Goal: Task Accomplishment & Management: Use online tool/utility

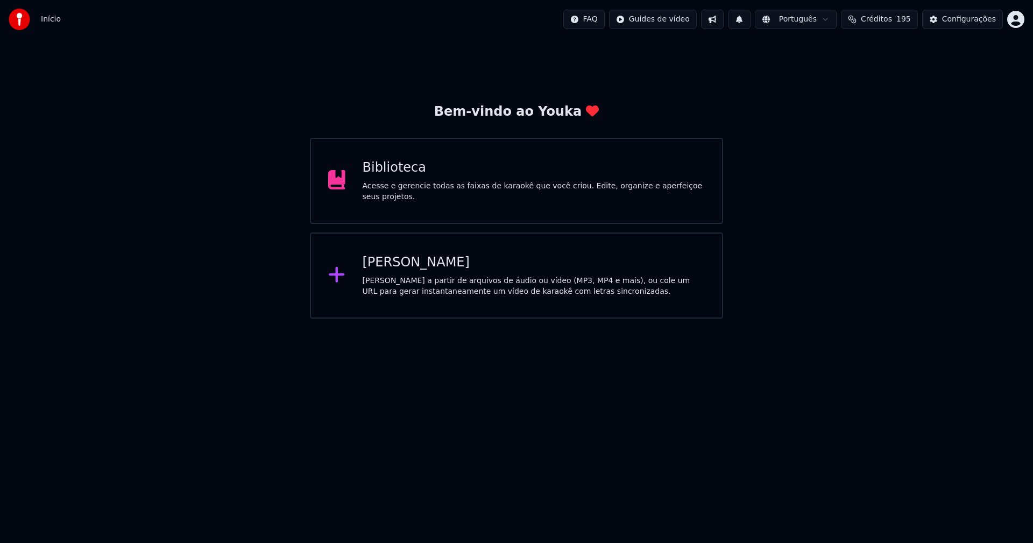
click at [411, 266] on div "[PERSON_NAME]" at bounding box center [534, 262] width 343 height 17
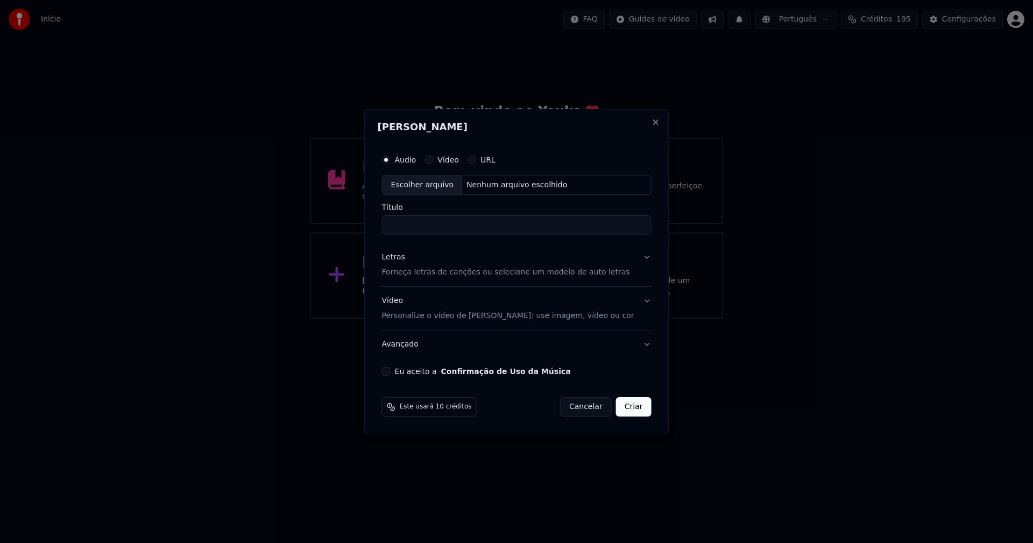
click at [433, 180] on div "Escolher arquivo" at bounding box center [423, 184] width 80 height 19
type input "**********"
click at [405, 260] on div "Letras" at bounding box center [393, 257] width 23 height 11
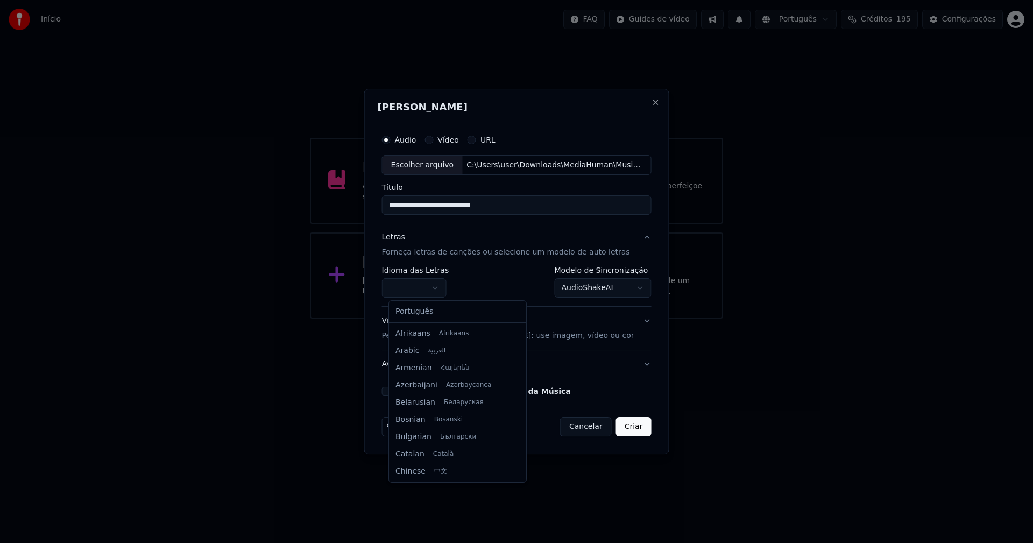
click at [420, 288] on body "**********" at bounding box center [516, 159] width 1033 height 319
select select "**"
drag, startPoint x: 420, startPoint y: 312, endPoint x: 557, endPoint y: 313, distance: 136.7
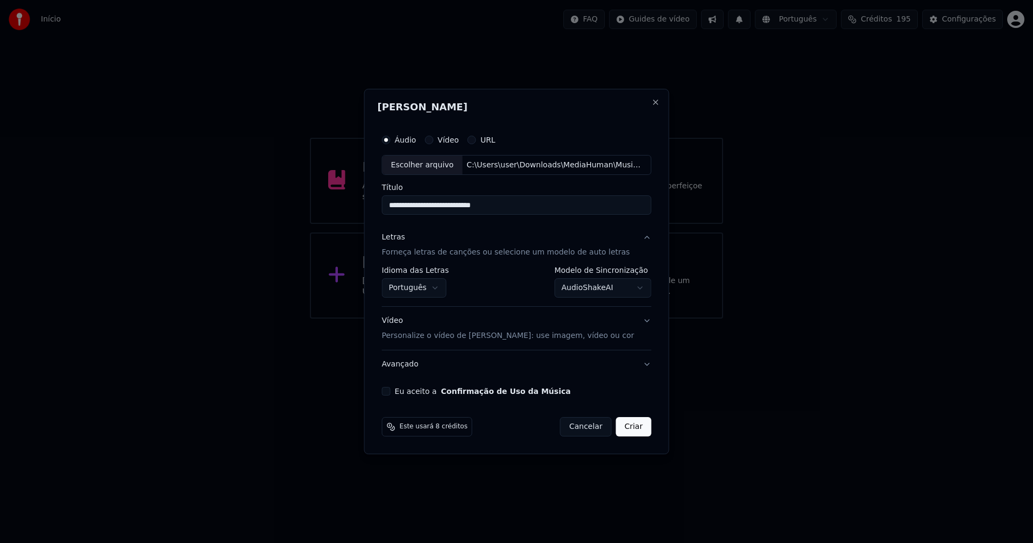
click at [604, 291] on body "**********" at bounding box center [516, 159] width 1033 height 319
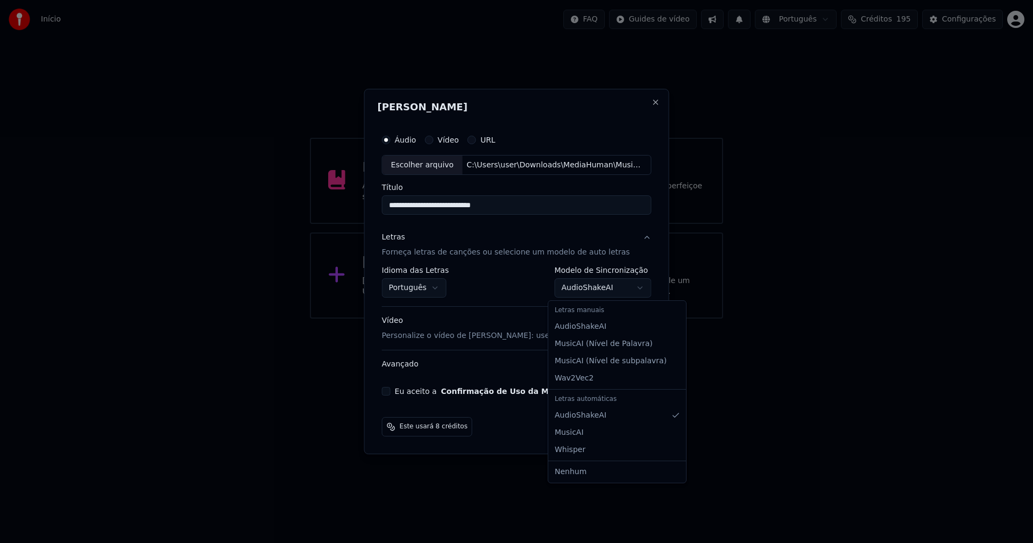
select select "**********"
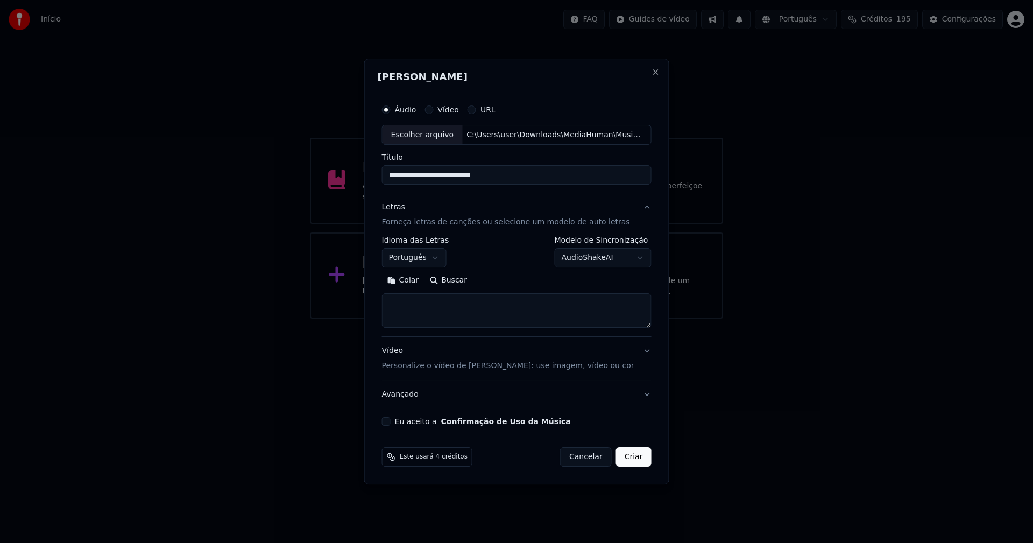
click at [416, 283] on button "Colar" at bounding box center [403, 280] width 43 height 17
click at [521, 280] on button "Expandir" at bounding box center [507, 280] width 56 height 17
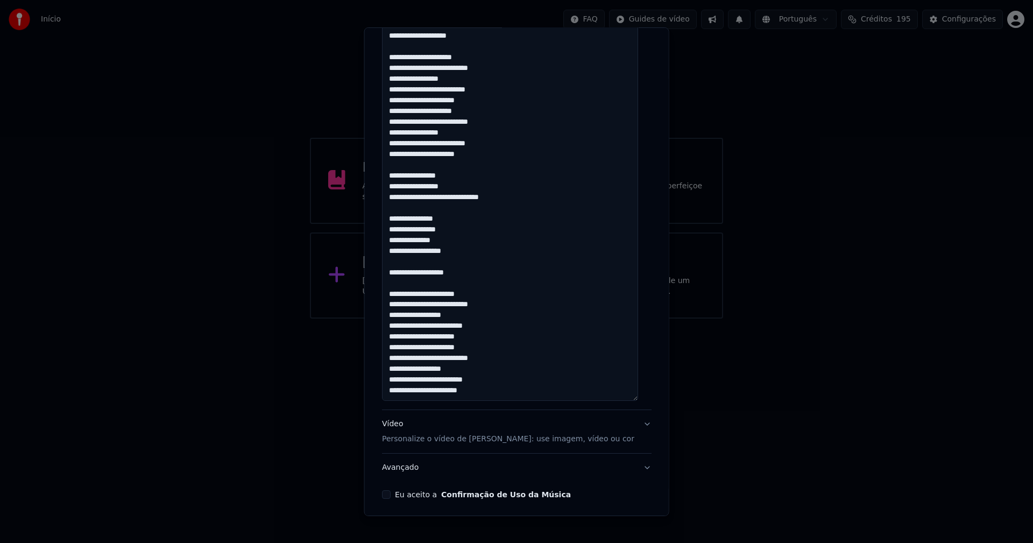
scroll to position [675, 0]
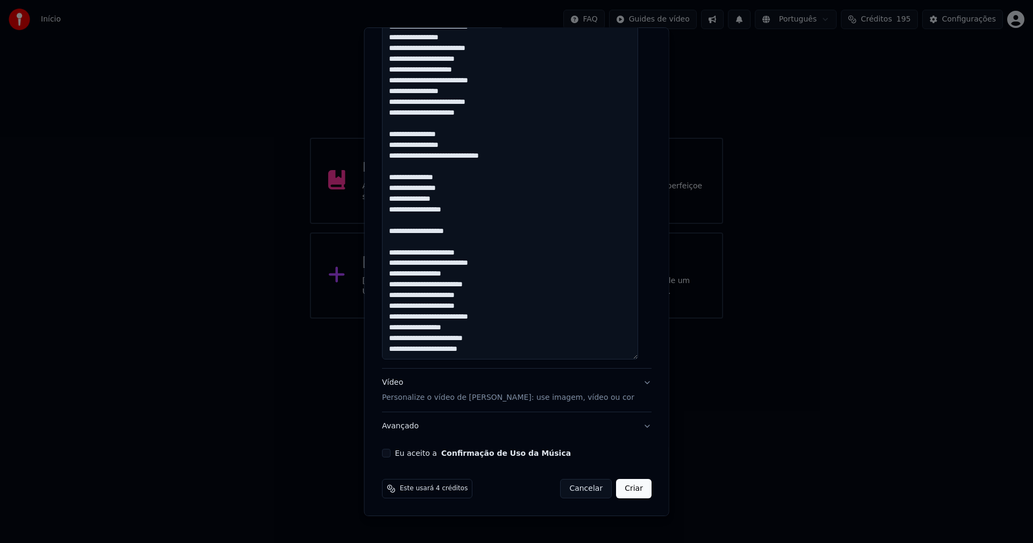
type textarea "**********"
click at [389, 455] on button "Eu aceito a Confirmação de Uso da Música" at bounding box center [386, 453] width 9 height 9
click at [620, 493] on button "Criar" at bounding box center [634, 488] width 36 height 19
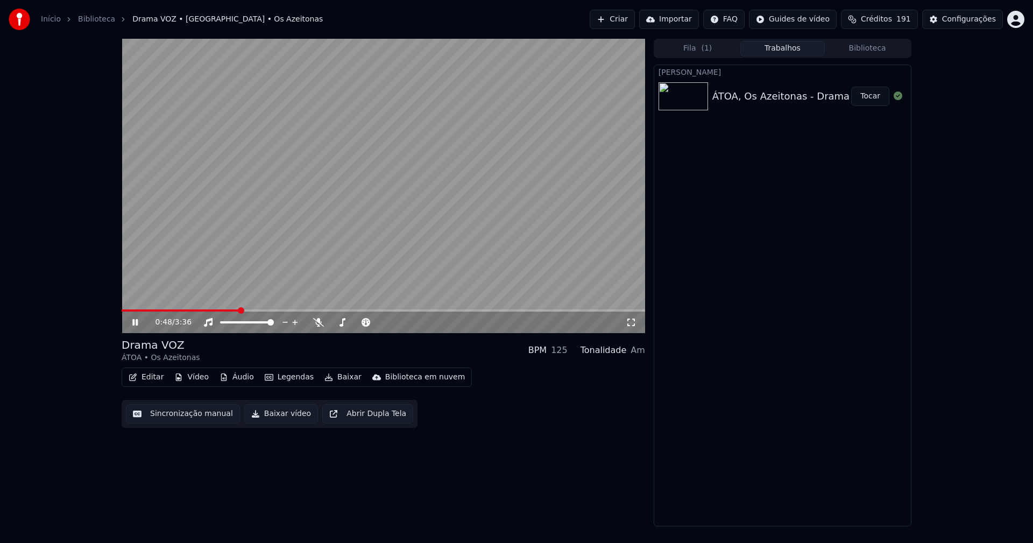
click at [135, 323] on icon at bounding box center [134, 322] width 5 height 6
click at [236, 382] on button "Áudio" at bounding box center [236, 377] width 43 height 15
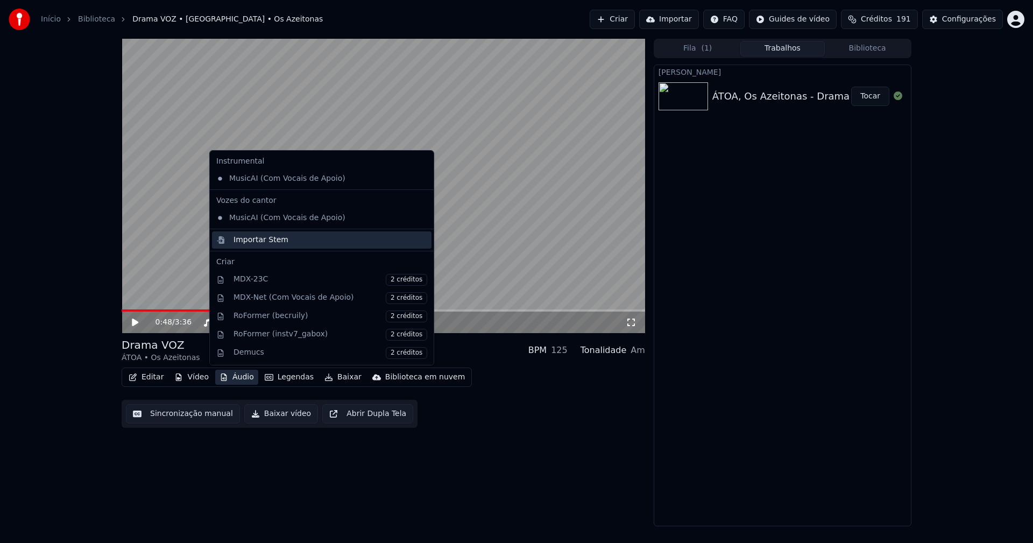
click at [246, 240] on div "Importar Stem" at bounding box center [261, 240] width 55 height 11
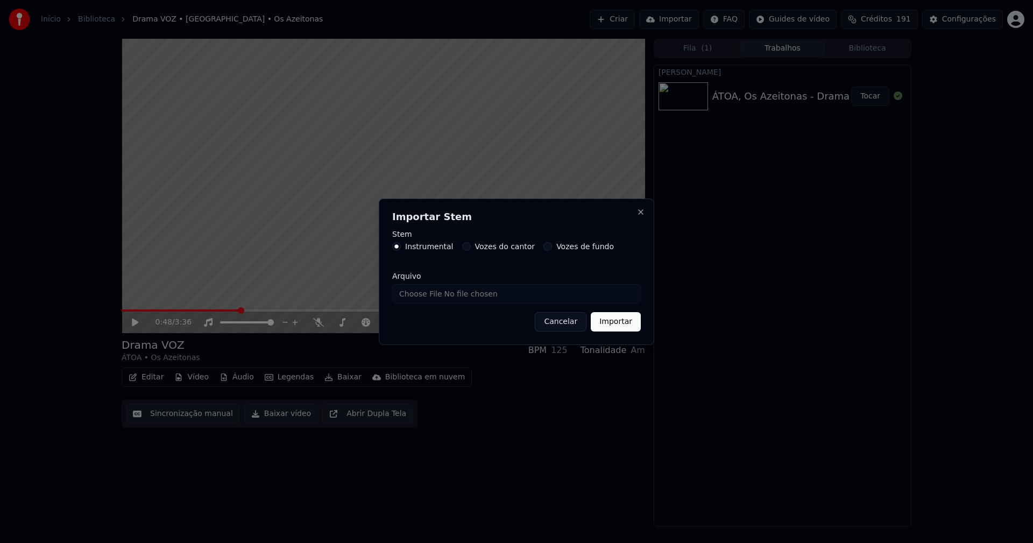
click at [437, 289] on input "Arquivo" at bounding box center [516, 293] width 249 height 19
type input "**********"
click at [616, 322] on button "Importar" at bounding box center [616, 321] width 50 height 19
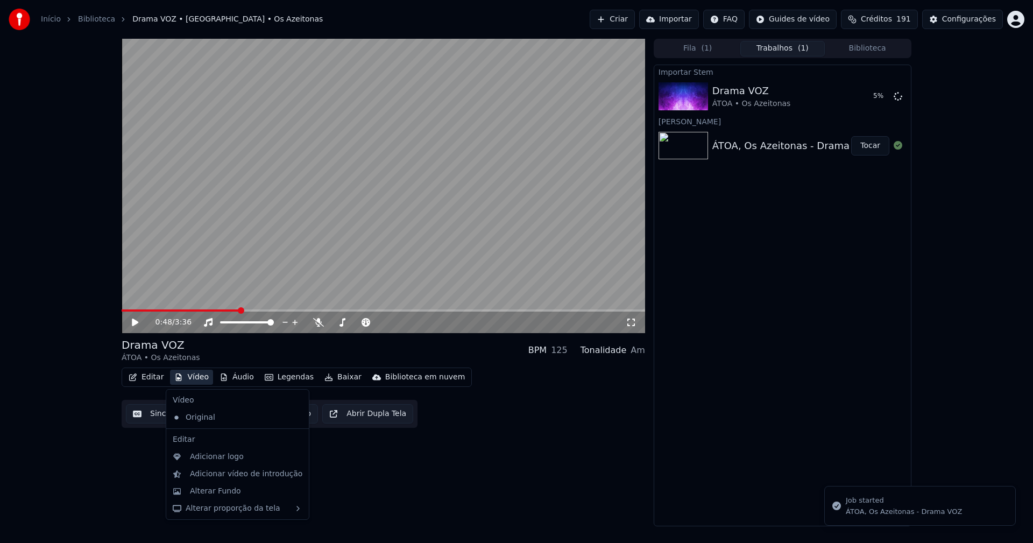
click at [194, 377] on button "Vídeo" at bounding box center [191, 377] width 43 height 15
click at [225, 462] on div "Adicionar logo" at bounding box center [217, 456] width 54 height 11
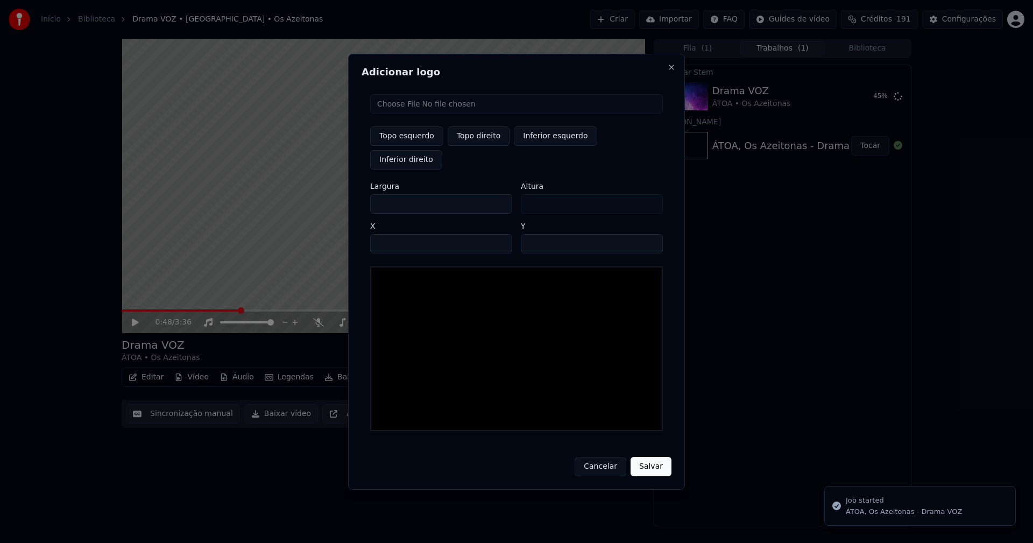
click at [407, 114] on input "file" at bounding box center [516, 103] width 293 height 19
type input "**********"
click at [478, 146] on button "Topo direito" at bounding box center [479, 135] width 62 height 19
type input "****"
drag, startPoint x: 389, startPoint y: 194, endPoint x: 309, endPoint y: 196, distance: 79.7
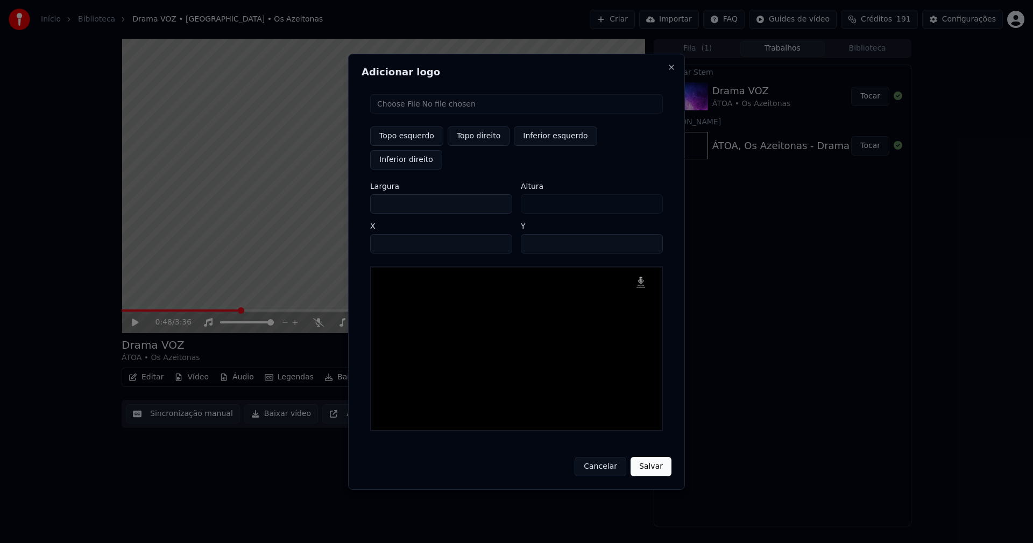
click at [309, 196] on body "Início Biblioteca Drama VOZ • [GEOGRAPHIC_DATA] • Os Azeitonas Criar Importar F…" at bounding box center [516, 271] width 1033 height 543
type input "**"
type input "***"
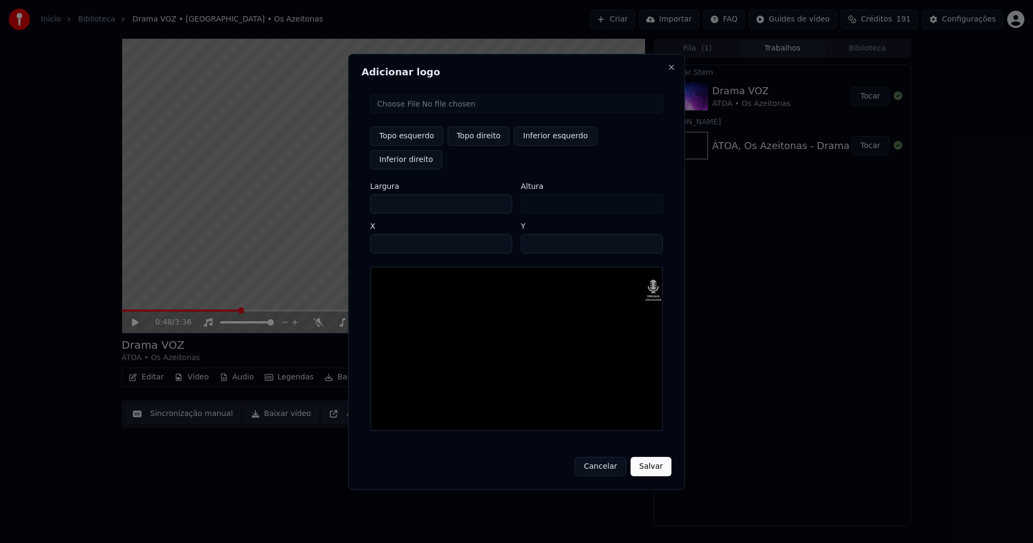
type input "***"
click at [392, 234] on input "****" at bounding box center [441, 243] width 142 height 19
type input "****"
click at [533, 234] on input "**" at bounding box center [592, 243] width 142 height 19
type input "**"
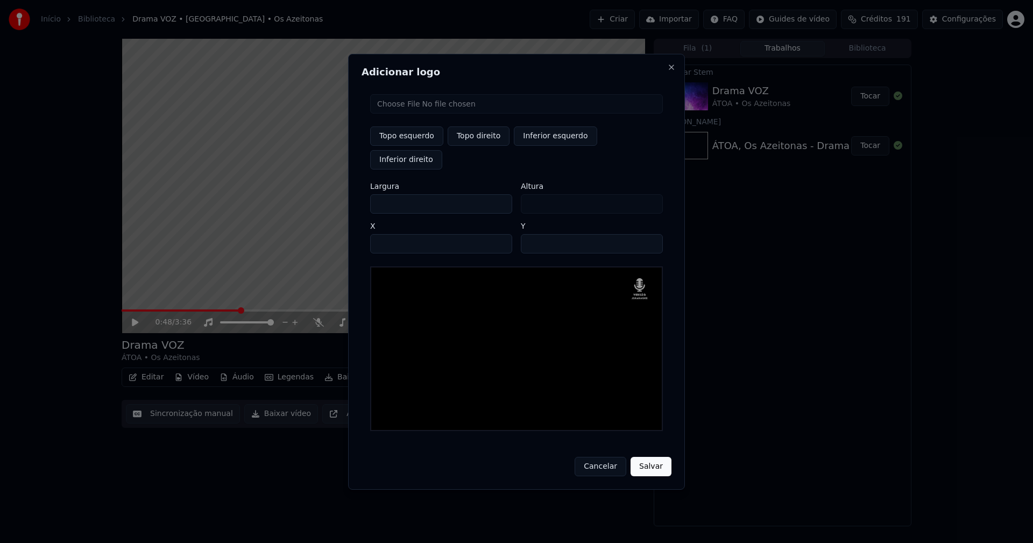
click at [651, 459] on button "Salvar" at bounding box center [651, 466] width 41 height 19
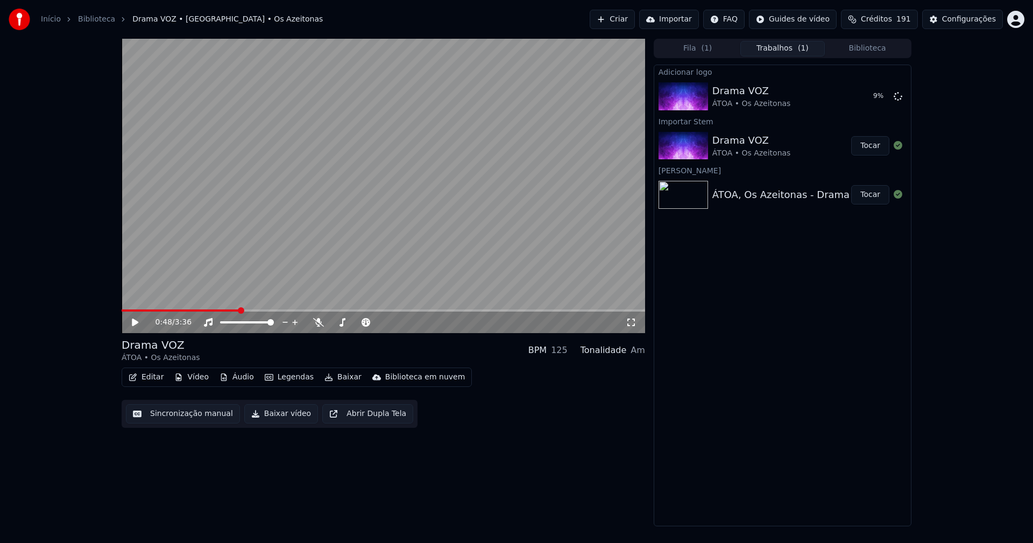
click at [231, 370] on button "Áudio" at bounding box center [236, 377] width 43 height 15
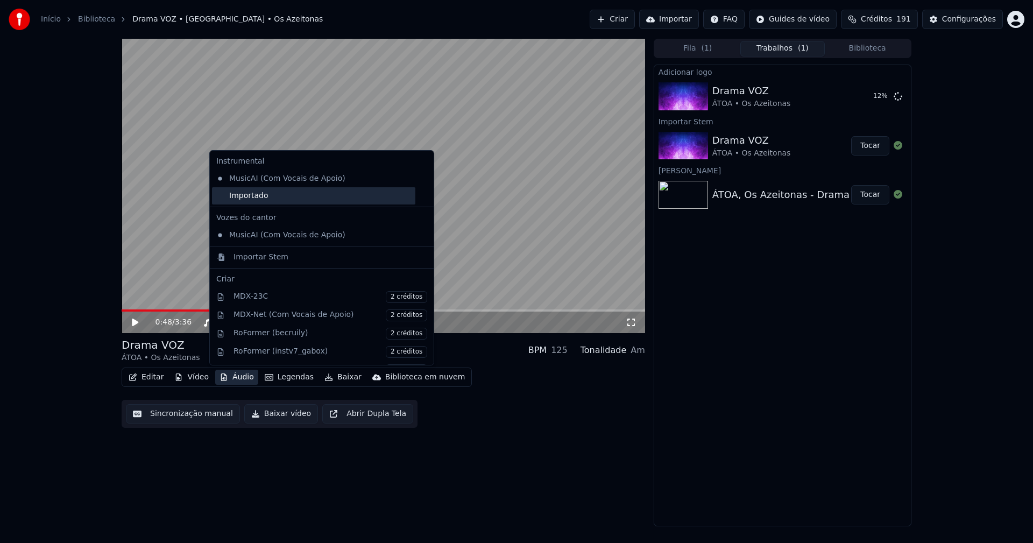
click at [251, 193] on div "Importado" at bounding box center [313, 195] width 203 height 17
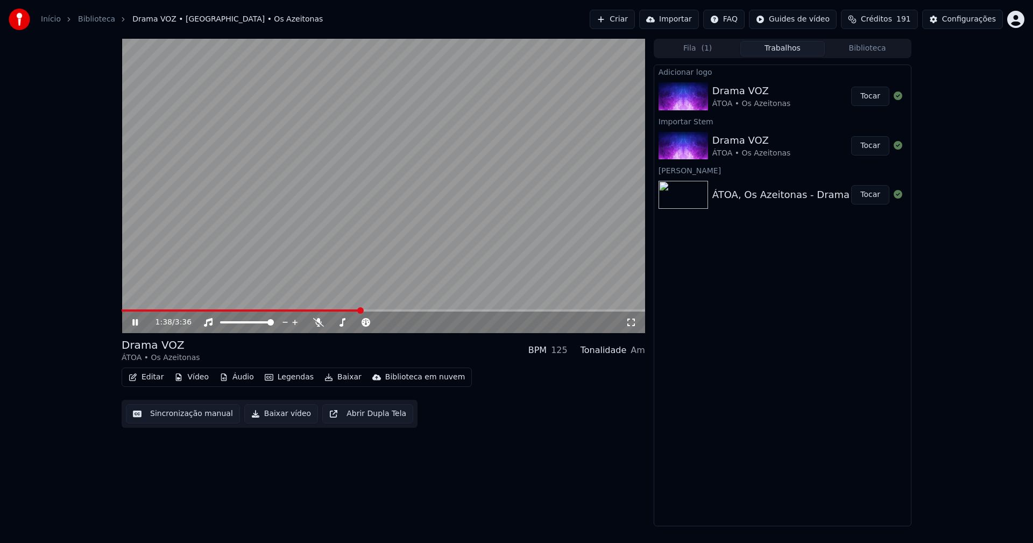
click at [876, 96] on button "Tocar" at bounding box center [870, 96] width 38 height 19
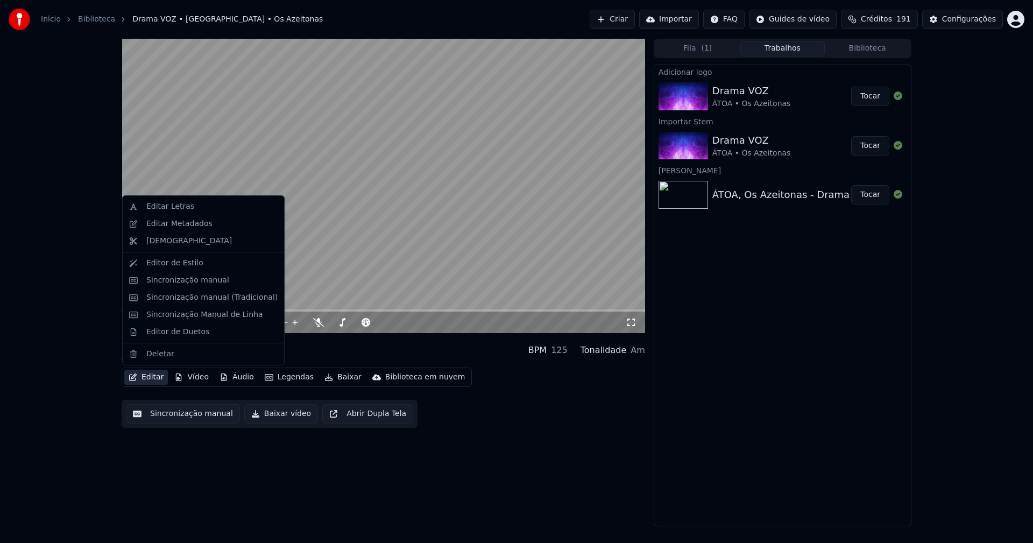
click at [144, 376] on button "Editar" at bounding box center [146, 377] width 44 height 15
click at [203, 299] on div "Sincronização manual (Tradicional)" at bounding box center [211, 297] width 131 height 11
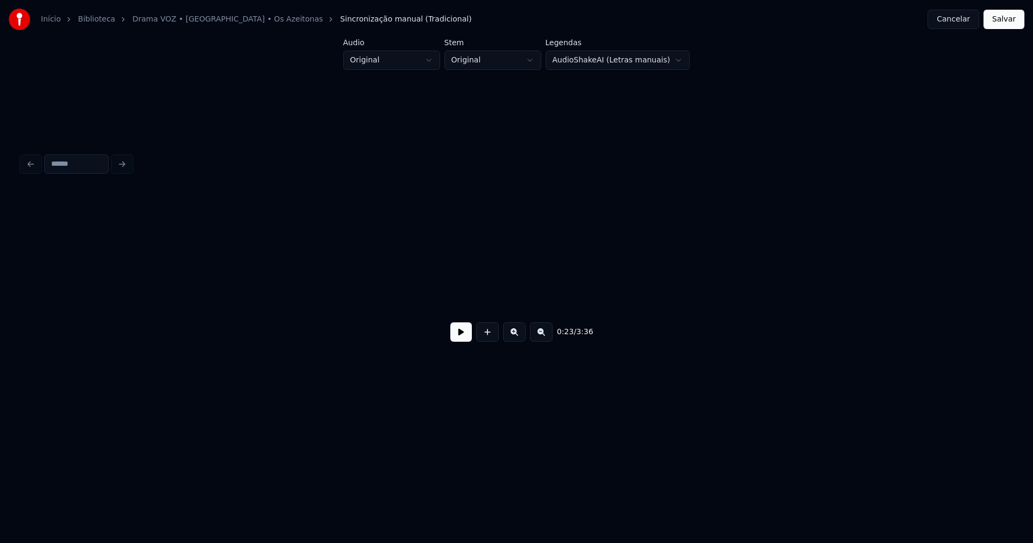
scroll to position [0, 2544]
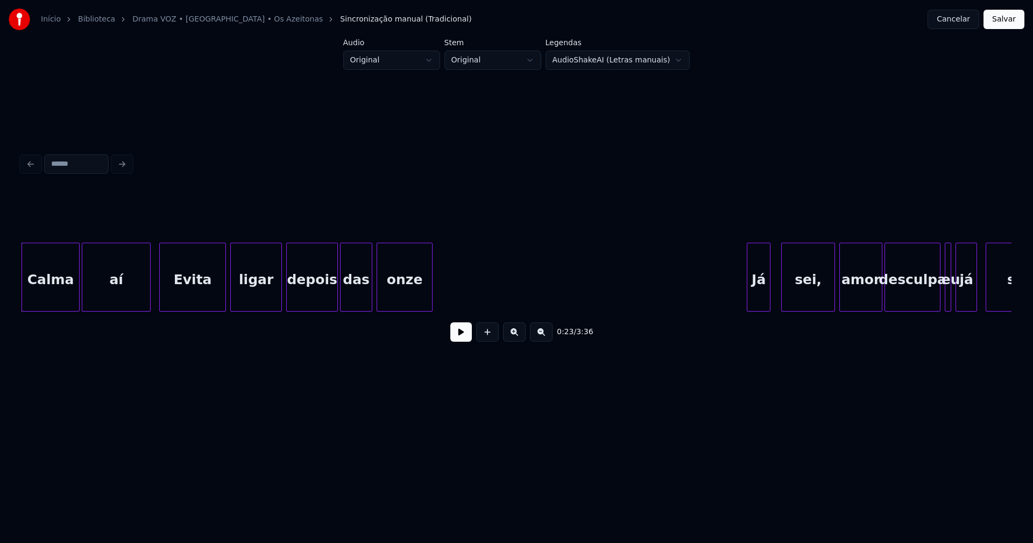
drag, startPoint x: 153, startPoint y: 318, endPoint x: 147, endPoint y: 316, distance: 5.6
click at [146, 319] on div "0:23 / 3:36" at bounding box center [517, 271] width 990 height 164
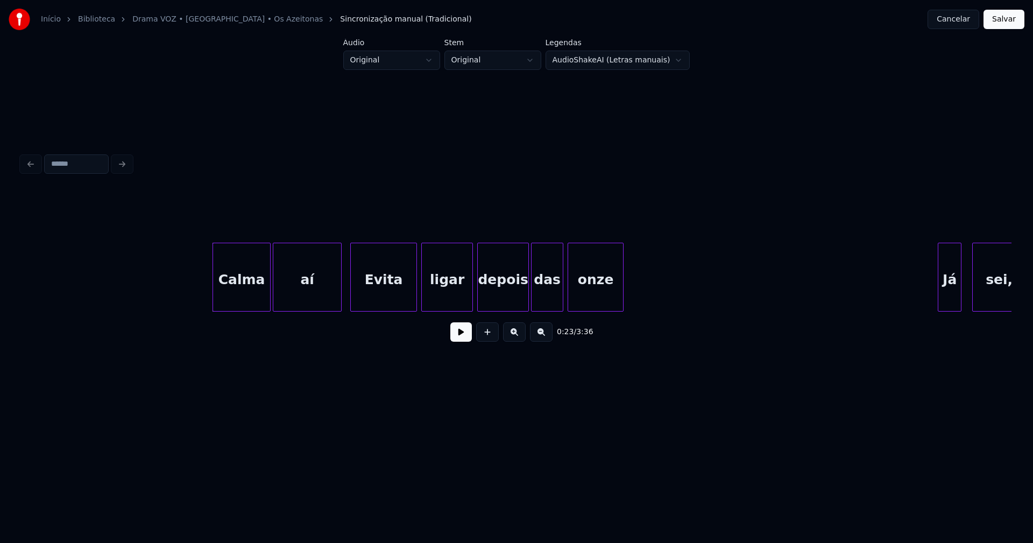
scroll to position [0, 2289]
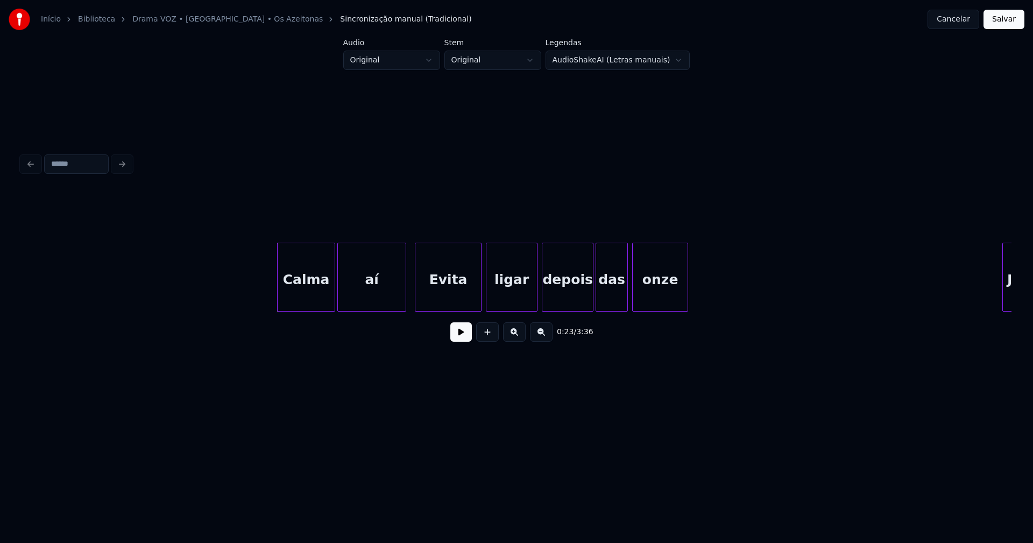
click at [457, 340] on button at bounding box center [461, 331] width 22 height 19
click at [399, 300] on div at bounding box center [398, 277] width 3 height 68
click at [449, 294] on div "Evita" at bounding box center [447, 279] width 66 height 73
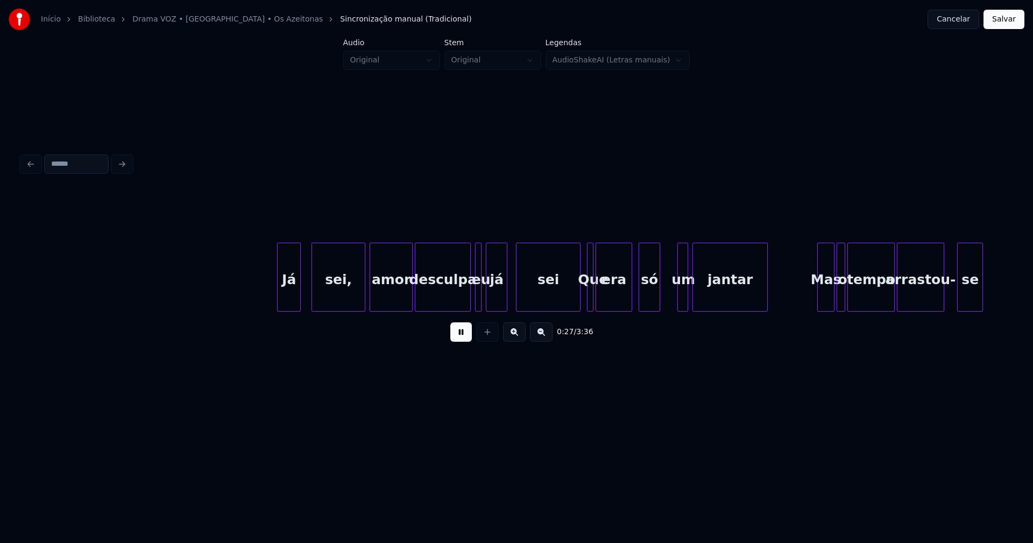
scroll to position [0, 3034]
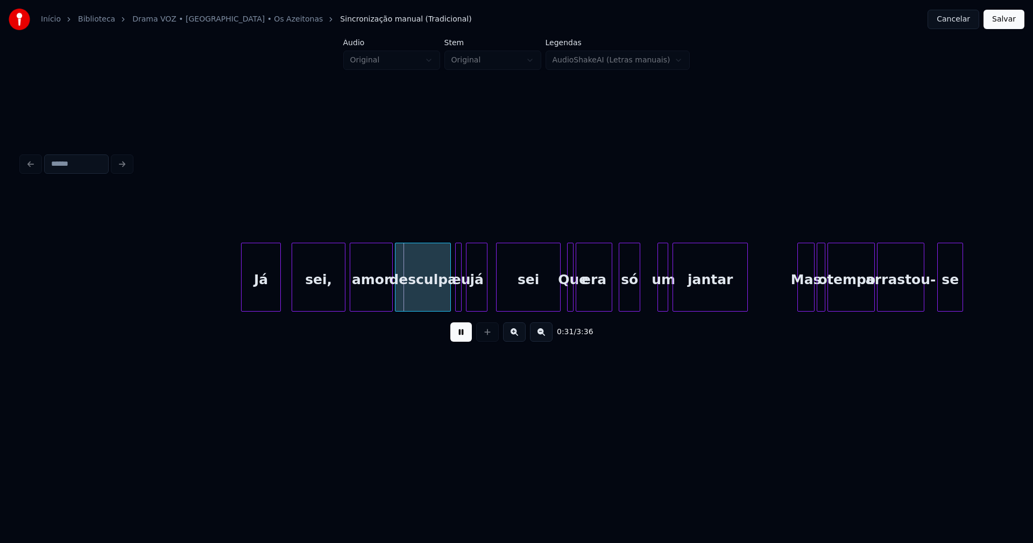
click at [242, 302] on div at bounding box center [243, 277] width 3 height 68
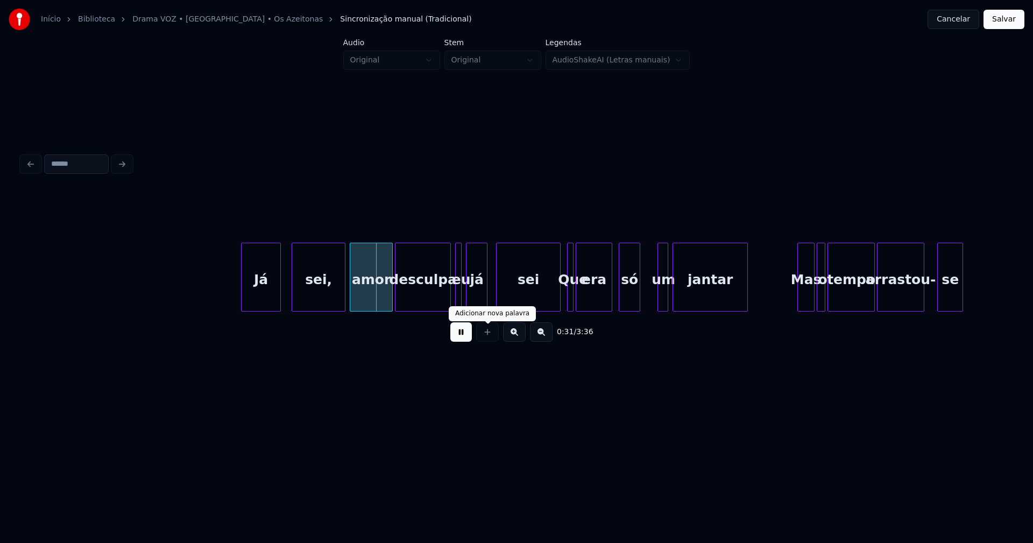
click at [462, 336] on button at bounding box center [461, 331] width 22 height 19
click at [287, 293] on div at bounding box center [286, 277] width 3 height 68
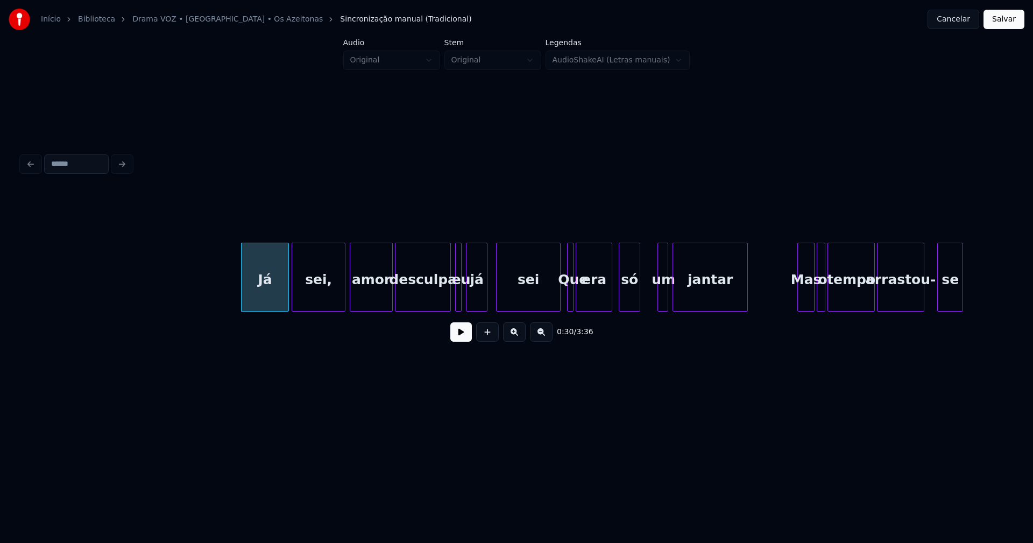
click at [263, 290] on div "Já" at bounding box center [265, 279] width 47 height 73
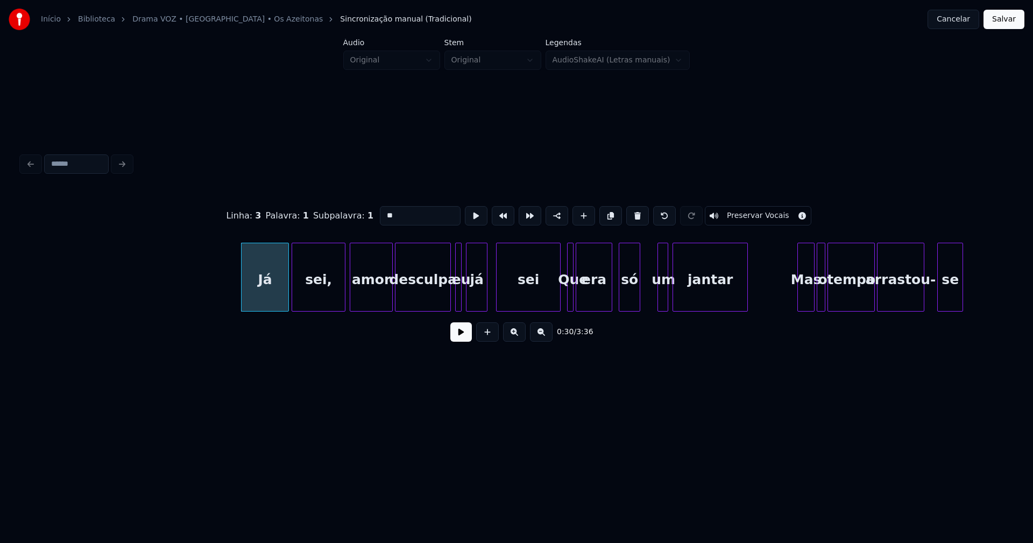
click at [381, 209] on input "**" at bounding box center [420, 215] width 81 height 19
type input "*****"
click at [460, 340] on button at bounding box center [461, 331] width 22 height 19
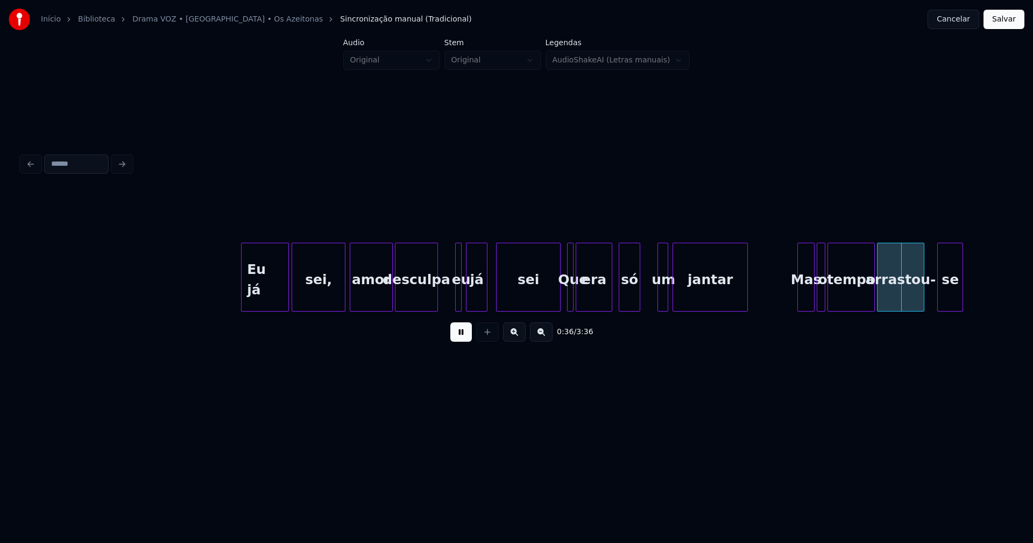
click at [436, 307] on div "Eu já sei, amor desculpa eu já sei Que era só um jantar Mas o tempo arrastou- se" at bounding box center [517, 277] width 990 height 69
click at [448, 301] on div at bounding box center [449, 277] width 3 height 68
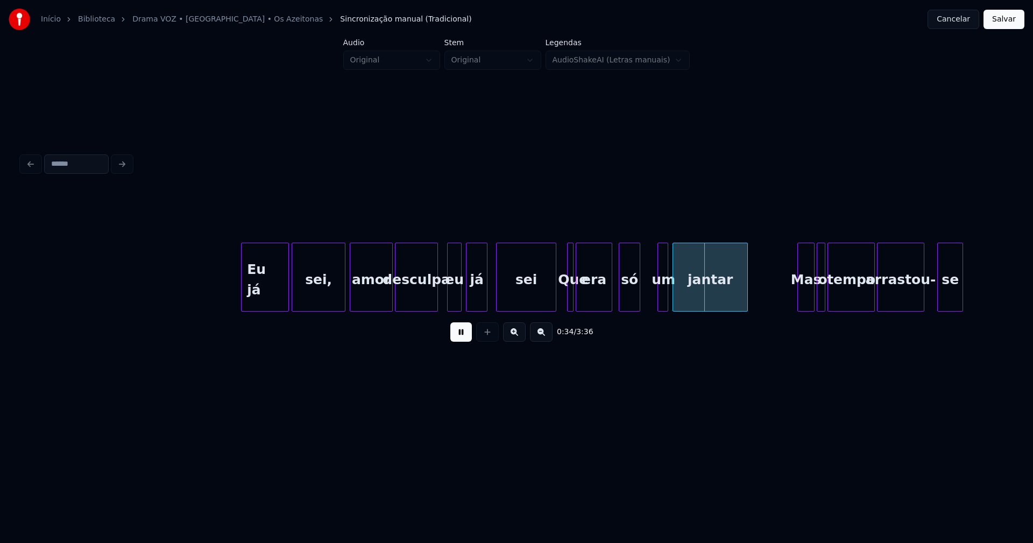
click at [555, 297] on div at bounding box center [554, 277] width 3 height 68
click at [565, 299] on div at bounding box center [566, 277] width 3 height 68
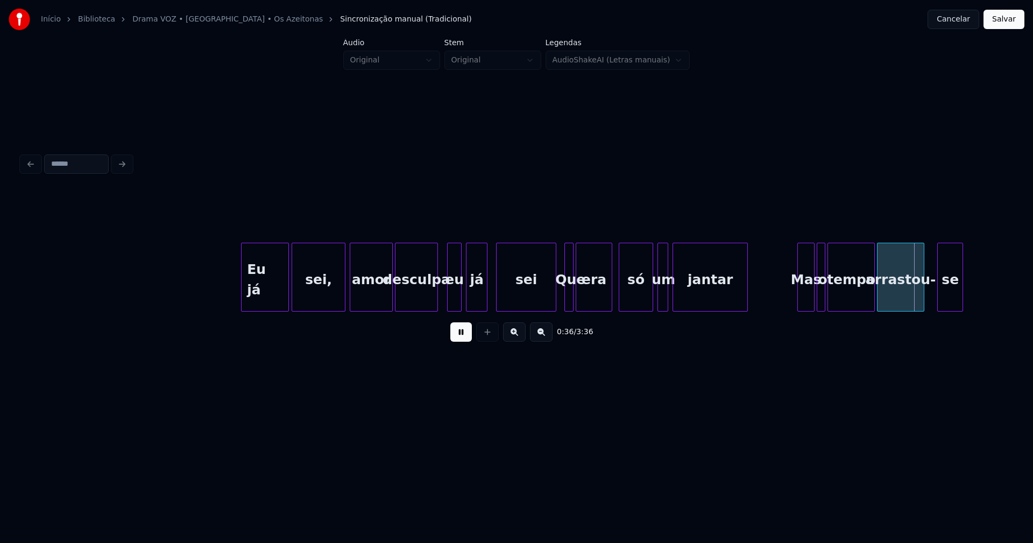
click at [650, 291] on div at bounding box center [650, 277] width 3 height 68
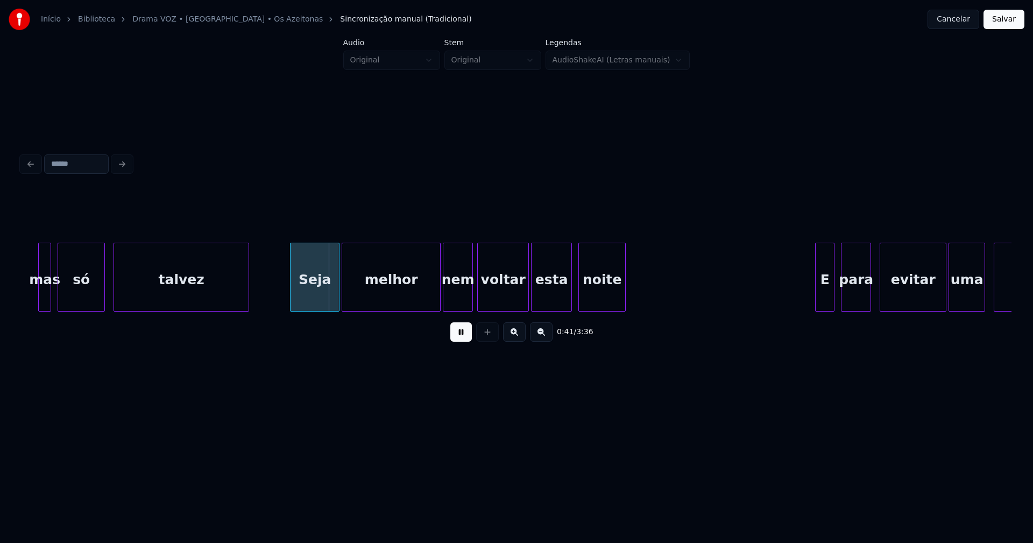
scroll to position [0, 4215]
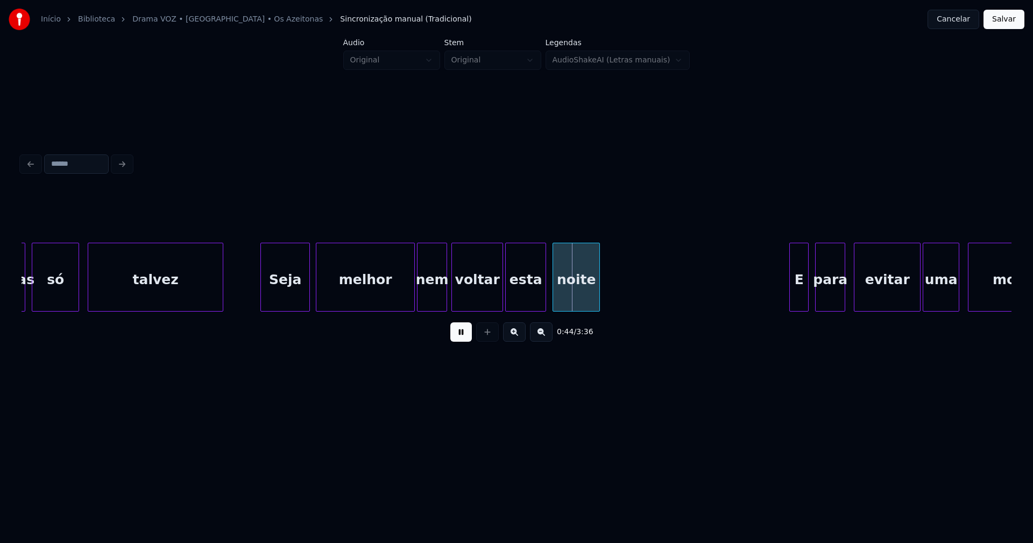
click at [278, 301] on div "Seja" at bounding box center [285, 279] width 48 height 73
click at [495, 304] on div at bounding box center [493, 277] width 3 height 68
click at [504, 302] on div at bounding box center [503, 277] width 3 height 68
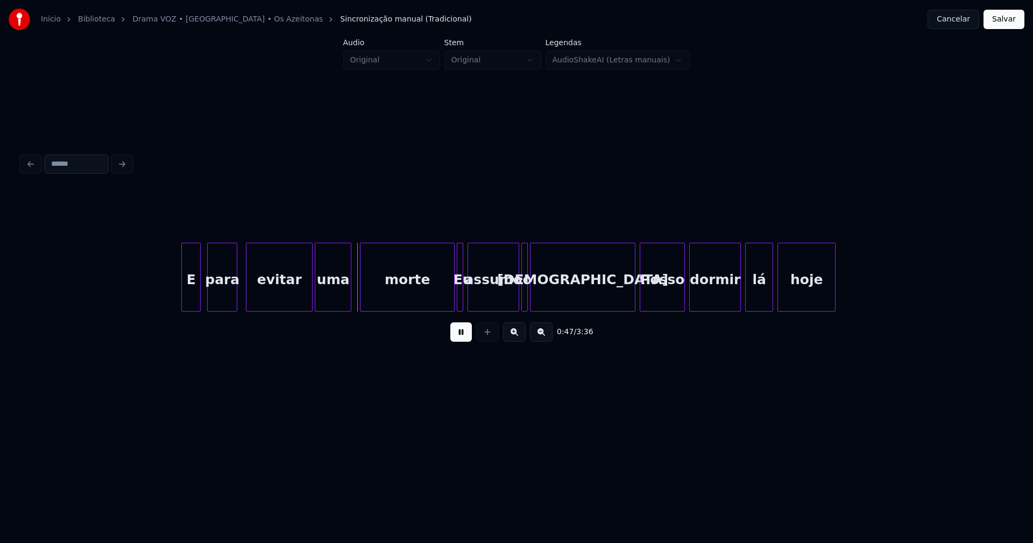
scroll to position [0, 4849]
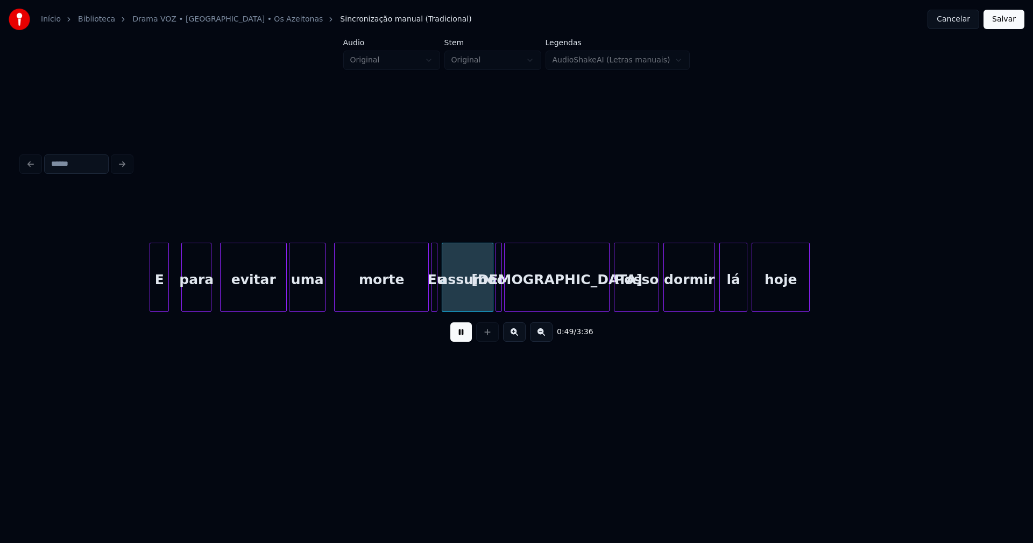
click at [160, 301] on div "E" at bounding box center [159, 279] width 18 height 73
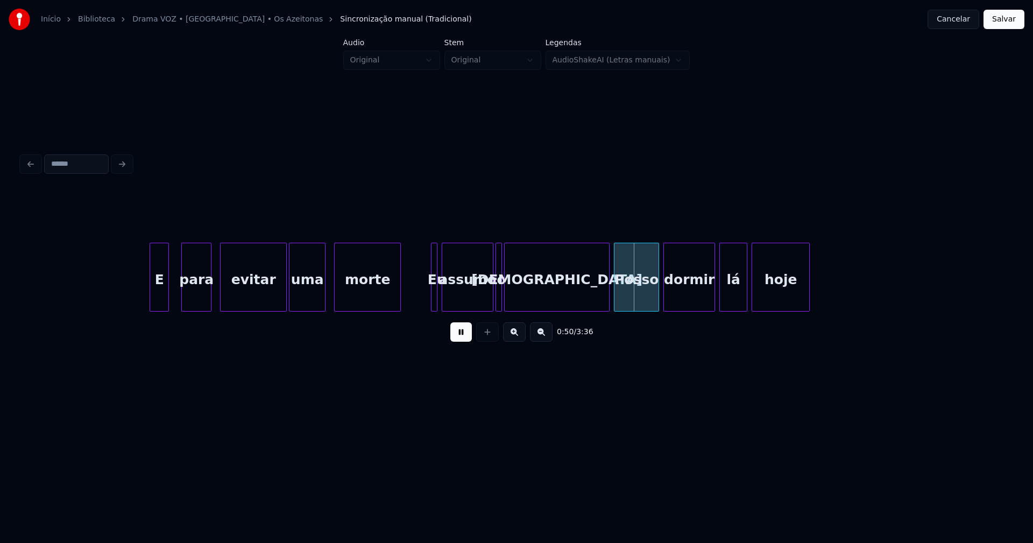
click at [399, 310] on div "E para evitar uma morte Eu assumo o sofá Posso dormir lá hoje" at bounding box center [517, 277] width 990 height 69
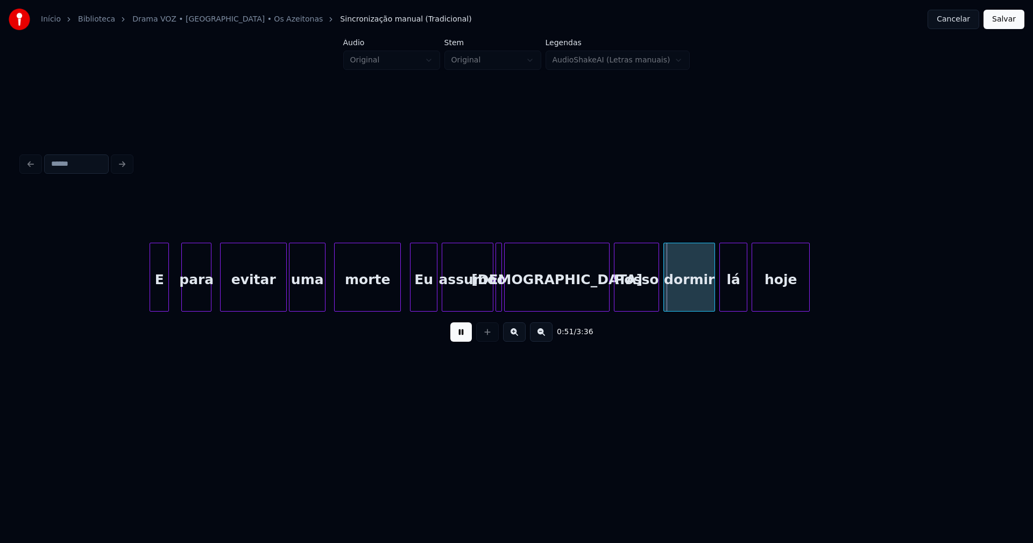
click at [412, 301] on div at bounding box center [412, 277] width 3 height 68
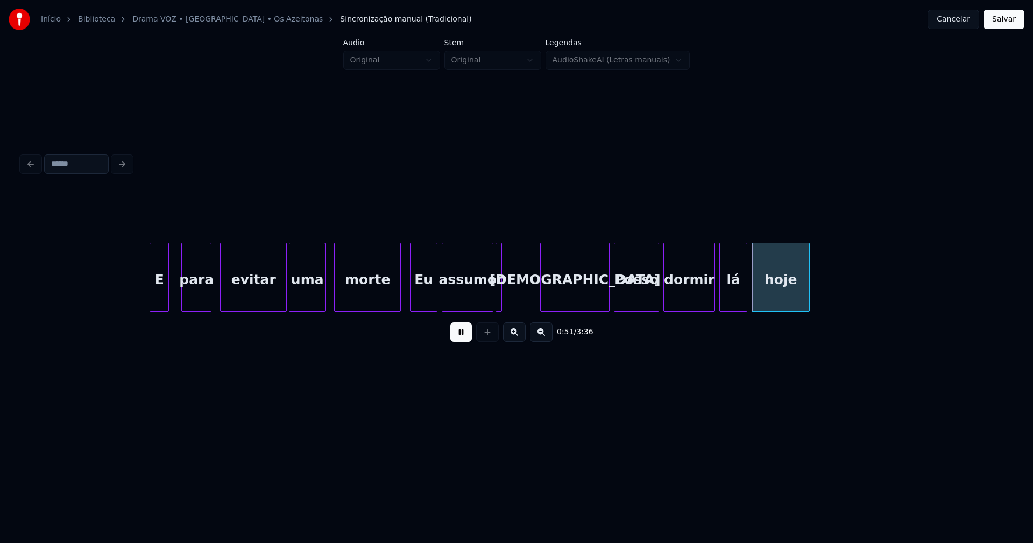
click at [542, 298] on div at bounding box center [542, 277] width 3 height 68
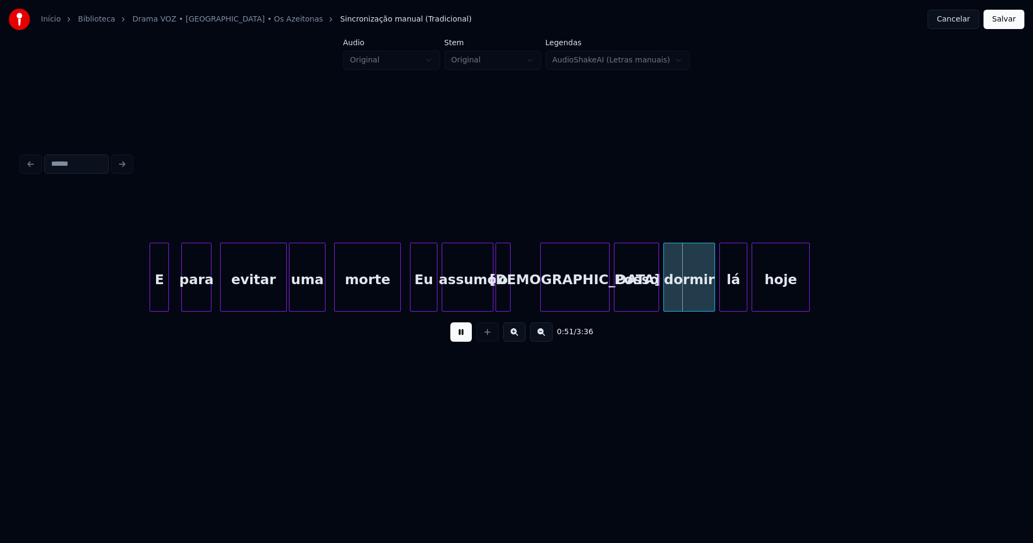
click at [509, 297] on div at bounding box center [508, 277] width 3 height 68
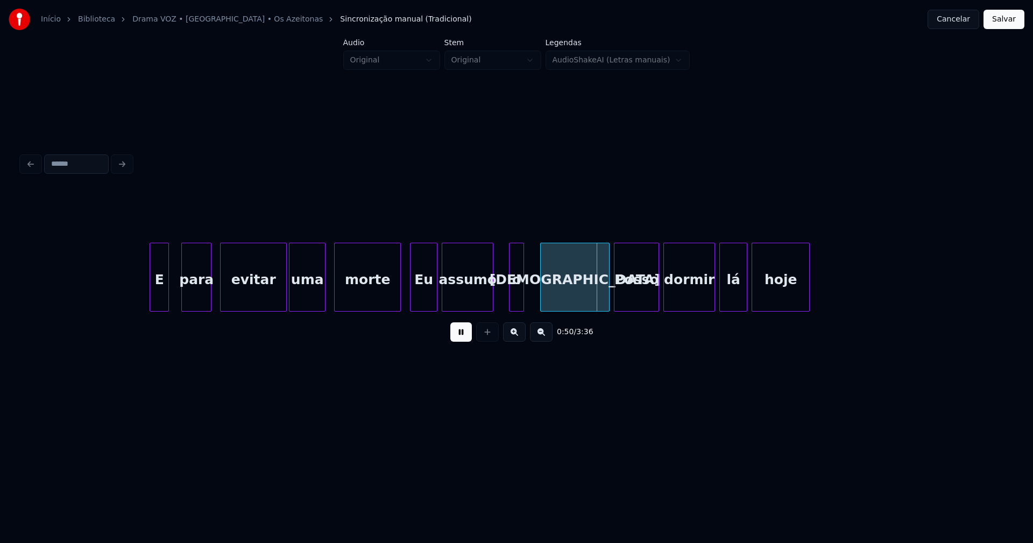
click at [514, 302] on div "o" at bounding box center [517, 279] width 14 height 73
click at [480, 301] on div "assumo" at bounding box center [475, 279] width 51 height 73
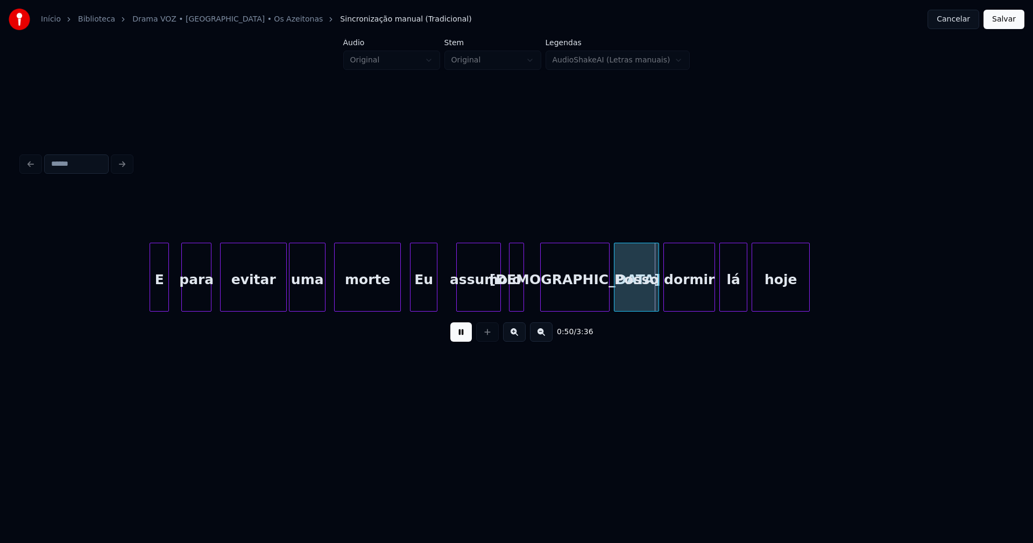
click at [458, 295] on div at bounding box center [458, 277] width 3 height 68
click at [448, 295] on div at bounding box center [447, 277] width 3 height 68
click at [606, 301] on div at bounding box center [604, 277] width 3 height 68
click at [644, 295] on div at bounding box center [642, 277] width 3 height 68
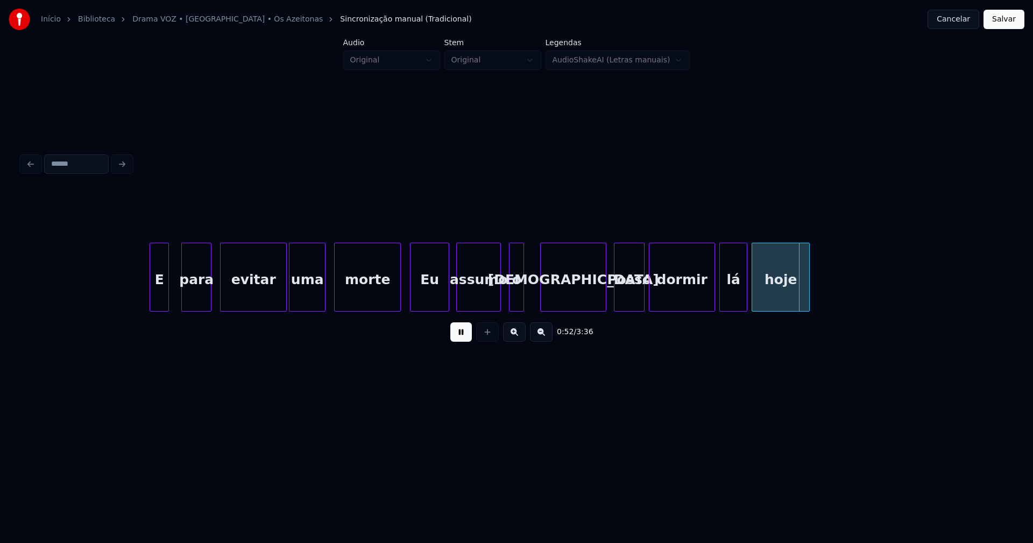
click at [650, 293] on div at bounding box center [650, 277] width 3 height 68
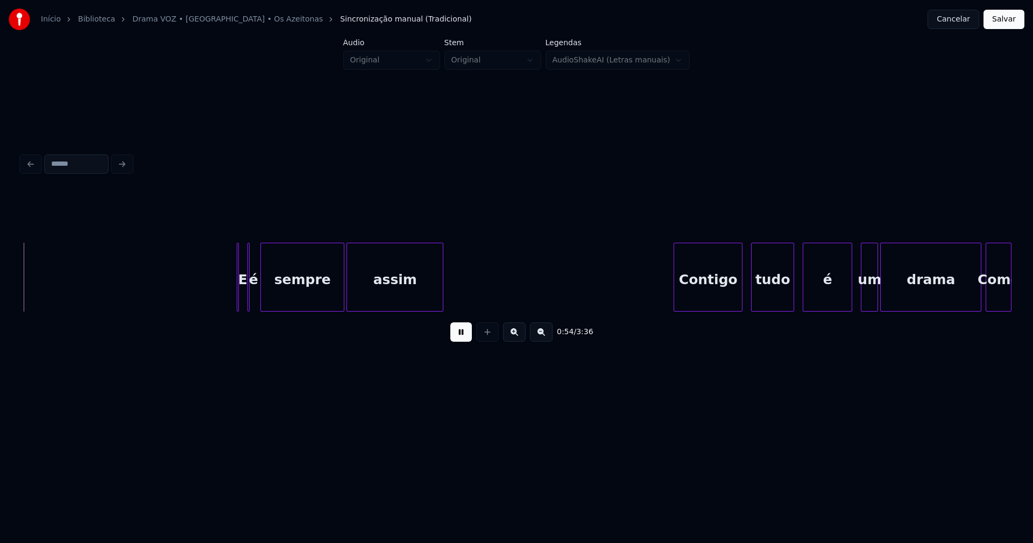
scroll to position [0, 5857]
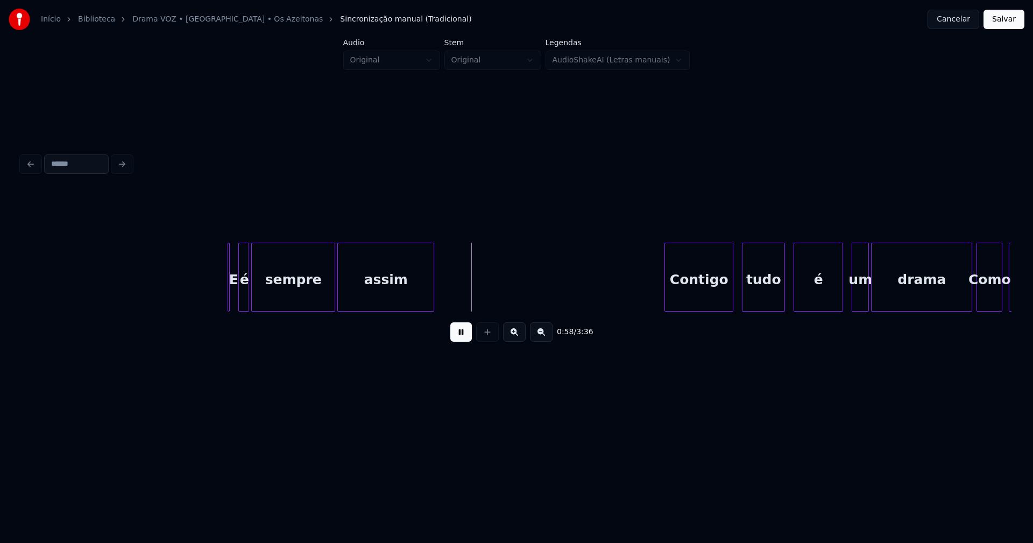
click at [248, 304] on div at bounding box center [246, 277] width 3 height 68
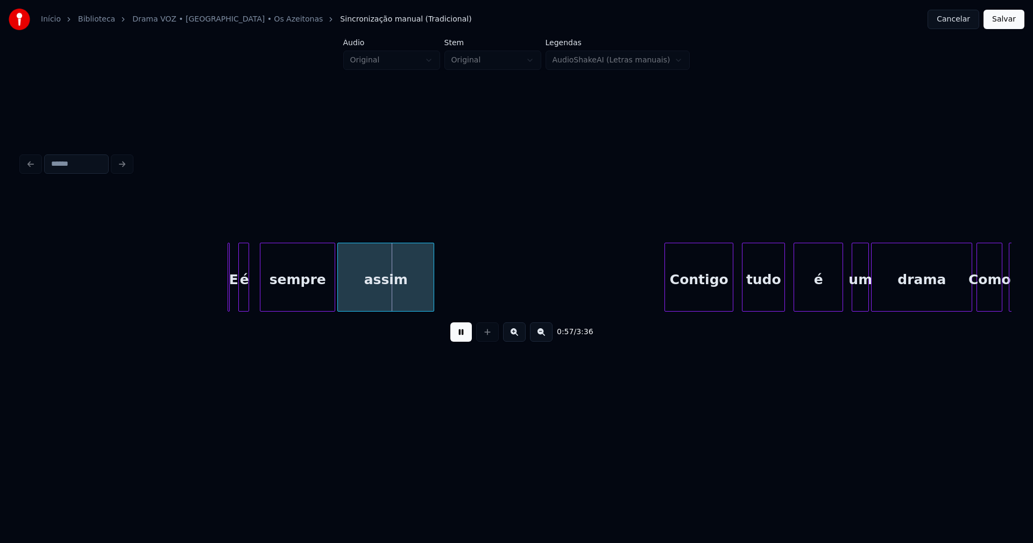
click at [262, 297] on div at bounding box center [261, 277] width 3 height 68
click at [254, 297] on div at bounding box center [254, 277] width 3 height 68
click at [235, 297] on div at bounding box center [233, 277] width 3 height 68
click at [213, 301] on div at bounding box center [214, 277] width 3 height 68
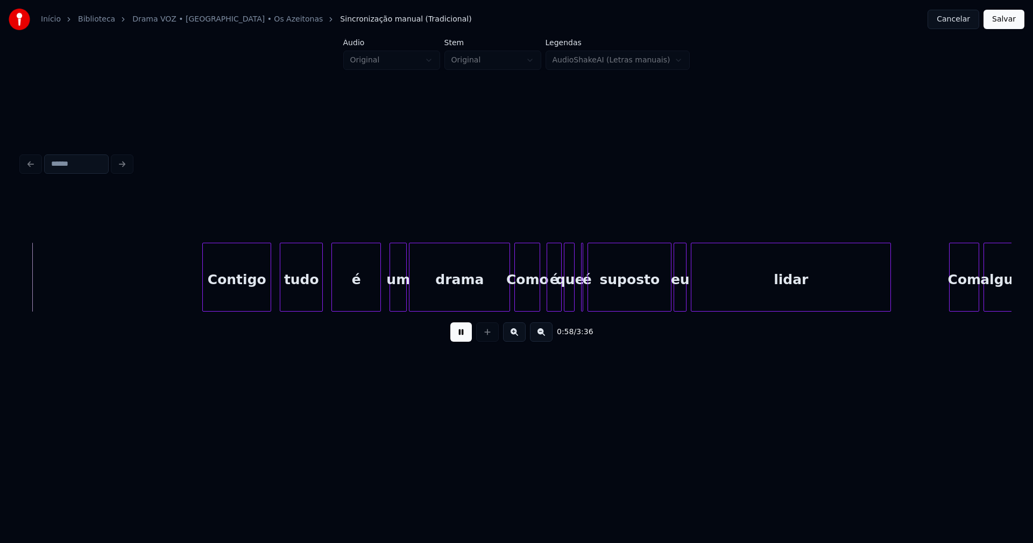
scroll to position [0, 6330]
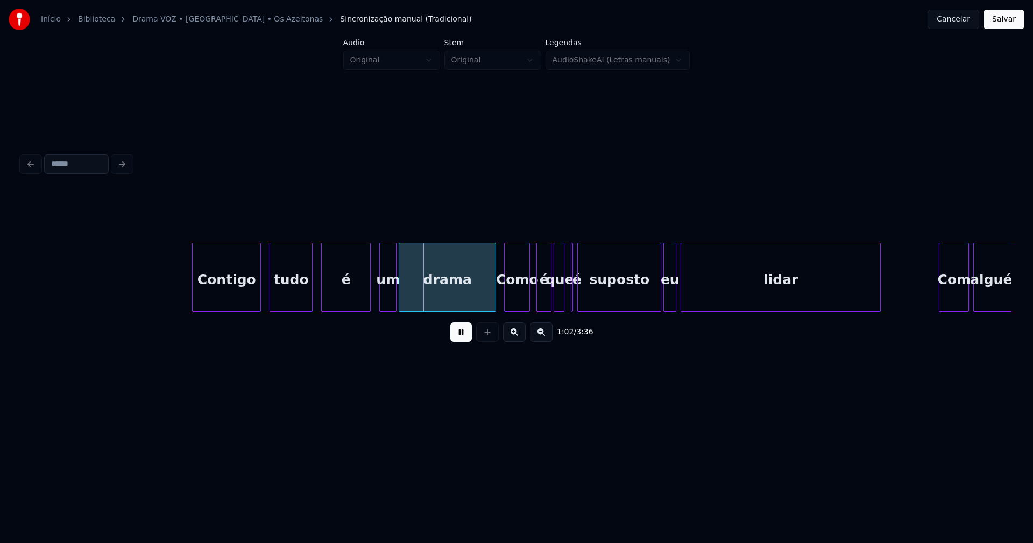
click at [495, 302] on div at bounding box center [493, 277] width 3 height 68
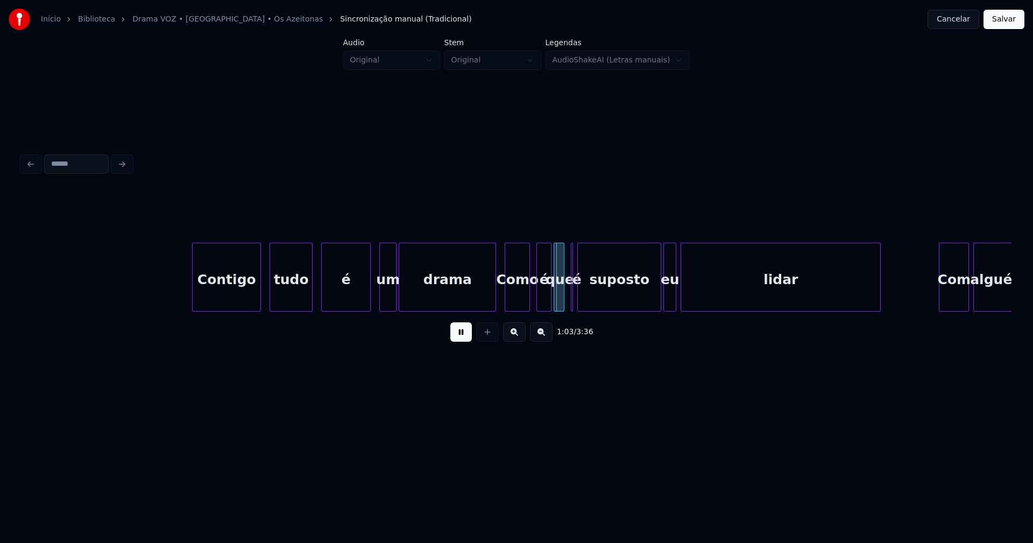
click at [506, 302] on div at bounding box center [506, 277] width 3 height 68
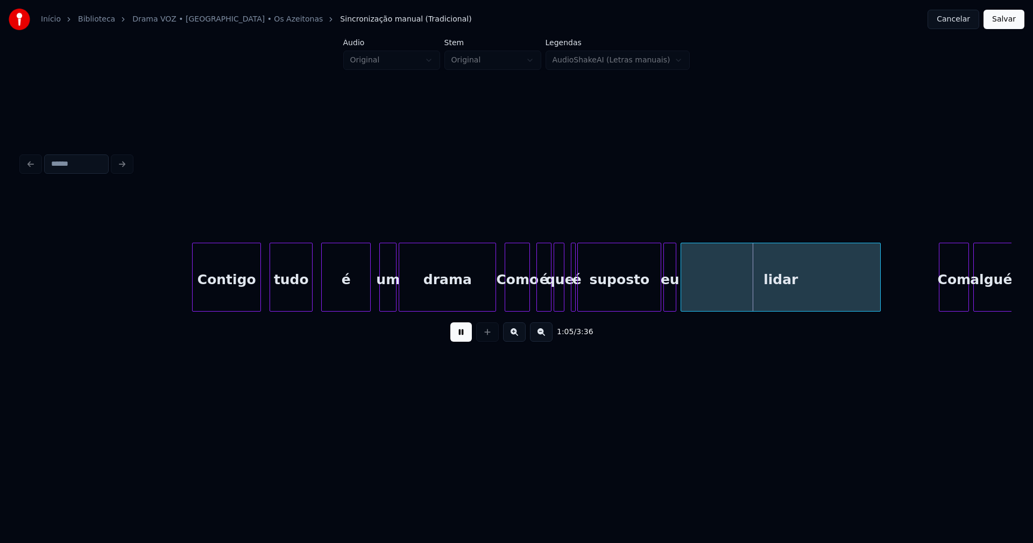
click at [575, 301] on div at bounding box center [573, 277] width 3 height 68
click at [567, 299] on div "é" at bounding box center [569, 277] width 5 height 69
click at [574, 300] on div at bounding box center [572, 277] width 3 height 68
click at [540, 308] on div "Contigo tudo é um drama Como é que é suposto eu lidar Com alguém" at bounding box center [517, 277] width 990 height 69
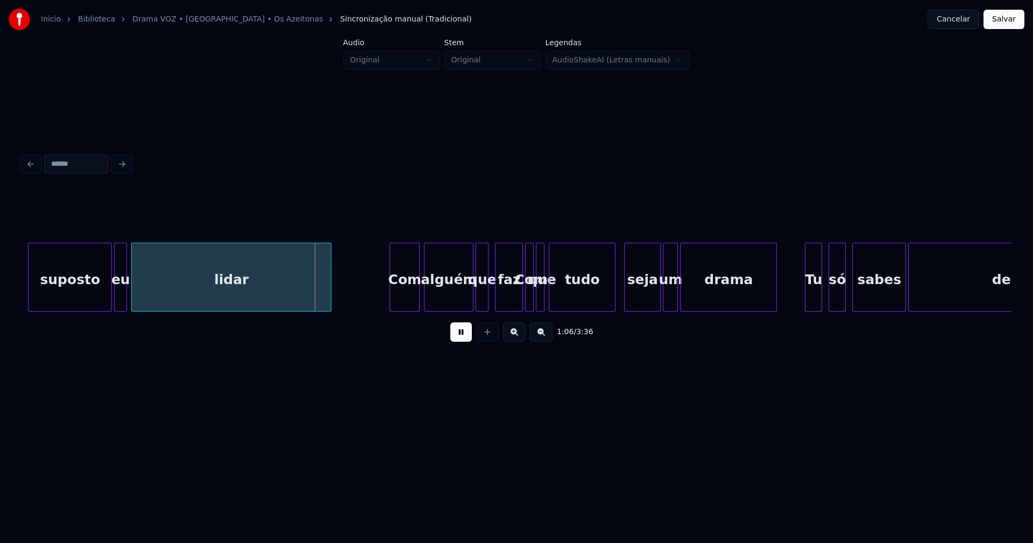
scroll to position [0, 6969]
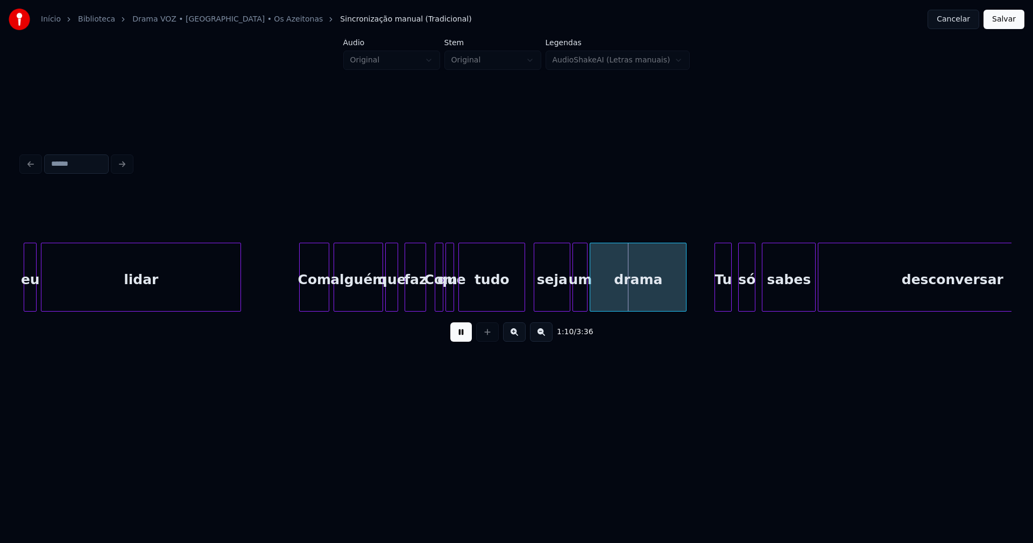
click at [425, 303] on div at bounding box center [423, 277] width 3 height 68
click at [434, 297] on div at bounding box center [435, 277] width 3 height 68
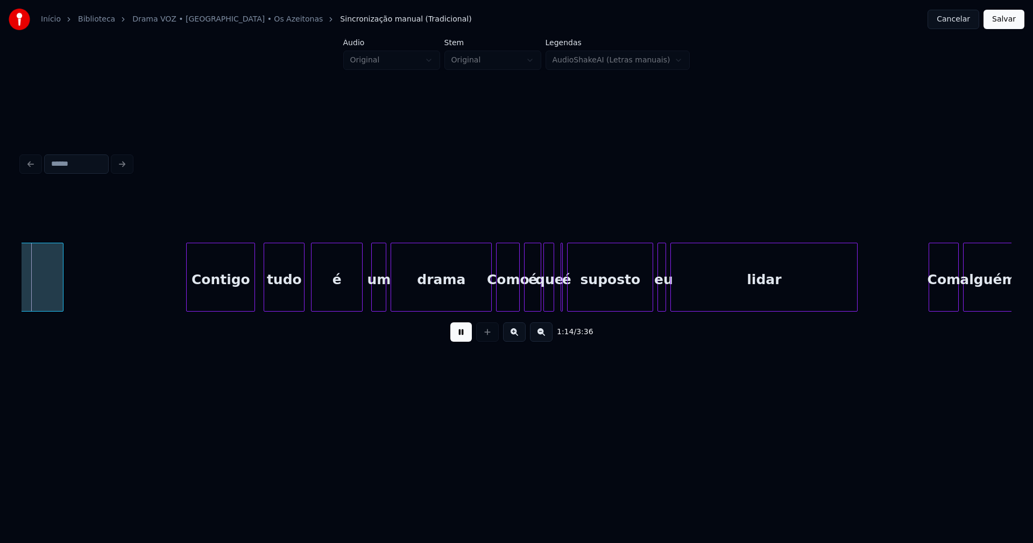
scroll to position [0, 7995]
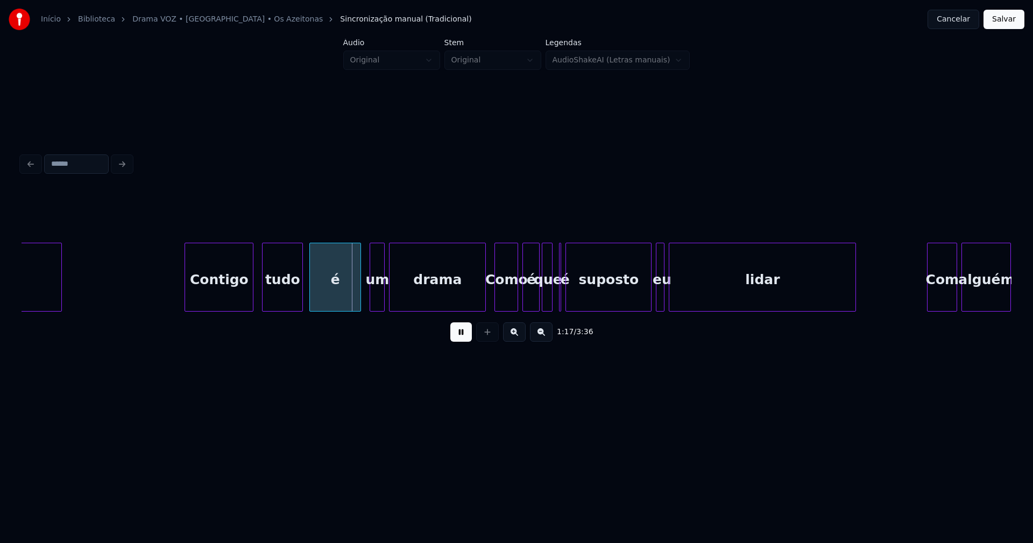
click at [485, 298] on div at bounding box center [483, 277] width 3 height 68
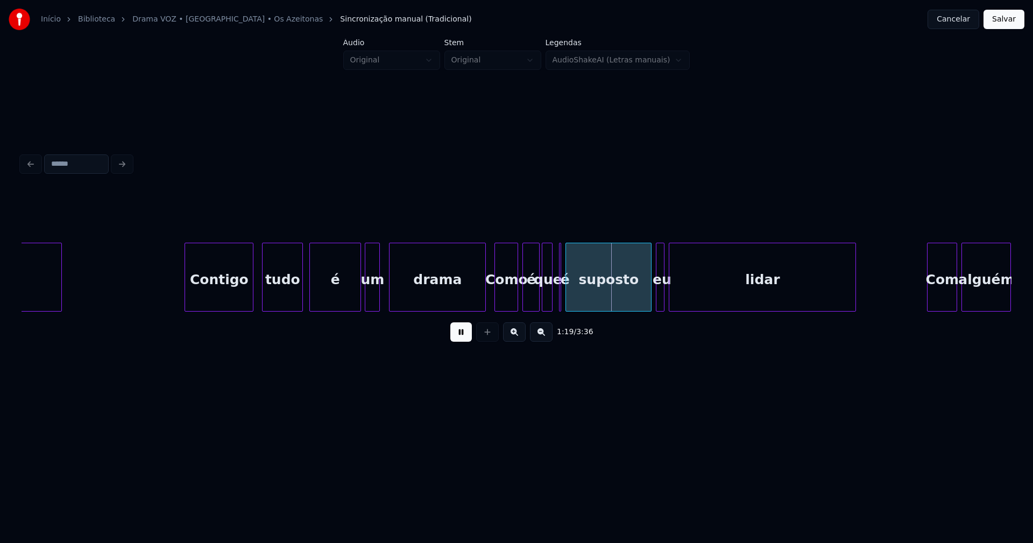
click at [374, 308] on div "Contigo tudo é um drama Como é que é suposto eu lidar Com alguém desconversar" at bounding box center [517, 277] width 990 height 69
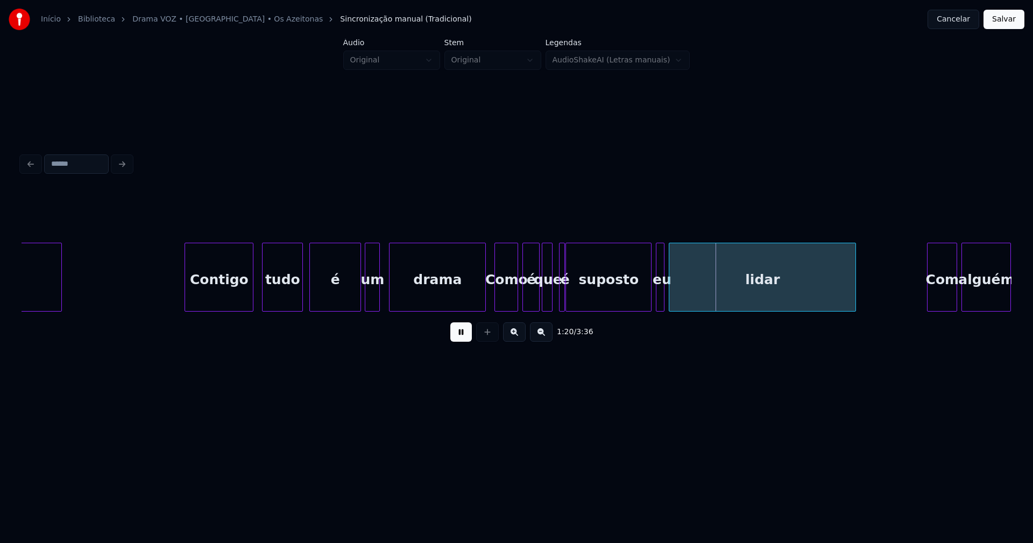
click at [561, 303] on div at bounding box center [562, 277] width 3 height 68
click at [557, 298] on div at bounding box center [558, 277] width 3 height 68
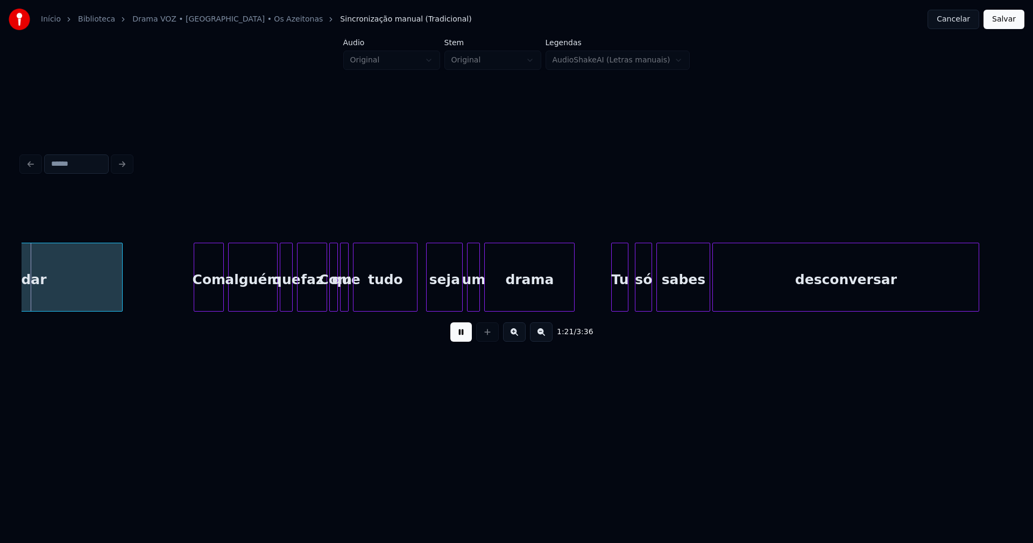
scroll to position [0, 8744]
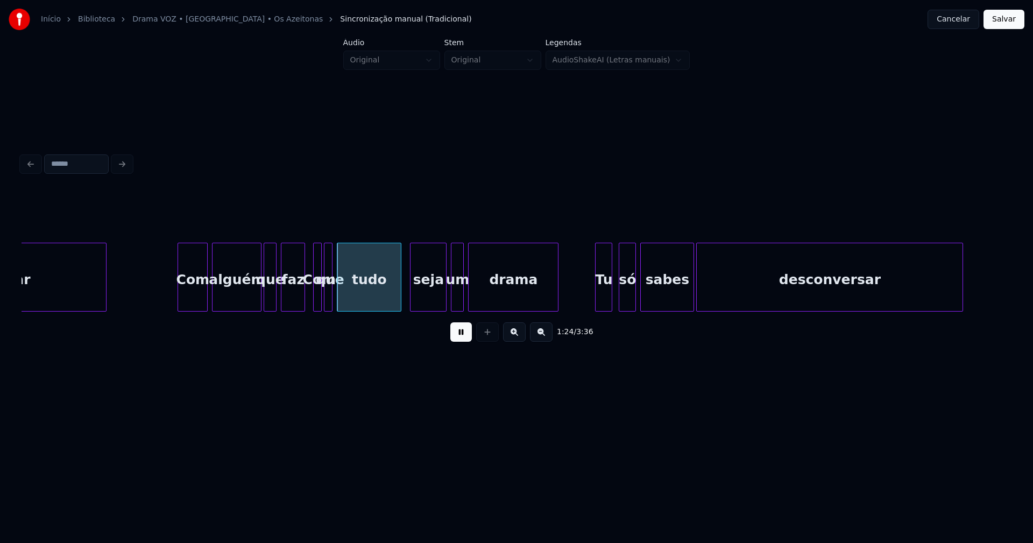
click at [302, 308] on div "Com alguém que faz Com que tudo seja um drama Tu só sabes desconversar lidar" at bounding box center [517, 277] width 990 height 69
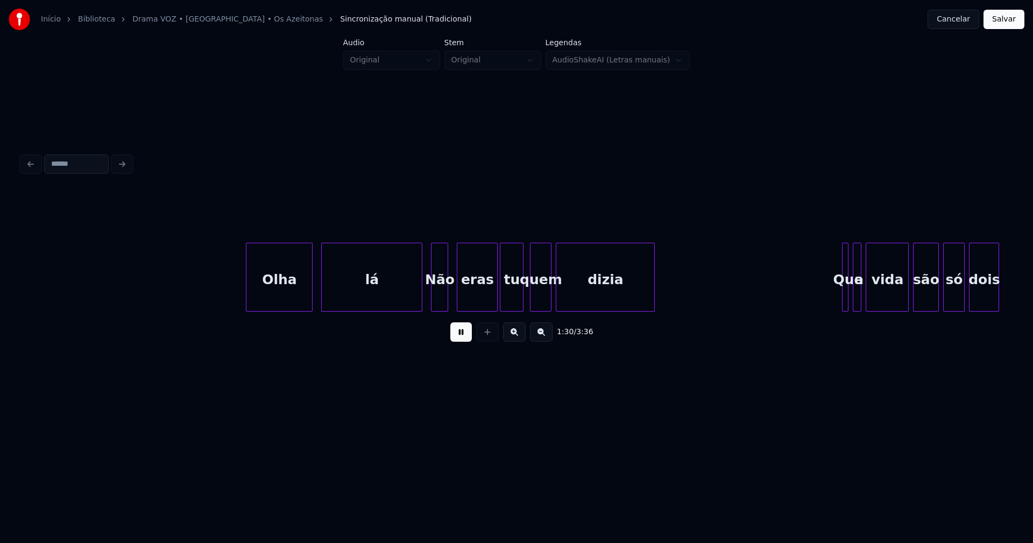
scroll to position [0, 9772]
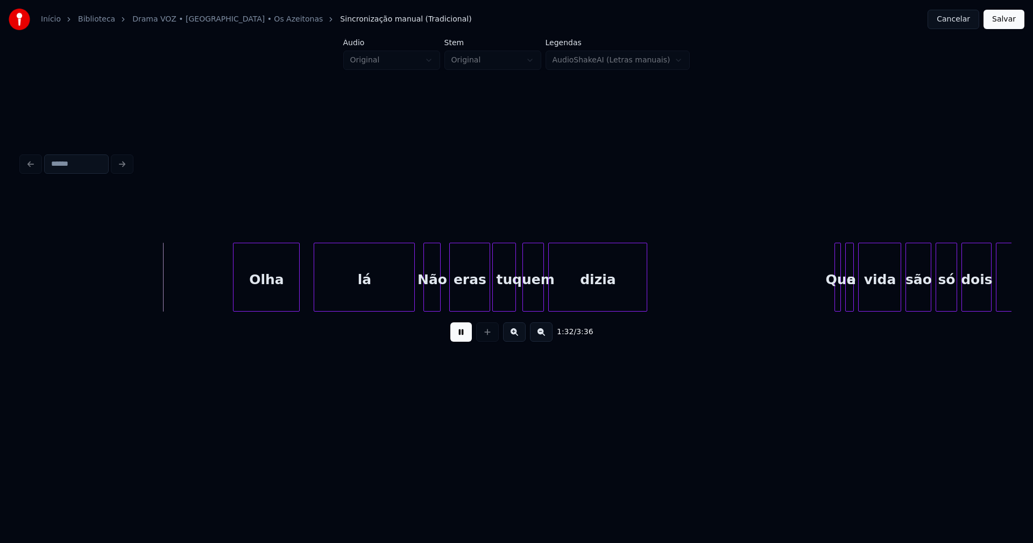
click at [263, 294] on div "Olha" at bounding box center [267, 279] width 66 height 73
click at [393, 302] on div at bounding box center [392, 277] width 3 height 68
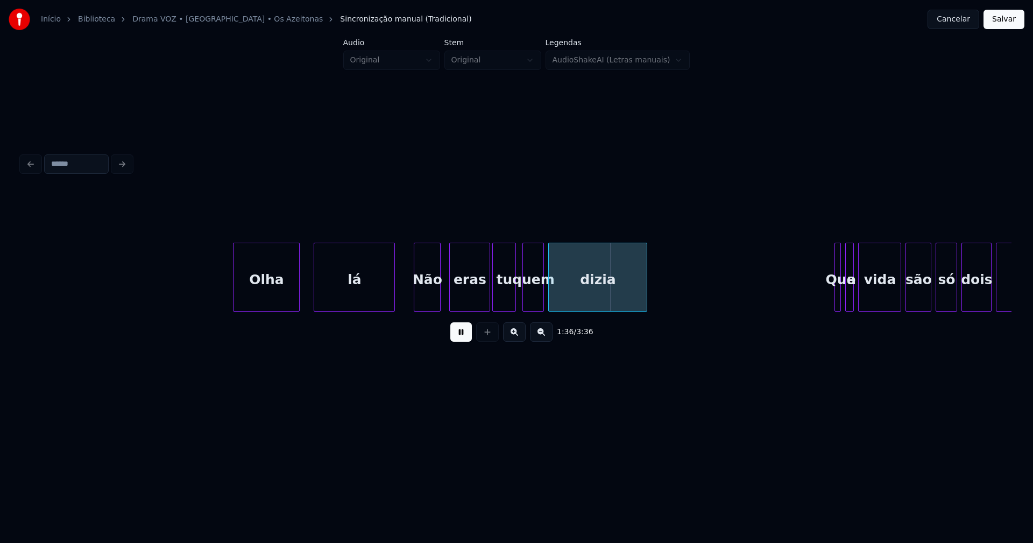
click at [416, 299] on div at bounding box center [415, 277] width 3 height 68
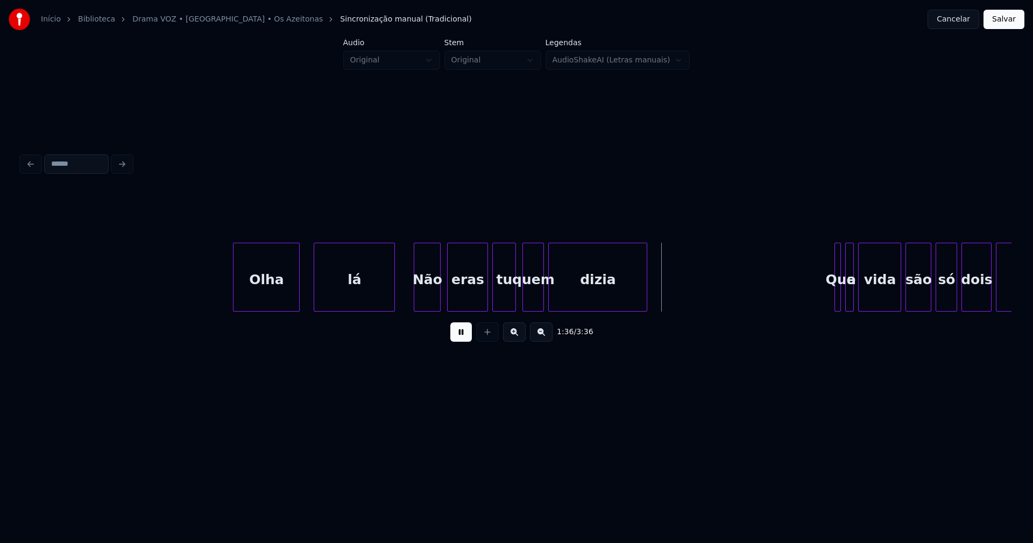
click at [471, 302] on div "eras" at bounding box center [468, 279] width 40 height 73
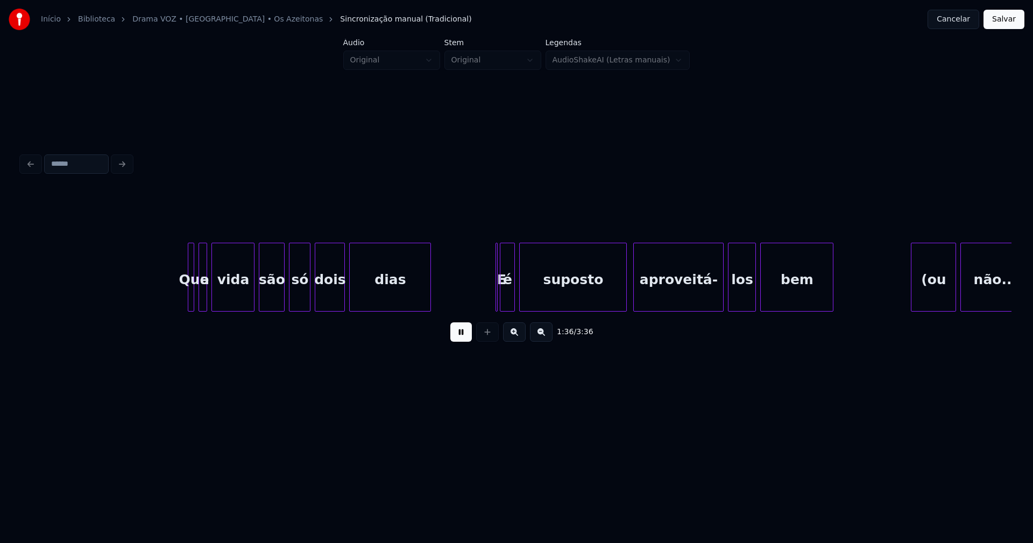
scroll to position [0, 10426]
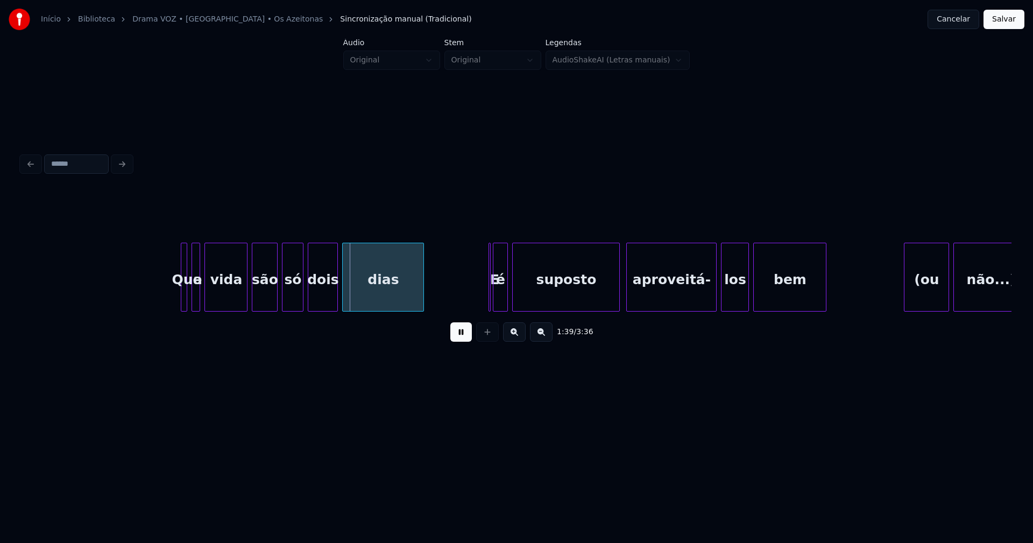
drag, startPoint x: 180, startPoint y: 295, endPoint x: 174, endPoint y: 299, distance: 6.6
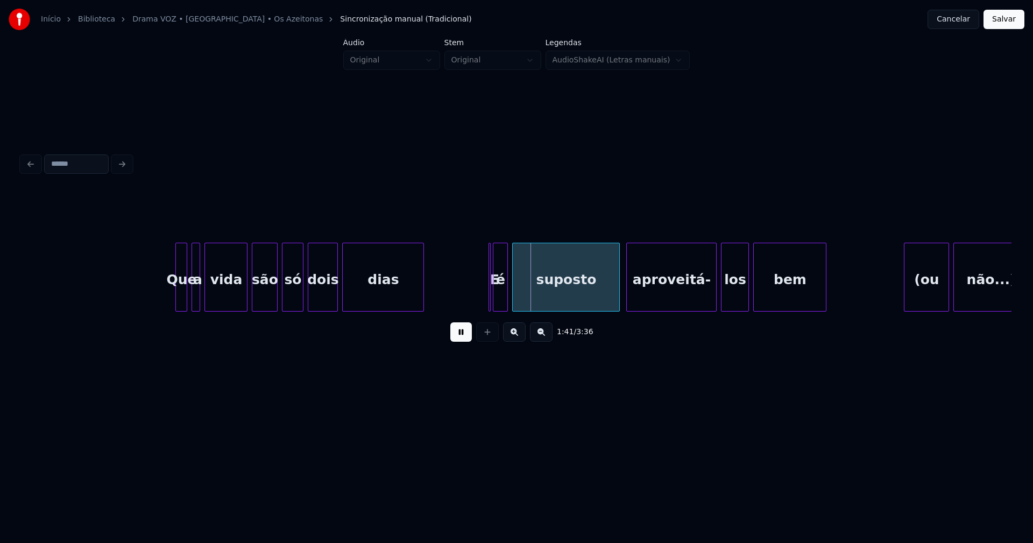
click at [176, 301] on div at bounding box center [177, 277] width 3 height 68
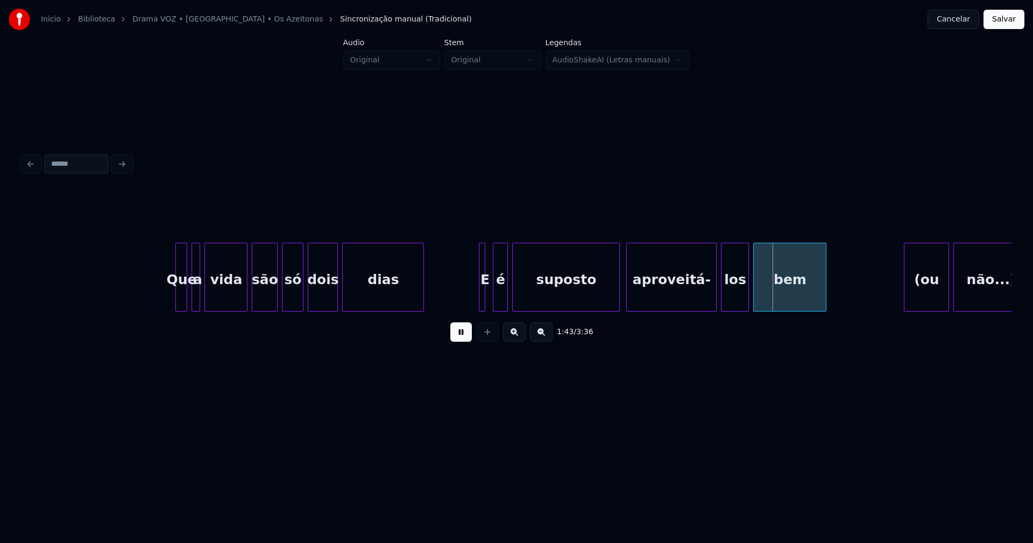
click at [479, 248] on div "E" at bounding box center [482, 277] width 6 height 69
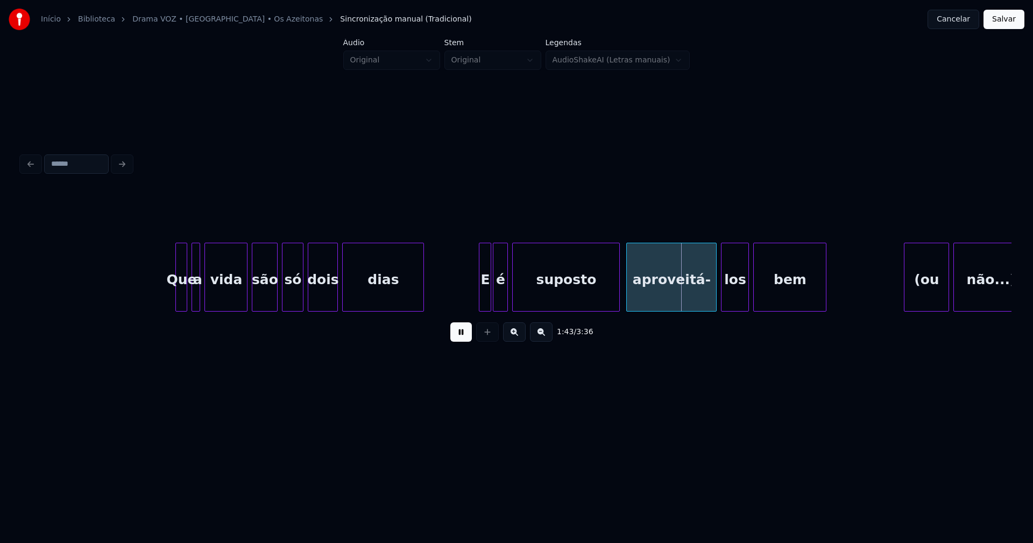
click at [490, 312] on div "a vida são só dois dias E é suposto aproveitá- los bem (ou não...) Que" at bounding box center [517, 277] width 990 height 69
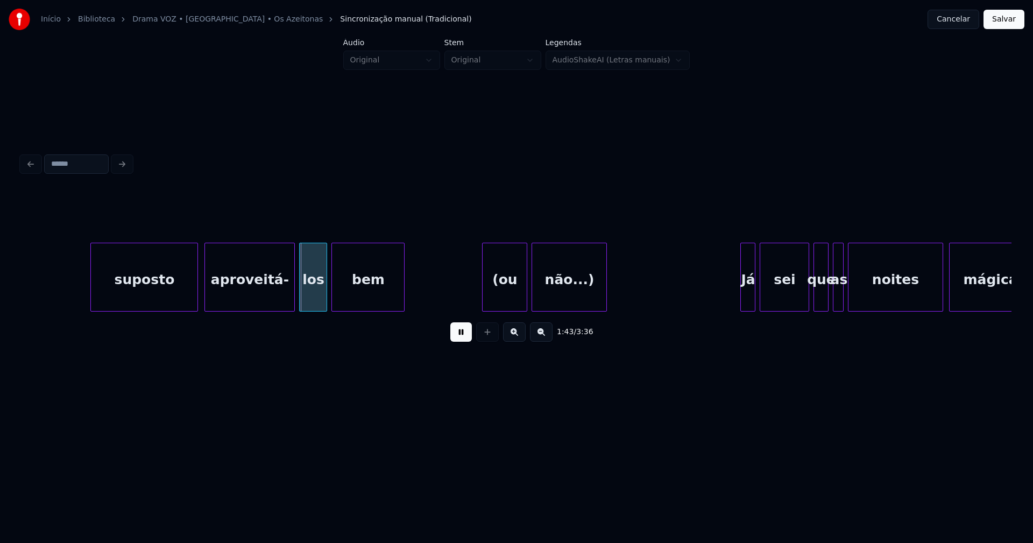
scroll to position [0, 10926]
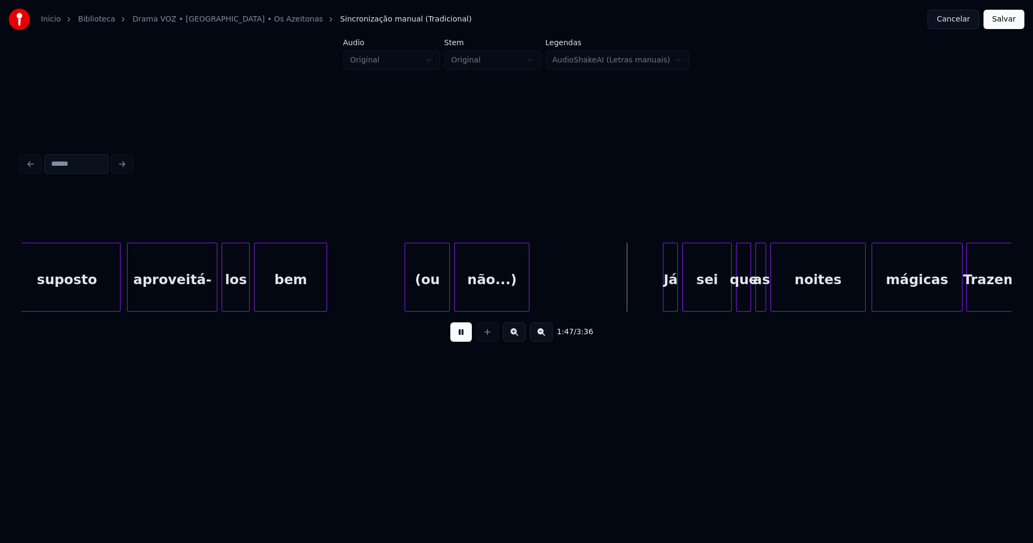
click at [429, 297] on div "(ou" at bounding box center [427, 279] width 44 height 73
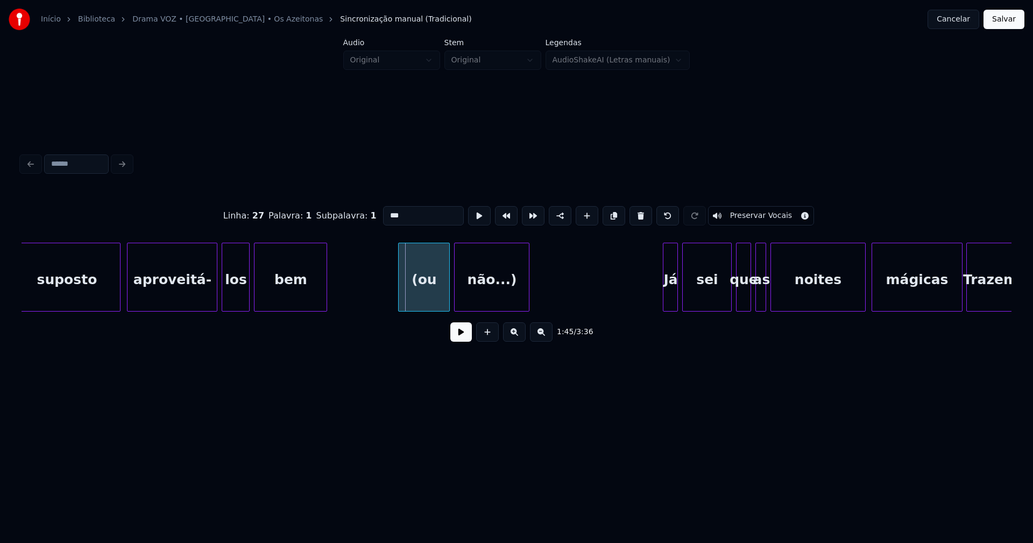
click at [400, 295] on div at bounding box center [400, 277] width 3 height 68
click at [499, 300] on div "não...)" at bounding box center [492, 279] width 74 height 73
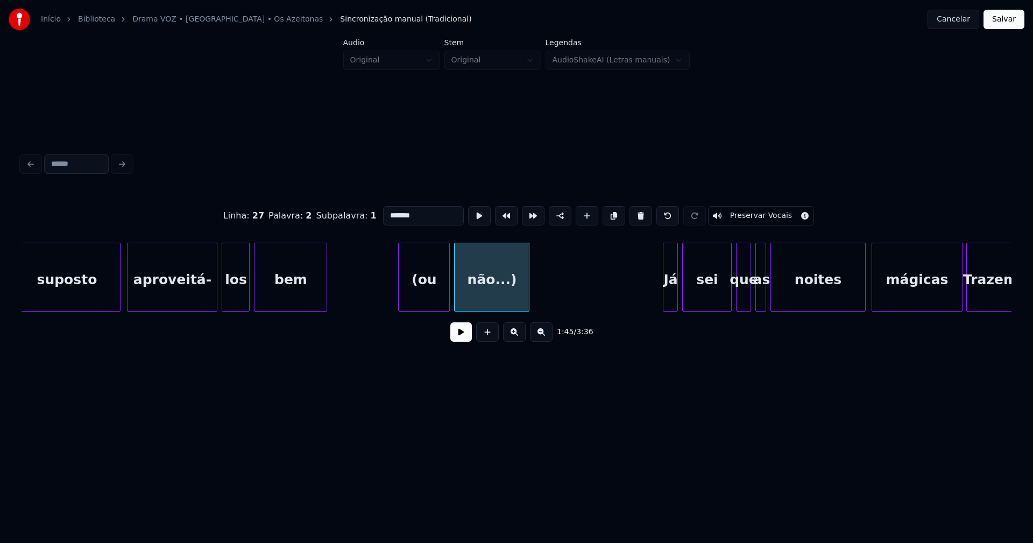
click at [409, 214] on input "*******" at bounding box center [423, 215] width 81 height 19
click at [429, 294] on div "(ou" at bounding box center [424, 279] width 51 height 73
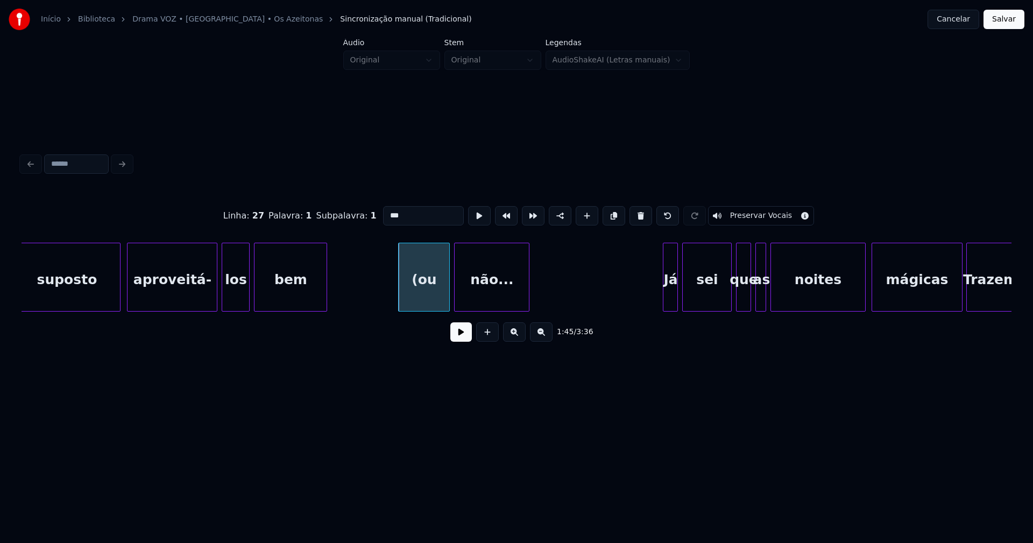
click at [386, 211] on input "***" at bounding box center [423, 215] width 81 height 19
type input "**"
click at [458, 338] on button at bounding box center [461, 331] width 22 height 19
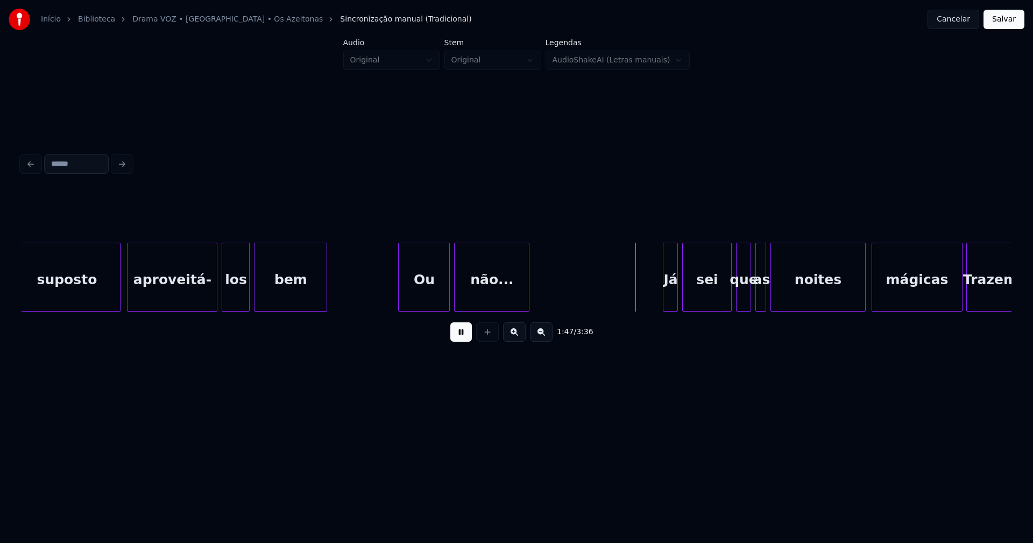
click at [490, 293] on div "não..." at bounding box center [492, 279] width 74 height 73
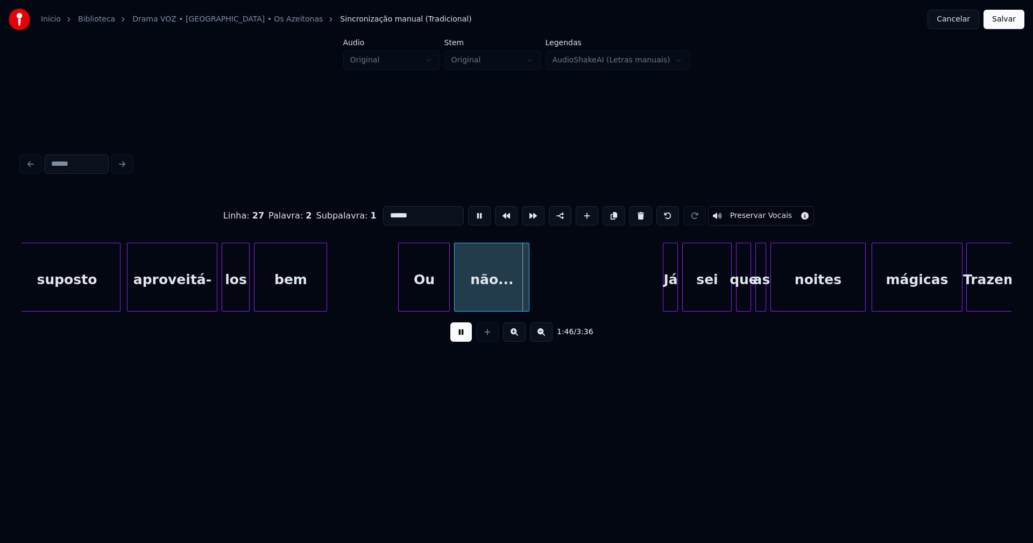
click at [415, 211] on input "******" at bounding box center [423, 215] width 81 height 19
click at [549, 288] on div at bounding box center [548, 277] width 3 height 68
type input "***"
click at [465, 336] on button at bounding box center [461, 331] width 22 height 19
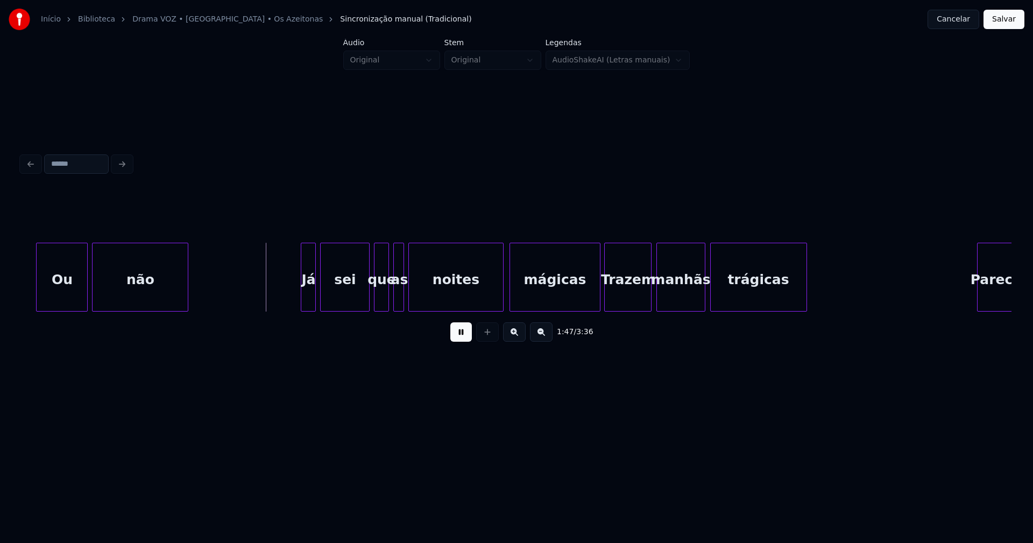
scroll to position [0, 11301]
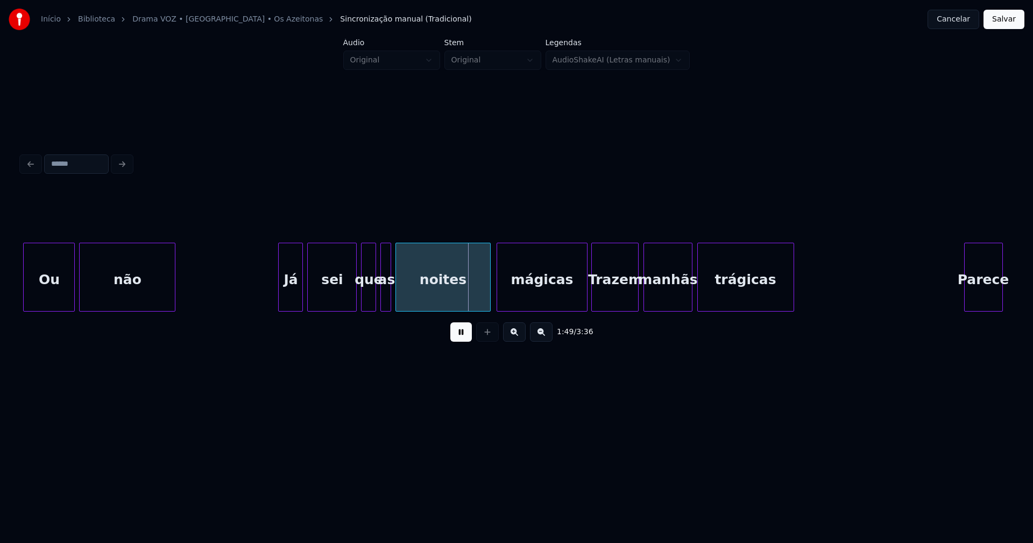
click at [282, 305] on div at bounding box center [280, 277] width 3 height 68
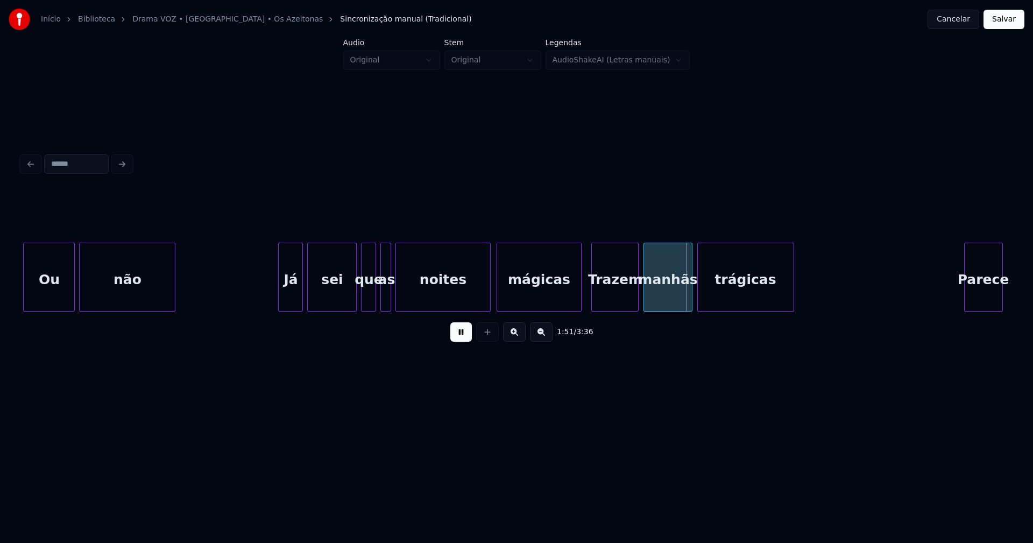
click at [580, 298] on div at bounding box center [579, 277] width 3 height 68
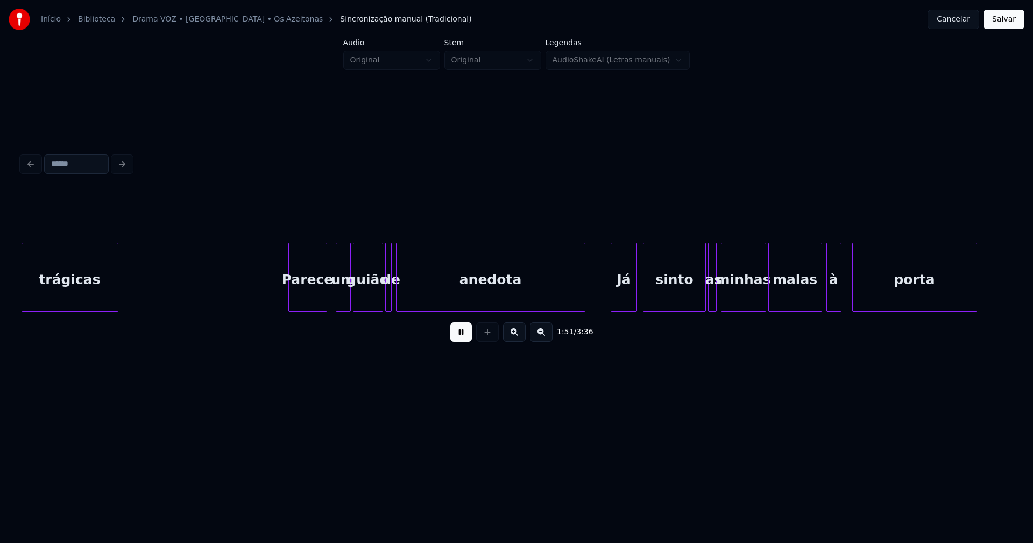
scroll to position [0, 11980]
click at [297, 293] on div "Parece" at bounding box center [300, 279] width 38 height 73
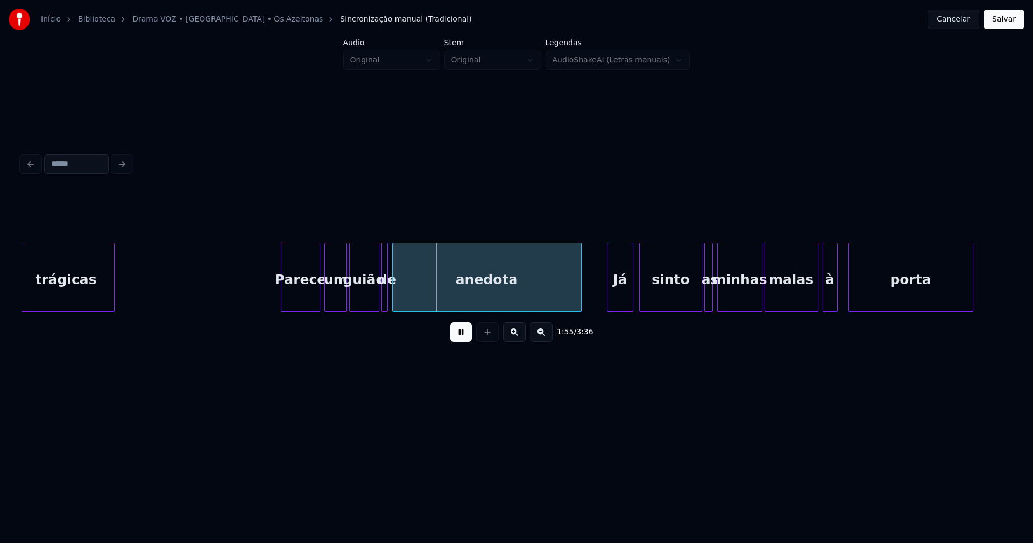
click at [327, 300] on div at bounding box center [326, 277] width 3 height 68
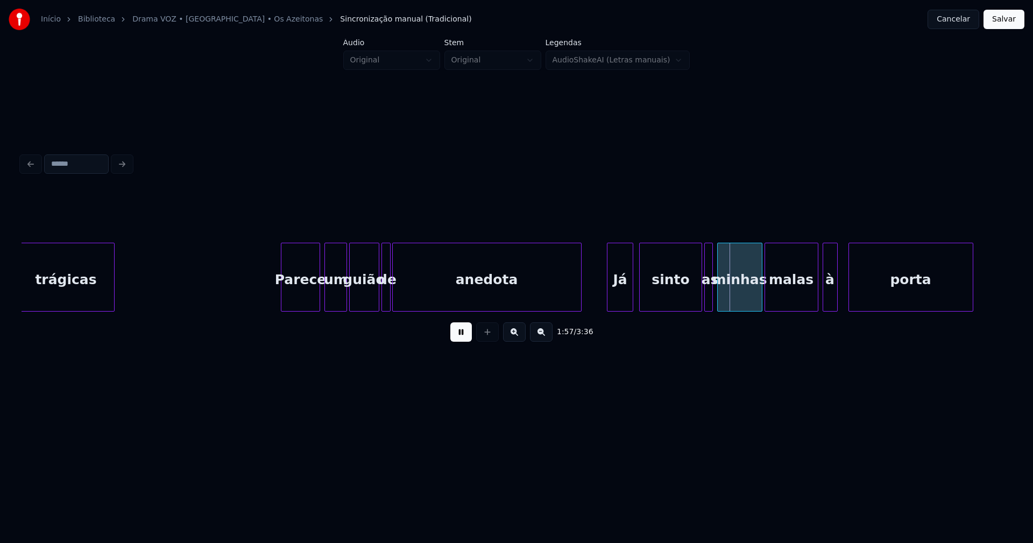
click at [389, 301] on div at bounding box center [388, 277] width 3 height 68
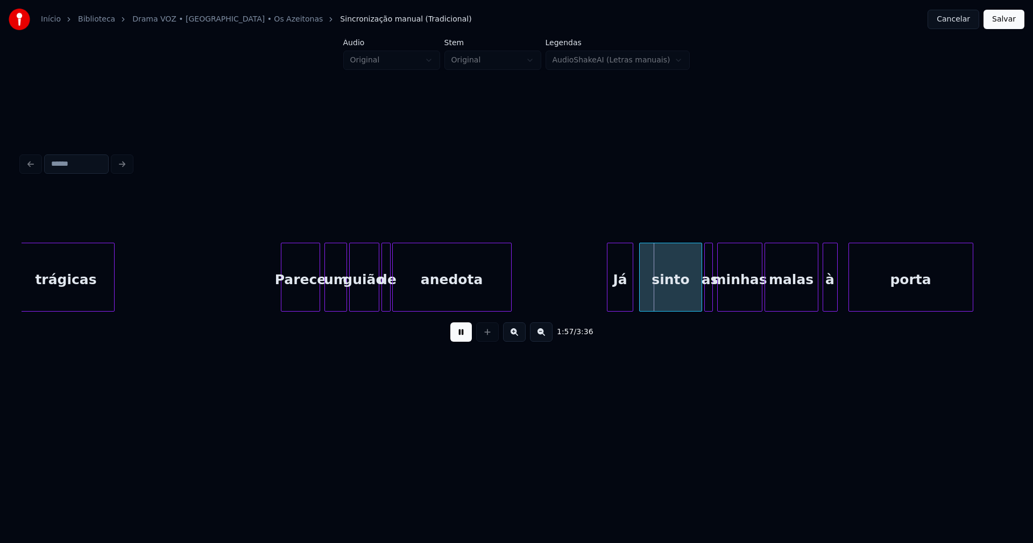
click at [509, 302] on div at bounding box center [509, 277] width 3 height 68
click at [613, 299] on div "Já" at bounding box center [606, 279] width 25 height 73
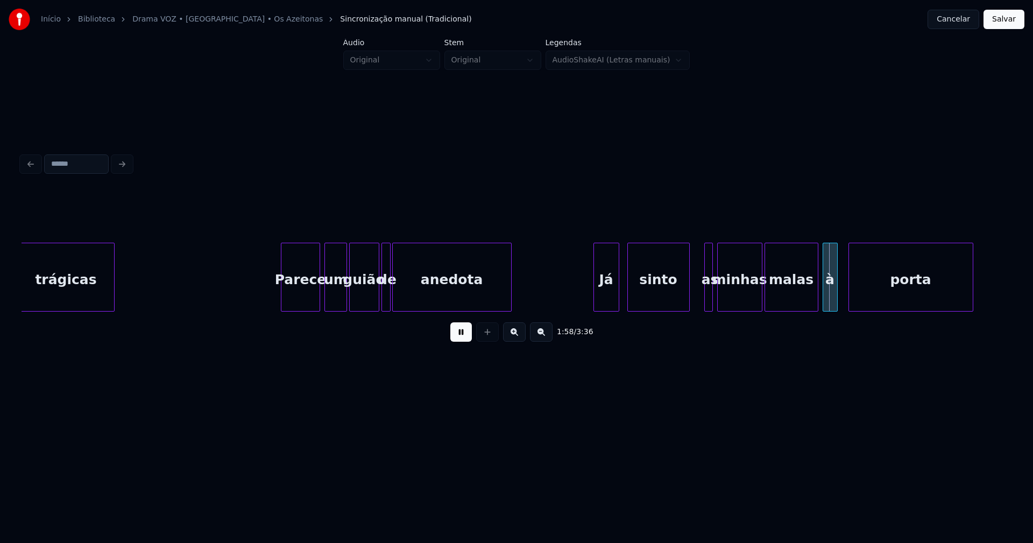
click at [648, 301] on div "sinto" at bounding box center [658, 279] width 61 height 73
click at [698, 298] on div at bounding box center [699, 277] width 3 height 68
click at [703, 298] on div "as" at bounding box center [701, 279] width 14 height 73
click at [704, 298] on div at bounding box center [703, 277] width 3 height 68
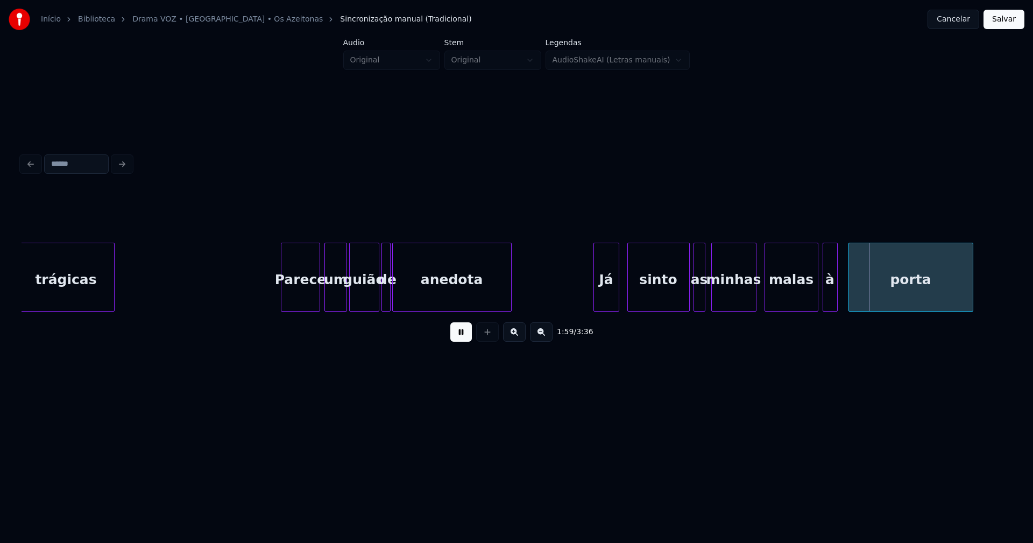
click at [726, 301] on div "minhas" at bounding box center [734, 279] width 44 height 73
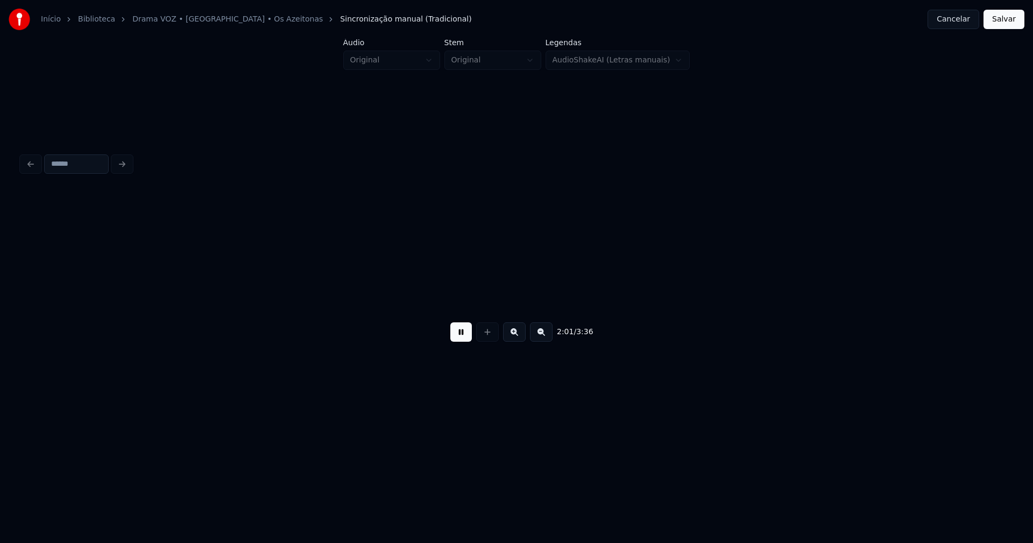
scroll to position [0, 13096]
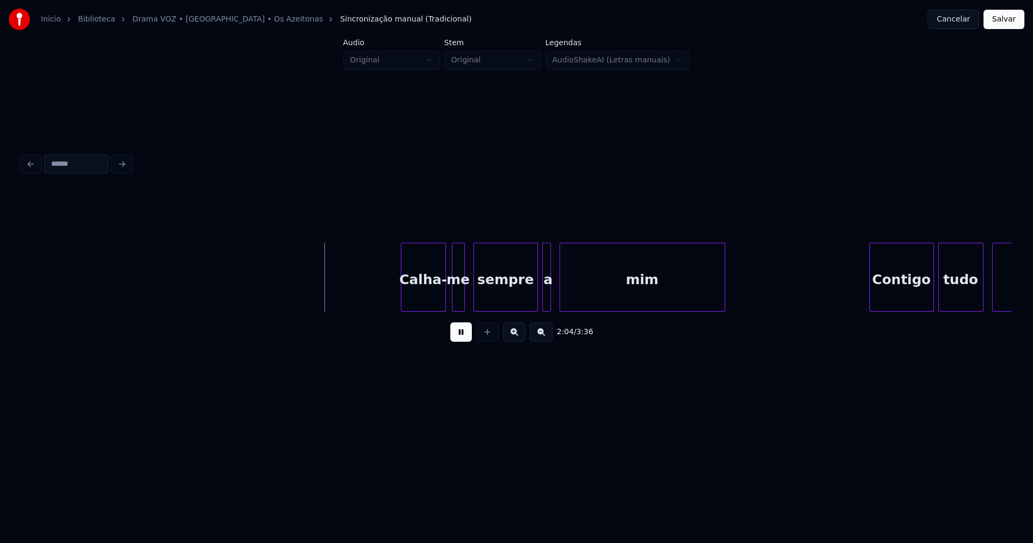
click at [429, 295] on div "Calha-" at bounding box center [423, 279] width 44 height 73
click at [522, 305] on div at bounding box center [521, 277] width 3 height 68
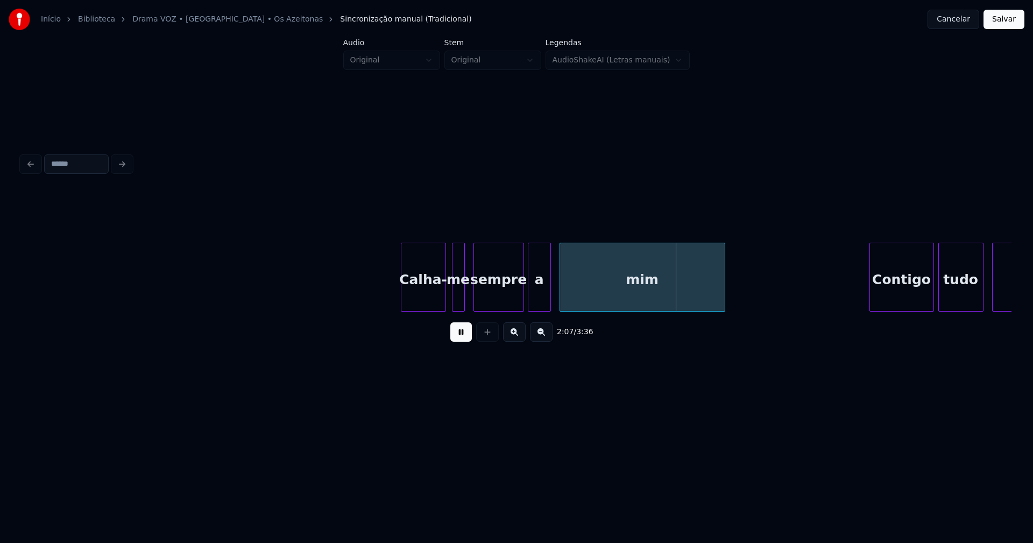
click at [530, 300] on div at bounding box center [529, 277] width 3 height 68
click at [454, 337] on button at bounding box center [461, 331] width 22 height 19
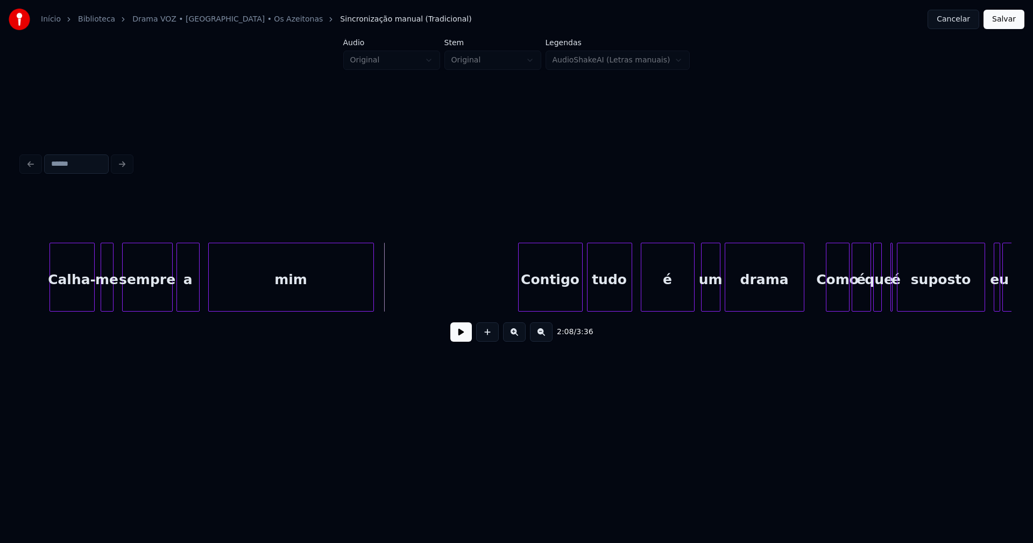
scroll to position [0, 13472]
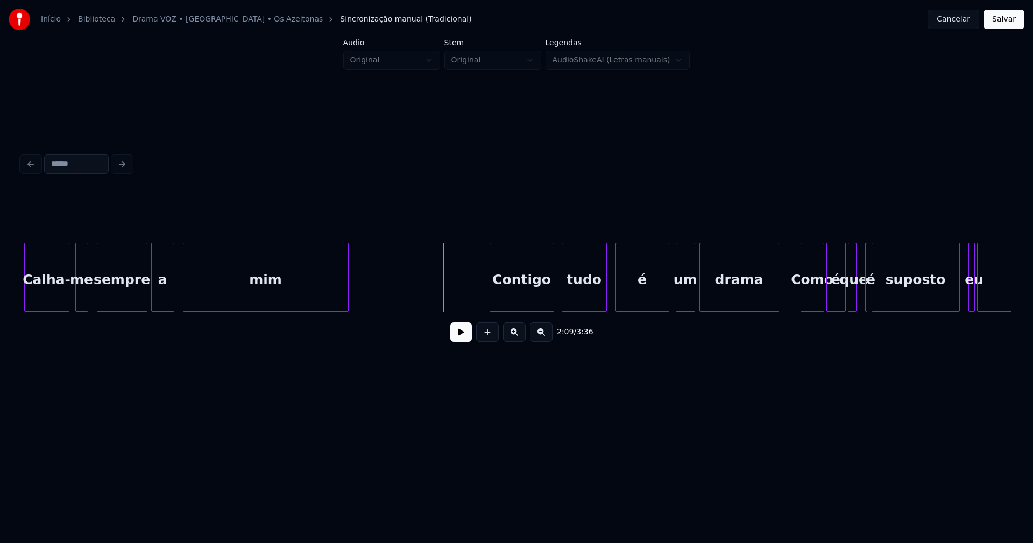
click at [526, 296] on div "Contigo" at bounding box center [521, 279] width 63 height 73
drag, startPoint x: 467, startPoint y: 333, endPoint x: 596, endPoint y: 325, distance: 129.9
click at [467, 333] on button at bounding box center [461, 331] width 22 height 19
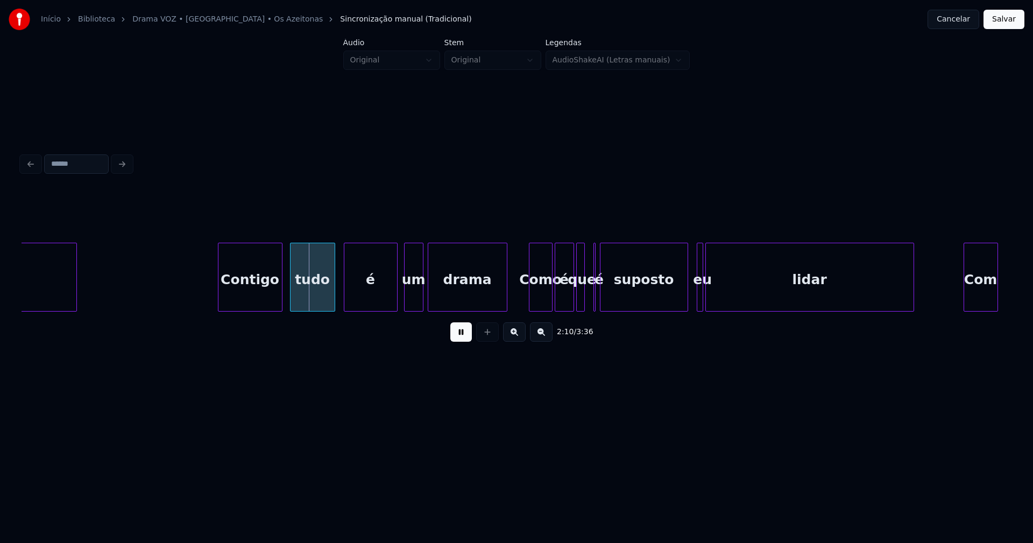
scroll to position [0, 13822]
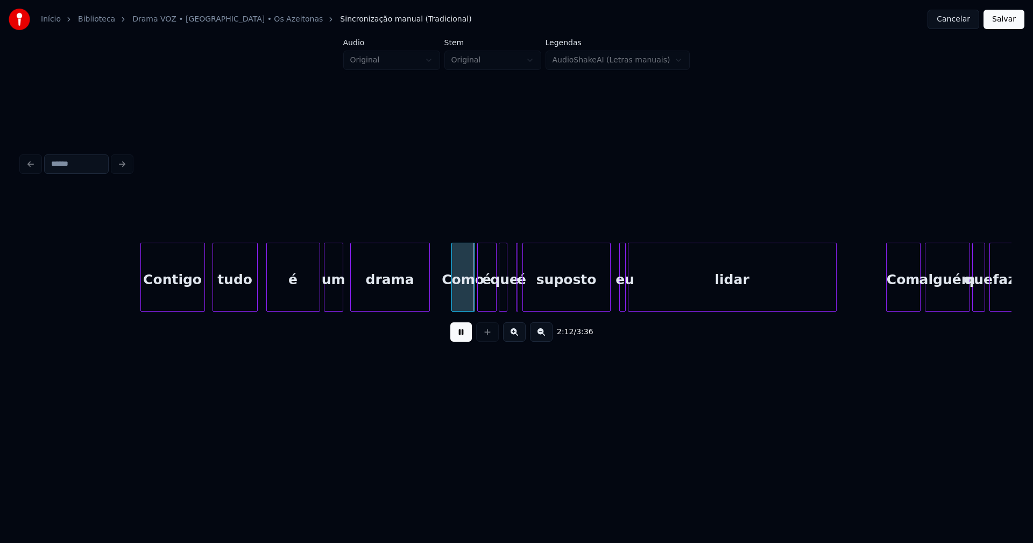
click at [334, 300] on div "um" at bounding box center [333, 279] width 18 height 73
click at [518, 301] on div at bounding box center [518, 277] width 3 height 68
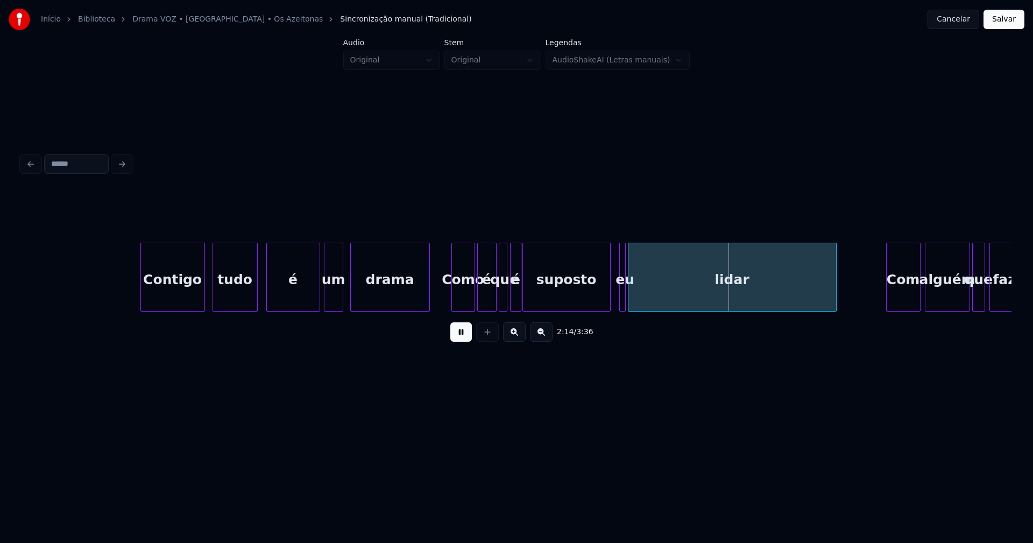
click at [511, 301] on div at bounding box center [512, 277] width 3 height 68
click at [596, 303] on div at bounding box center [597, 277] width 3 height 68
click at [604, 302] on div at bounding box center [605, 277] width 3 height 68
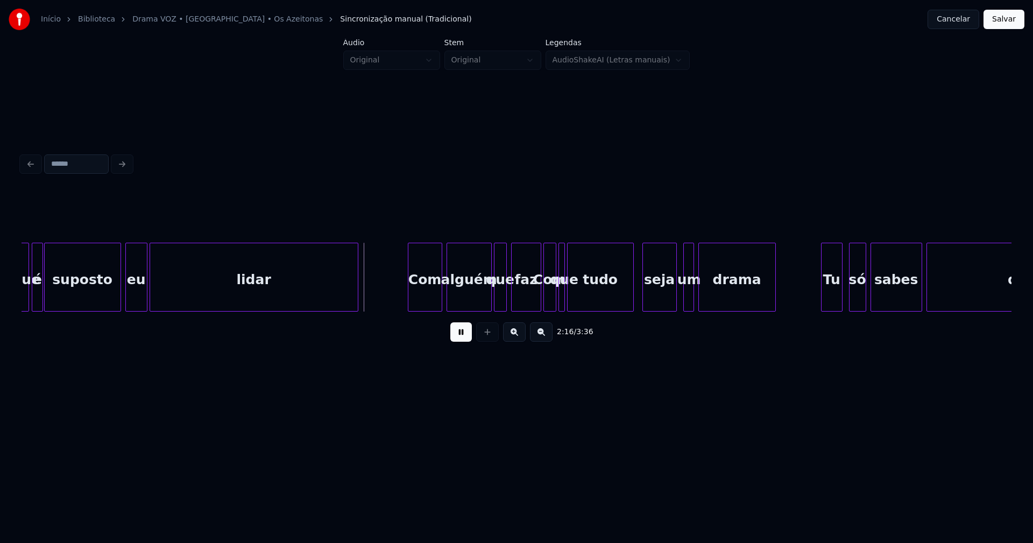
scroll to position [0, 14430]
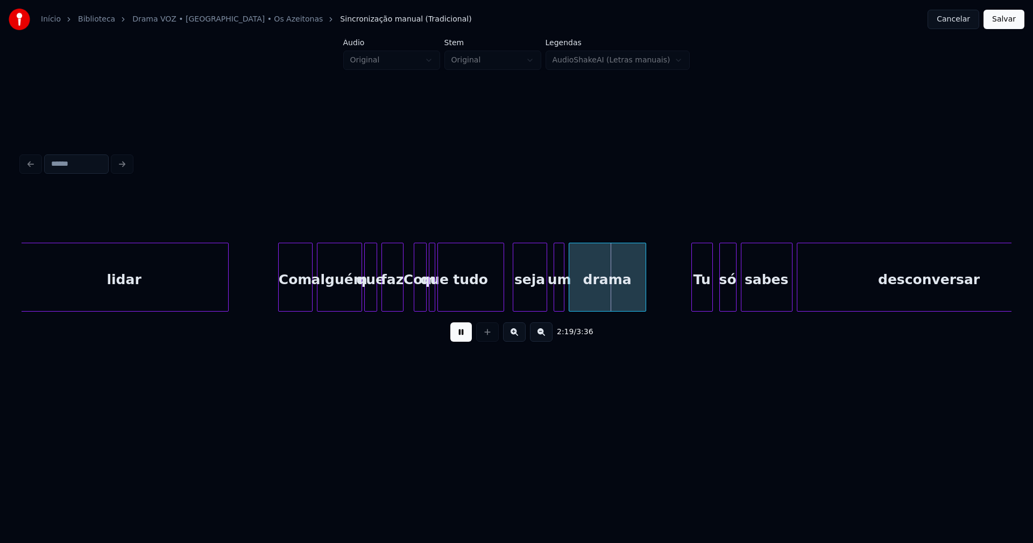
click at [401, 312] on div "lidar Com alguém que faz Com que tudo seja um drama Tu só sabes desconversar" at bounding box center [517, 277] width 990 height 69
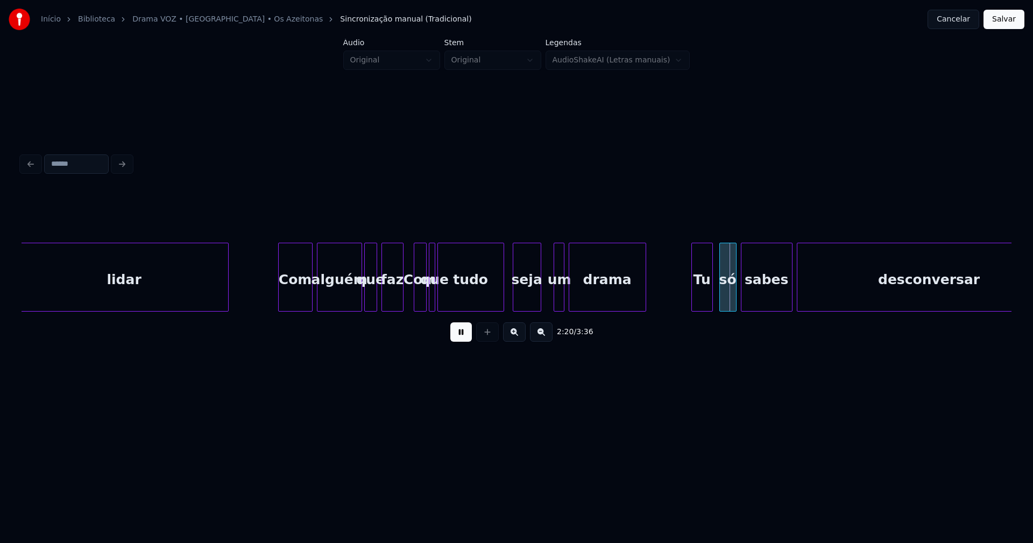
click at [538, 304] on div at bounding box center [539, 277] width 3 height 68
click at [546, 301] on div at bounding box center [546, 277] width 3 height 68
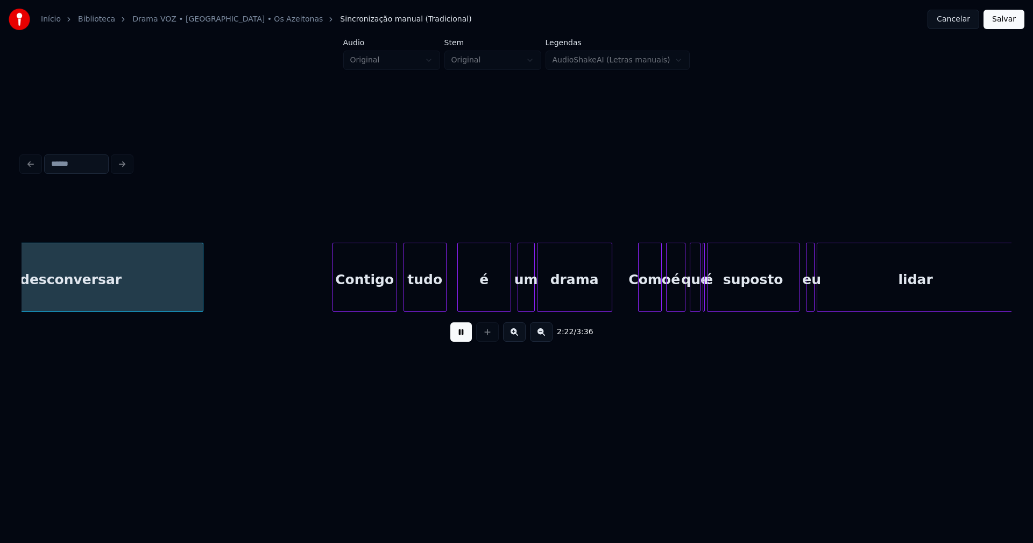
scroll to position [0, 15312]
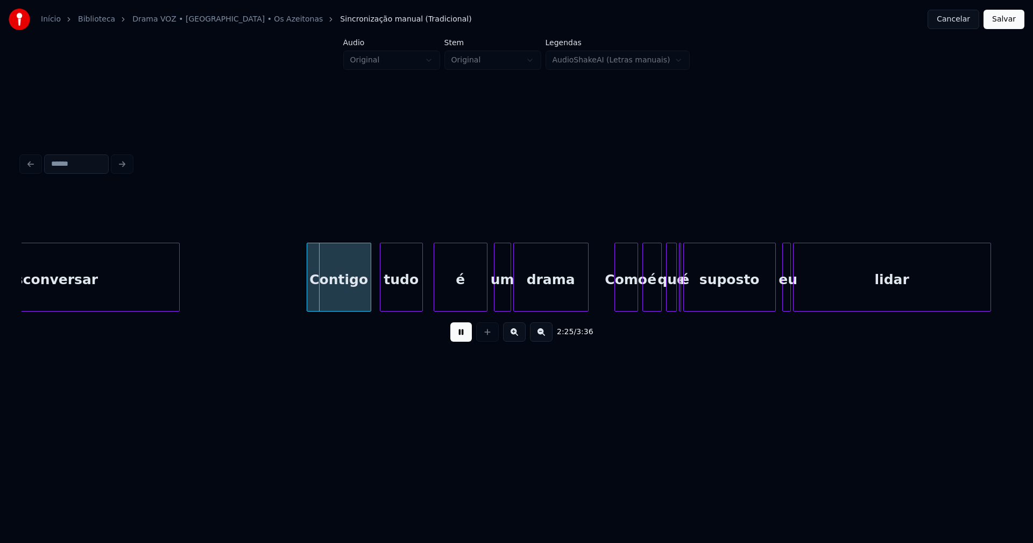
click at [337, 301] on div "Contigo" at bounding box center [338, 279] width 63 height 73
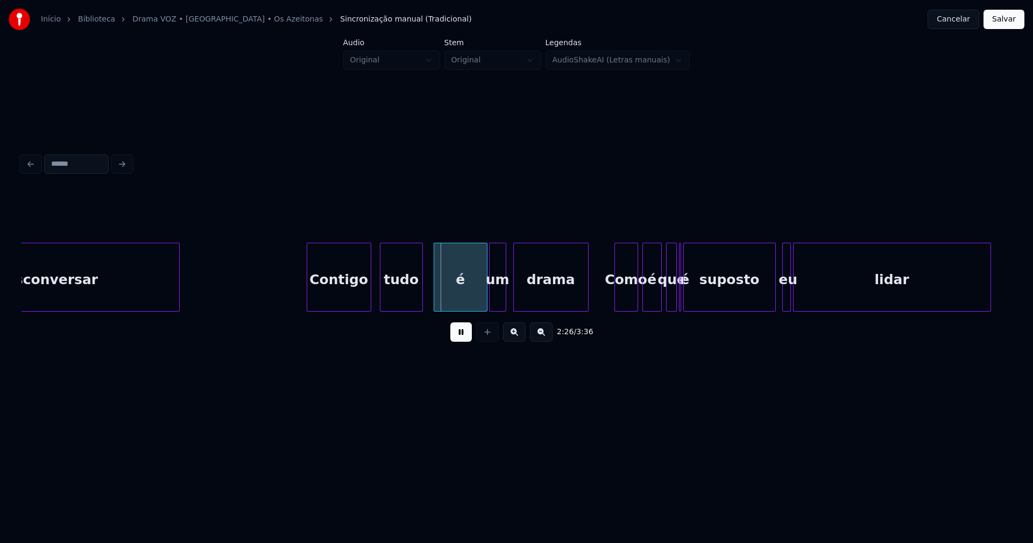
click at [498, 305] on div "um" at bounding box center [498, 279] width 16 height 73
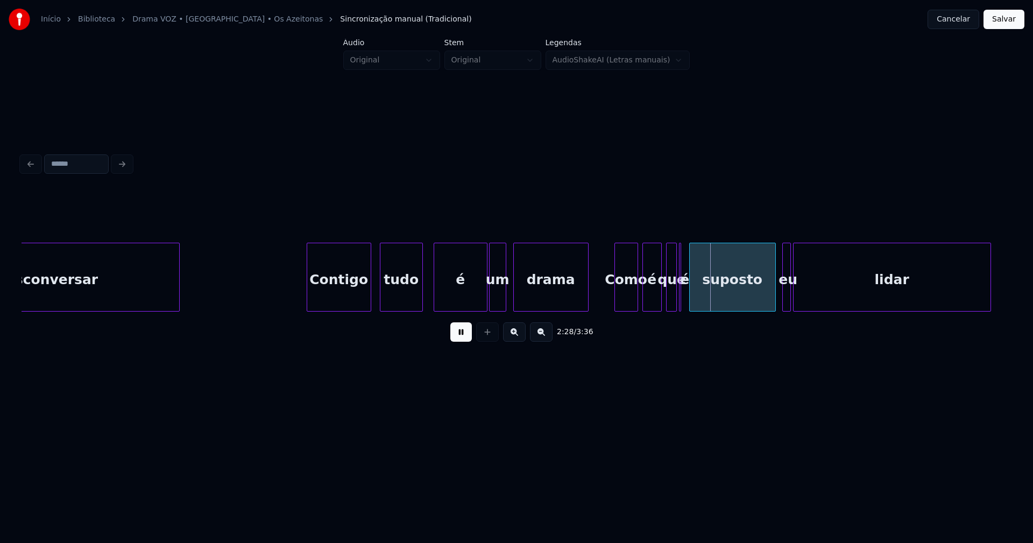
click at [692, 299] on div at bounding box center [691, 277] width 3 height 68
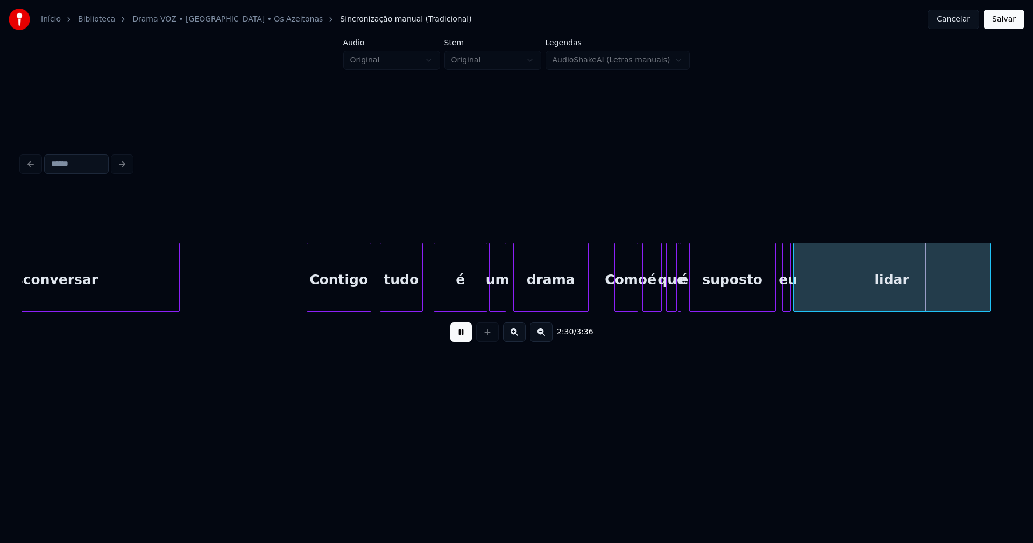
click at [681, 302] on div "é" at bounding box center [679, 277] width 3 height 69
click at [684, 302] on div at bounding box center [683, 277] width 3 height 68
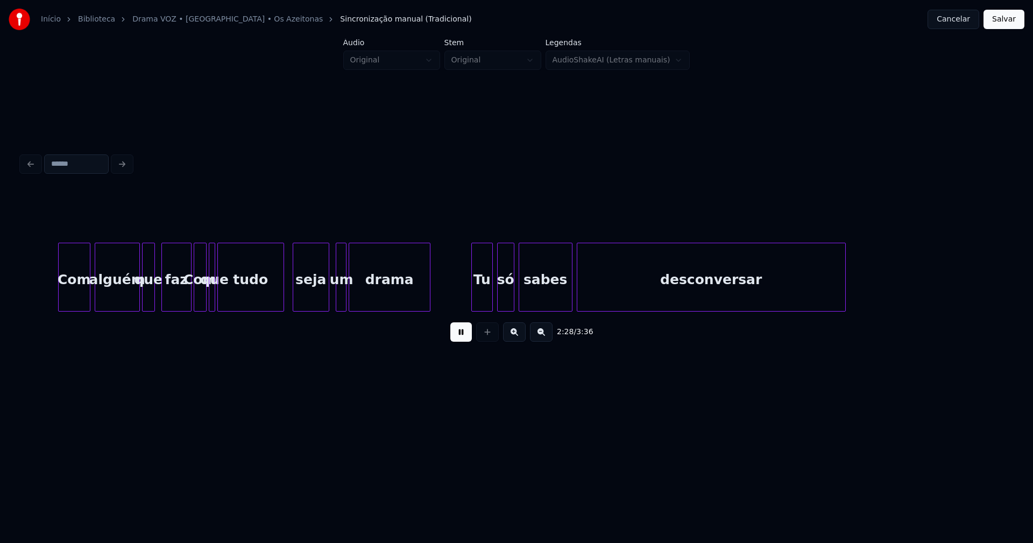
scroll to position [0, 15969]
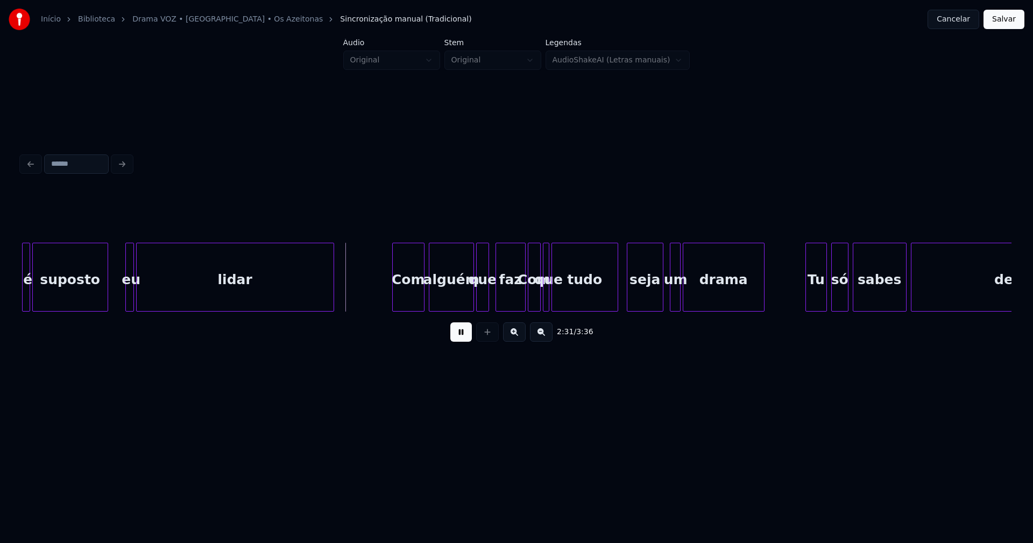
click at [106, 299] on div at bounding box center [105, 277] width 3 height 68
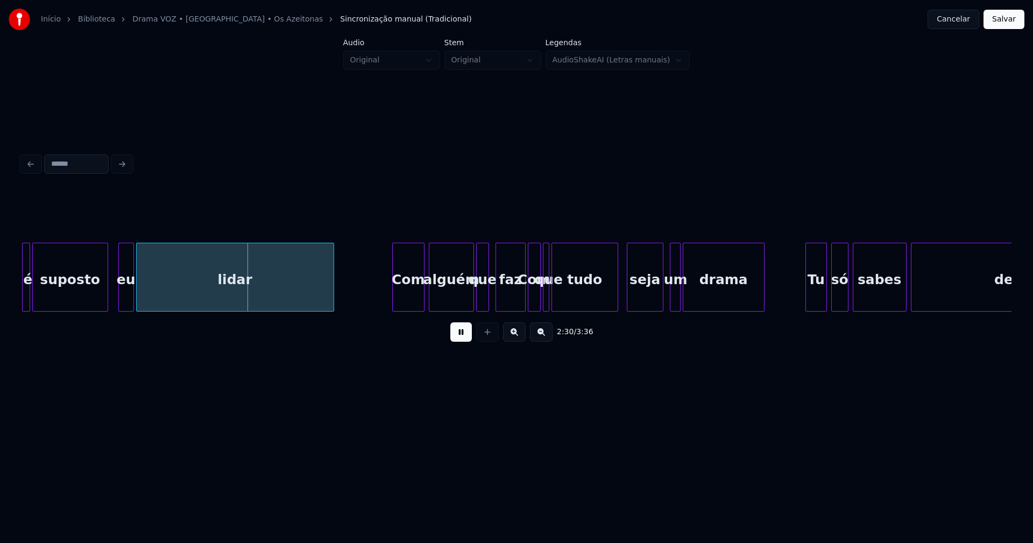
click at [119, 295] on div at bounding box center [120, 277] width 3 height 68
click at [122, 302] on div "eu" at bounding box center [120, 279] width 15 height 73
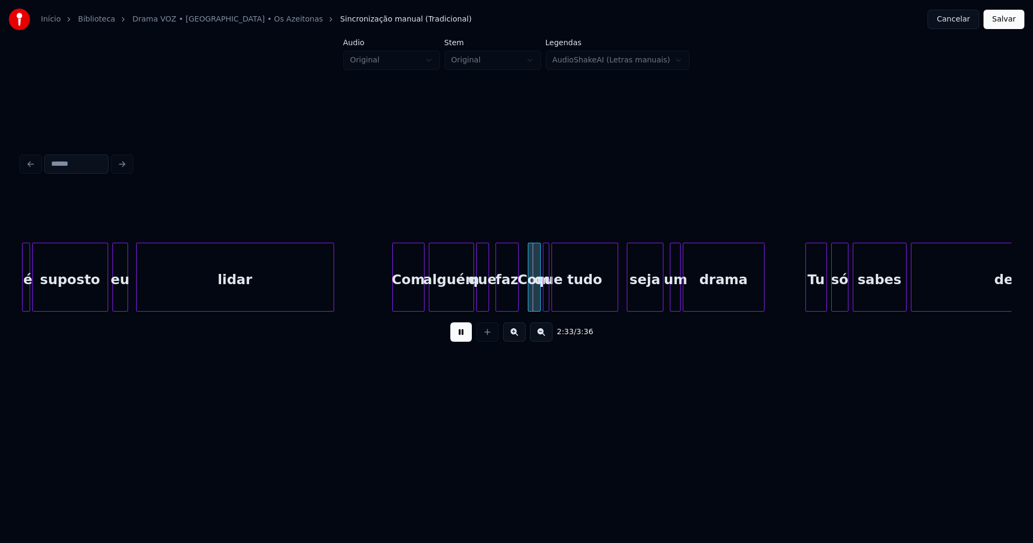
click at [515, 306] on div at bounding box center [516, 277] width 3 height 68
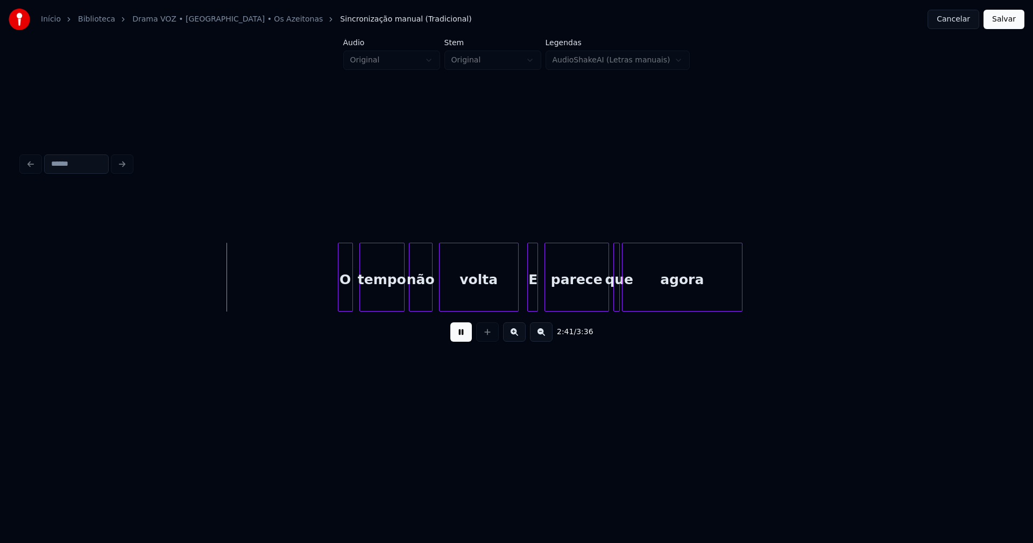
scroll to position [0, 17365]
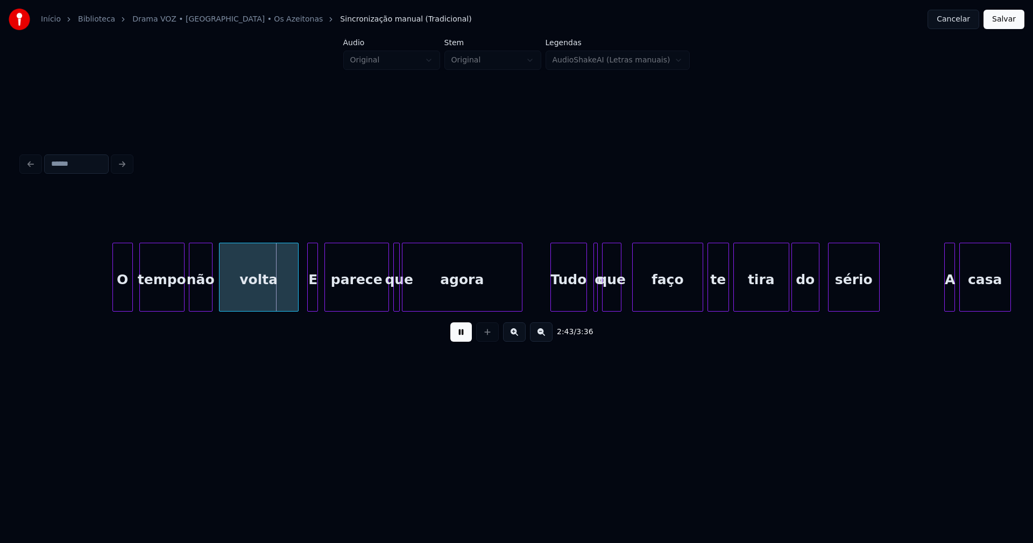
click at [113, 302] on div at bounding box center [114, 277] width 3 height 68
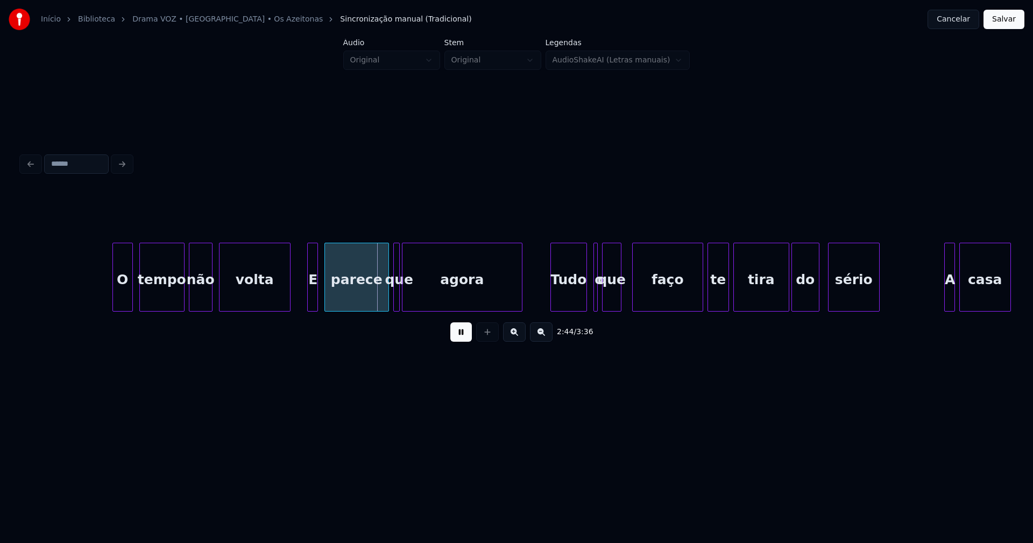
click at [287, 298] on div at bounding box center [288, 277] width 3 height 68
click at [303, 294] on div at bounding box center [303, 277] width 3 height 68
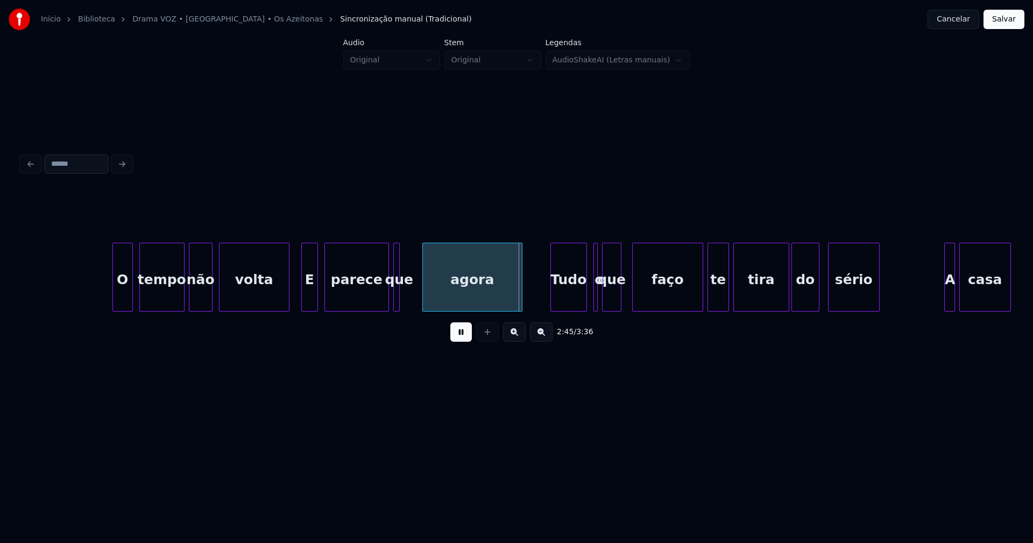
click at [425, 291] on div at bounding box center [424, 277] width 3 height 68
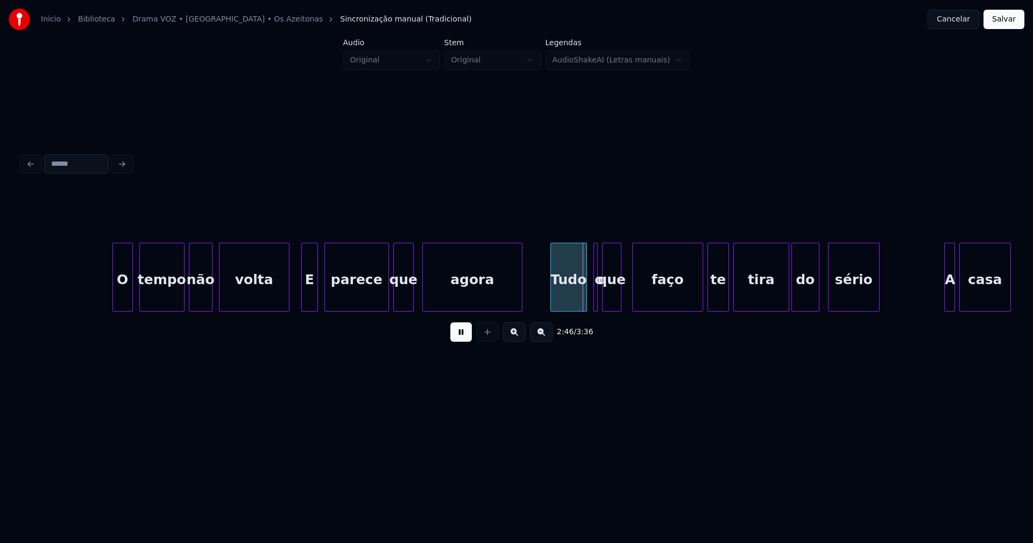
click at [412, 292] on div at bounding box center [411, 277] width 3 height 68
click at [567, 299] on div "Tudo" at bounding box center [566, 279] width 36 height 73
click at [574, 304] on div at bounding box center [574, 277] width 3 height 68
click at [467, 337] on button at bounding box center [461, 331] width 22 height 19
click at [597, 299] on div at bounding box center [598, 277] width 3 height 68
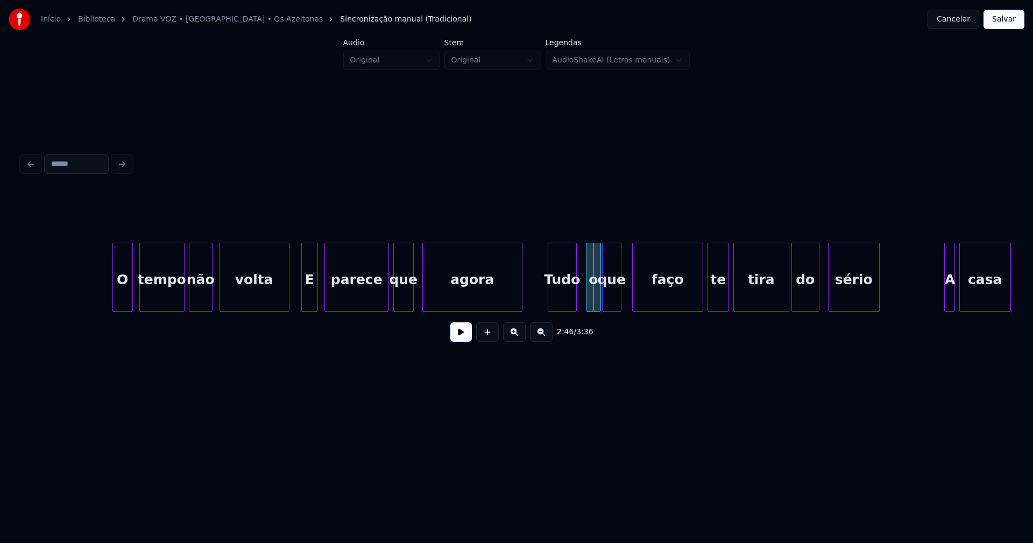
click at [587, 262] on div at bounding box center [588, 277] width 3 height 68
click at [587, 271] on div "o" at bounding box center [587, 279] width 15 height 73
click at [453, 338] on button at bounding box center [461, 331] width 22 height 19
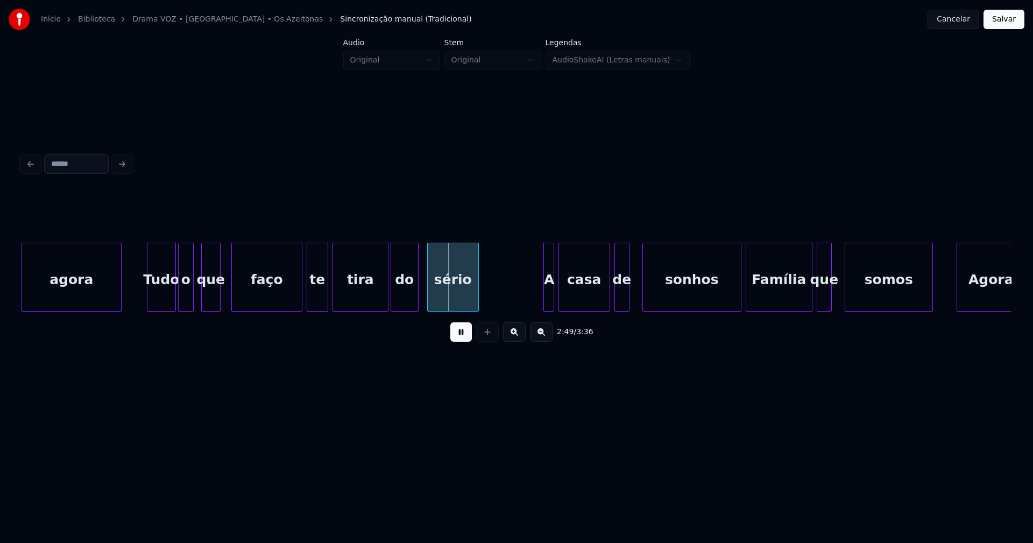
scroll to position [0, 17907]
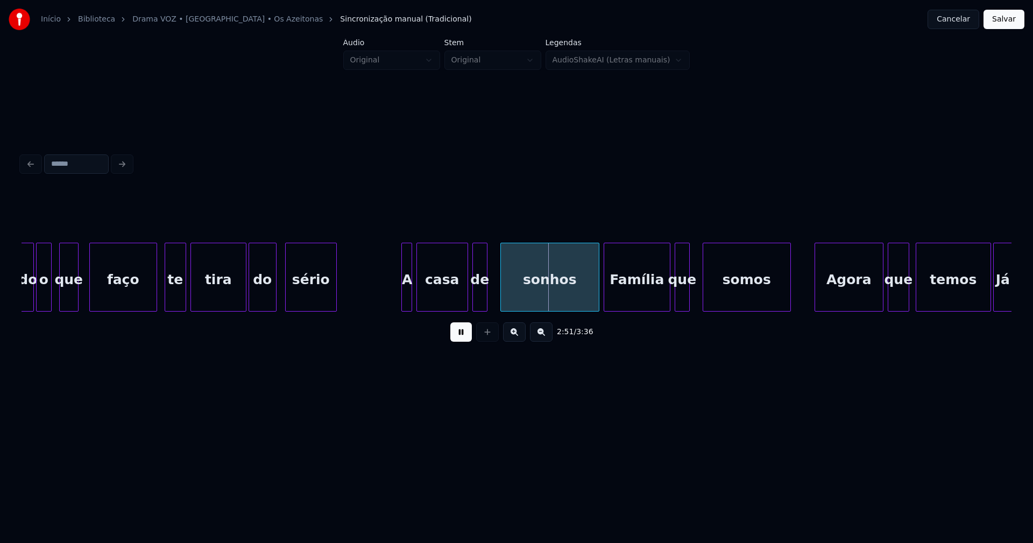
click at [156, 295] on div at bounding box center [154, 277] width 3 height 68
click at [393, 301] on div "A" at bounding box center [398, 277] width 11 height 69
click at [409, 294] on div at bounding box center [408, 277] width 3 height 68
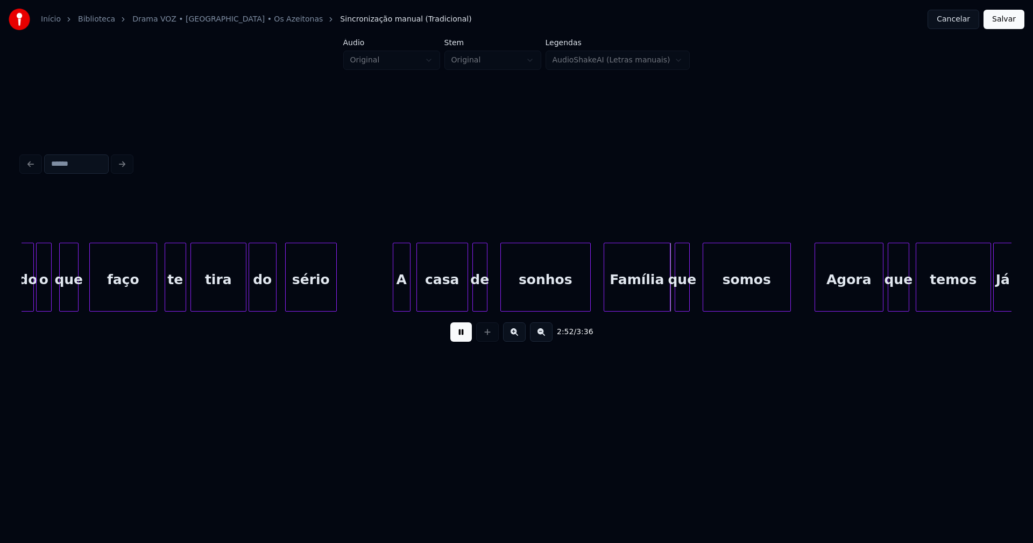
click at [589, 304] on div at bounding box center [588, 277] width 3 height 68
click at [697, 291] on div at bounding box center [697, 277] width 3 height 68
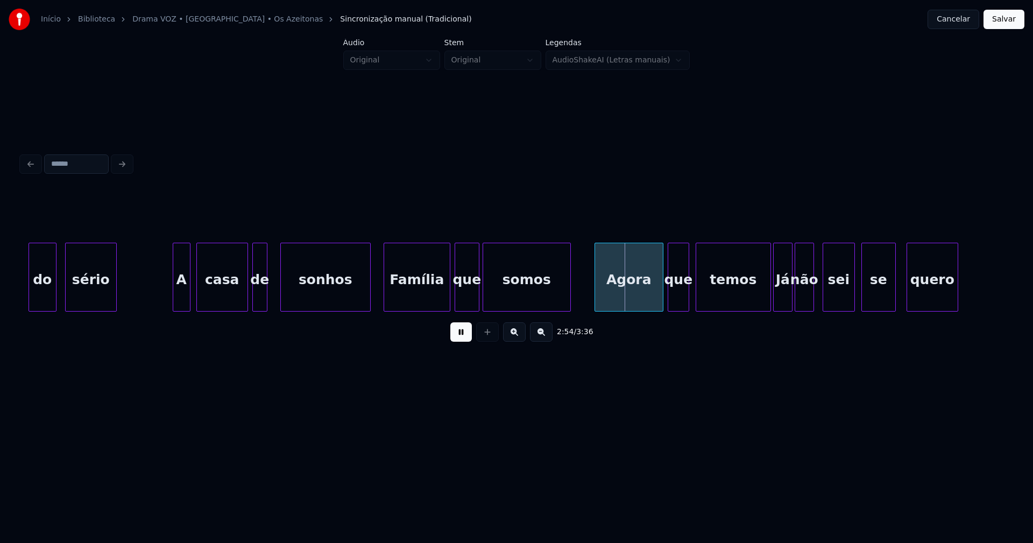
scroll to position [0, 18322]
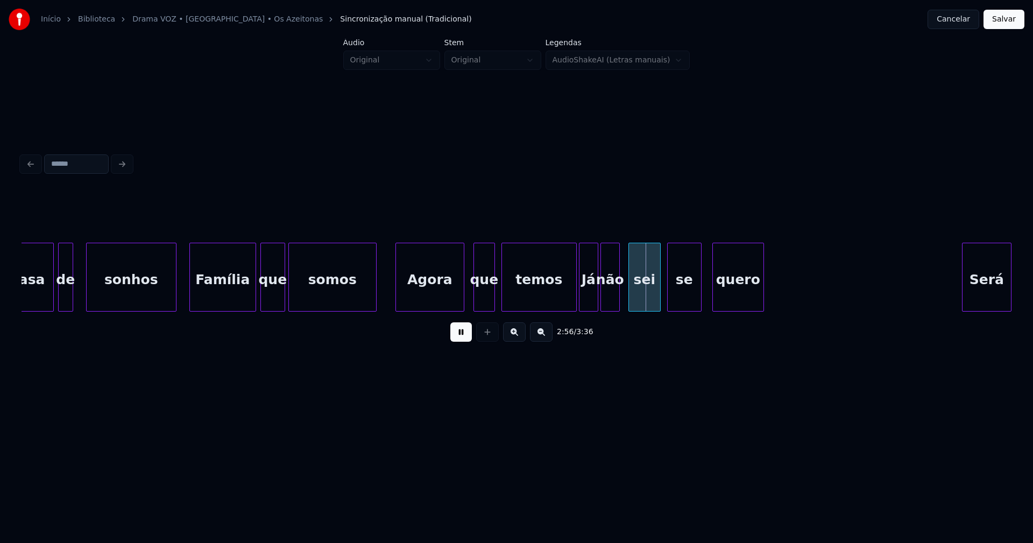
click at [439, 303] on div "Agora" at bounding box center [430, 279] width 68 height 73
click at [563, 312] on div "casa de sonhos Família que somos Agora que temos Já não sei se quero Será" at bounding box center [517, 277] width 990 height 69
click at [584, 298] on div "Já" at bounding box center [586, 279] width 18 height 73
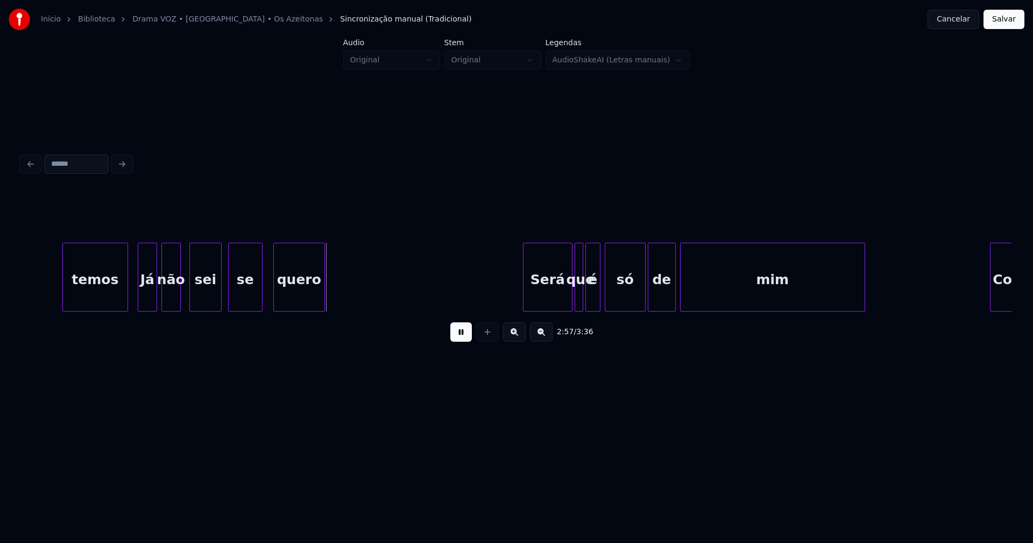
scroll to position [0, 18813]
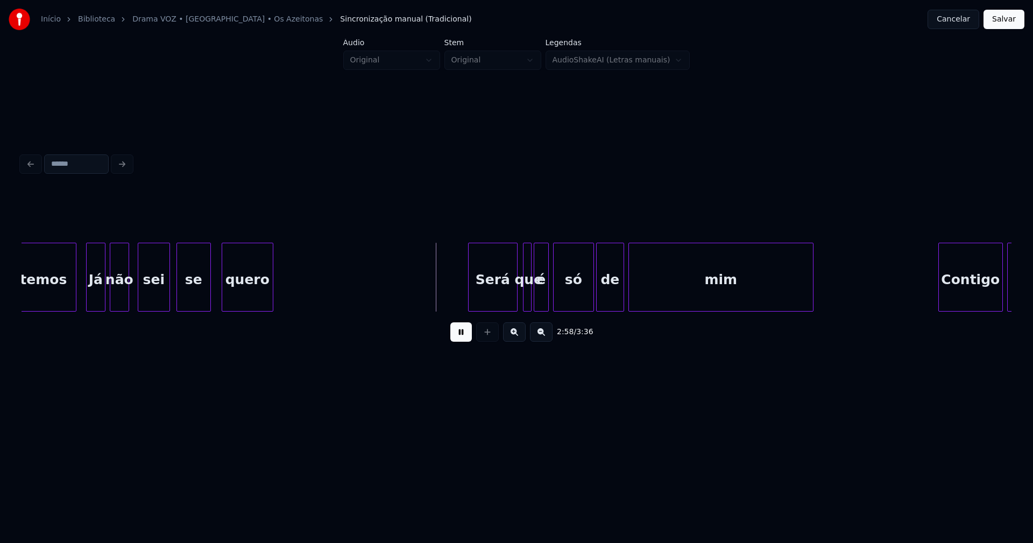
click at [505, 300] on div "Será" at bounding box center [493, 279] width 48 height 73
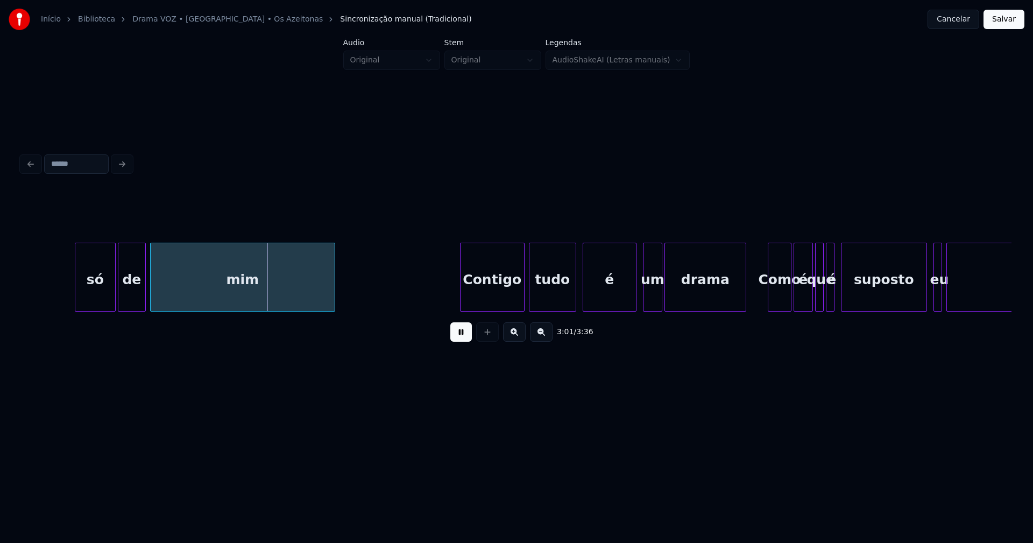
scroll to position [0, 19382]
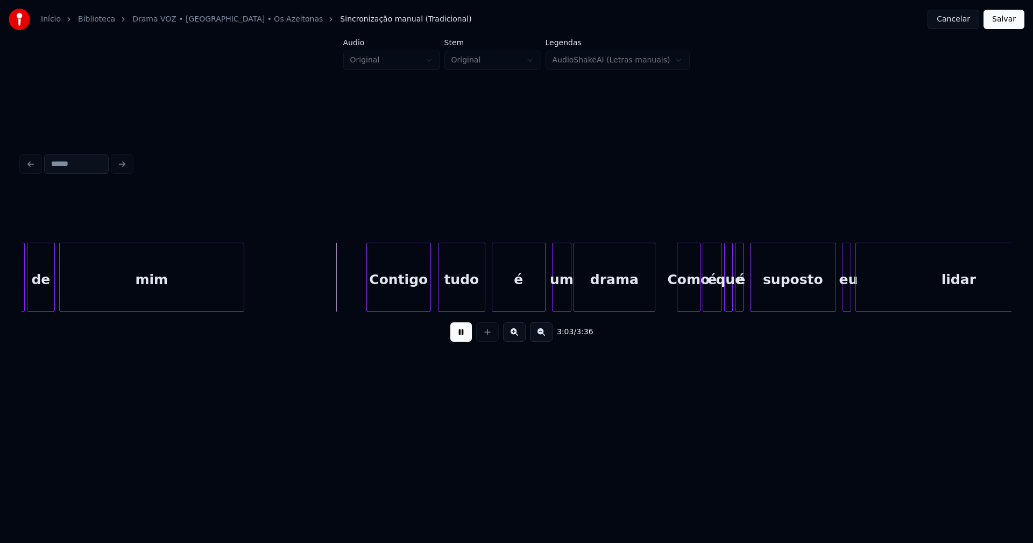
click at [408, 299] on div "Contigo" at bounding box center [398, 279] width 63 height 73
click at [745, 298] on div "é" at bounding box center [741, 279] width 11 height 73
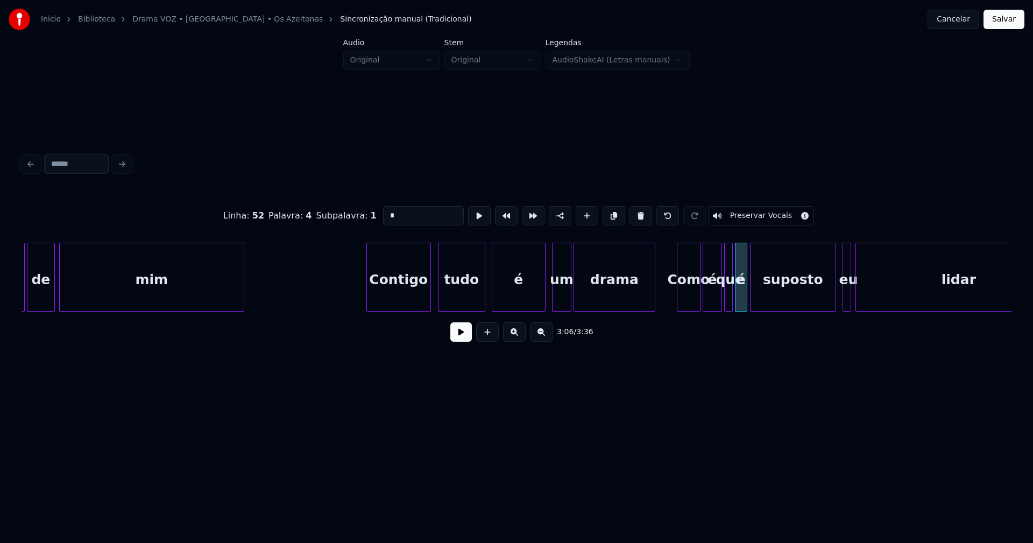
click at [744, 296] on div at bounding box center [745, 277] width 3 height 68
click at [458, 340] on button at bounding box center [461, 331] width 22 height 19
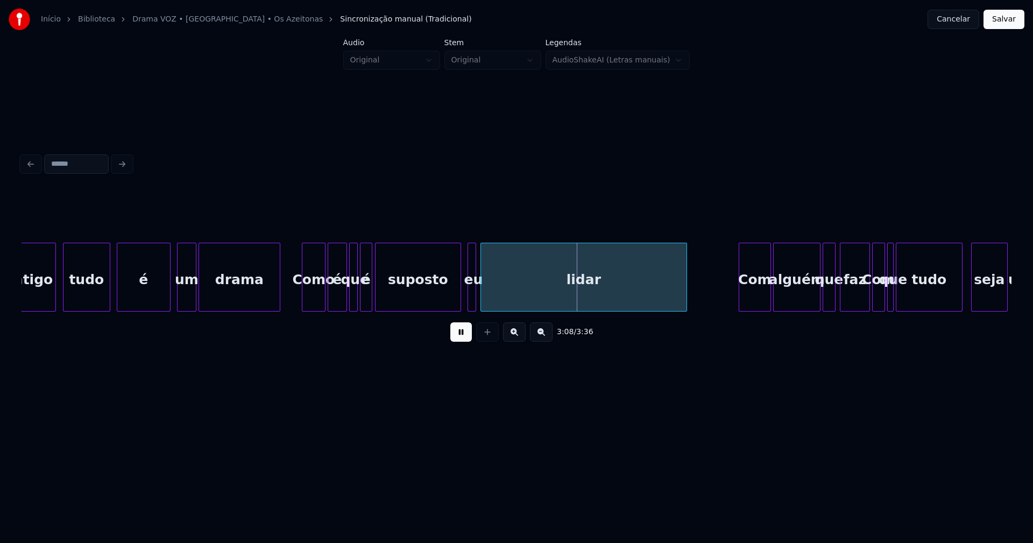
scroll to position [0, 19769]
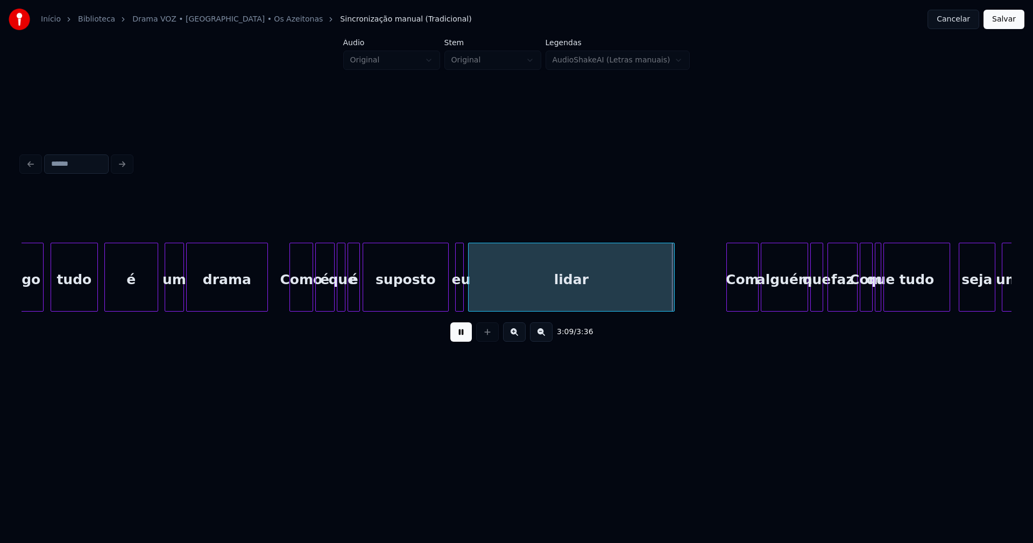
click at [435, 303] on div at bounding box center [435, 277] width 3 height 68
click at [443, 296] on div "eu" at bounding box center [447, 277] width 9 height 69
click at [458, 289] on div at bounding box center [459, 277] width 3 height 68
click at [521, 295] on div "lidar" at bounding box center [570, 279] width 206 height 73
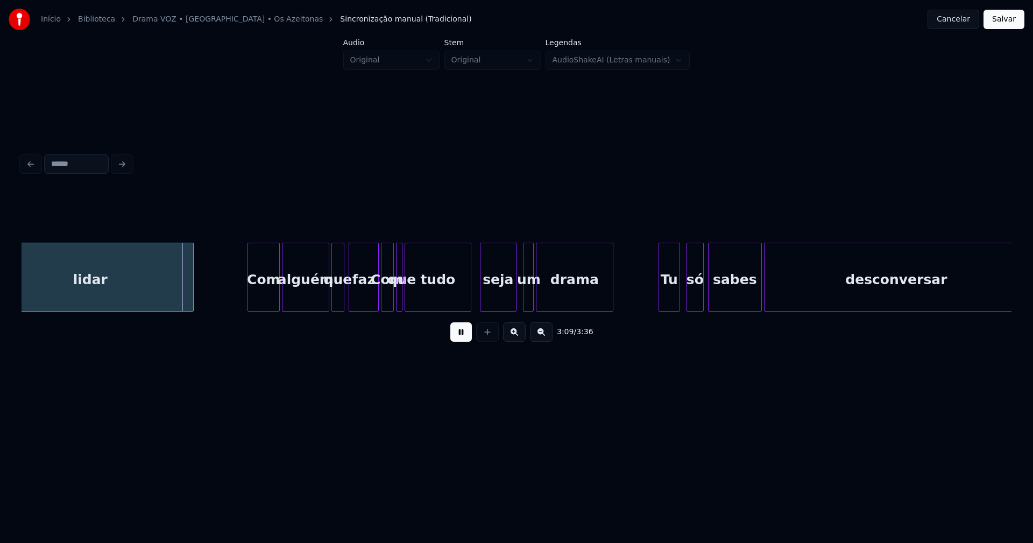
scroll to position [0, 20261]
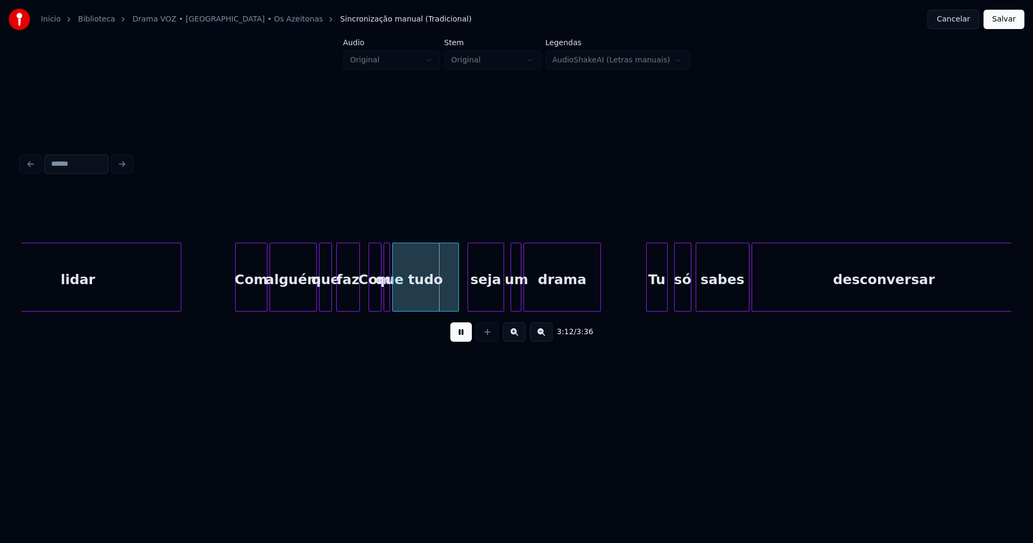
click at [357, 300] on div at bounding box center [357, 277] width 3 height 68
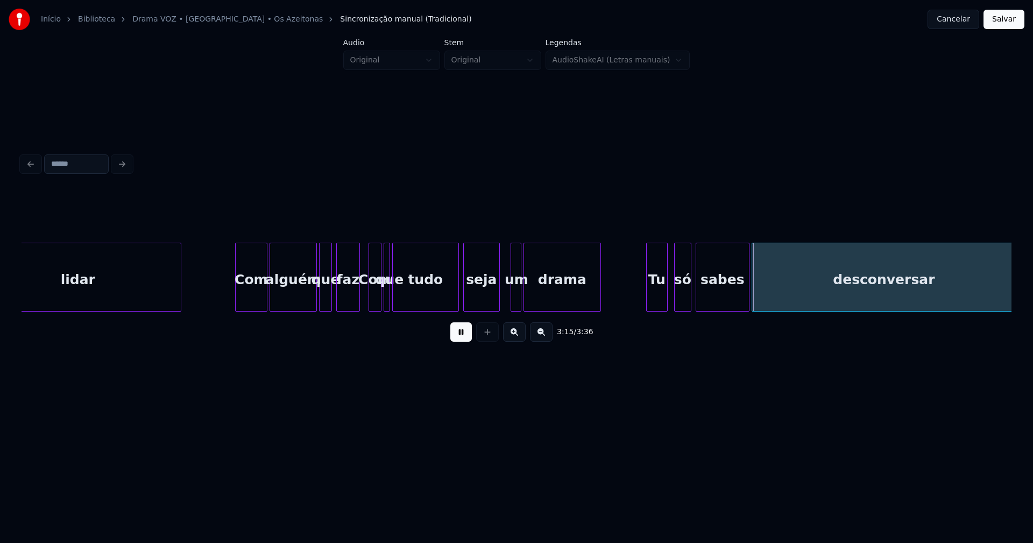
click at [486, 299] on div "seja" at bounding box center [482, 279] width 36 height 73
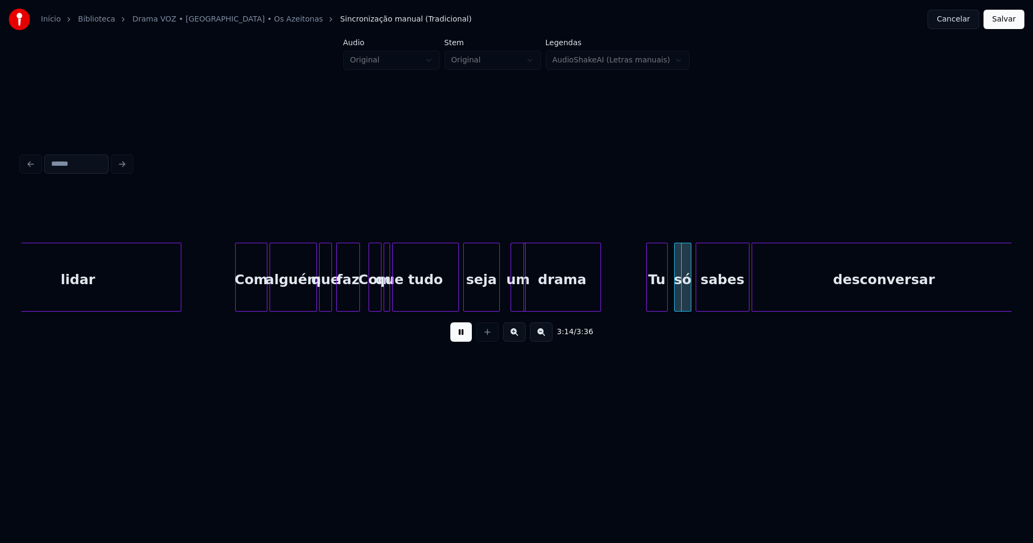
click at [522, 292] on div at bounding box center [523, 277] width 3 height 68
click at [510, 296] on div "um" at bounding box center [510, 279] width 14 height 73
click at [492, 302] on div at bounding box center [491, 277] width 3 height 68
click at [503, 299] on div "um" at bounding box center [504, 279] width 14 height 73
click at [518, 291] on div at bounding box center [517, 277] width 3 height 68
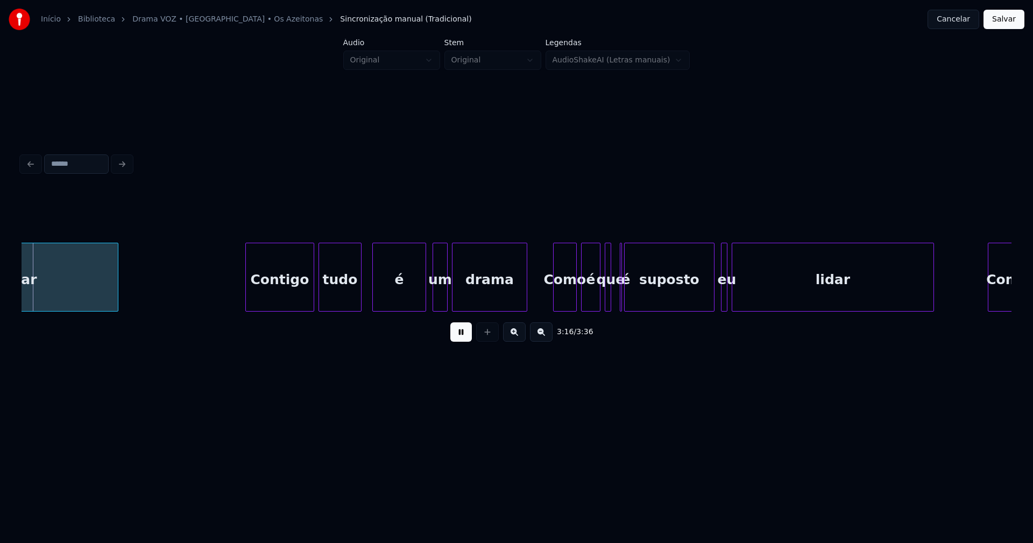
scroll to position [0, 21170]
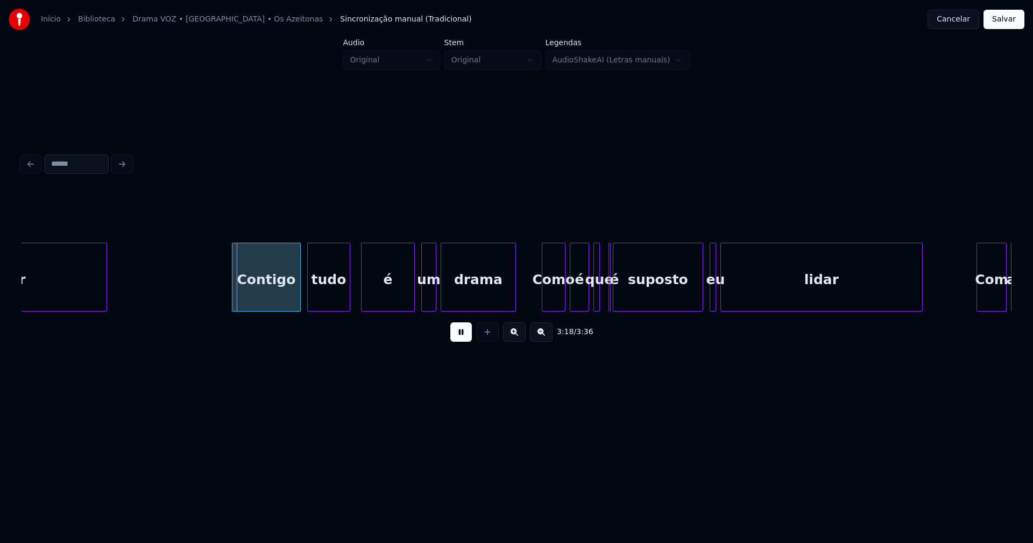
click at [279, 298] on div "Contigo" at bounding box center [266, 279] width 68 height 73
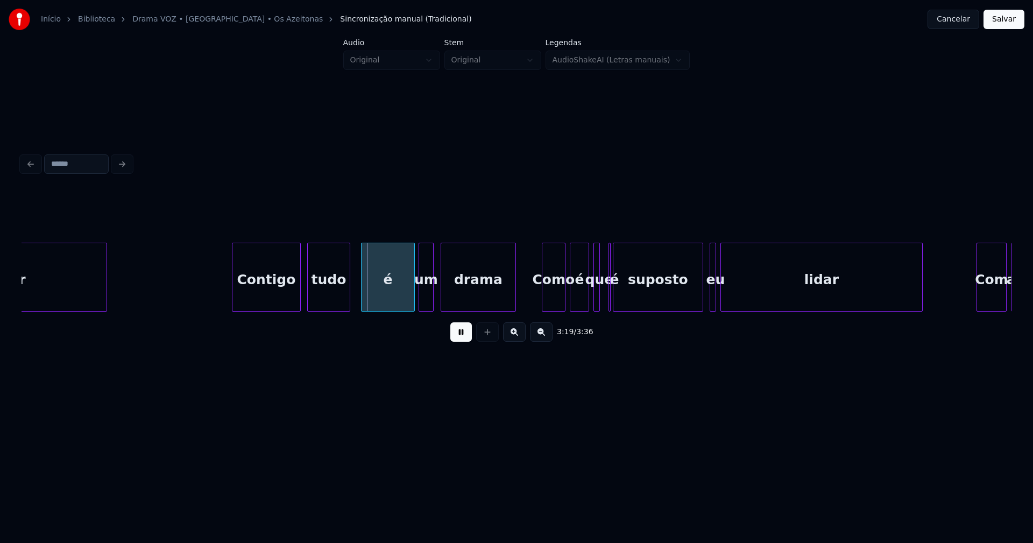
click at [426, 301] on div "um" at bounding box center [426, 279] width 14 height 73
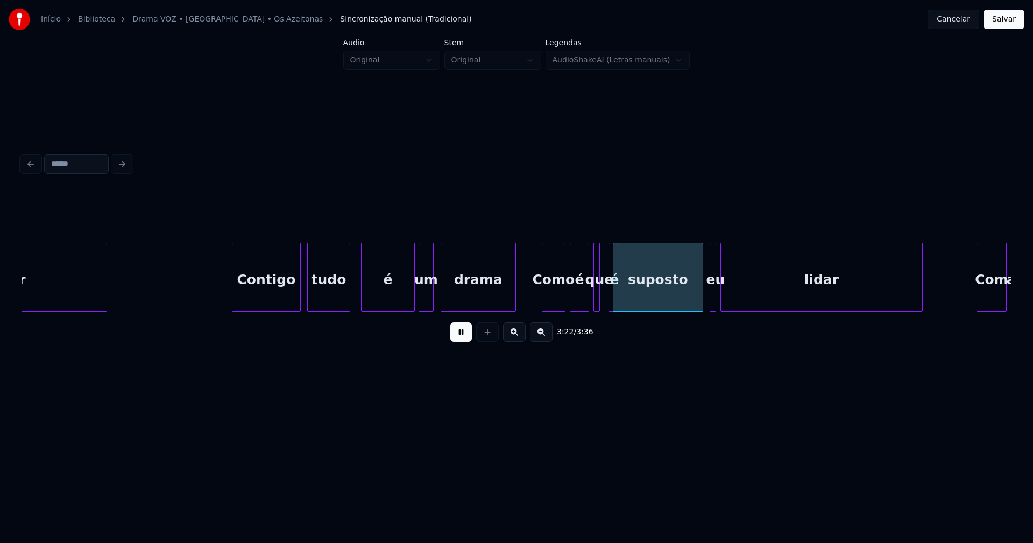
click at [617, 300] on div at bounding box center [616, 277] width 3 height 68
click at [603, 251] on div "é" at bounding box center [608, 277] width 10 height 69
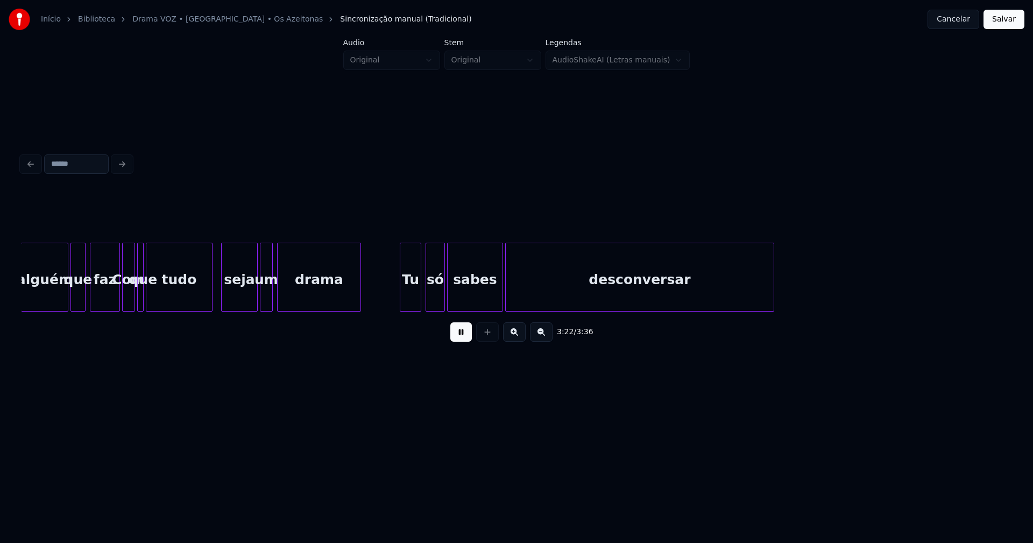
scroll to position [0, 21773]
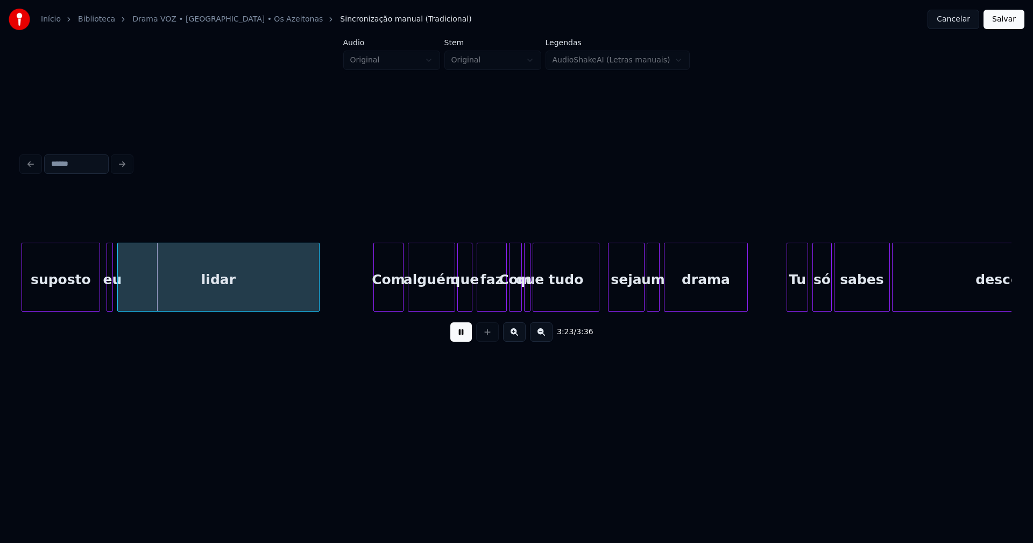
drag, startPoint x: 462, startPoint y: 338, endPoint x: 474, endPoint y: 338, distance: 11.3
click at [463, 338] on button at bounding box center [461, 331] width 22 height 19
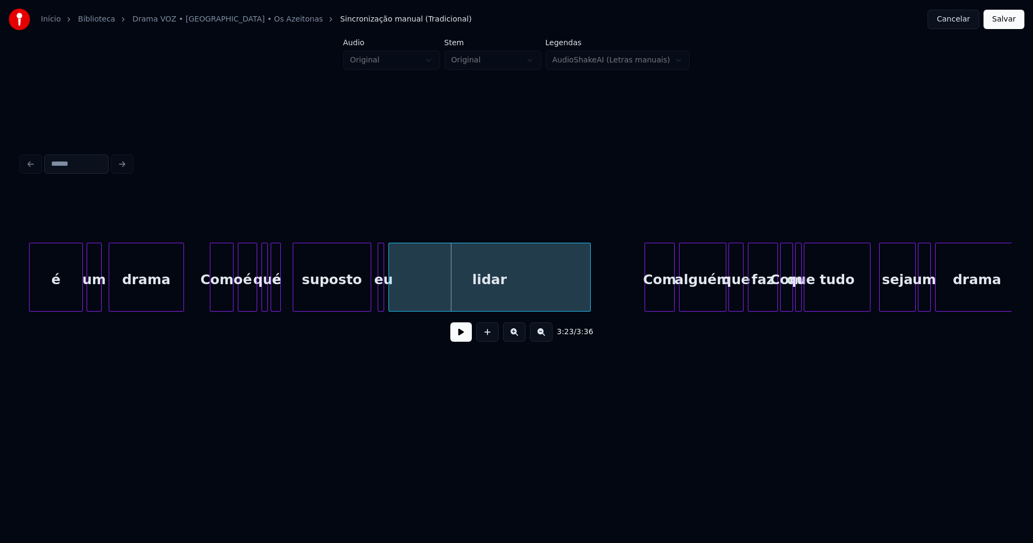
scroll to position [0, 21476]
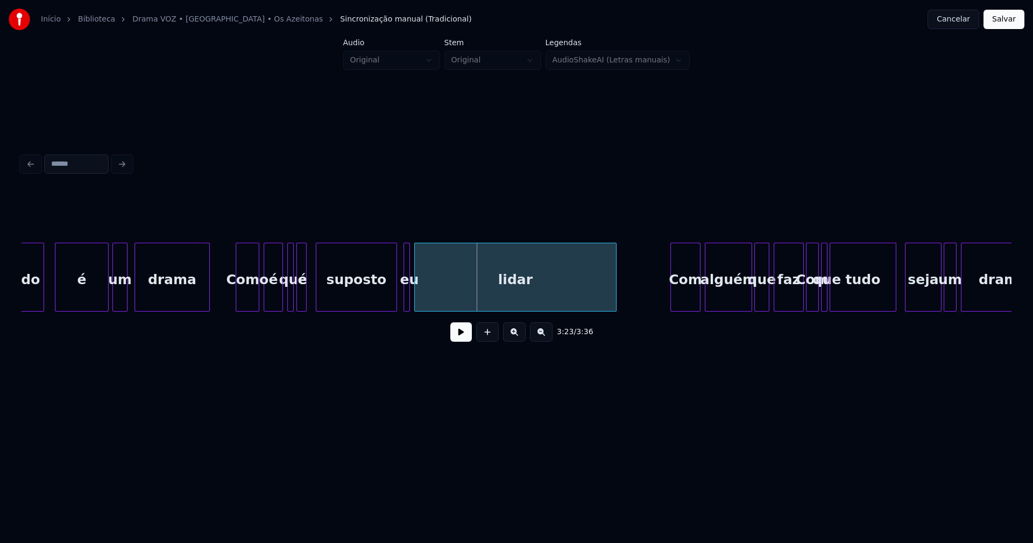
click at [318, 296] on div at bounding box center [317, 277] width 3 height 68
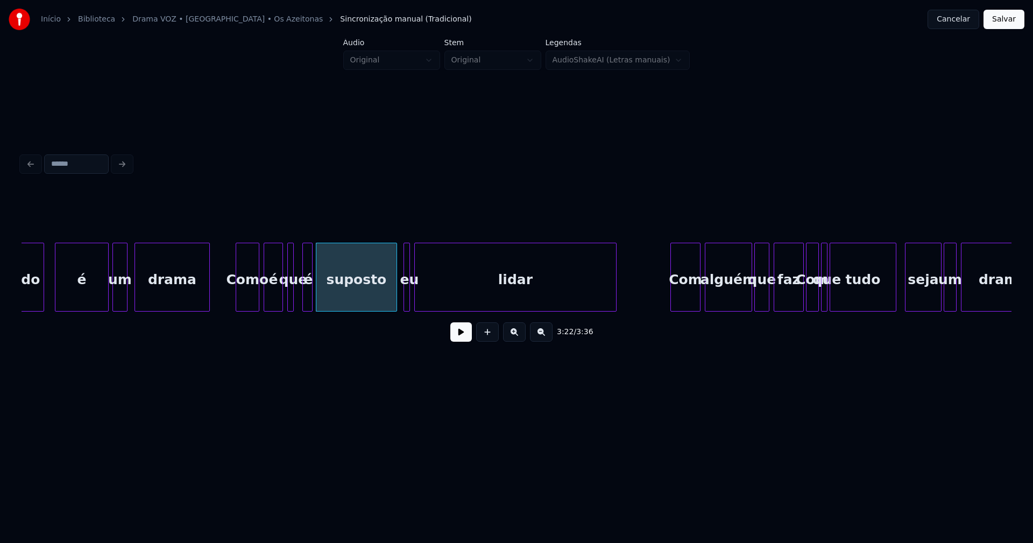
click at [308, 301] on div "é" at bounding box center [308, 279] width 11 height 73
click at [299, 302] on div at bounding box center [298, 277] width 3 height 68
click at [461, 340] on button at bounding box center [461, 331] width 22 height 19
click at [383, 301] on div at bounding box center [382, 277] width 3 height 68
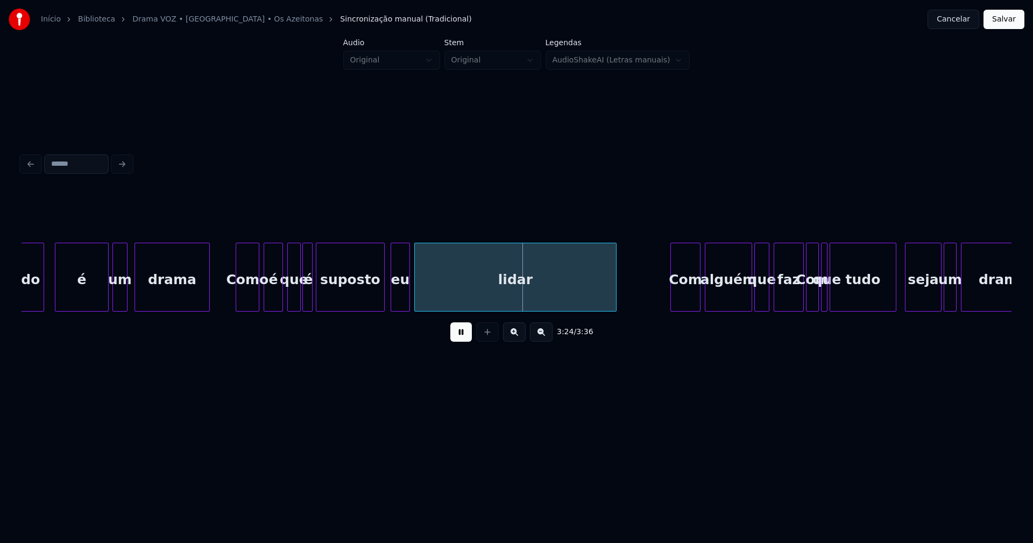
click at [392, 301] on div at bounding box center [392, 277] width 3 height 68
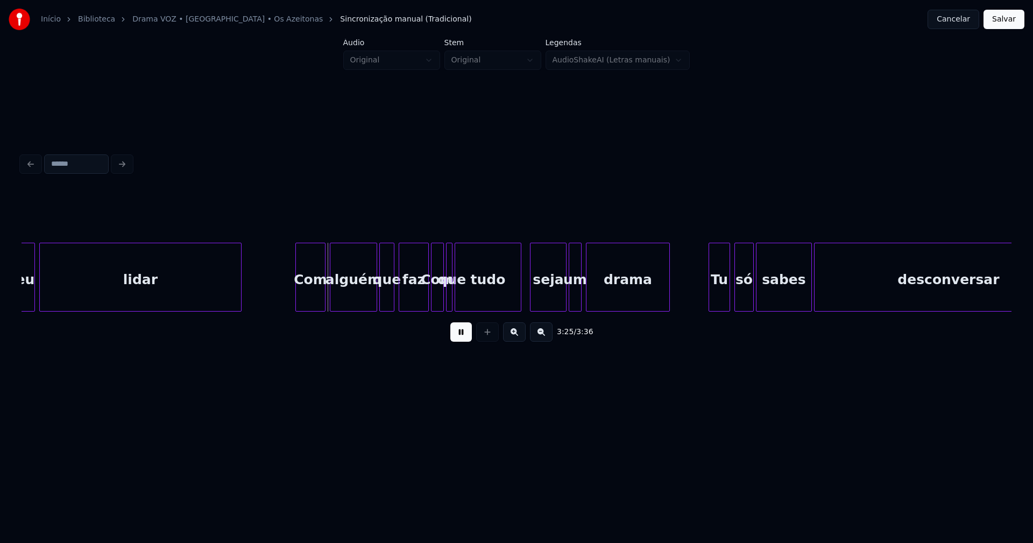
scroll to position [0, 21864]
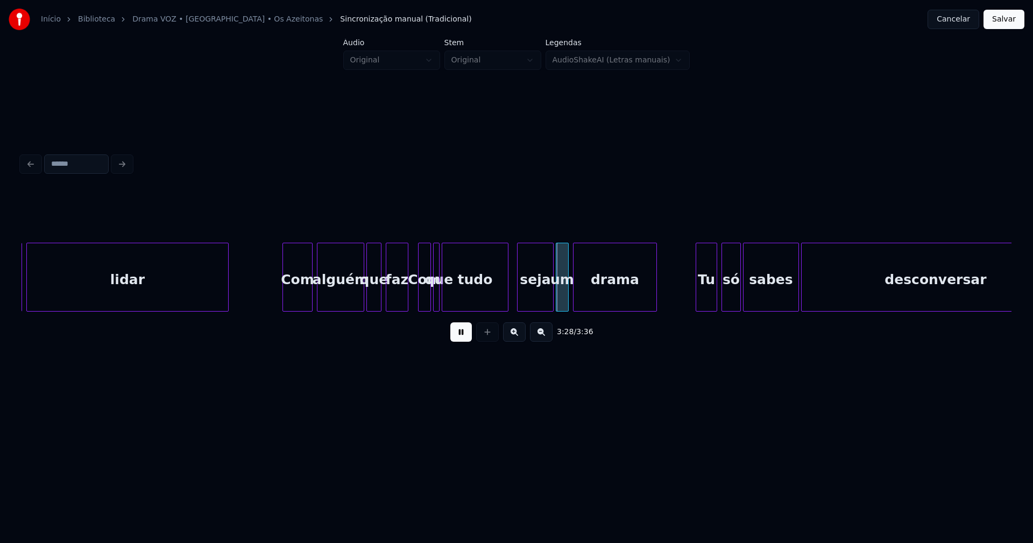
click at [406, 311] on div "alguém que faz Com que tudo seja um drama eu lidar Com Tu só sabes desconversar" at bounding box center [517, 277] width 990 height 69
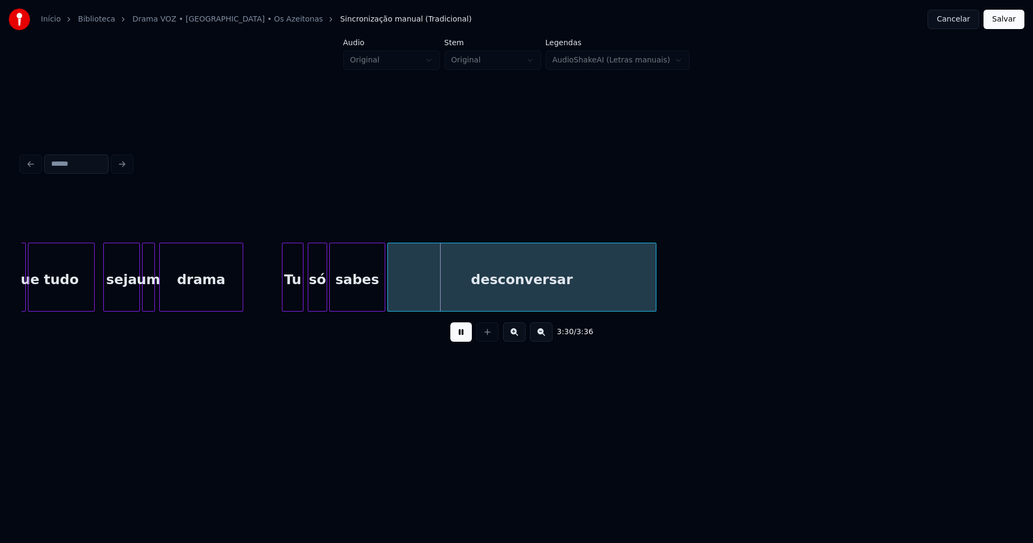
scroll to position [0, 22317]
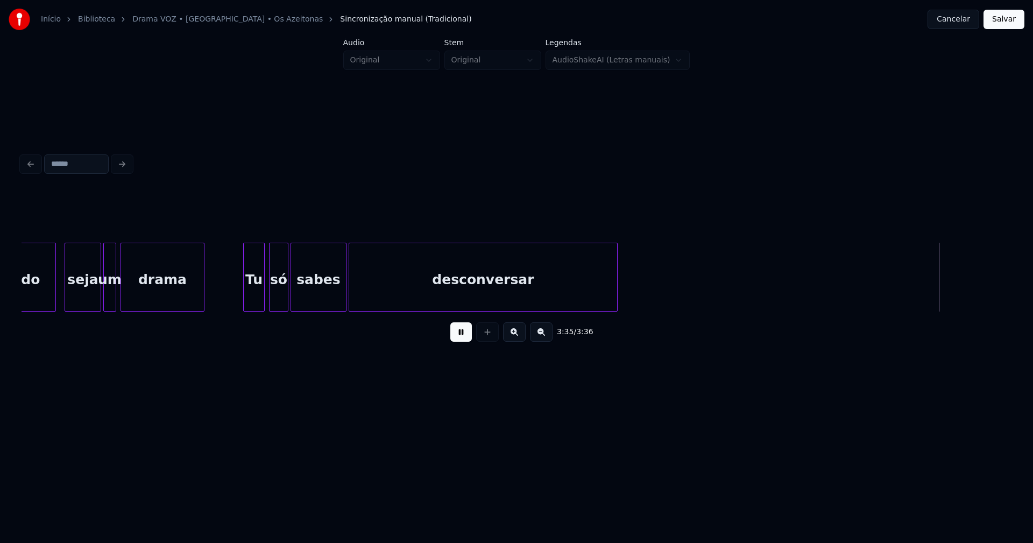
click at [1008, 19] on button "Salvar" at bounding box center [1004, 19] width 41 height 19
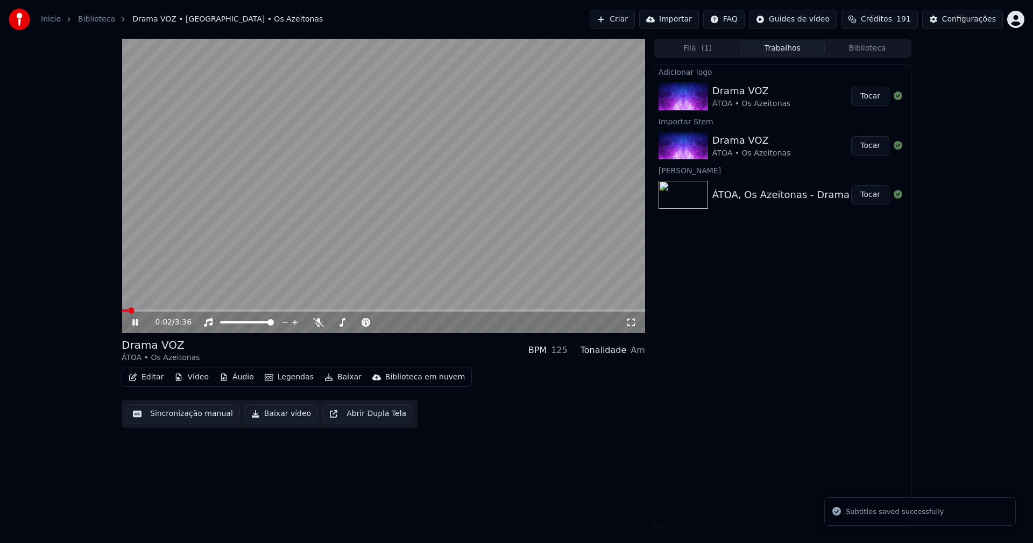
click at [138, 323] on icon at bounding box center [134, 322] width 5 height 6
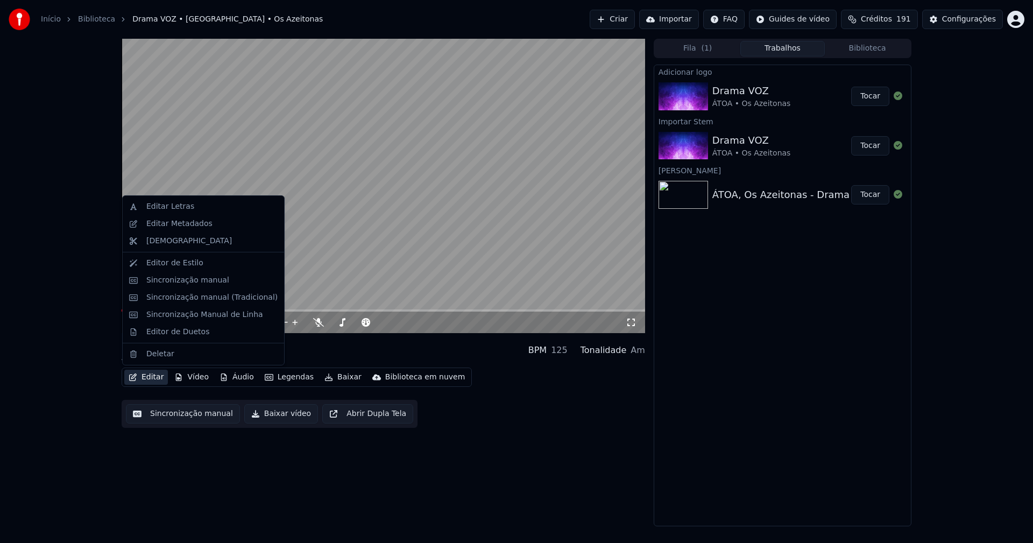
click at [154, 378] on button "Editar" at bounding box center [146, 377] width 44 height 15
click at [173, 226] on div "Editar Metadados" at bounding box center [179, 223] width 66 height 11
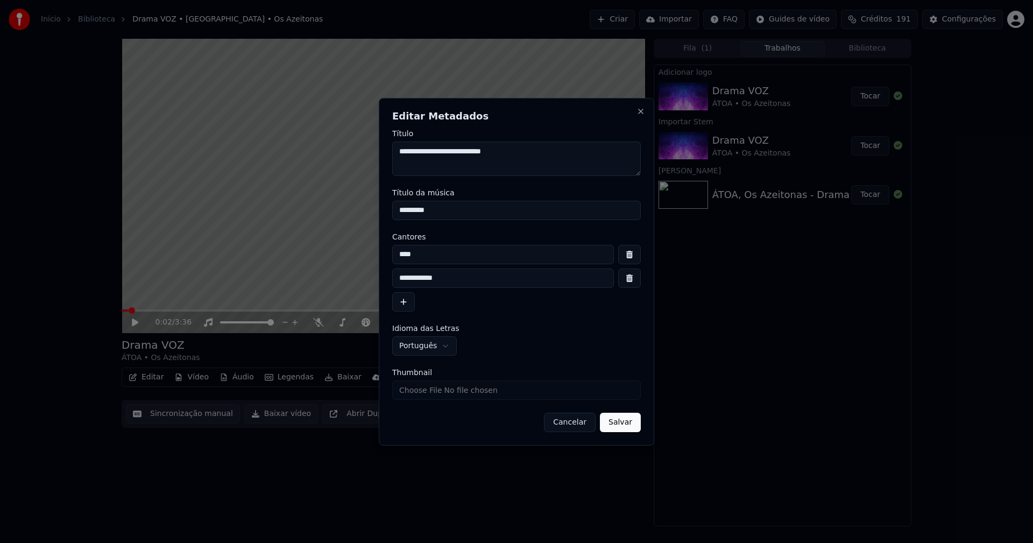
drag, startPoint x: 455, startPoint y: 214, endPoint x: 343, endPoint y: 211, distance: 112.5
click at [343, 211] on body "**********" at bounding box center [516, 271] width 1033 height 543
type input "*****"
click at [428, 257] on input "****" at bounding box center [503, 254] width 222 height 19
type input "**********"
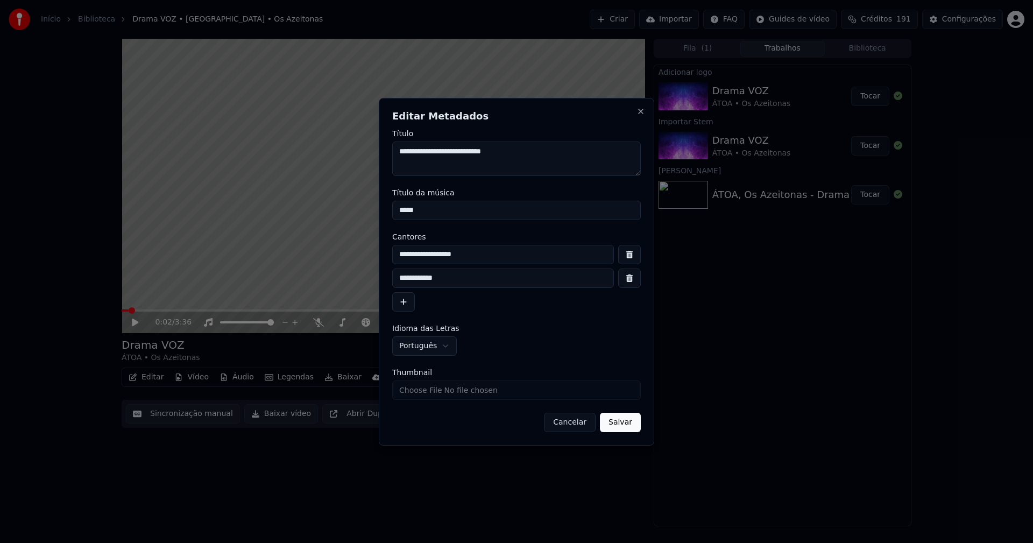
click at [630, 277] on button "button" at bounding box center [629, 278] width 23 height 19
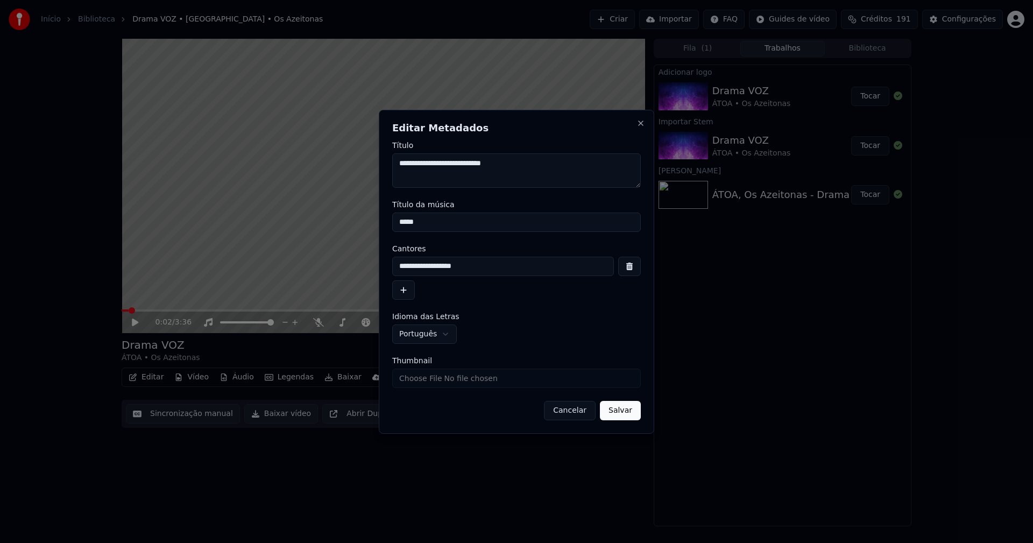
click at [425, 381] on input "Thumbnail" at bounding box center [516, 378] width 249 height 19
type input "**********"
click at [620, 412] on button "Salvar" at bounding box center [620, 410] width 41 height 19
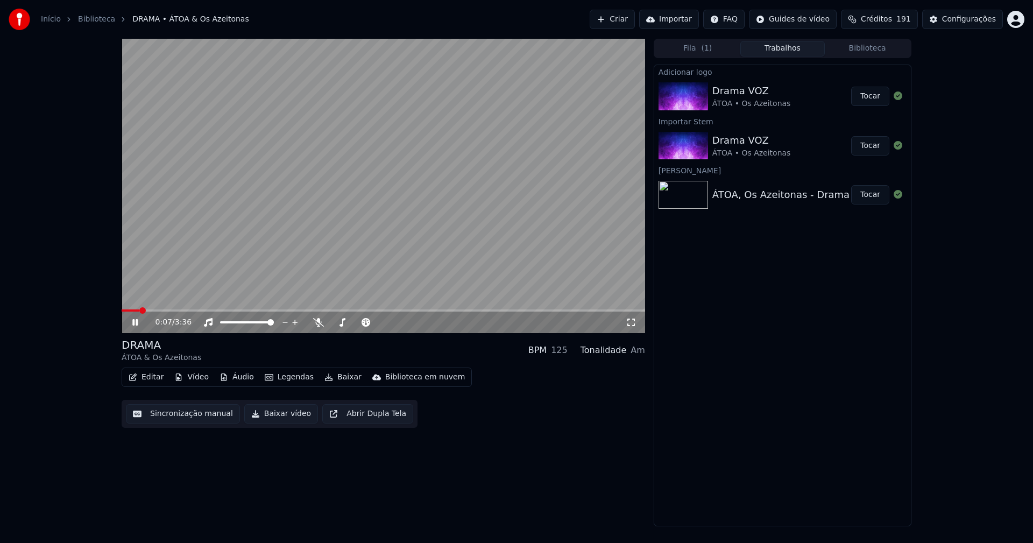
click at [885, 48] on button "Biblioteca" at bounding box center [867, 49] width 85 height 16
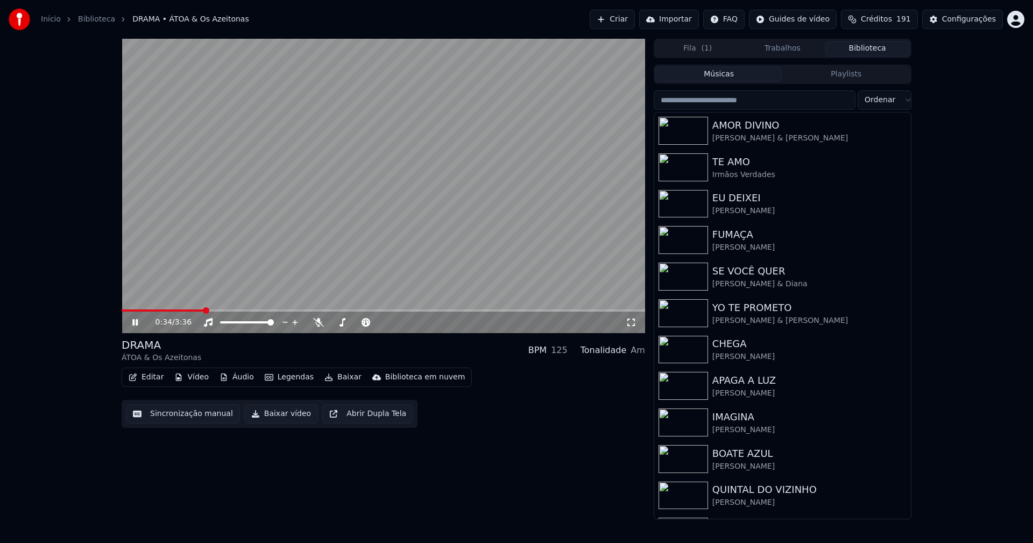
click at [629, 320] on icon at bounding box center [631, 322] width 11 height 9
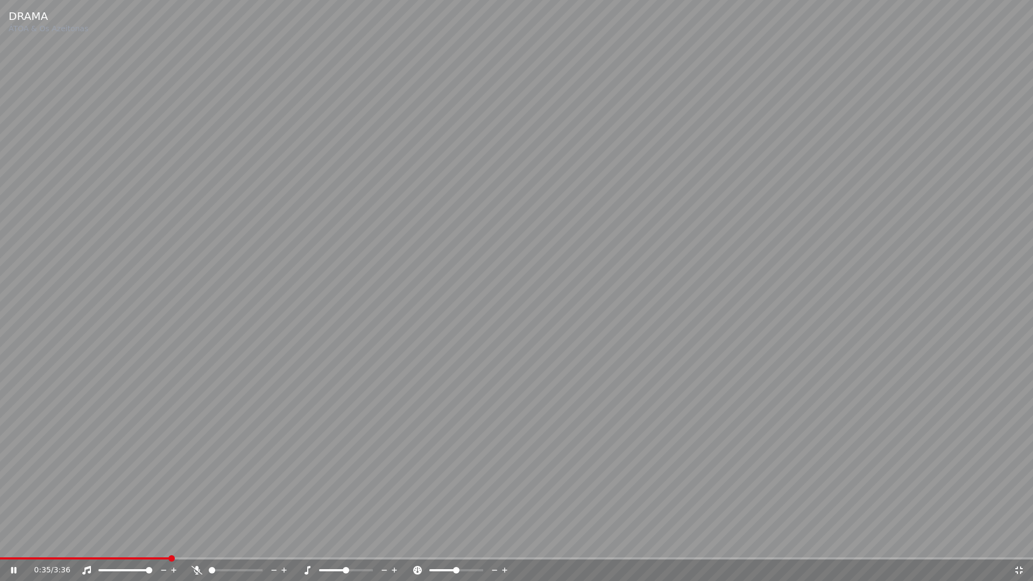
click at [104, 542] on span at bounding box center [85, 558] width 170 height 2
click at [1018, 542] on icon at bounding box center [1019, 570] width 11 height 9
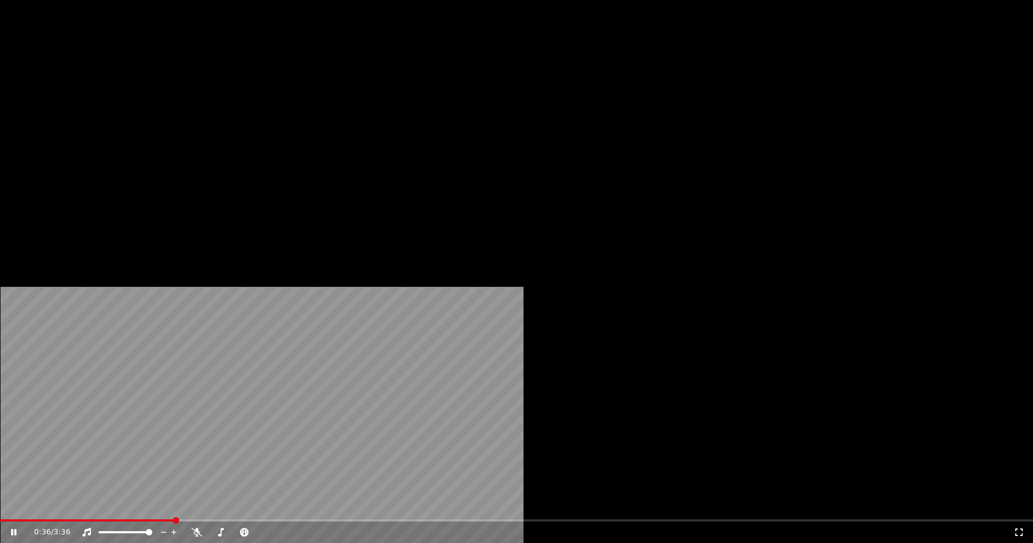
click at [156, 90] on button "Editar" at bounding box center [146, 82] width 44 height 15
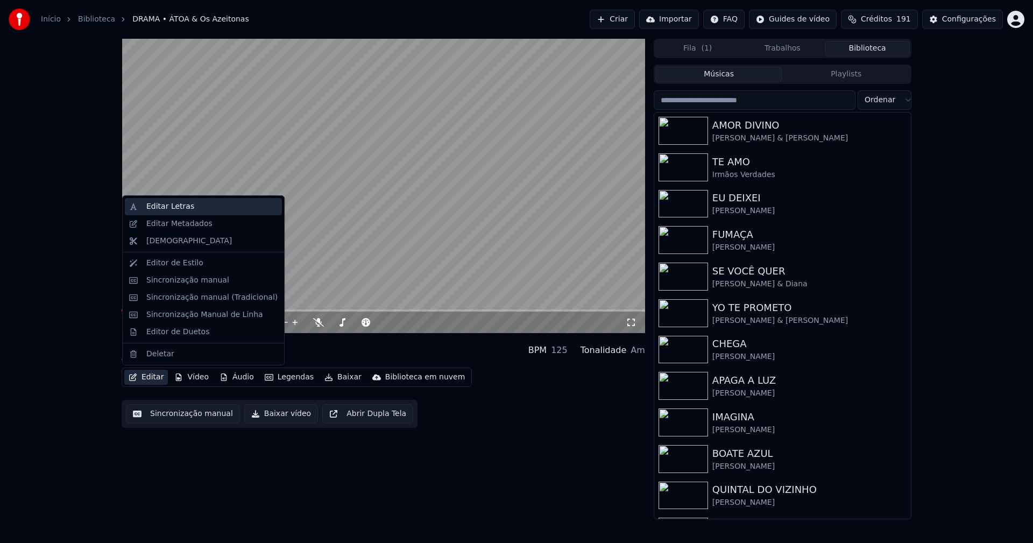
click at [164, 206] on div "Editar Letras" at bounding box center [170, 206] width 48 height 11
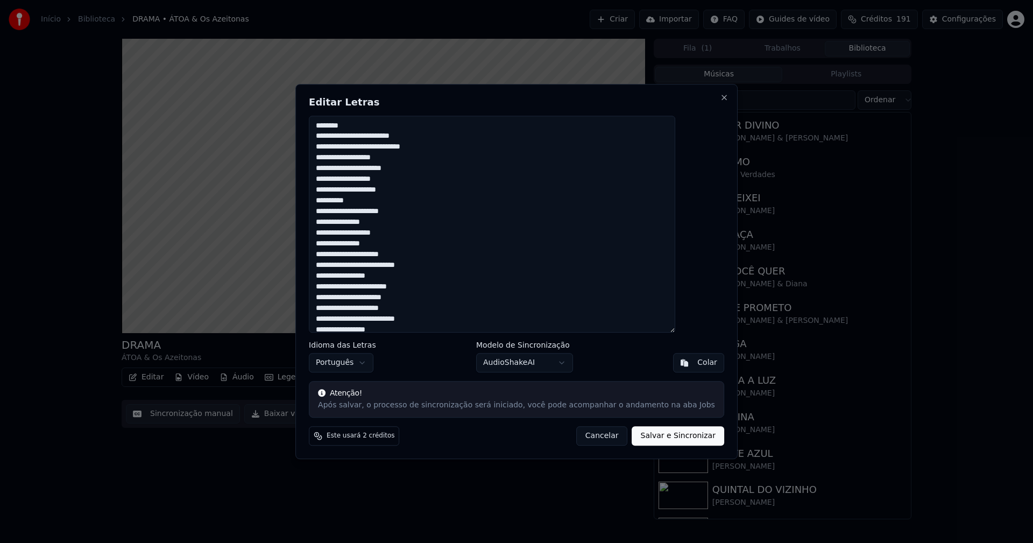
click at [592, 437] on button "Cancelar" at bounding box center [602, 435] width 52 height 19
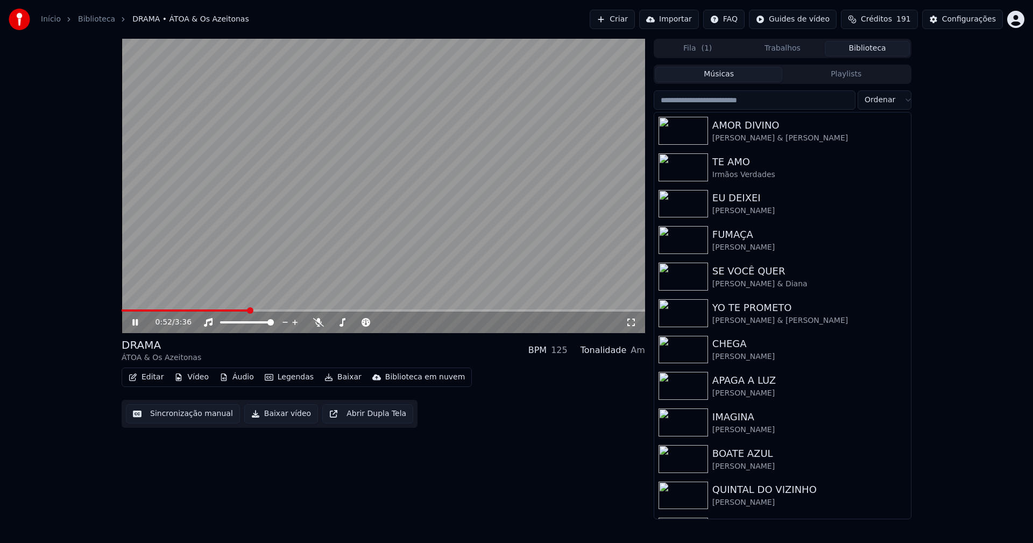
click at [630, 323] on icon at bounding box center [631, 322] width 11 height 9
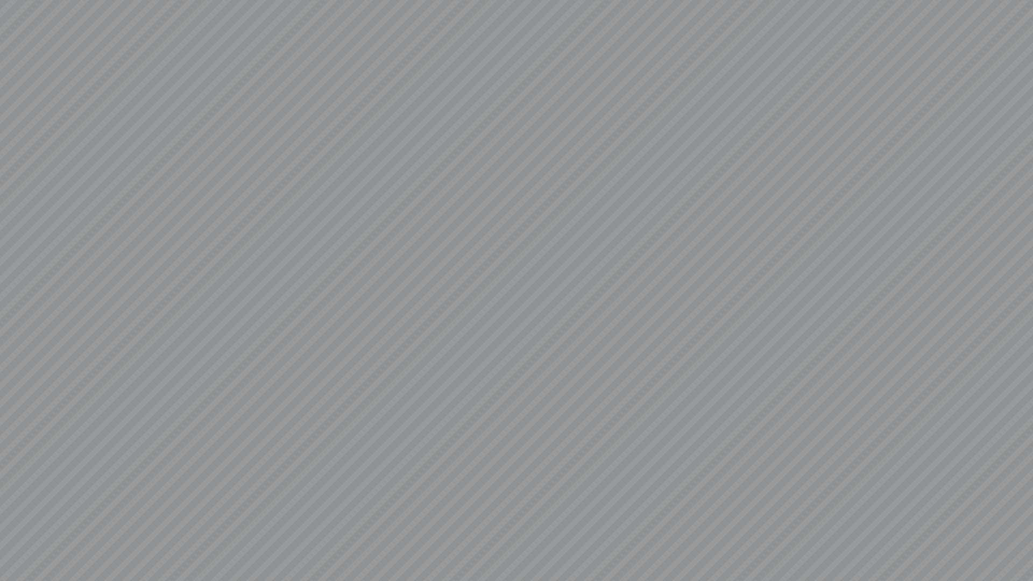
click at [1021, 542] on video at bounding box center [516, 290] width 1033 height 581
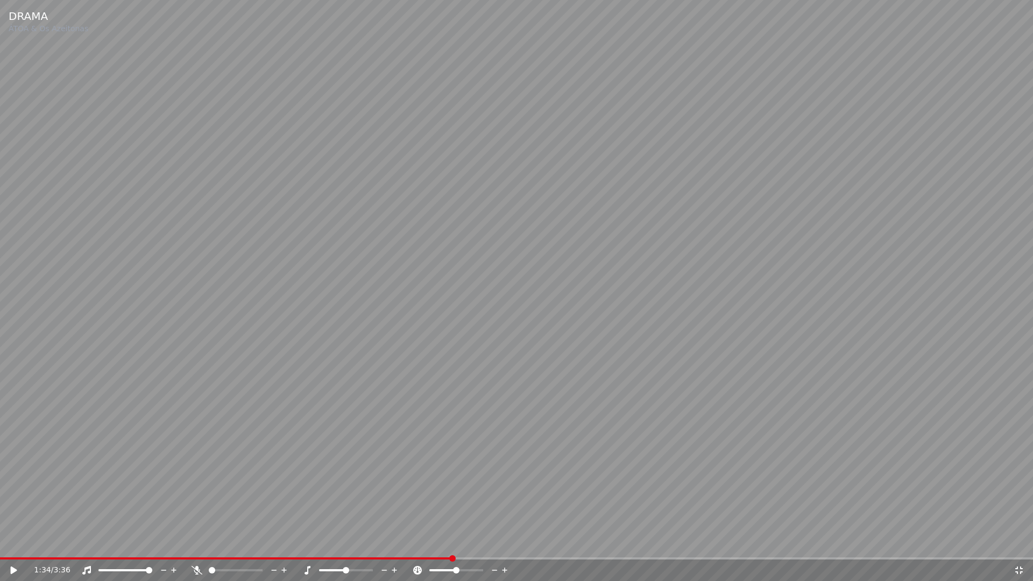
click at [1023, 542] on icon at bounding box center [1019, 570] width 11 height 9
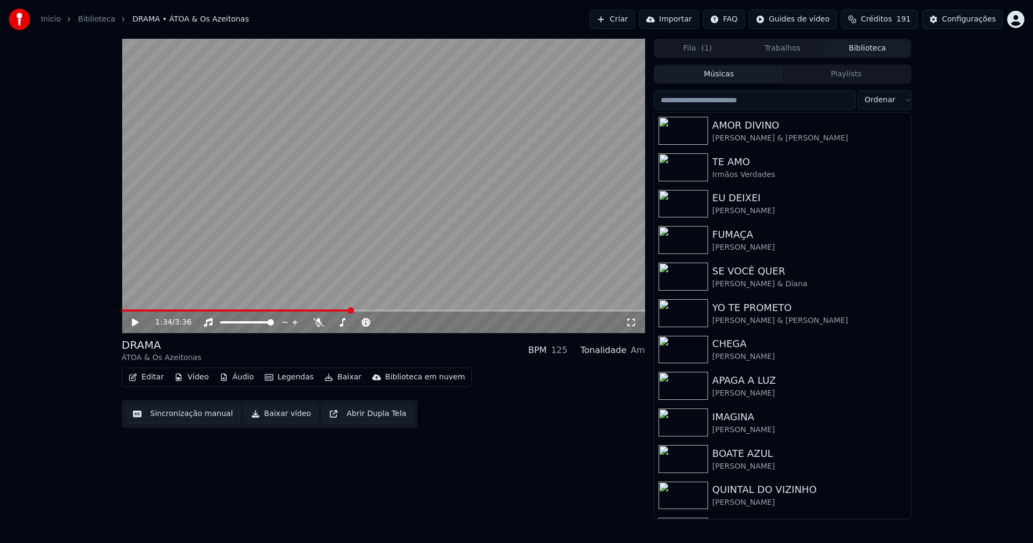
click at [722, 100] on input "search" at bounding box center [755, 99] width 202 height 19
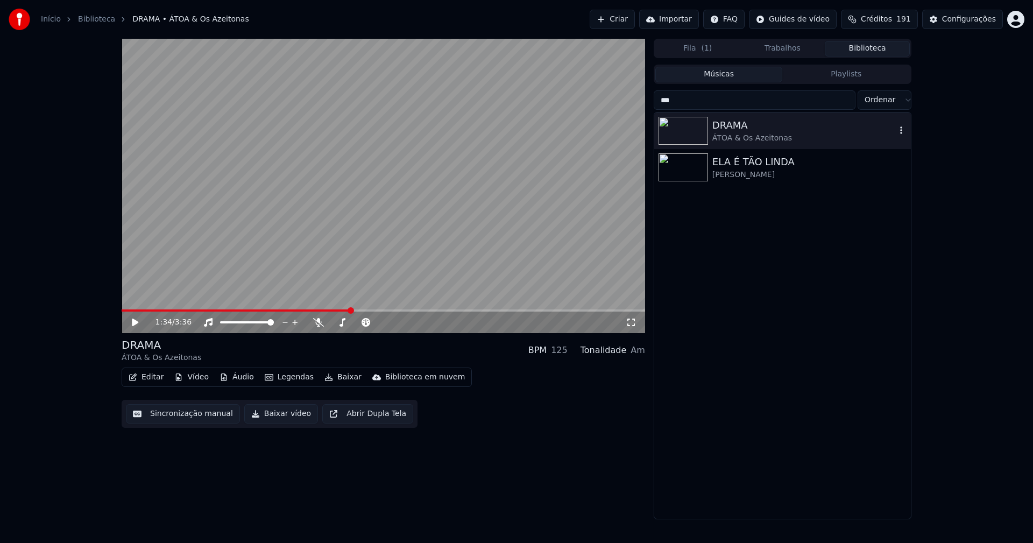
type input "***"
click at [902, 131] on icon "button" at bounding box center [901, 130] width 11 height 9
click at [895, 188] on div "Abrir Diretório" at bounding box center [906, 184] width 111 height 17
click at [993, 24] on div "Configurações" at bounding box center [969, 19] width 54 height 11
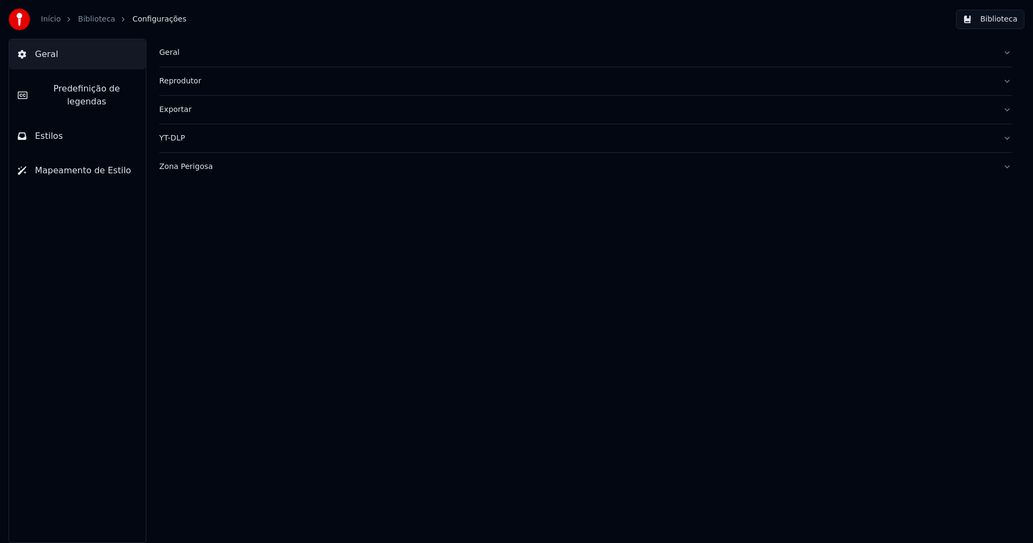
click at [170, 53] on div "Geral" at bounding box center [576, 52] width 835 height 11
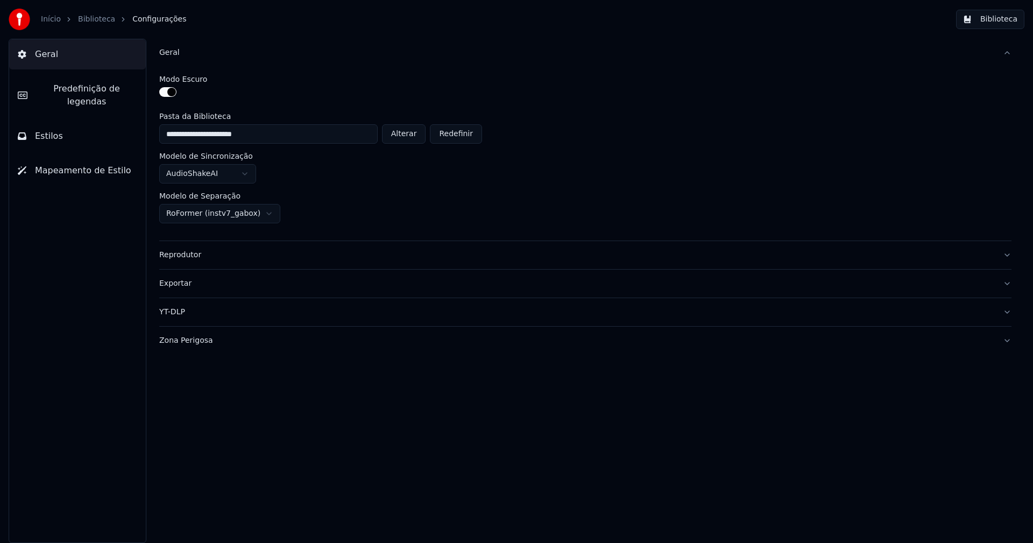
click at [406, 133] on button "Alterar" at bounding box center [404, 133] width 44 height 19
type input "**********"
click at [1013, 22] on button "Biblioteca" at bounding box center [990, 19] width 68 height 19
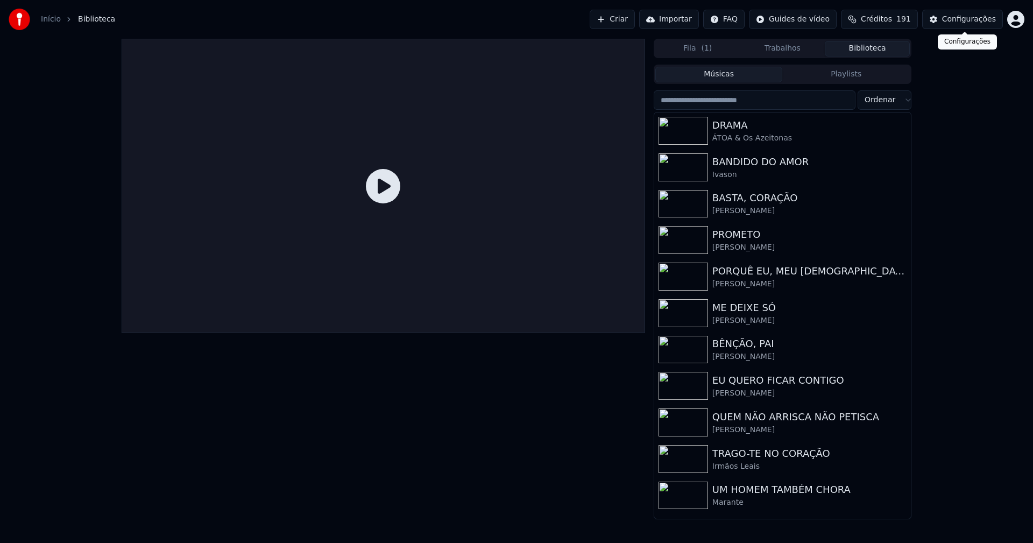
click at [980, 21] on div "Configurações" at bounding box center [969, 19] width 54 height 11
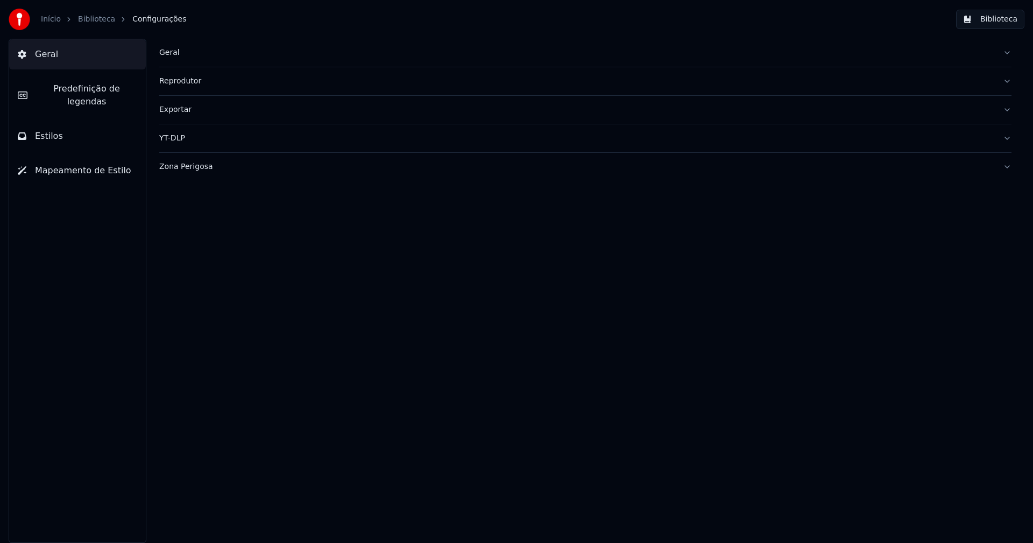
click at [65, 129] on button "Estilos" at bounding box center [77, 136] width 137 height 30
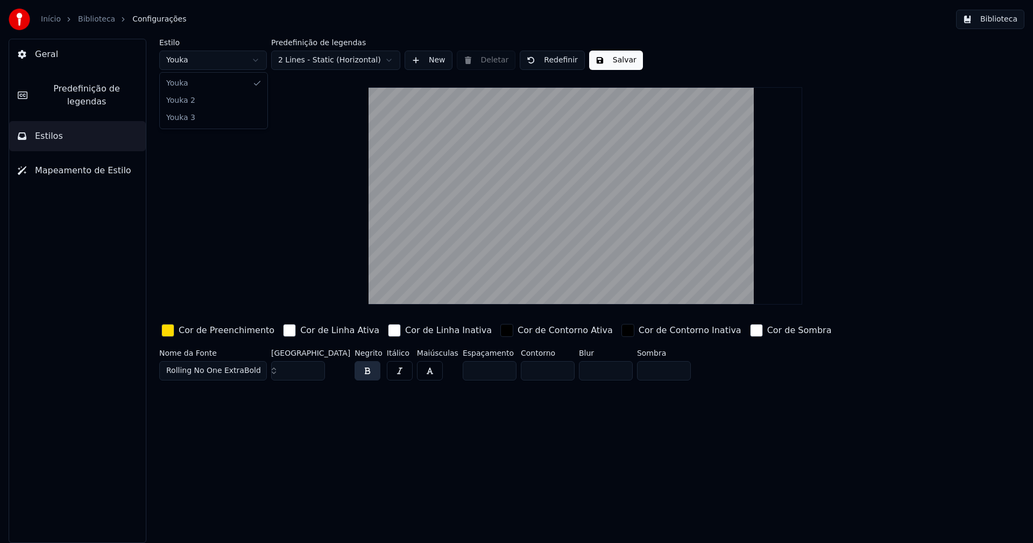
click at [215, 63] on html "Início Biblioteca Configurações Biblioteca Geral Predefinição de legendas Estil…" at bounding box center [516, 271] width 1033 height 543
type input "**"
type input "*****"
click at [314, 366] on input "**" at bounding box center [298, 370] width 54 height 19
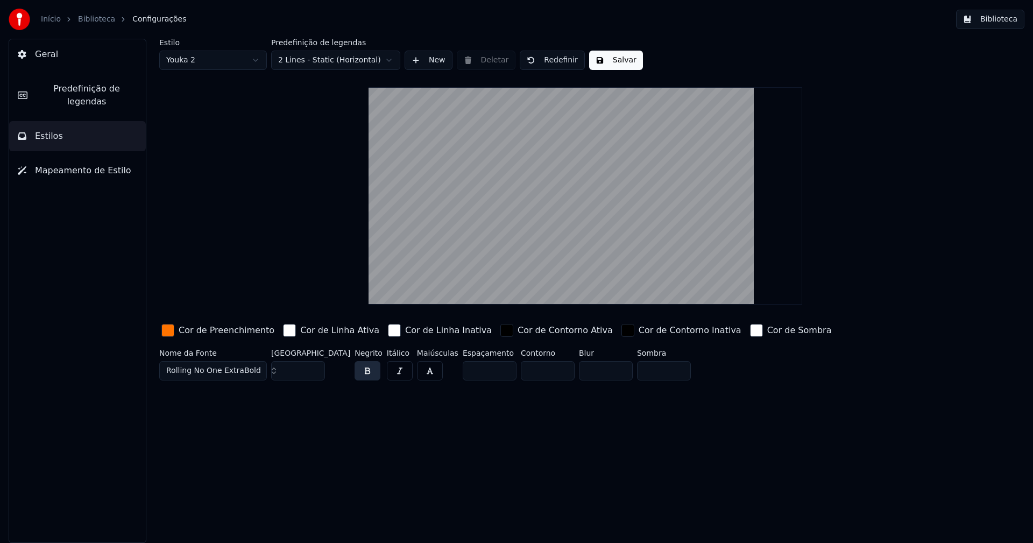
click at [314, 366] on input "**" at bounding box center [298, 370] width 54 height 19
click at [314, 366] on input "***" at bounding box center [298, 370] width 54 height 19
type input "***"
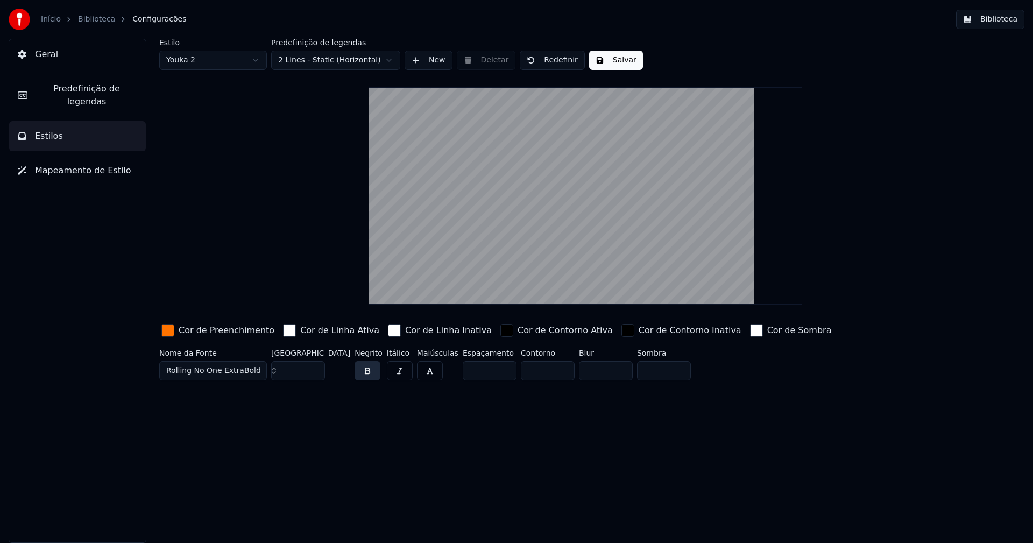
click at [314, 365] on input "***" at bounding box center [298, 370] width 54 height 19
click at [606, 59] on button "Salvar" at bounding box center [616, 60] width 54 height 19
click at [1009, 25] on button "Biblioteca" at bounding box center [990, 19] width 68 height 19
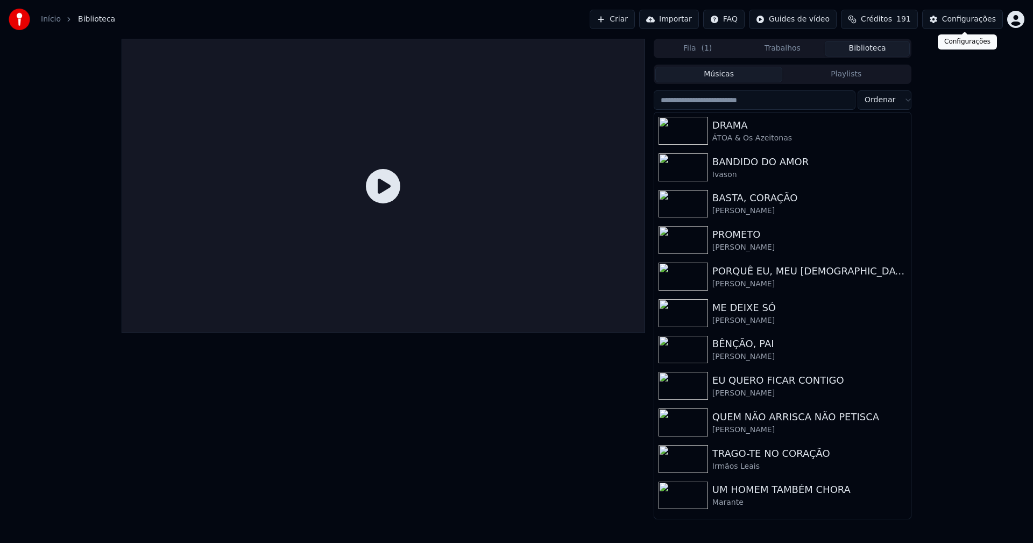
click at [981, 18] on div "Configurações" at bounding box center [969, 19] width 54 height 11
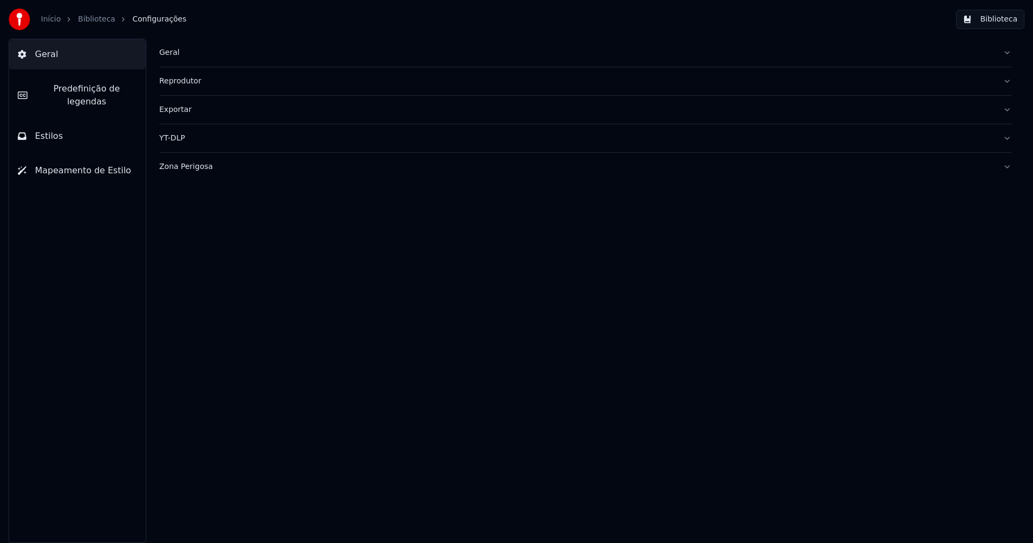
click at [52, 130] on span "Estilos" at bounding box center [49, 136] width 28 height 13
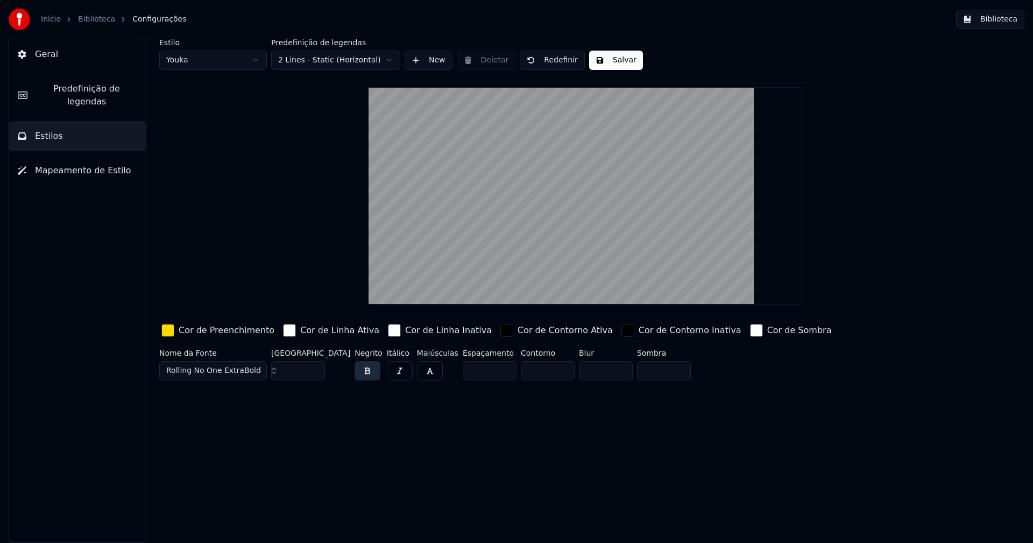
click at [87, 88] on span "Predefinição de legendas" at bounding box center [86, 95] width 101 height 26
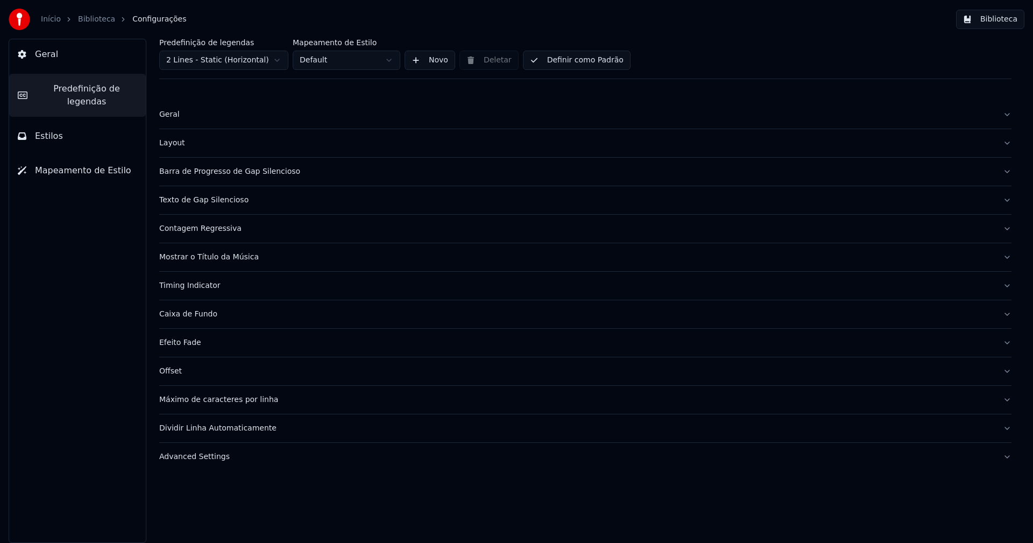
click at [202, 460] on div "Advanced Settings" at bounding box center [576, 456] width 835 height 11
click at [172, 143] on div "Layout" at bounding box center [576, 143] width 835 height 11
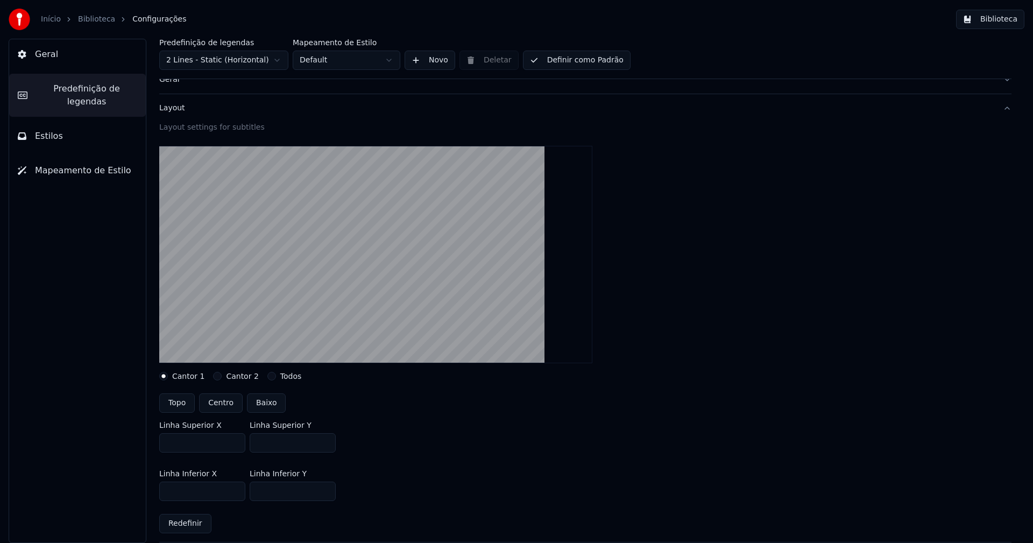
scroll to position [54, 0]
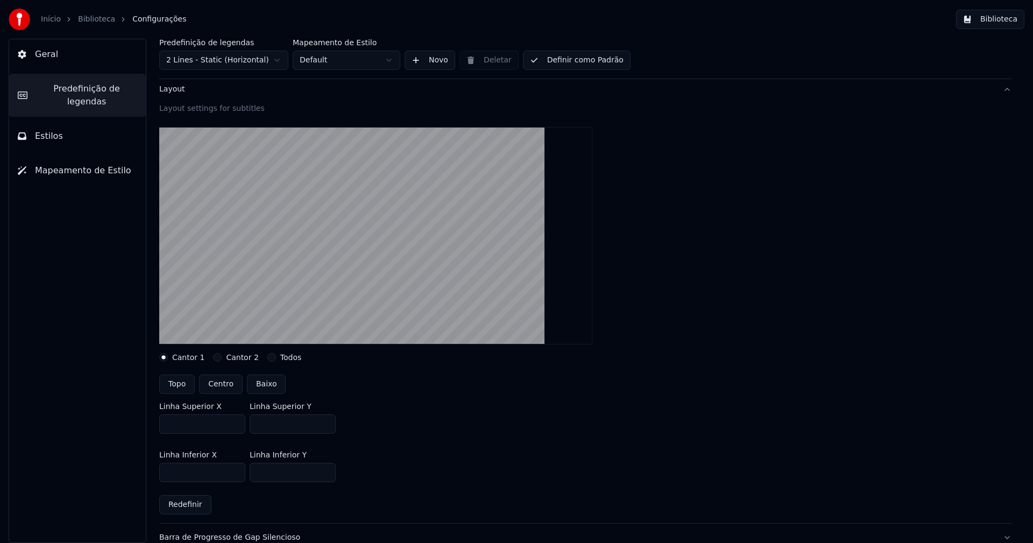
click at [326, 427] on input "***" at bounding box center [293, 423] width 86 height 19
click at [326, 420] on input "***" at bounding box center [293, 423] width 86 height 19
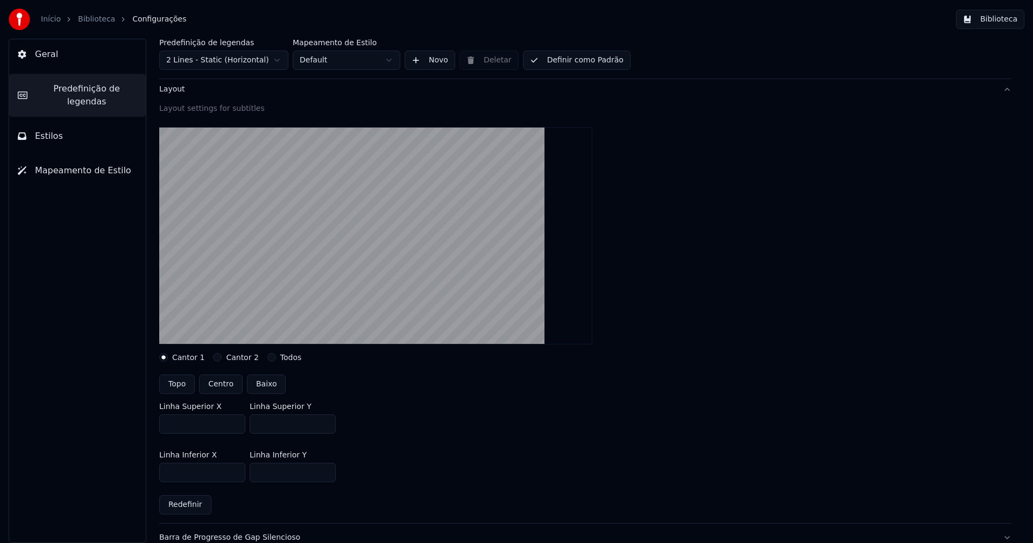
click at [326, 420] on input "***" at bounding box center [293, 423] width 86 height 19
type input "***"
click at [326, 420] on input "***" at bounding box center [293, 423] width 86 height 19
click at [372, 422] on div "Linha Superior X *** Linha Superior Y ***" at bounding box center [585, 418] width 852 height 48
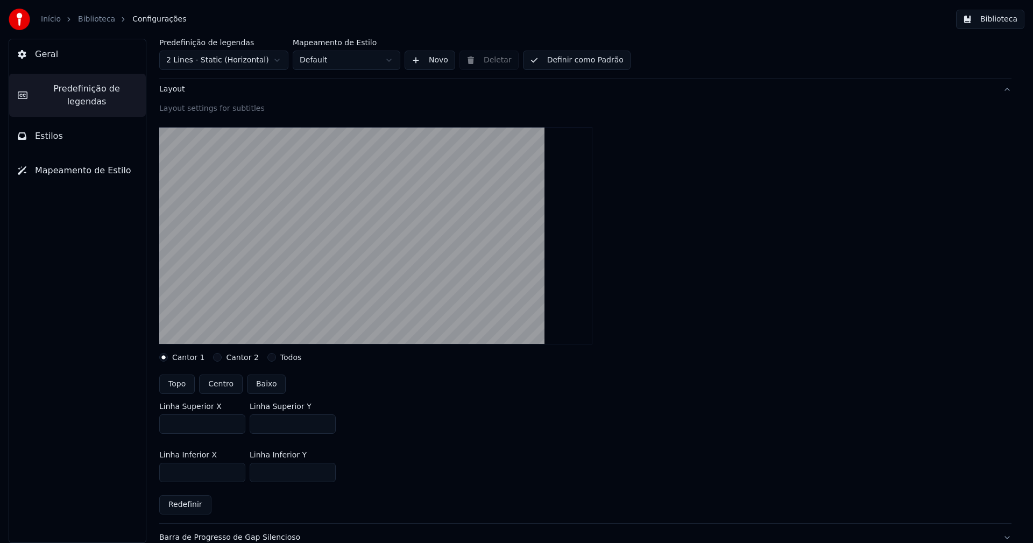
click at [215, 356] on button "Cantor 2" at bounding box center [217, 357] width 9 height 9
click at [324, 424] on input "**" at bounding box center [293, 423] width 86 height 19
click at [326, 426] on input "**" at bounding box center [293, 423] width 86 height 19
click at [326, 427] on input "**" at bounding box center [293, 423] width 86 height 19
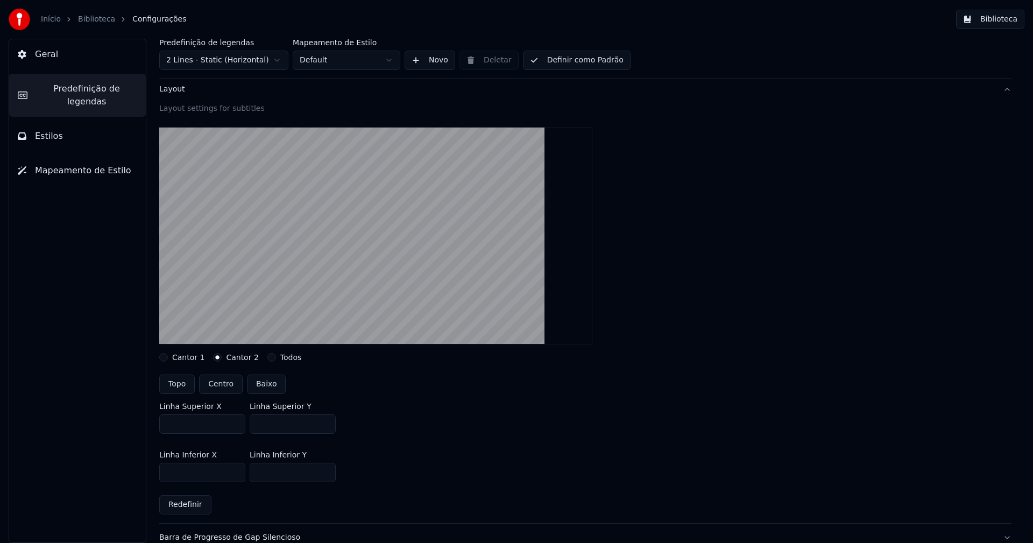
click at [326, 427] on input "**" at bounding box center [293, 423] width 86 height 19
click at [326, 420] on input "**" at bounding box center [293, 423] width 86 height 19
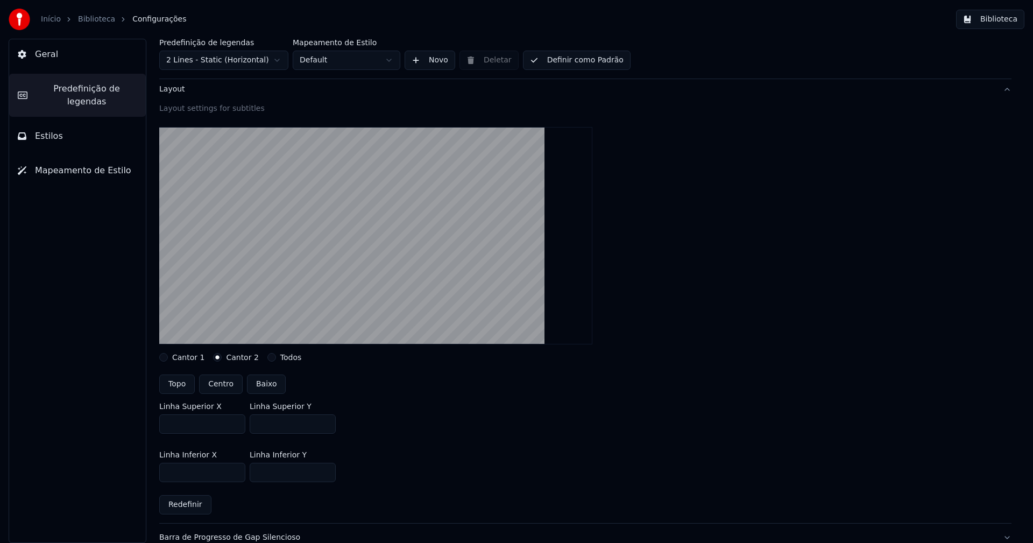
click at [326, 420] on input "**" at bounding box center [293, 423] width 86 height 19
type input "***"
click at [326, 420] on input "***" at bounding box center [293, 423] width 86 height 19
click at [326, 476] on input "***" at bounding box center [293, 472] width 86 height 19
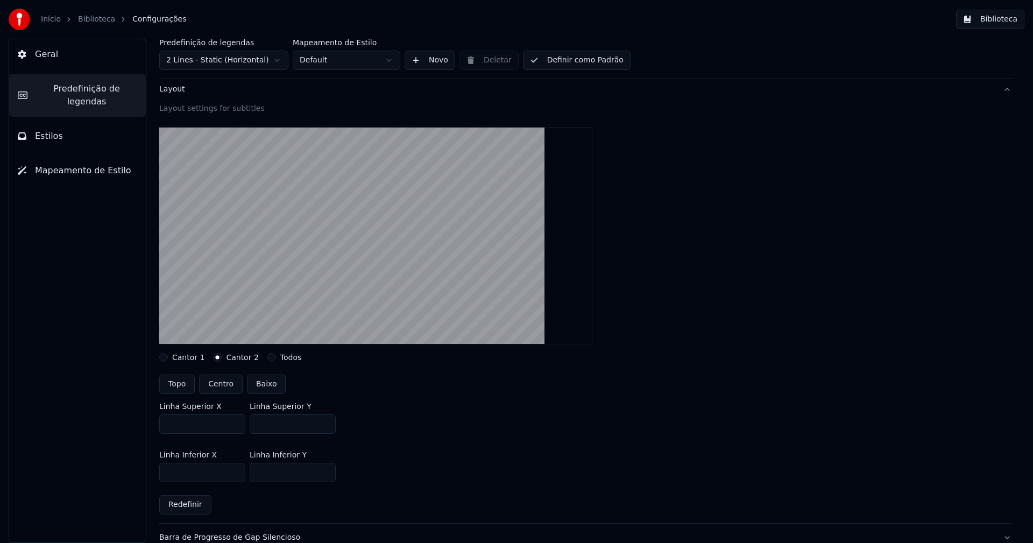
click at [326, 475] on input "***" at bounding box center [293, 472] width 86 height 19
click at [326, 474] on input "***" at bounding box center [293, 472] width 86 height 19
type input "***"
click at [326, 474] on input "***" at bounding box center [293, 472] width 86 height 19
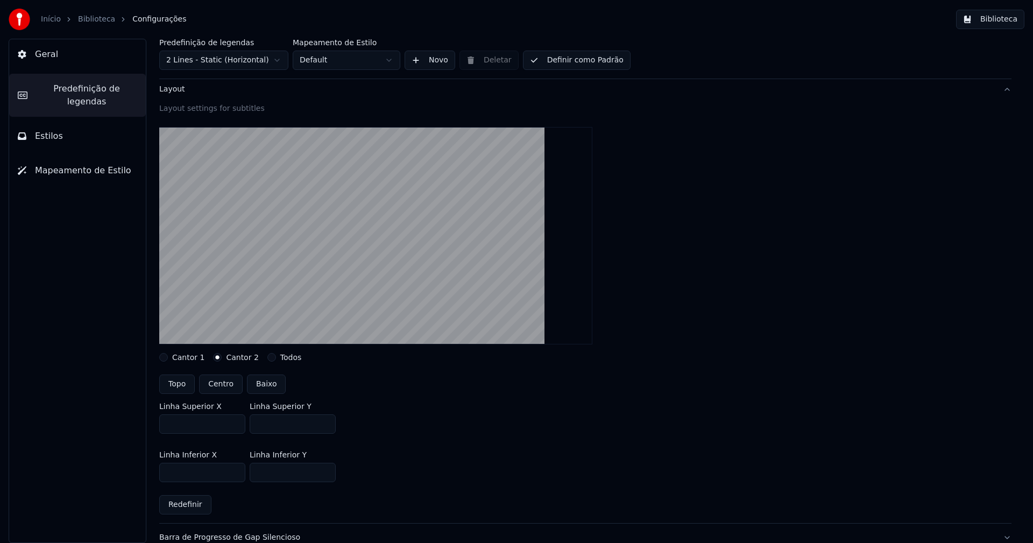
click at [490, 445] on div "Linha Inferior X *** Linha Inferior Y ***" at bounding box center [585, 466] width 852 height 48
click at [165, 358] on button "Cantor 1" at bounding box center [163, 357] width 9 height 9
click at [326, 475] on input "***" at bounding box center [293, 472] width 86 height 19
type input "***"
click at [326, 475] on input "***" at bounding box center [293, 472] width 86 height 19
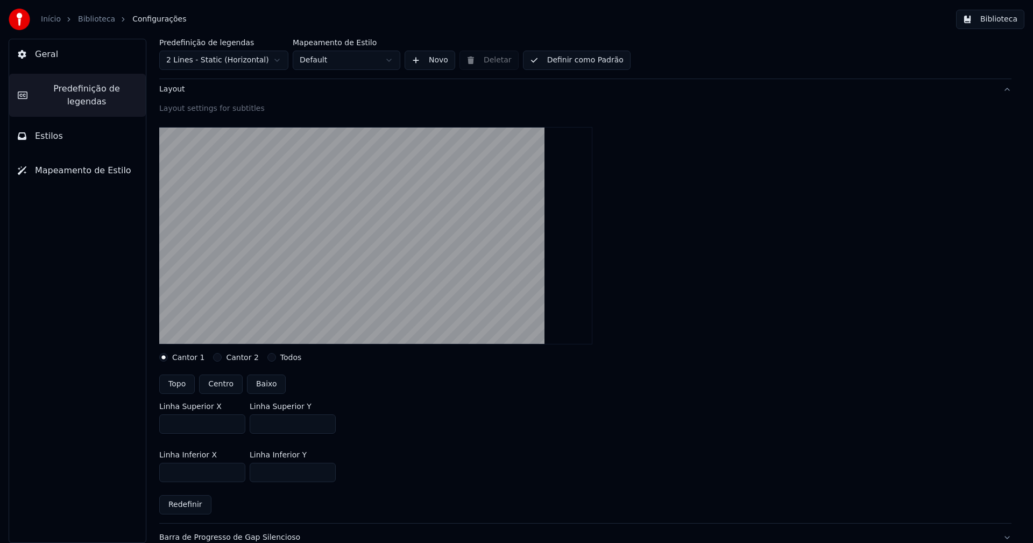
drag, startPoint x: 475, startPoint y: 460, endPoint x: 580, endPoint y: 383, distance: 130.2
click at [475, 459] on div "Linha Inferior X *** Linha Inferior Y ***" at bounding box center [585, 466] width 852 height 48
click at [1005, 28] on button "Biblioteca" at bounding box center [990, 19] width 68 height 19
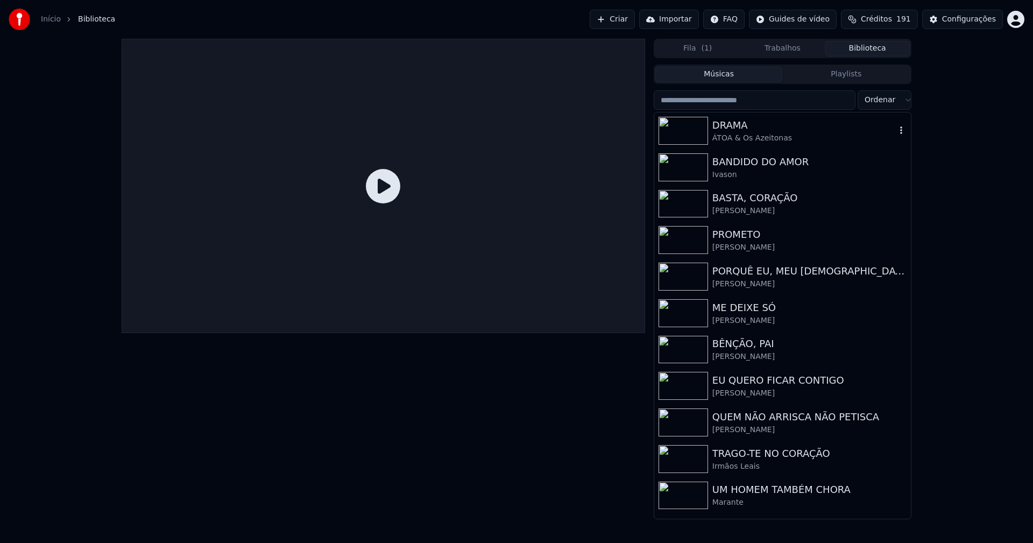
click at [748, 133] on div "ÁTOA & Os Azeitonas" at bounding box center [803, 138] width 183 height 11
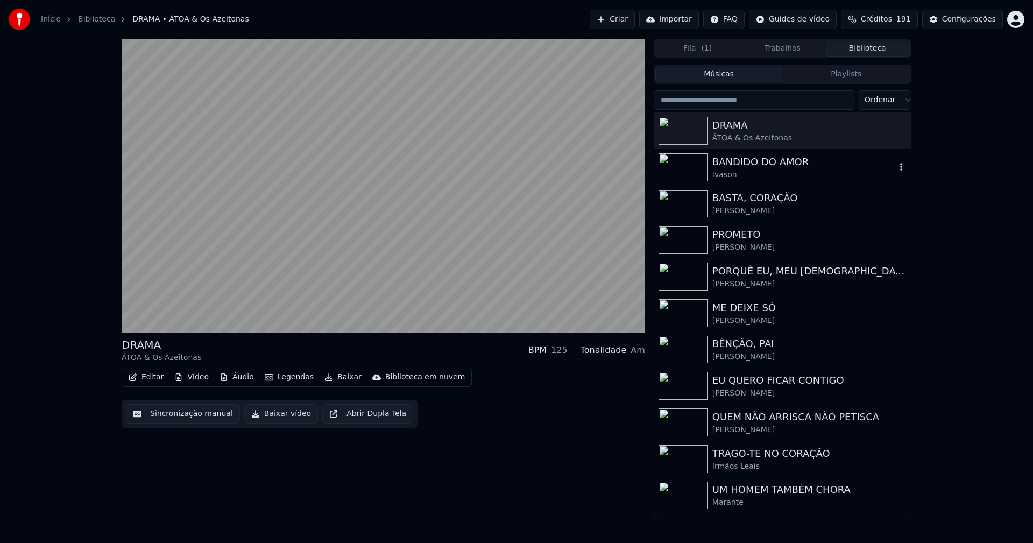
drag, startPoint x: 765, startPoint y: 163, endPoint x: 732, endPoint y: 182, distance: 38.1
click at [765, 162] on div "BANDIDO DO AMOR" at bounding box center [803, 161] width 183 height 15
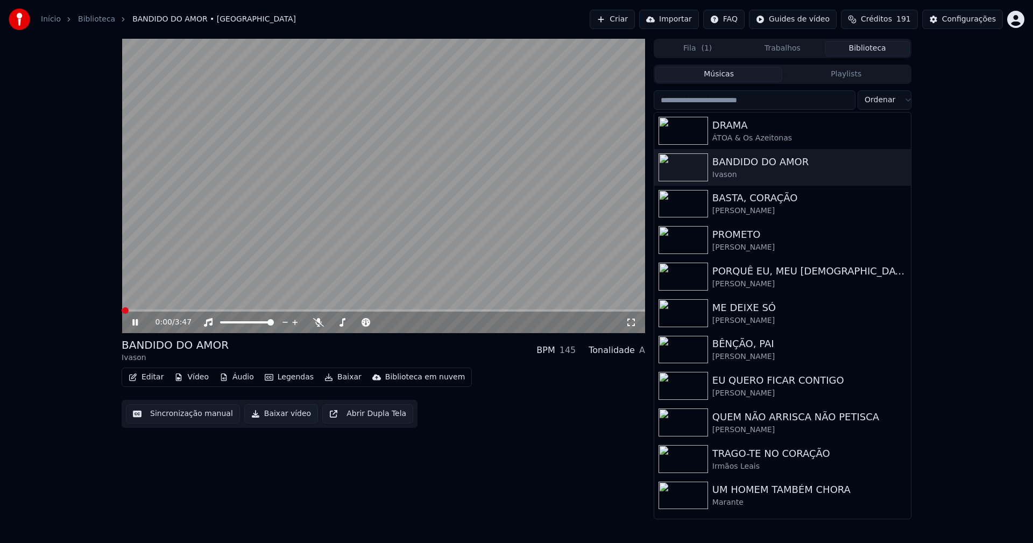
click at [630, 323] on icon at bounding box center [631, 322] width 11 height 9
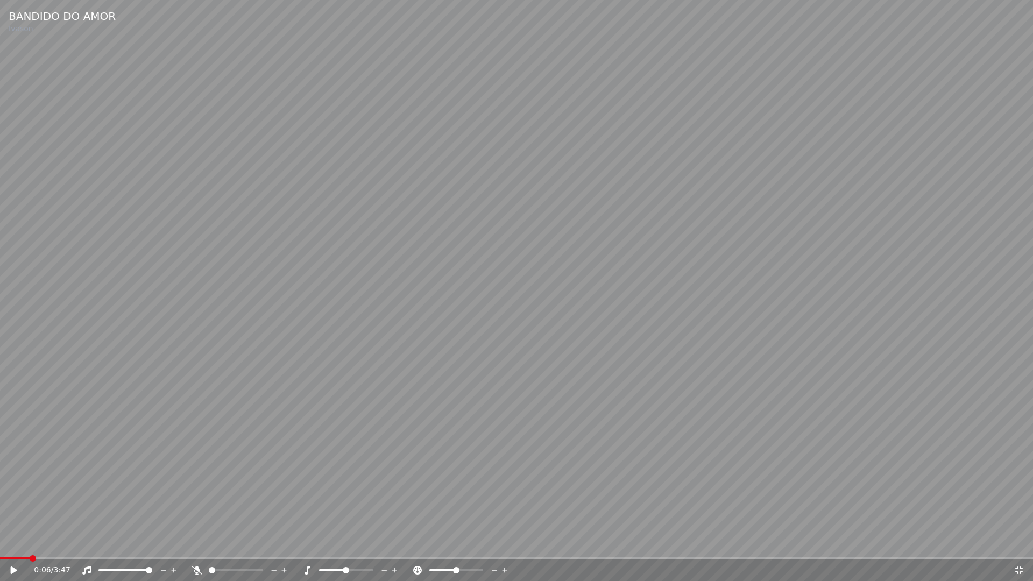
click at [1023, 542] on icon at bounding box center [1019, 570] width 11 height 9
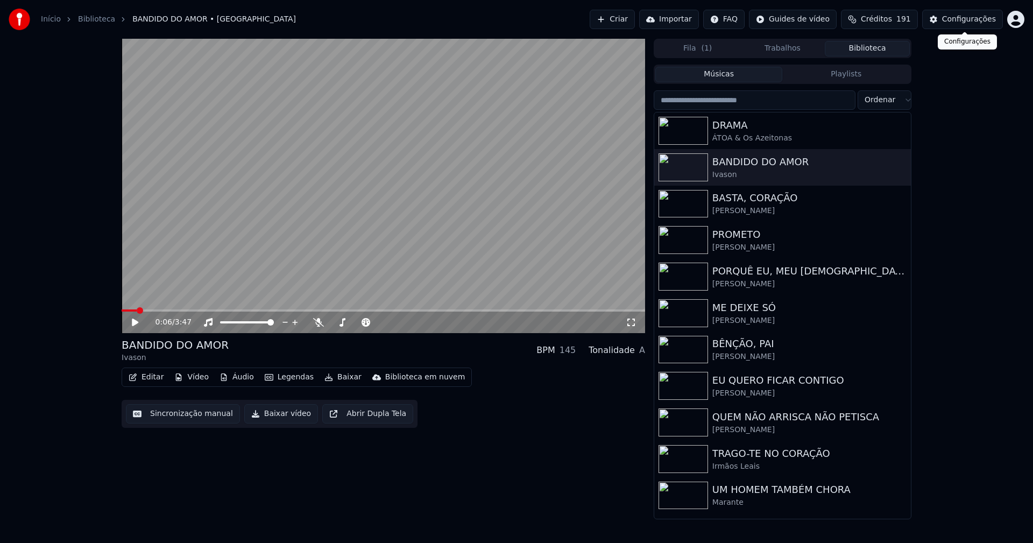
click at [966, 22] on div "Configurações" at bounding box center [969, 19] width 54 height 11
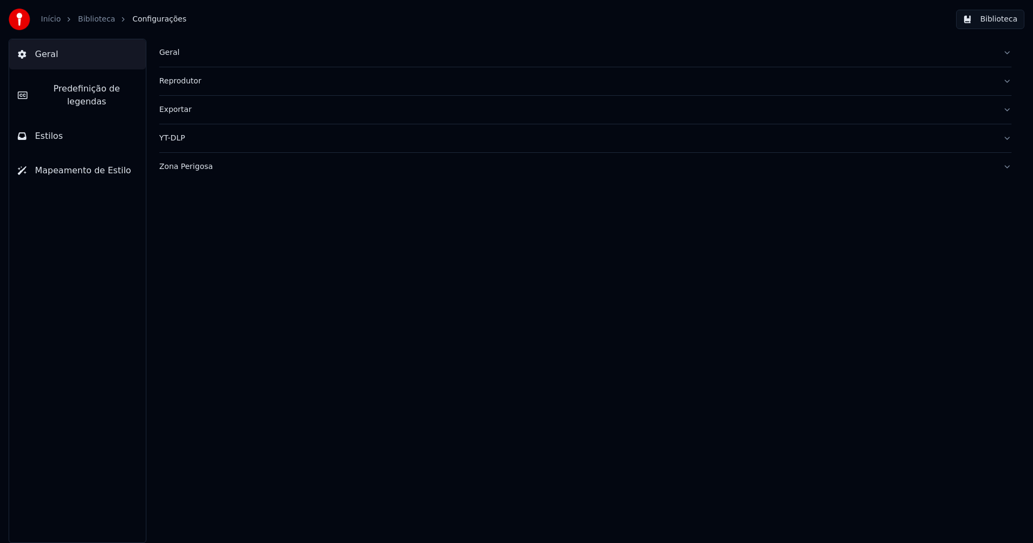
click at [88, 89] on span "Predefinição de legendas" at bounding box center [86, 95] width 101 height 26
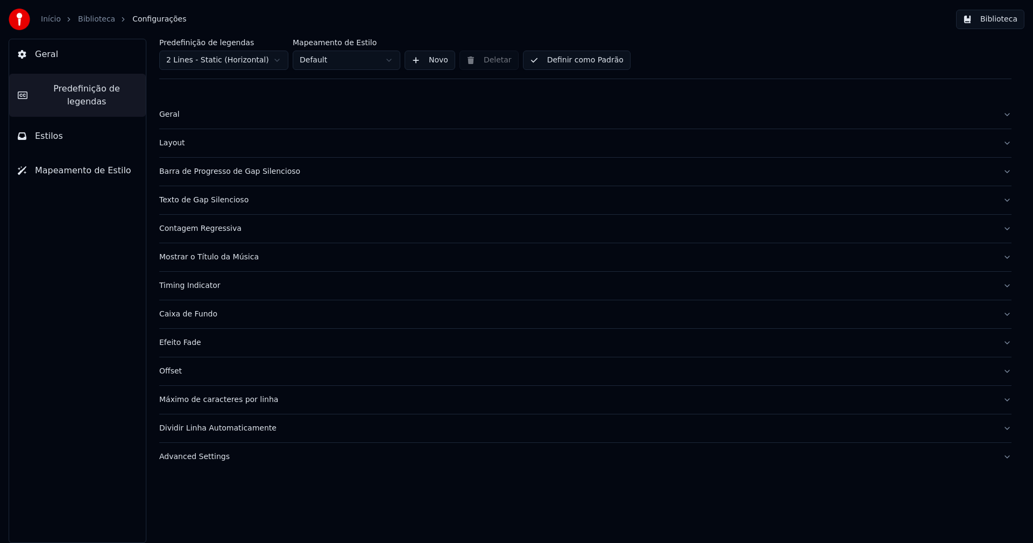
click at [170, 144] on div "Layout" at bounding box center [576, 143] width 835 height 11
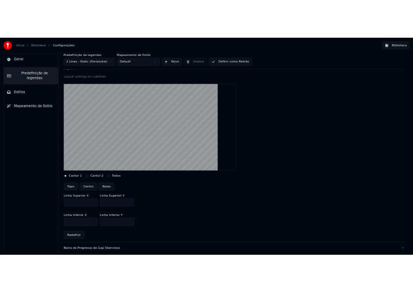
scroll to position [215, 0]
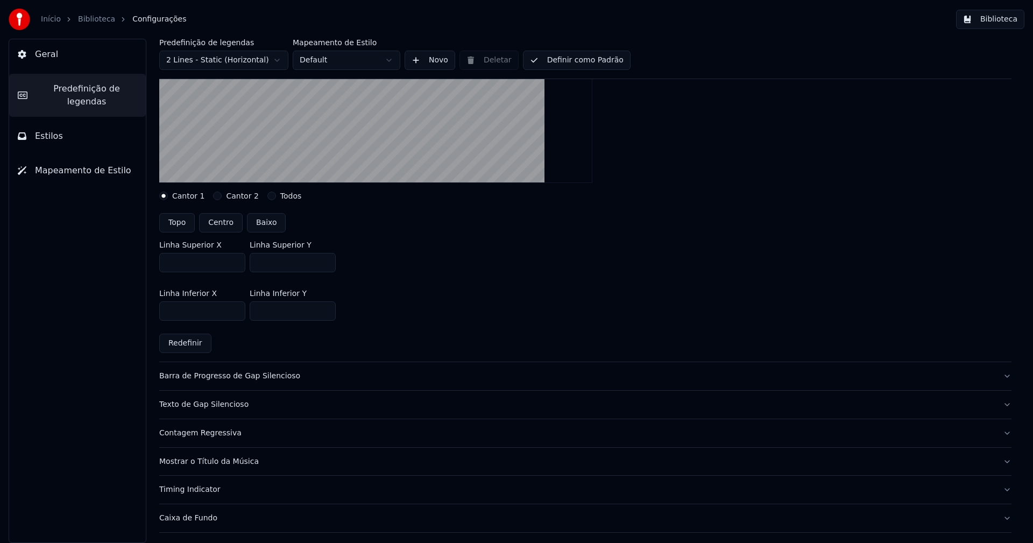
click at [213, 198] on button "Cantor 2" at bounding box center [217, 196] width 9 height 9
click at [1013, 23] on button "Biblioteca" at bounding box center [990, 19] width 68 height 19
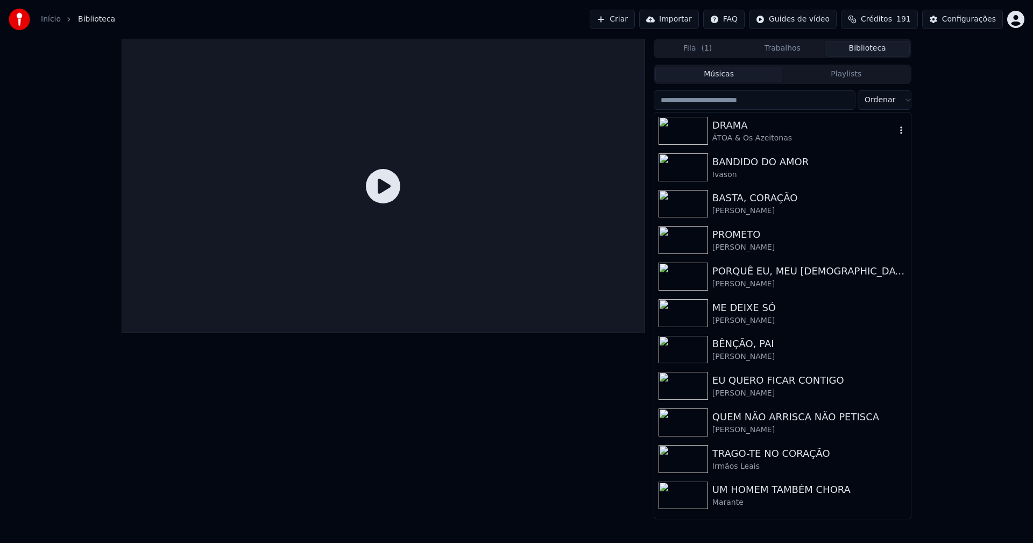
click at [735, 128] on div "DRAMA" at bounding box center [803, 125] width 183 height 15
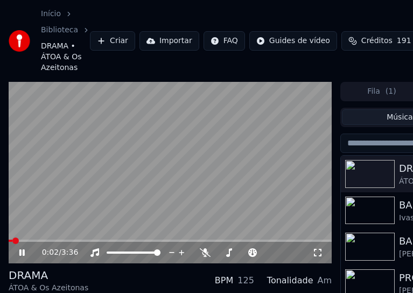
click at [23, 251] on icon at bounding box center [21, 252] width 5 height 6
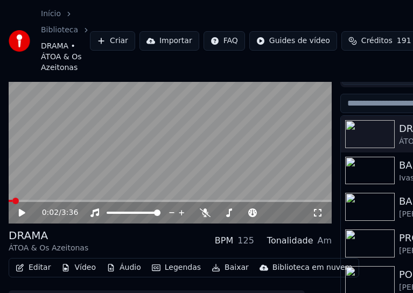
scroll to position [89, 0]
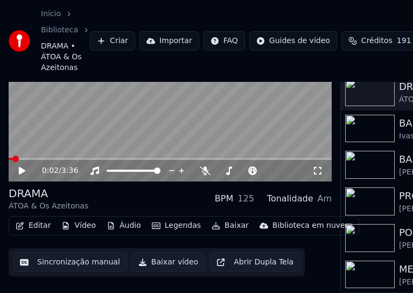
click at [40, 224] on button "Editar" at bounding box center [33, 225] width 44 height 15
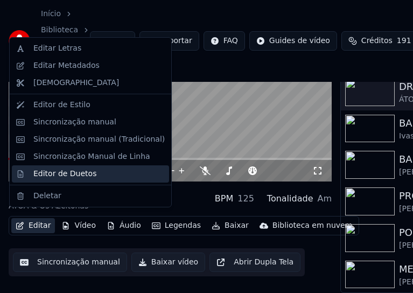
click at [59, 170] on div "Editor de Duetos" at bounding box center [64, 173] width 63 height 11
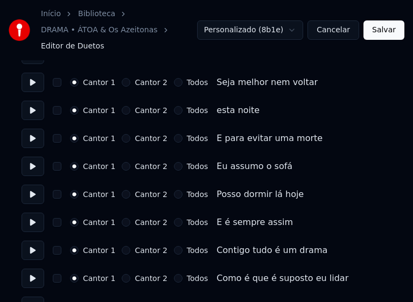
scroll to position [269, 0]
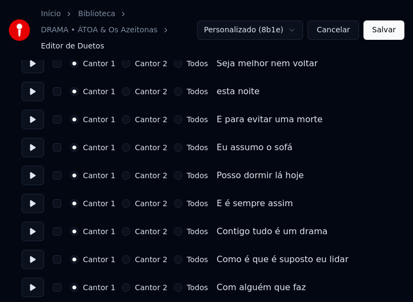
click at [174, 90] on button "Todos" at bounding box center [178, 91] width 9 height 9
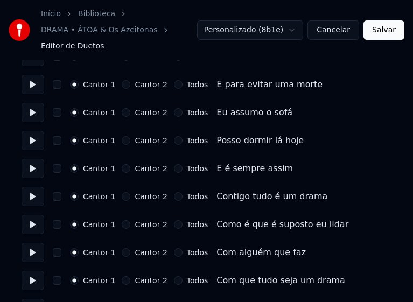
scroll to position [323, 0]
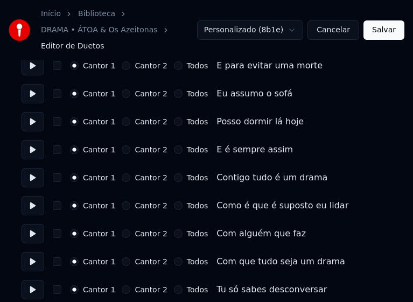
click at [174, 124] on button "Todos" at bounding box center [178, 121] width 9 height 9
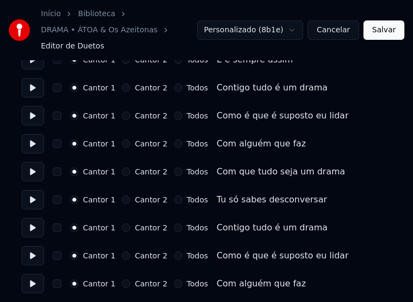
scroll to position [430, 0]
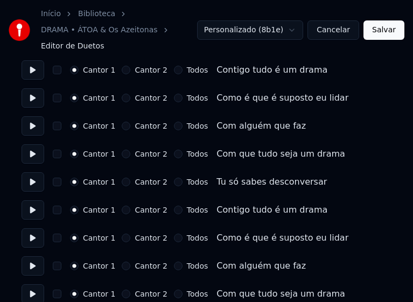
click at [174, 69] on button "Todos" at bounding box center [178, 70] width 9 height 9
click at [174, 99] on button "Todos" at bounding box center [178, 98] width 9 height 9
click at [174, 126] on button "Todos" at bounding box center [178, 126] width 9 height 9
click at [174, 155] on button "Todos" at bounding box center [178, 154] width 9 height 9
click at [174, 185] on button "Todos" at bounding box center [178, 182] width 9 height 9
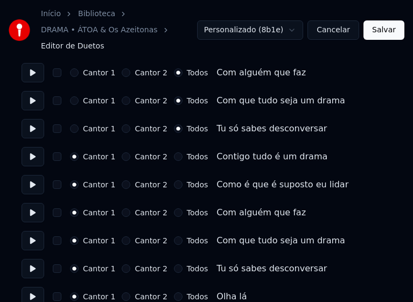
scroll to position [484, 0]
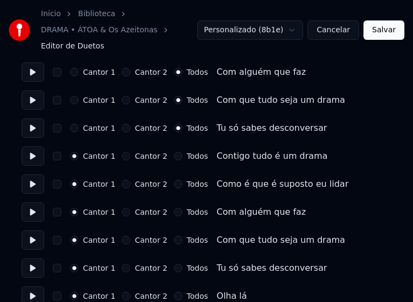
click at [174, 157] on button "Todos" at bounding box center [178, 156] width 9 height 9
click at [174, 185] on button "Todos" at bounding box center [178, 184] width 9 height 9
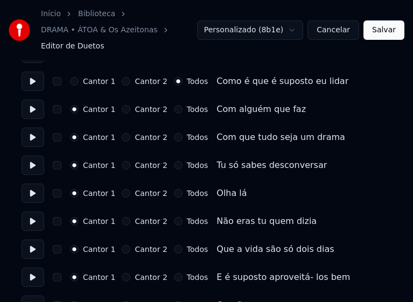
scroll to position [592, 0]
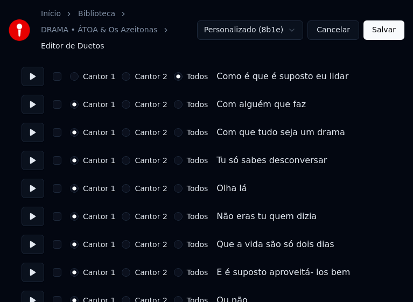
click at [174, 104] on button "Todos" at bounding box center [178, 104] width 9 height 9
click at [174, 132] on button "Todos" at bounding box center [178, 132] width 9 height 9
click at [174, 159] on button "Todos" at bounding box center [178, 160] width 9 height 9
click at [122, 189] on button "Cantor 2" at bounding box center [126, 188] width 9 height 9
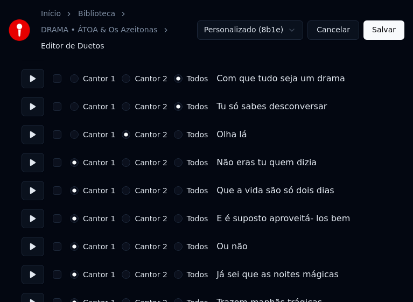
click at [122, 163] on button "Cantor 2" at bounding box center [126, 162] width 9 height 9
click at [123, 190] on button "Cantor 2" at bounding box center [126, 190] width 9 height 9
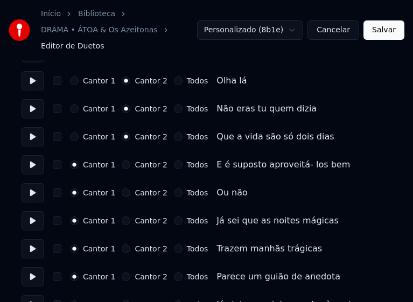
click at [122, 164] on button "Cantor 2" at bounding box center [126, 164] width 9 height 9
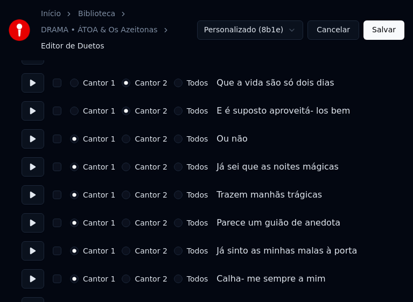
click at [122, 139] on button "Cantor 2" at bounding box center [126, 139] width 9 height 9
click at [123, 167] on button "Cantor 2" at bounding box center [126, 167] width 9 height 9
click at [122, 195] on button "Cantor 2" at bounding box center [126, 194] width 9 height 9
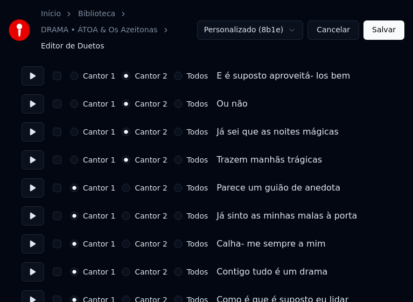
scroll to position [807, 0]
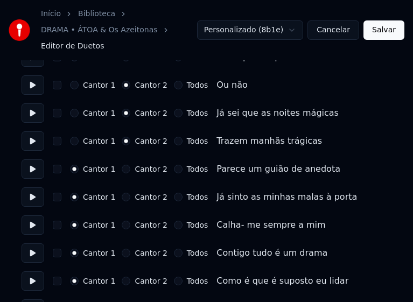
click at [122, 172] on button "Cantor 2" at bounding box center [126, 169] width 9 height 9
click at [123, 196] on button "Cantor 2" at bounding box center [126, 197] width 9 height 9
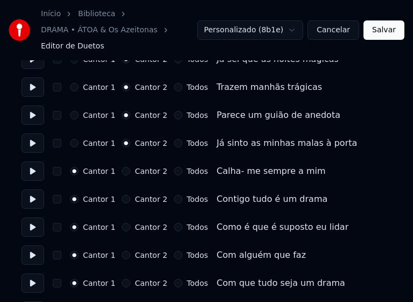
click at [174, 173] on button "Todos" at bounding box center [178, 171] width 9 height 9
click at [174, 200] on button "Todos" at bounding box center [178, 199] width 9 height 9
click at [174, 227] on button "Todos" at bounding box center [178, 227] width 9 height 9
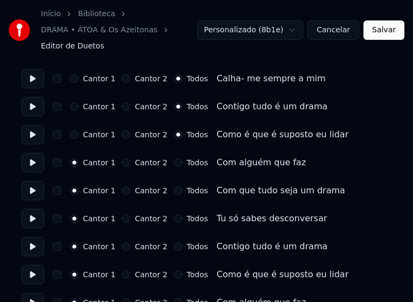
scroll to position [969, 0]
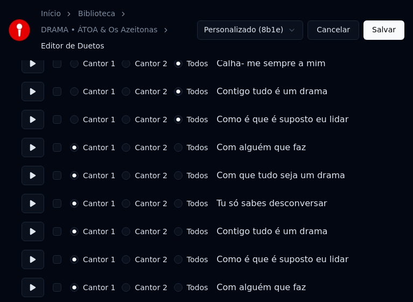
click at [174, 150] on button "Todos" at bounding box center [178, 147] width 9 height 9
click at [174, 172] on button "Todos" at bounding box center [178, 175] width 9 height 9
click at [174, 204] on button "Todos" at bounding box center [178, 203] width 9 height 9
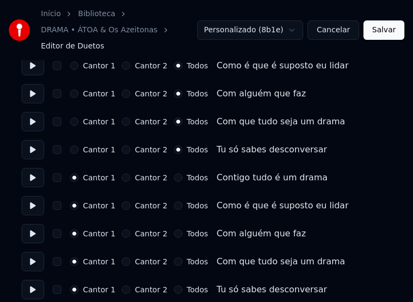
click at [174, 178] on button "Todos" at bounding box center [178, 177] width 9 height 9
click at [174, 206] on button "Todos" at bounding box center [178, 205] width 9 height 9
click at [174, 232] on button "Todos" at bounding box center [178, 233] width 9 height 9
click at [174, 263] on button "Todos" at bounding box center [178, 261] width 9 height 9
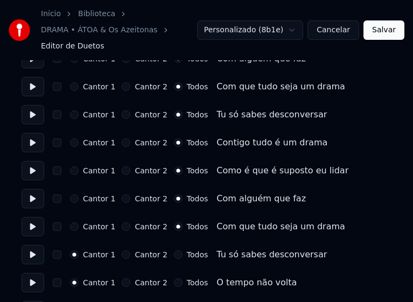
scroll to position [1076, 0]
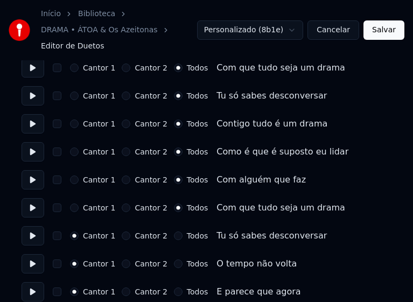
click at [174, 237] on button "Todos" at bounding box center [178, 235] width 9 height 9
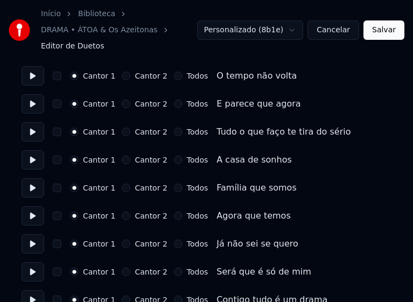
scroll to position [1291, 0]
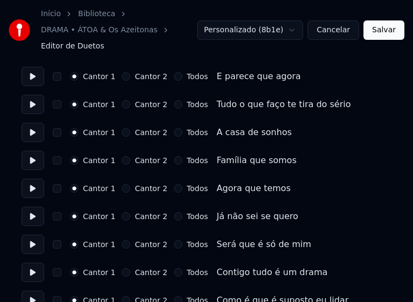
click at [122, 161] on button "Cantor 2" at bounding box center [126, 160] width 9 height 9
click at [122, 191] on button "Cantor 2" at bounding box center [126, 188] width 9 height 9
click at [124, 217] on button "Cantor 2" at bounding box center [126, 216] width 9 height 9
click at [122, 132] on button "Cantor 2" at bounding box center [126, 132] width 9 height 9
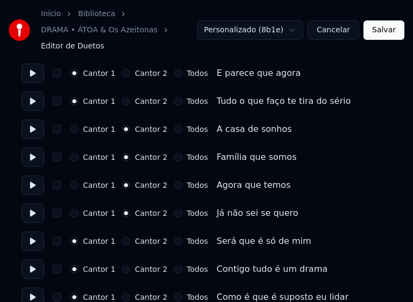
scroll to position [1345, 0]
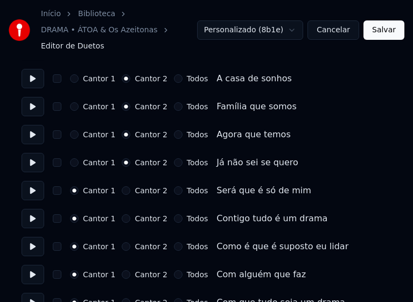
click at [174, 135] on button "Todos" at bounding box center [178, 134] width 9 height 9
click at [174, 161] on button "Todos" at bounding box center [178, 162] width 9 height 9
click at [174, 191] on button "Todos" at bounding box center [178, 190] width 9 height 9
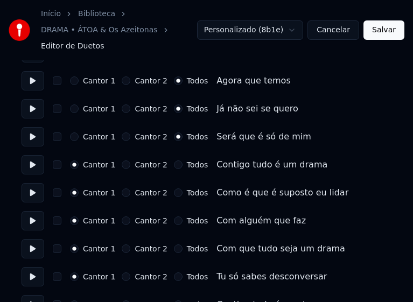
click at [174, 165] on button "Todos" at bounding box center [178, 164] width 9 height 9
click at [174, 194] on button "Todos" at bounding box center [178, 192] width 9 height 9
click at [174, 221] on button "Todos" at bounding box center [178, 220] width 9 height 9
click at [174, 248] on button "Todos" at bounding box center [178, 248] width 9 height 9
click at [174, 277] on button "Todos" at bounding box center [178, 276] width 9 height 9
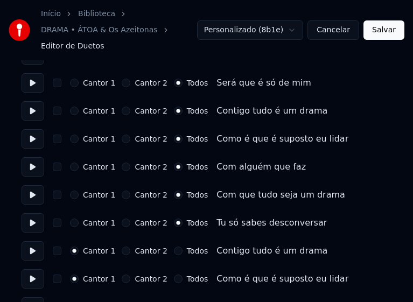
scroll to position [1507, 0]
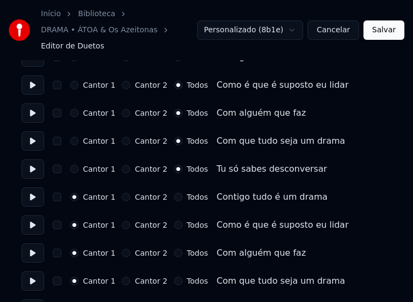
click at [174, 198] on button "Todos" at bounding box center [178, 197] width 9 height 9
click at [174, 223] on button "Todos" at bounding box center [178, 225] width 9 height 9
drag, startPoint x: 169, startPoint y: 252, endPoint x: 171, endPoint y: 260, distance: 8.4
click at [174, 253] on button "Todos" at bounding box center [178, 253] width 9 height 9
drag, startPoint x: 170, startPoint y: 279, endPoint x: 197, endPoint y: 257, distance: 35.6
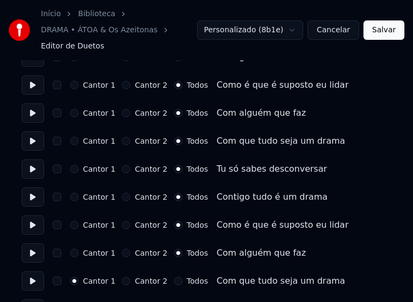
click at [174, 279] on button "Todos" at bounding box center [178, 281] width 9 height 9
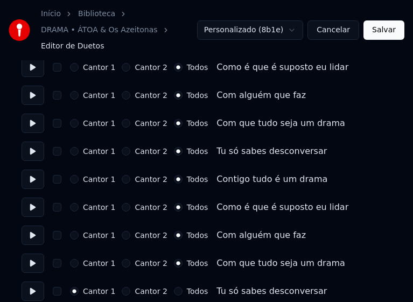
scroll to position [1534, 0]
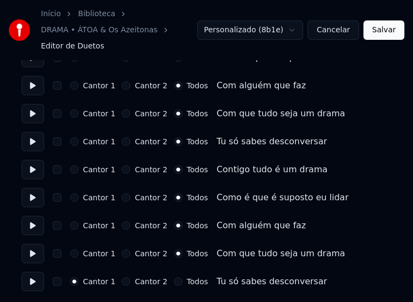
click at [174, 281] on button "Todos" at bounding box center [178, 281] width 9 height 9
drag, startPoint x: 383, startPoint y: 33, endPoint x: 27, endPoint y: 37, distance: 356.2
click at [380, 34] on button "Salvar" at bounding box center [383, 29] width 41 height 19
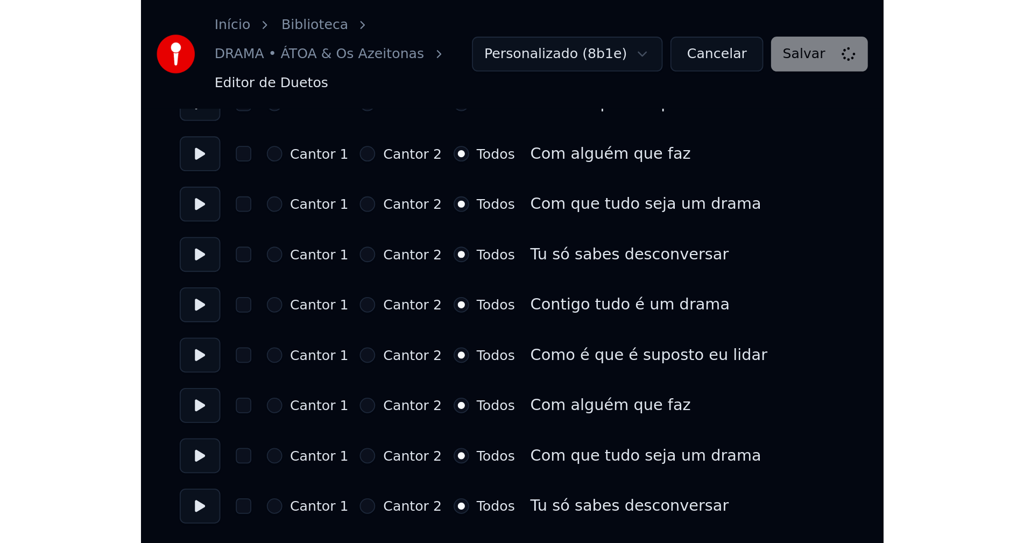
scroll to position [1272, 0]
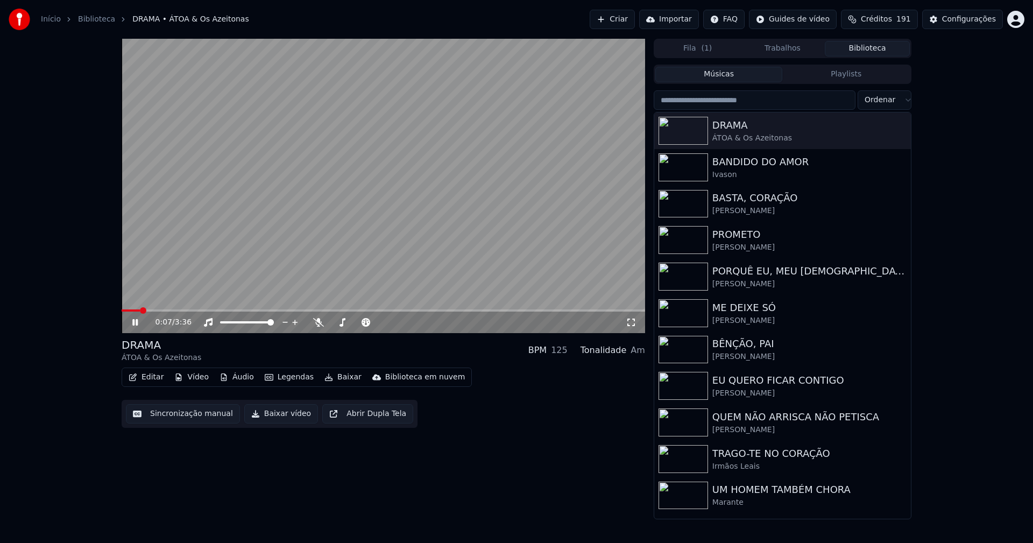
click at [632, 323] on icon at bounding box center [631, 322] width 11 height 9
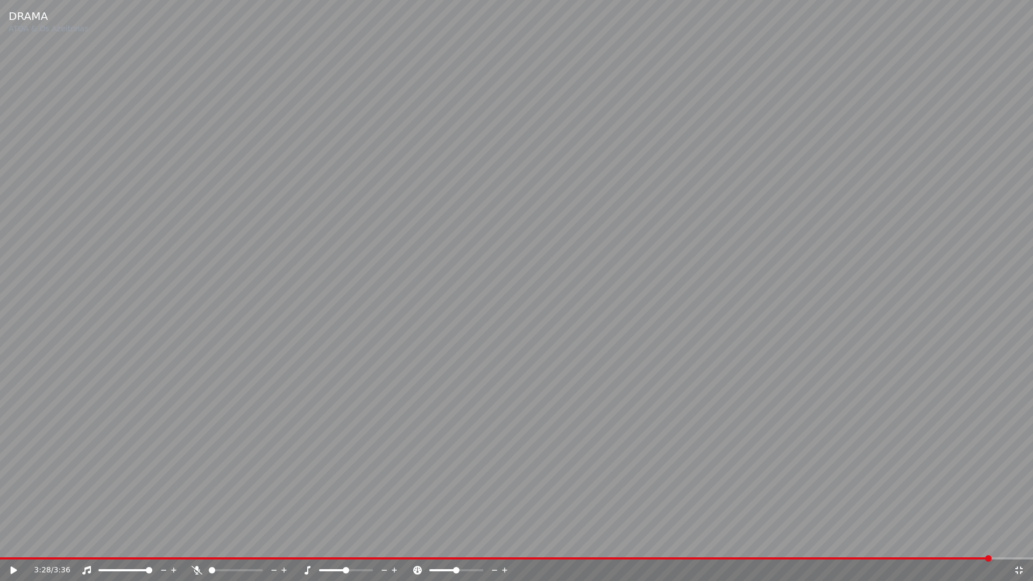
click at [1022, 542] on icon at bounding box center [1019, 570] width 11 height 9
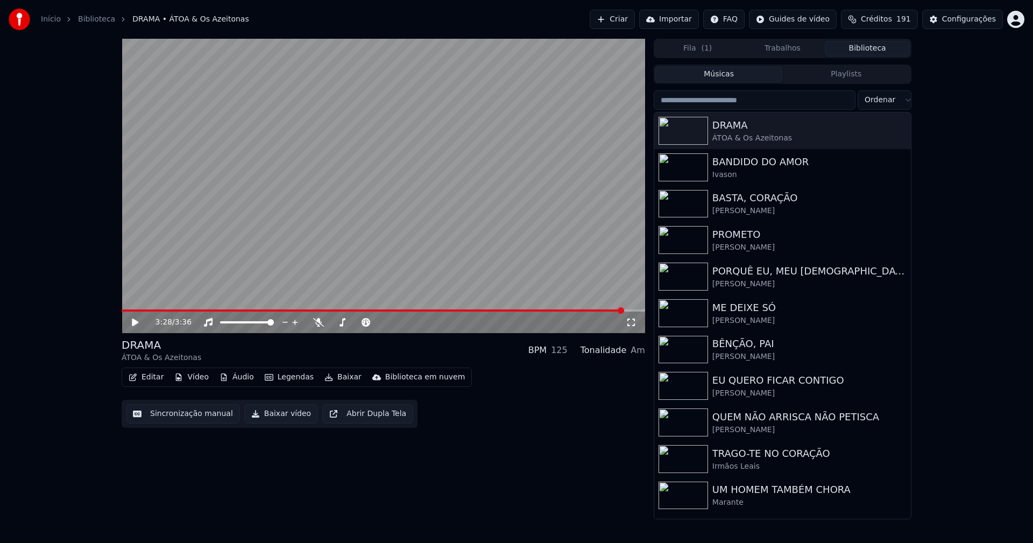
click at [281, 413] on button "Baixar vídeo" at bounding box center [281, 413] width 74 height 19
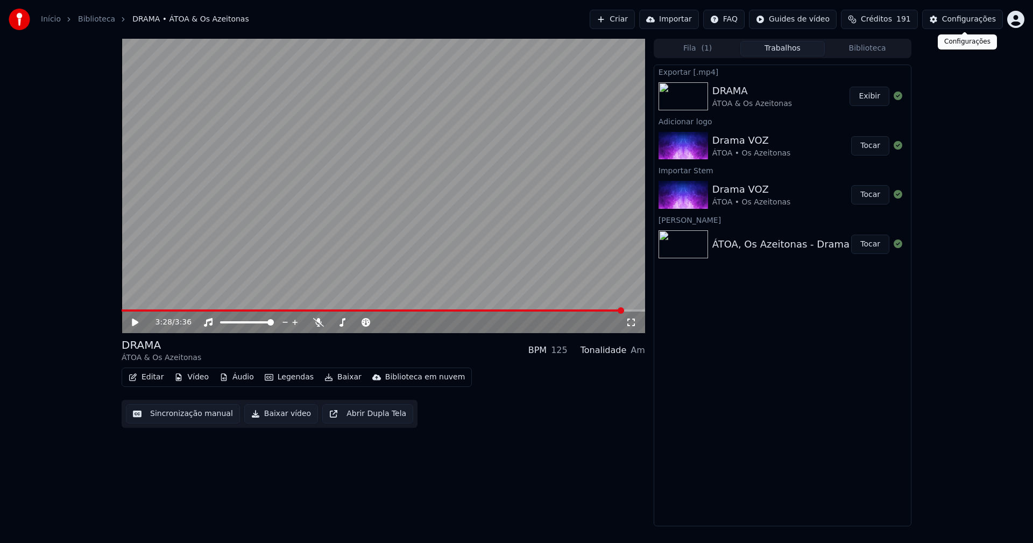
click at [961, 22] on div "Configurações" at bounding box center [969, 19] width 54 height 11
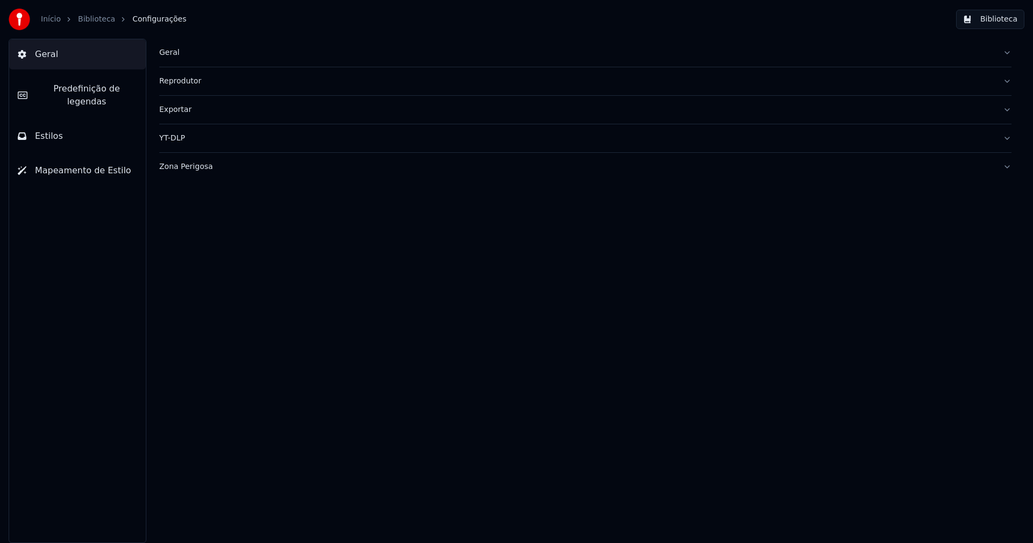
click at [66, 121] on button "Estilos" at bounding box center [77, 136] width 137 height 30
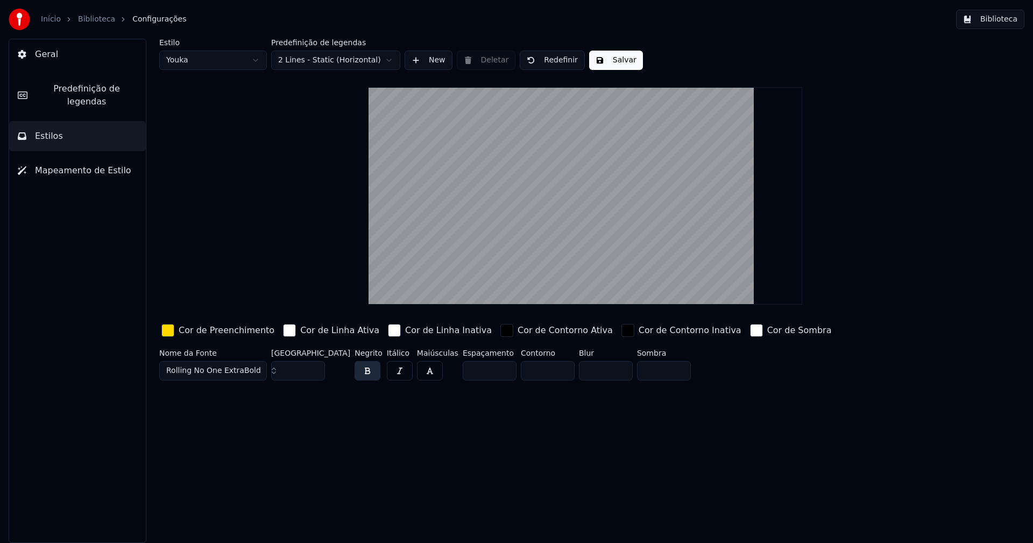
click at [314, 373] on input "***" at bounding box center [298, 370] width 54 height 19
click at [612, 63] on button "Salvar" at bounding box center [616, 60] width 54 height 19
click at [235, 62] on html "Início Biblioteca Configurações Biblioteca Geral Predefinição de legendas Estil…" at bounding box center [516, 271] width 1033 height 543
type input "***"
type input "*****"
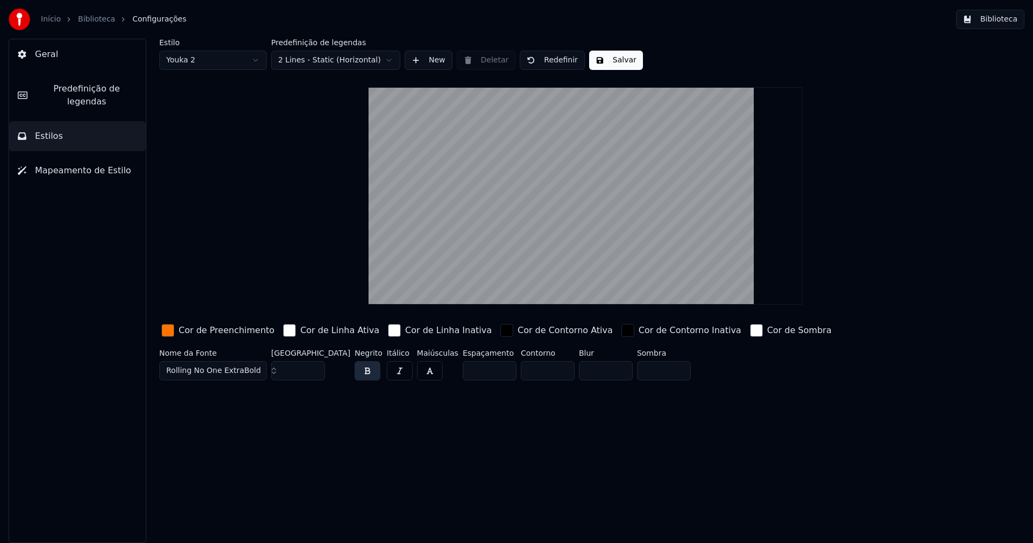
type input "***"
click at [314, 372] on input "***" at bounding box center [298, 370] width 54 height 19
click at [408, 446] on div "Estilo Youka 2 Predefinição de legendas 2 Lines - Static (Horizontal) New Delet…" at bounding box center [585, 291] width 895 height 504
click at [989, 17] on button "Biblioteca" at bounding box center [990, 19] width 68 height 19
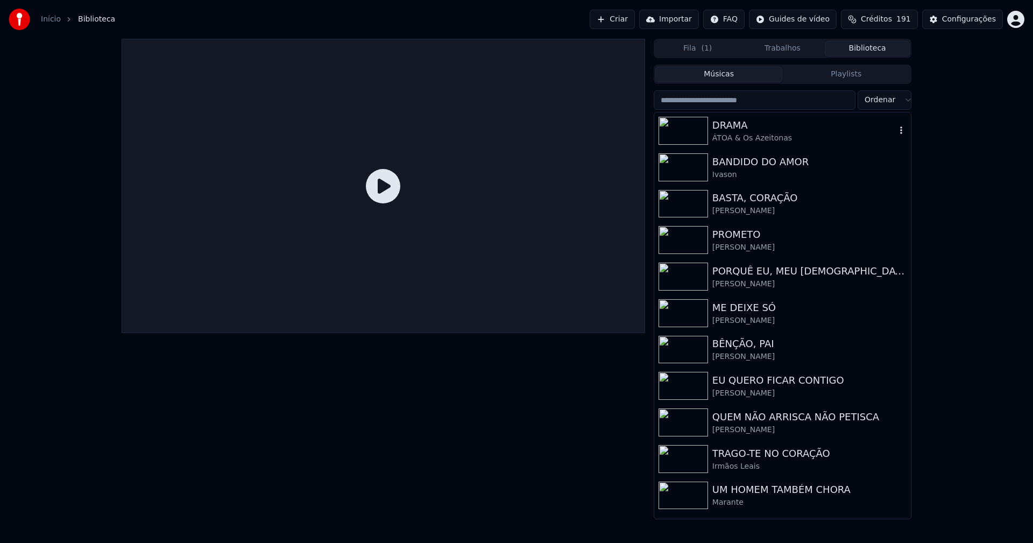
click at [743, 132] on div "DRAMA" at bounding box center [803, 125] width 183 height 15
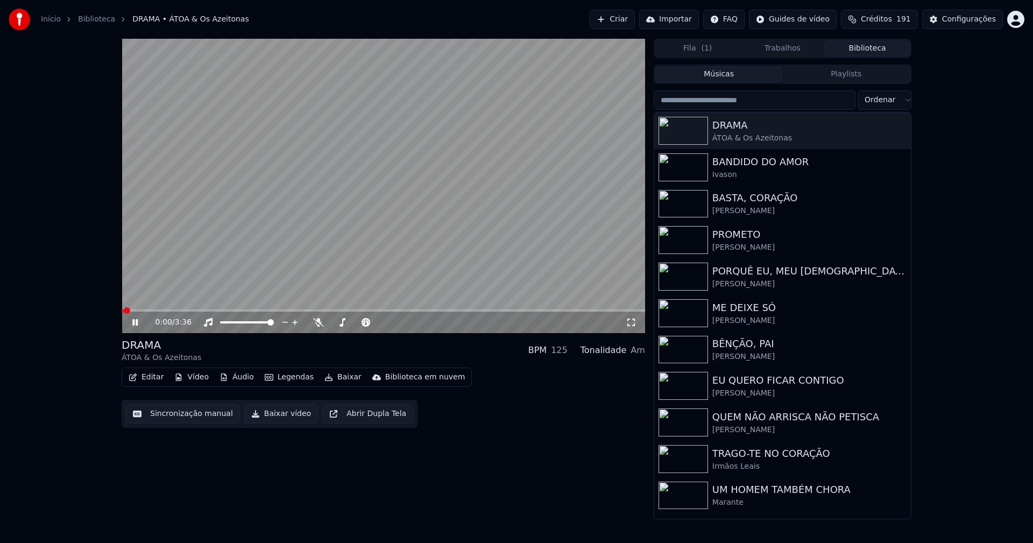
click at [629, 319] on icon at bounding box center [631, 323] width 8 height 8
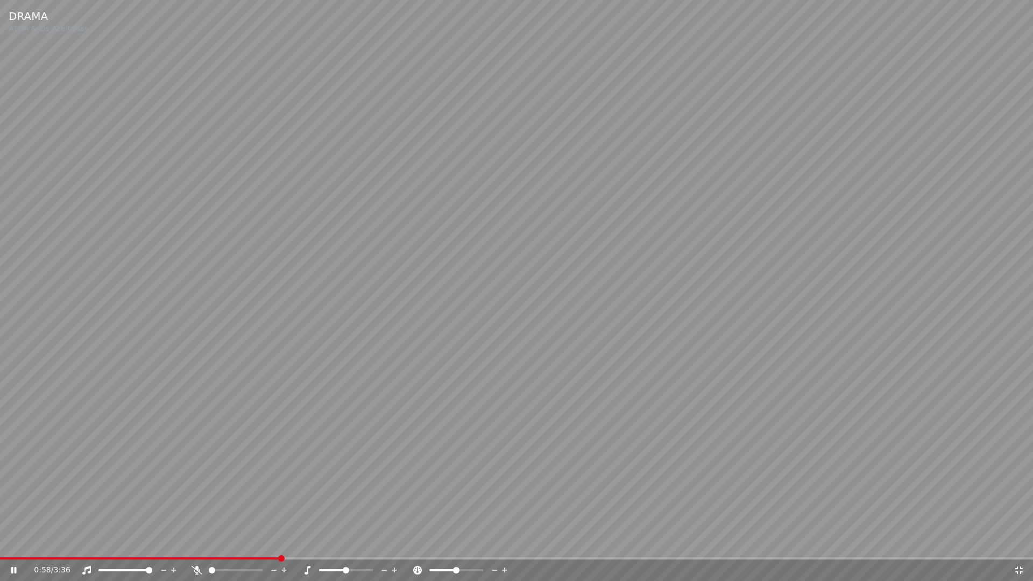
click at [17, 542] on icon at bounding box center [21, 570] width 25 height 9
click at [19, 542] on icon at bounding box center [21, 570] width 25 height 9
click at [17, 542] on icon at bounding box center [21, 570] width 25 height 9
click at [67, 542] on span at bounding box center [33, 558] width 67 height 2
click at [122, 542] on span at bounding box center [516, 558] width 1033 height 2
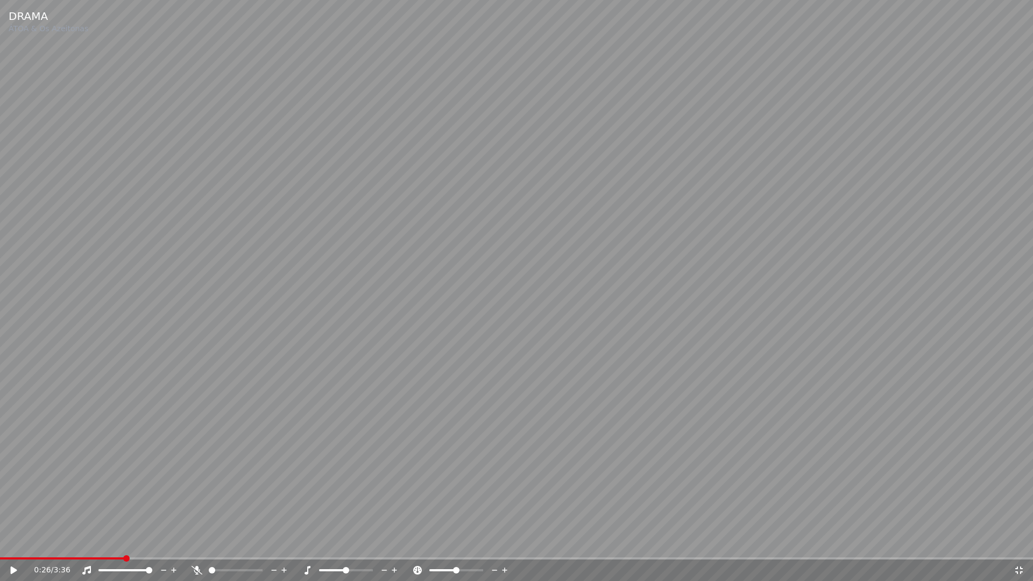
click at [111, 542] on span at bounding box center [62, 558] width 124 height 2
click at [1016, 542] on icon at bounding box center [1019, 571] width 8 height 8
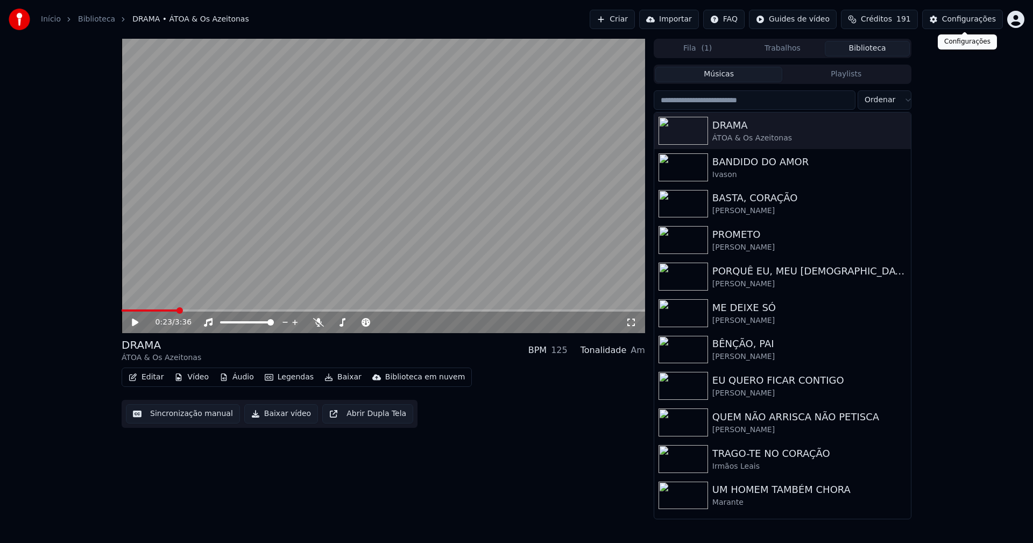
click at [969, 25] on button "Configurações" at bounding box center [962, 19] width 81 height 19
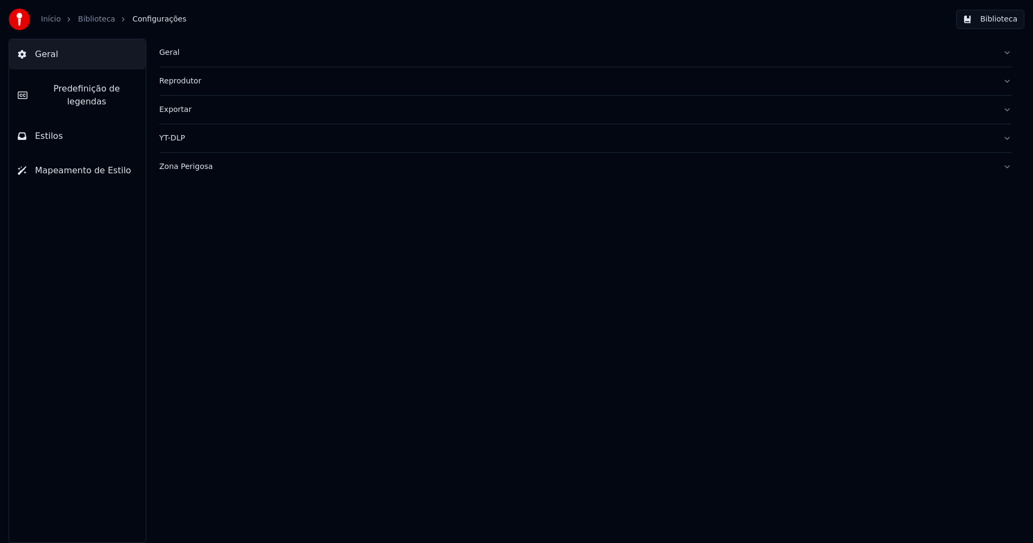
click at [75, 88] on span "Predefinição de legendas" at bounding box center [86, 95] width 101 height 26
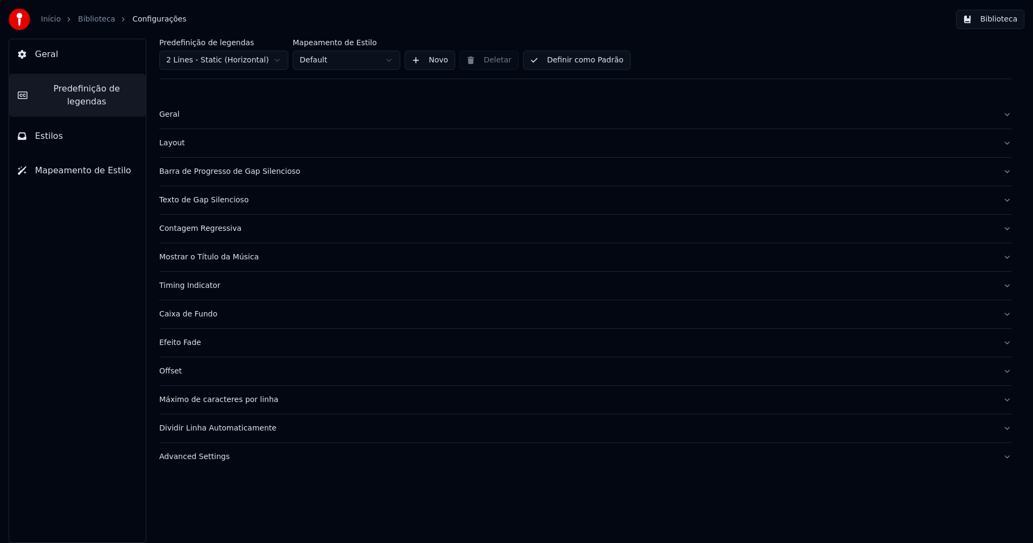
click at [176, 145] on div "Layout" at bounding box center [576, 143] width 835 height 11
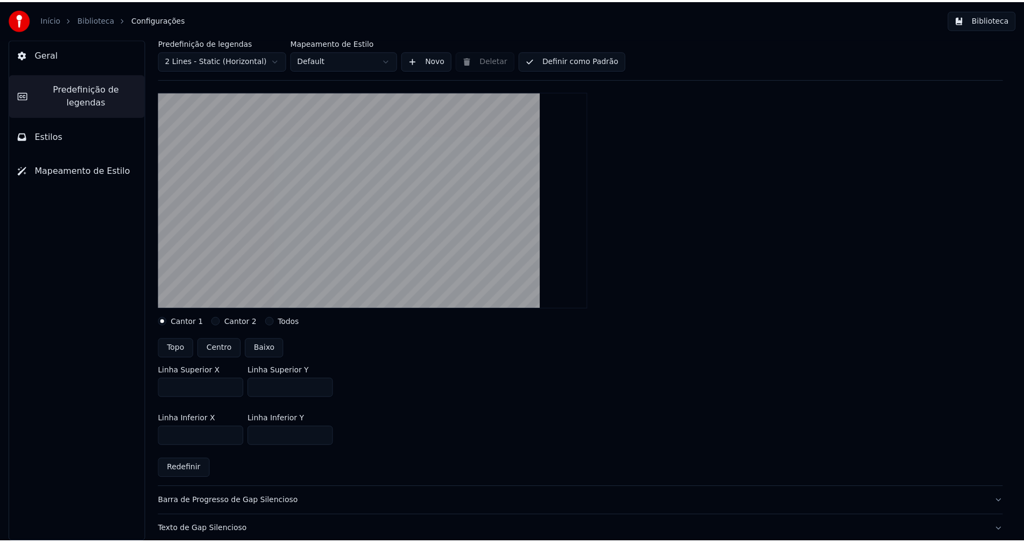
scroll to position [108, 0]
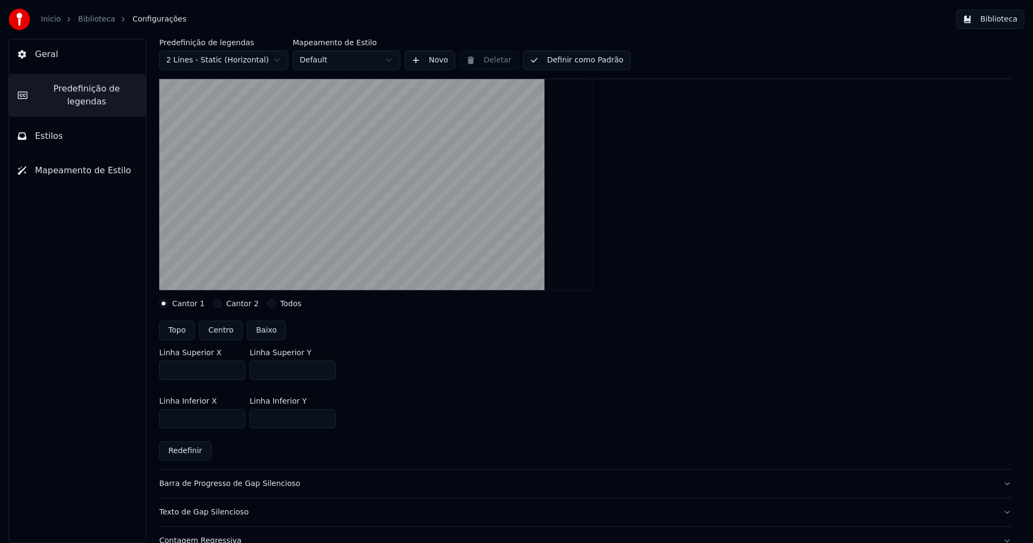
click at [327, 366] on input "***" at bounding box center [293, 370] width 86 height 19
click at [326, 366] on input "***" at bounding box center [293, 370] width 86 height 19
type input "***"
click at [326, 366] on input "***" at bounding box center [293, 370] width 86 height 19
click at [463, 383] on div "Linha Superior X *** Linha Superior Y ***" at bounding box center [585, 364] width 852 height 48
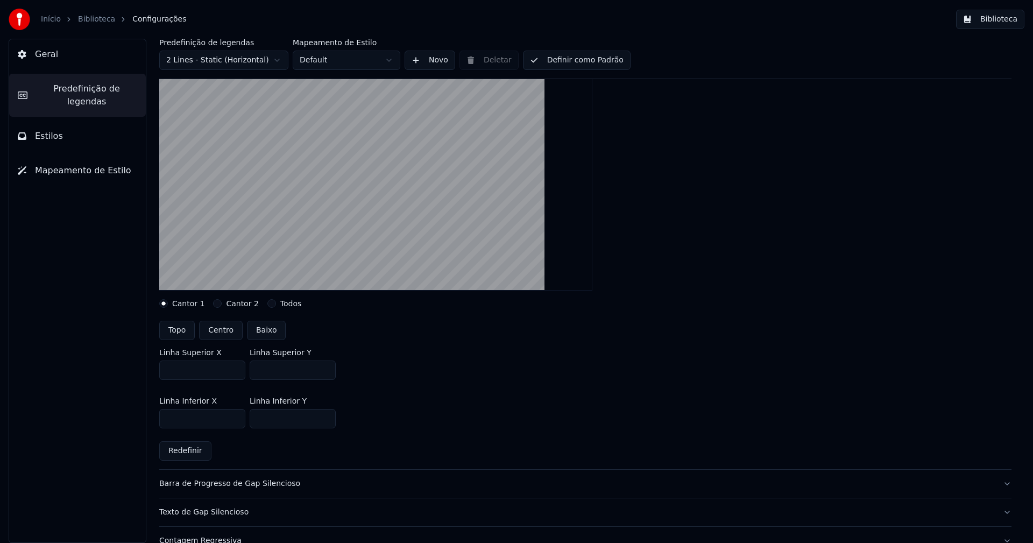
click at [998, 21] on button "Biblioteca" at bounding box center [990, 19] width 68 height 19
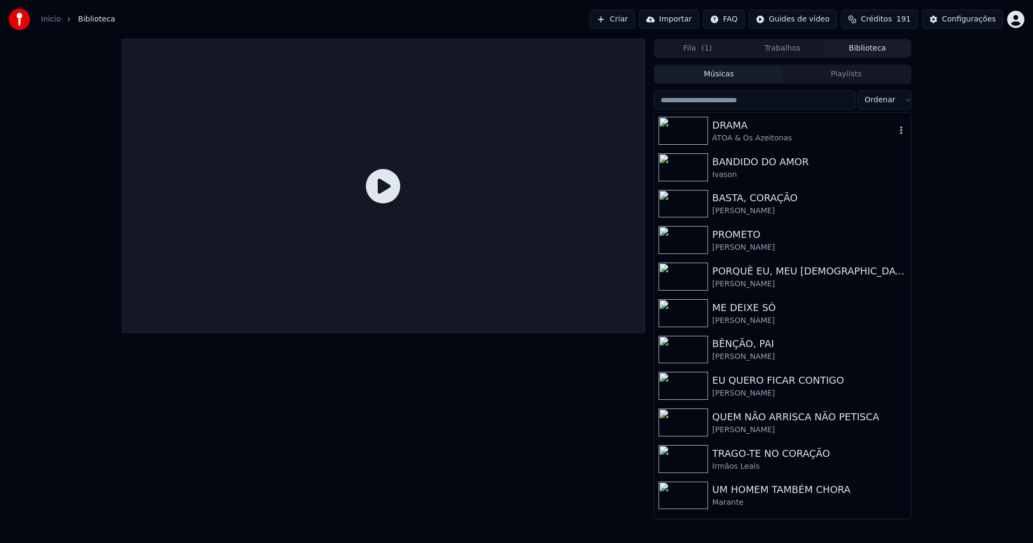
click at [744, 128] on div "DRAMA" at bounding box center [803, 125] width 183 height 15
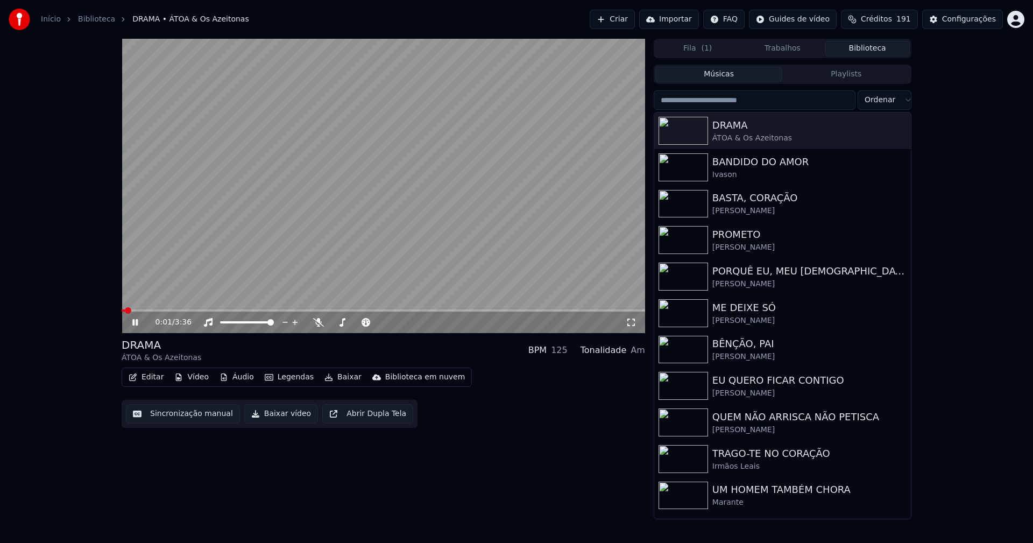
click at [632, 322] on icon at bounding box center [631, 322] width 11 height 9
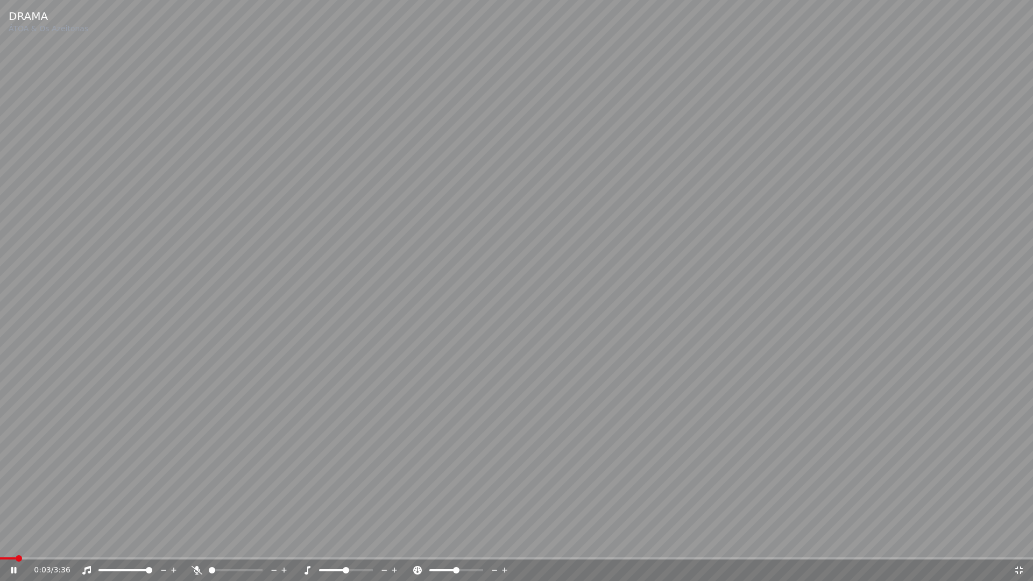
click at [71, 542] on div "0:03 / 3:36" at bounding box center [516, 571] width 1033 height 22
click at [71, 542] on span at bounding box center [516, 558] width 1033 height 2
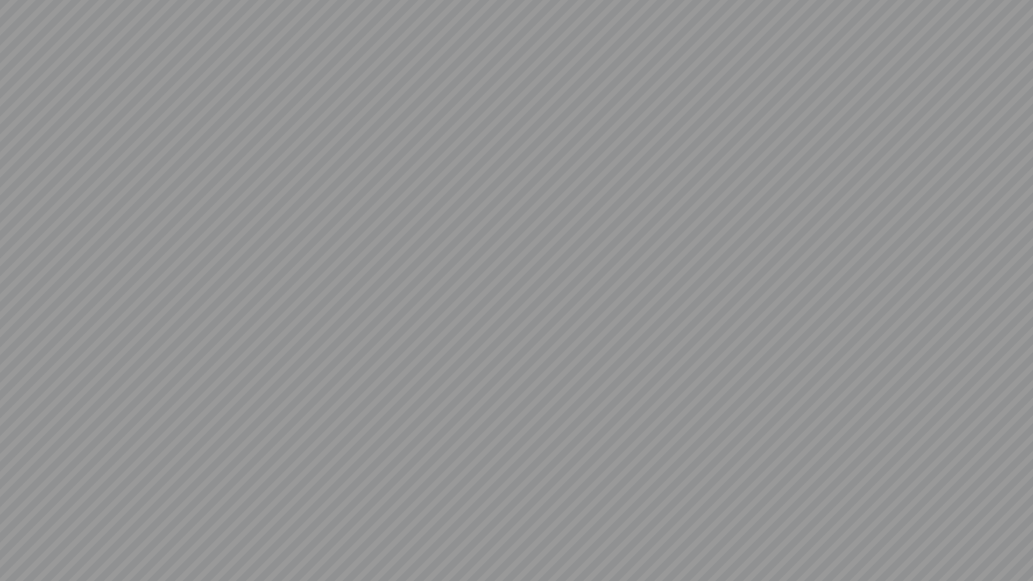
click at [14, 542] on div at bounding box center [516, 290] width 1033 height 581
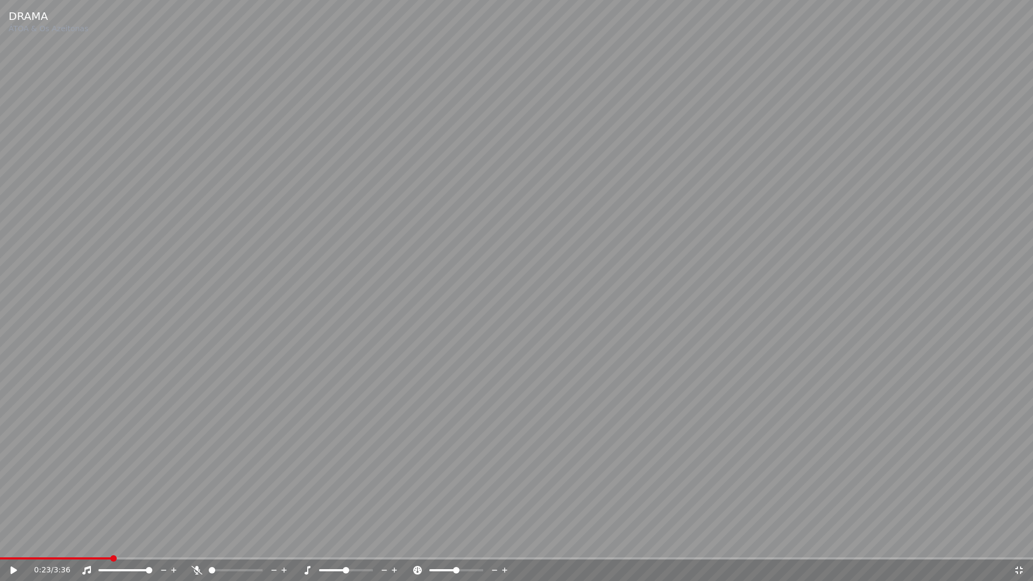
click at [12, 542] on icon at bounding box center [14, 571] width 6 height 8
click at [12, 542] on icon at bounding box center [13, 570] width 5 height 6
click at [1021, 542] on icon at bounding box center [1019, 570] width 11 height 9
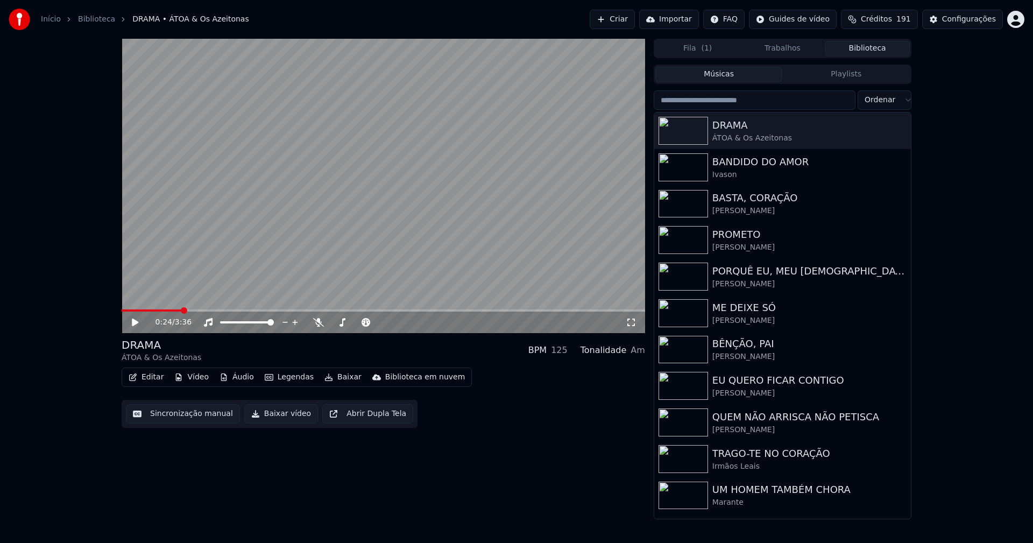
drag, startPoint x: 273, startPoint y: 416, endPoint x: 289, endPoint y: 414, distance: 16.2
click at [276, 416] on button "Baixar vídeo" at bounding box center [281, 413] width 74 height 19
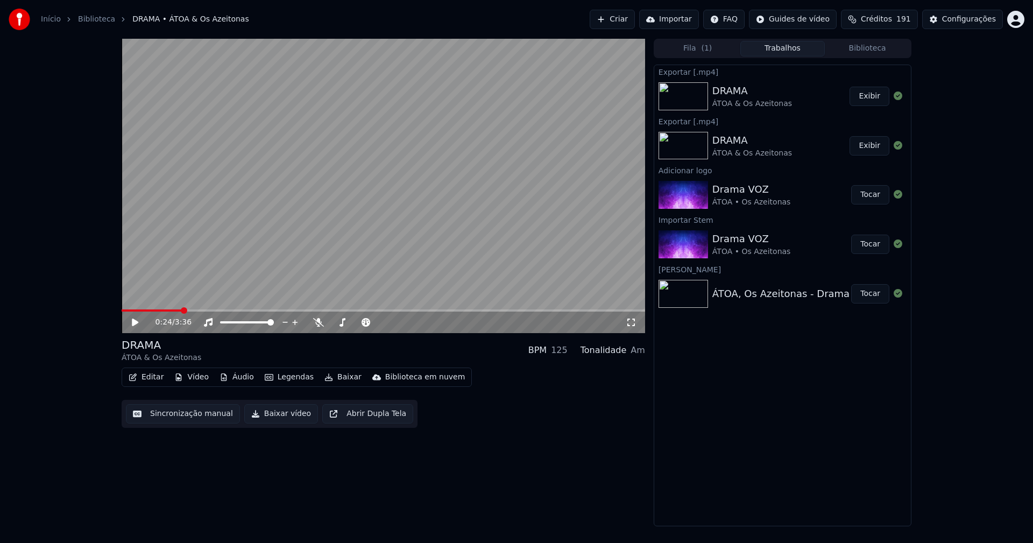
click at [875, 47] on button "Biblioteca" at bounding box center [867, 49] width 85 height 16
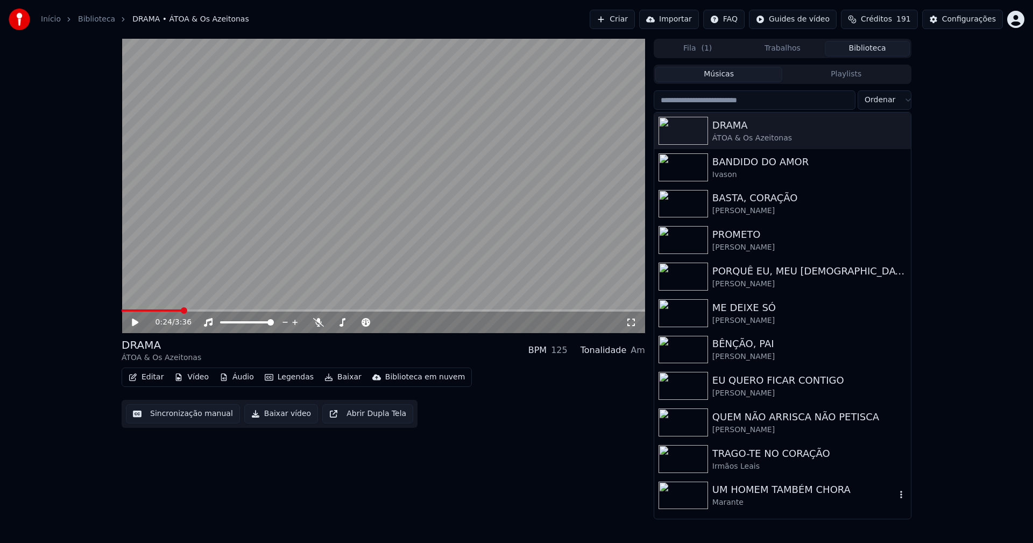
click at [771, 492] on div "UM HOMEM TAMBÉM CHORA" at bounding box center [803, 489] width 183 height 15
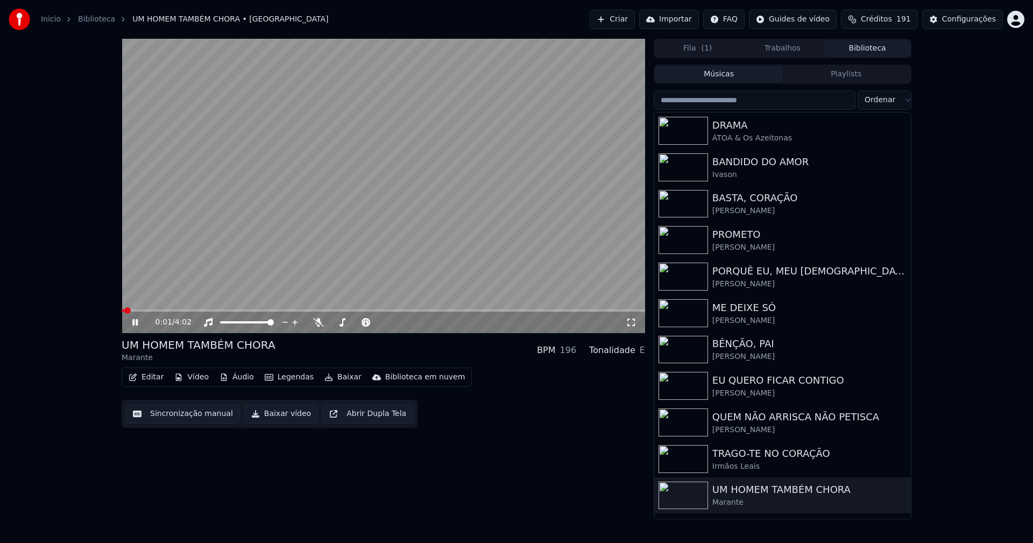
click at [185, 310] on span at bounding box center [384, 310] width 524 height 2
click at [633, 325] on icon at bounding box center [631, 322] width 11 height 9
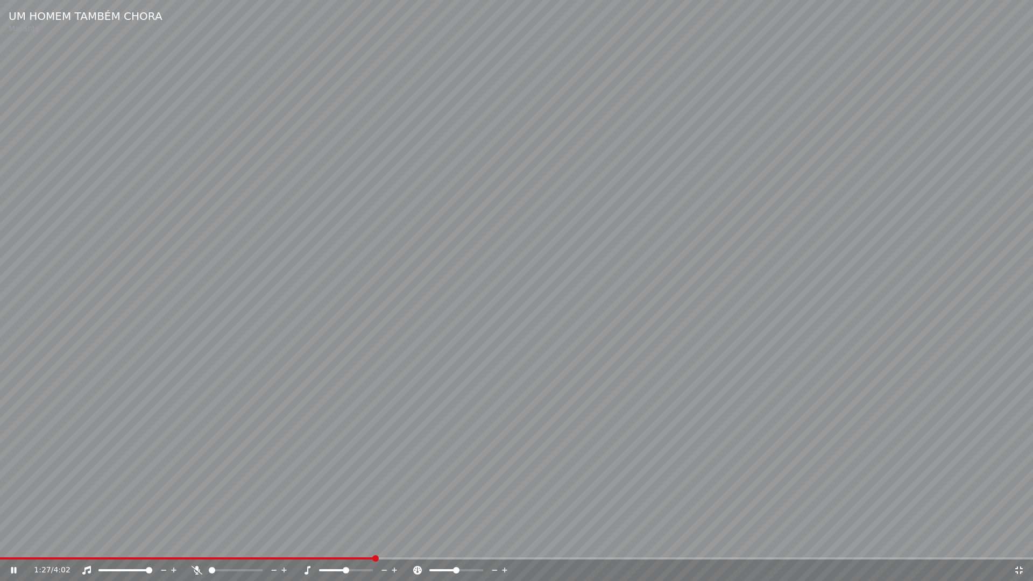
click at [1022, 542] on icon at bounding box center [1019, 571] width 8 height 8
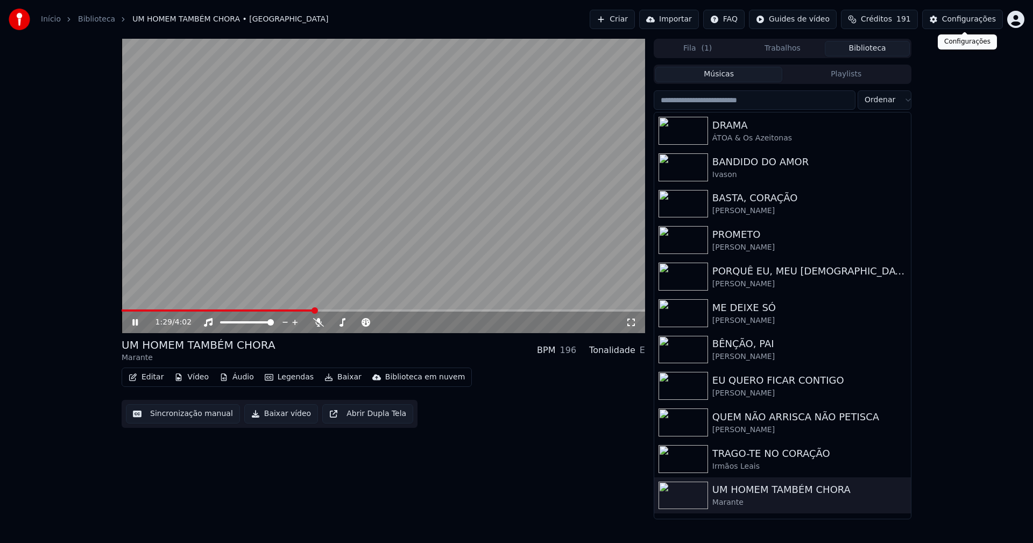
click at [956, 17] on div "Configurações" at bounding box center [969, 19] width 54 height 11
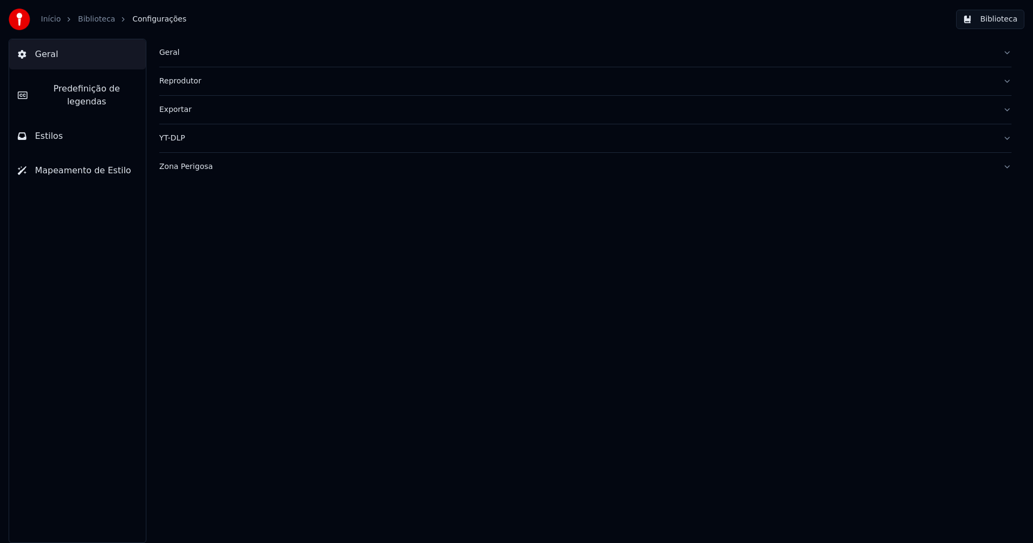
click at [47, 130] on span "Estilos" at bounding box center [49, 136] width 28 height 13
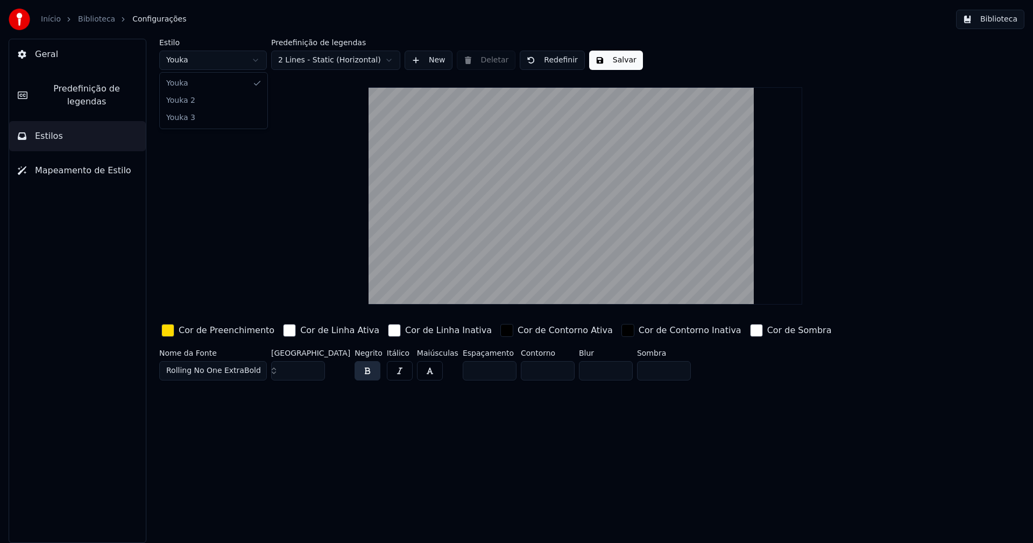
click at [197, 65] on html "Início Biblioteca Configurações Biblioteca Geral Predefinição de legendas Estil…" at bounding box center [516, 271] width 1033 height 543
type input "***"
type input "*****"
click at [314, 373] on input "**" at bounding box center [298, 370] width 54 height 19
click at [315, 366] on input "**" at bounding box center [298, 370] width 54 height 19
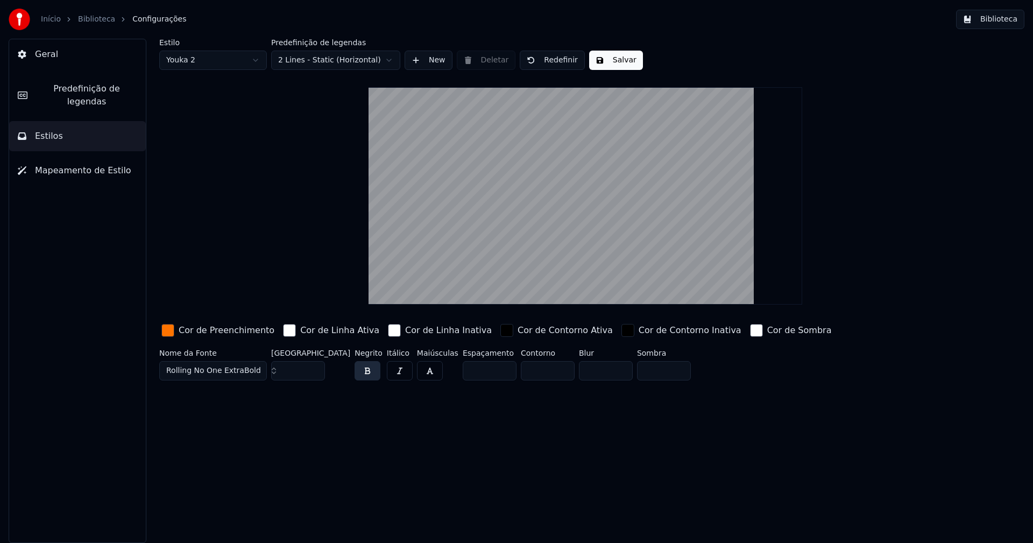
type input "**"
click at [315, 366] on input "**" at bounding box center [298, 370] width 54 height 19
drag, startPoint x: 604, startPoint y: 67, endPoint x: 650, endPoint y: 54, distance: 48.2
click at [606, 67] on button "Salvar" at bounding box center [616, 60] width 54 height 19
click at [1001, 23] on button "Biblioteca" at bounding box center [990, 19] width 68 height 19
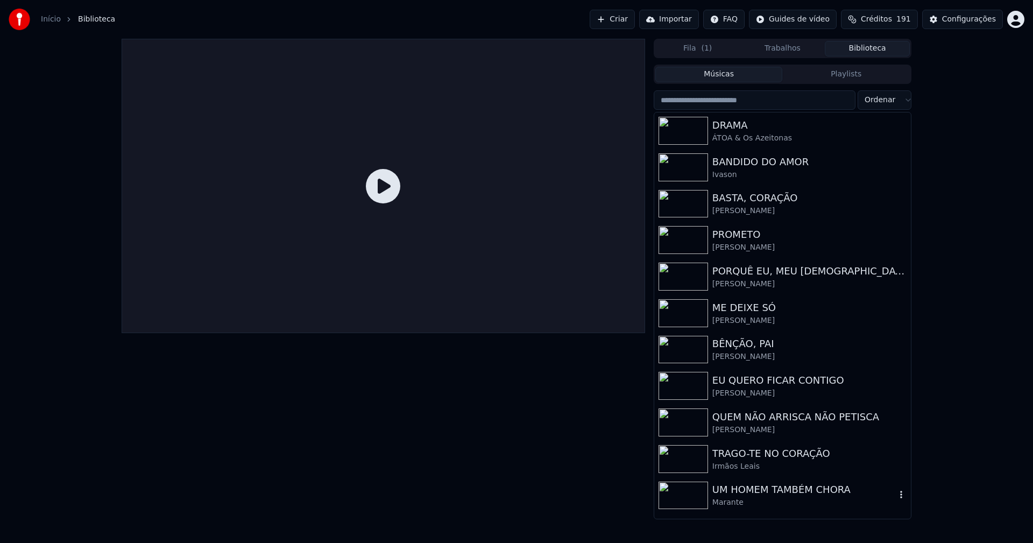
click at [764, 493] on div "UM HOMEM TAMBÉM CHORA" at bounding box center [803, 489] width 183 height 15
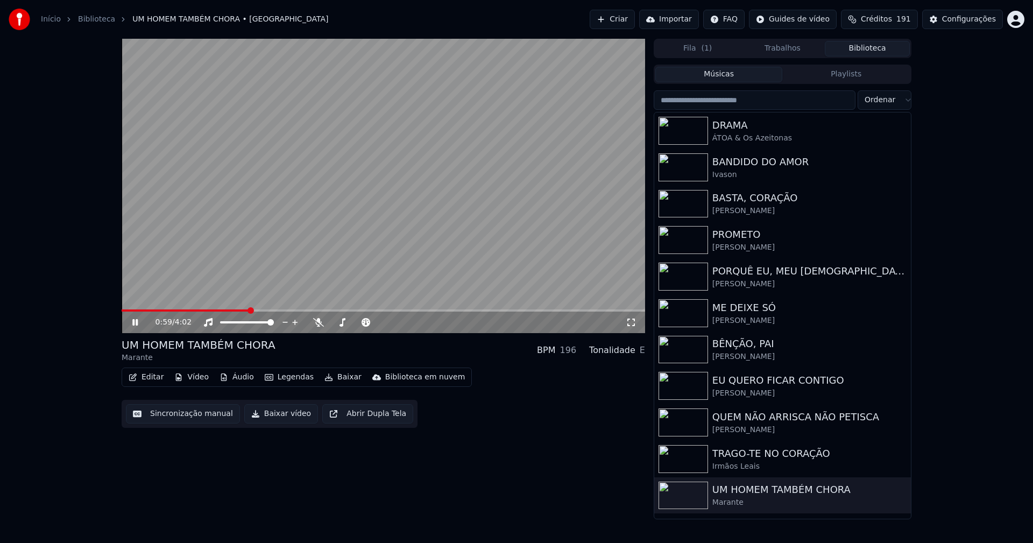
click at [248, 310] on span at bounding box center [384, 310] width 524 height 2
click at [632, 323] on icon at bounding box center [631, 322] width 11 height 9
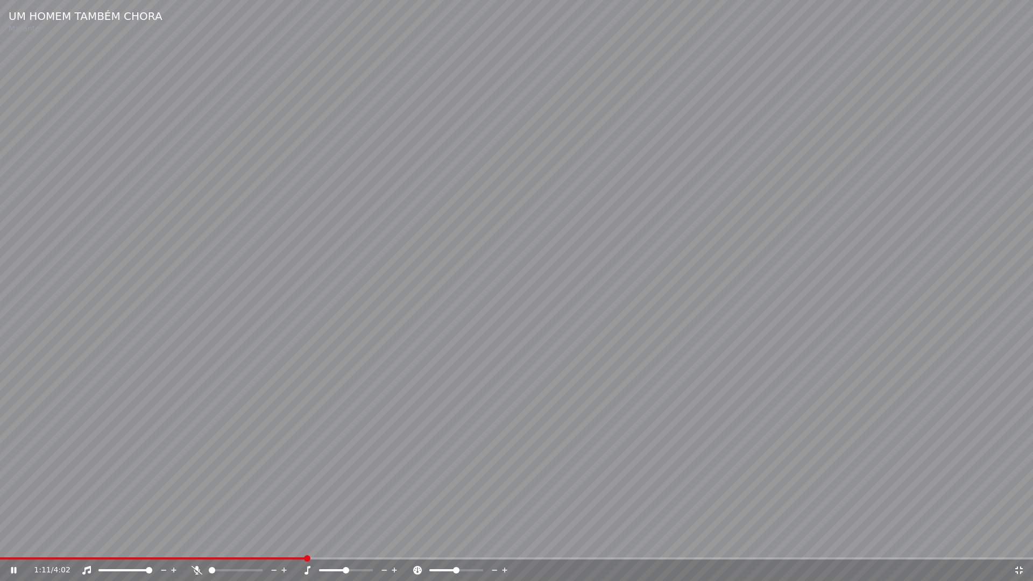
click at [334, 542] on span at bounding box center [516, 558] width 1033 height 2
click at [604, 542] on span at bounding box center [516, 558] width 1033 height 2
click at [1018, 542] on icon at bounding box center [1019, 570] width 11 height 9
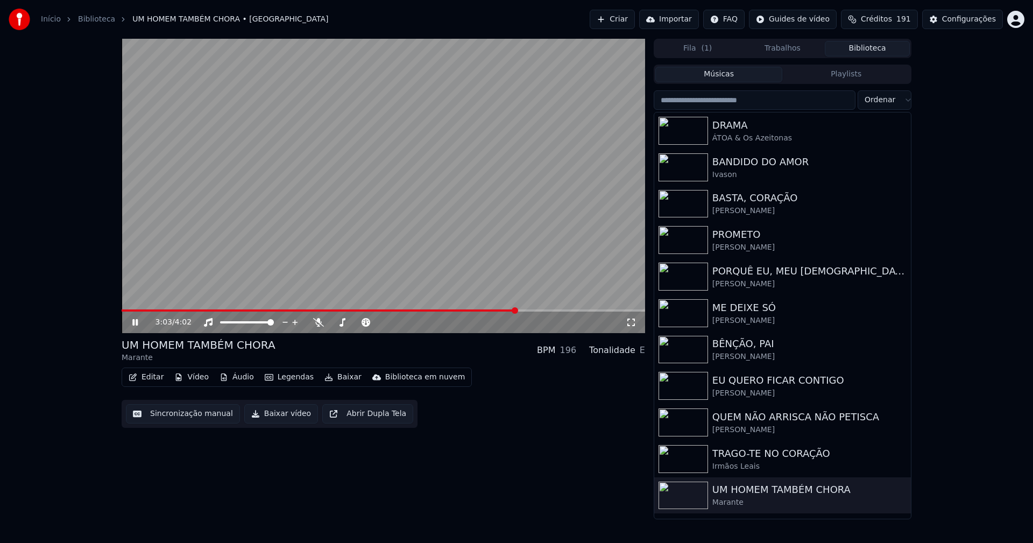
click at [633, 321] on icon at bounding box center [631, 322] width 11 height 9
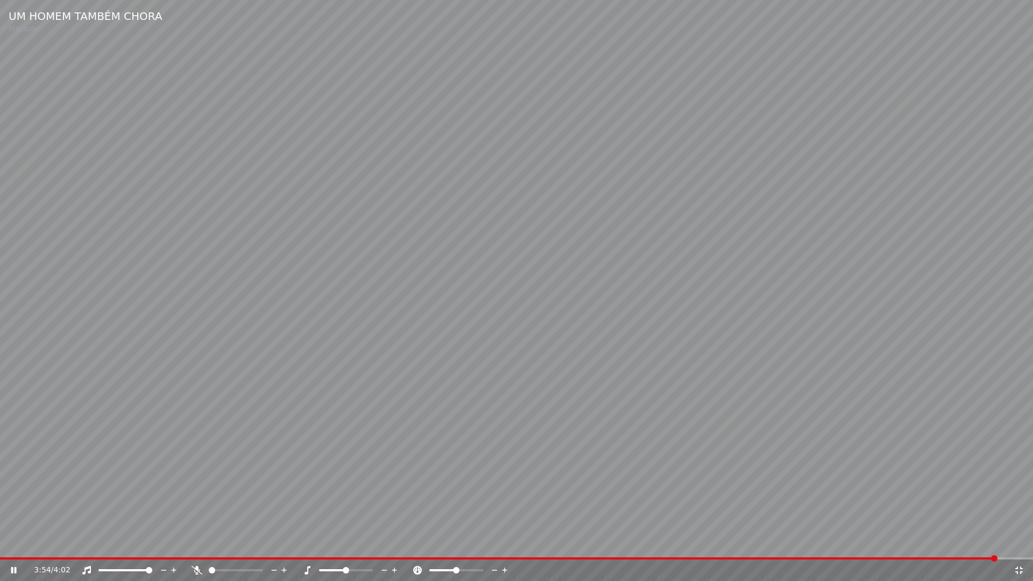
click at [1019, 542] on icon at bounding box center [1019, 570] width 11 height 9
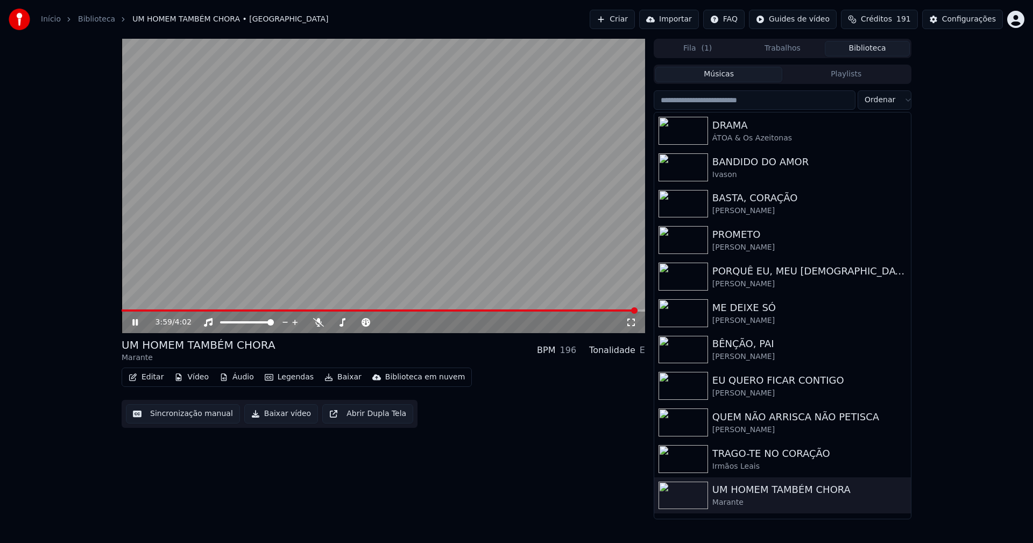
click at [135, 323] on icon at bounding box center [134, 322] width 5 height 6
click at [272, 417] on button "Baixar vídeo" at bounding box center [281, 413] width 74 height 19
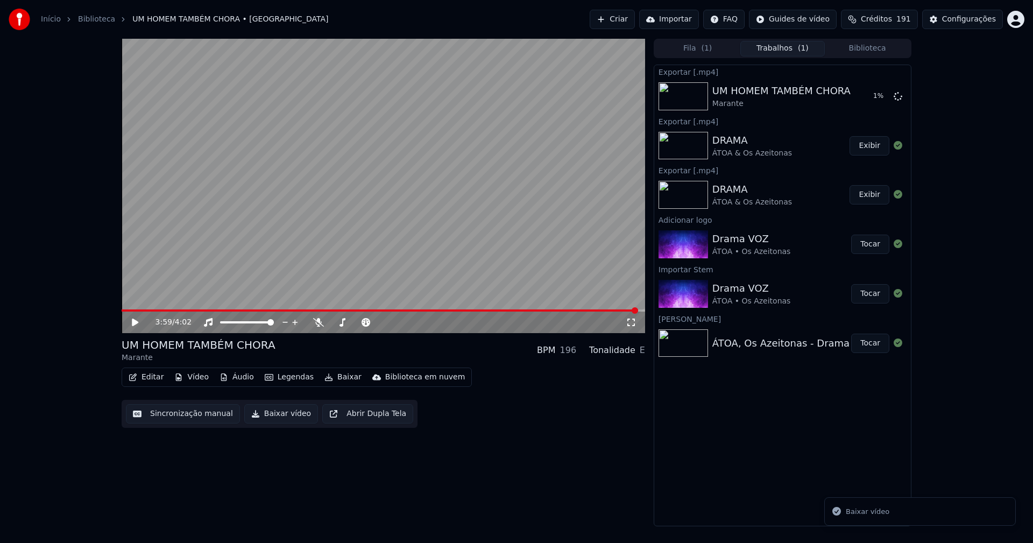
click at [876, 50] on button "Biblioteca" at bounding box center [867, 49] width 85 height 16
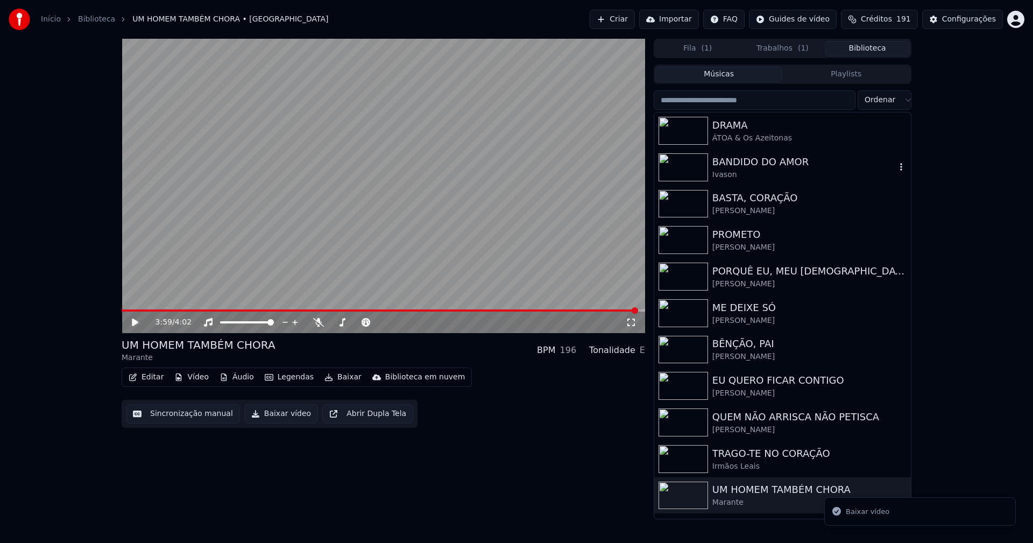
click at [788, 170] on div "Ivason" at bounding box center [803, 175] width 183 height 11
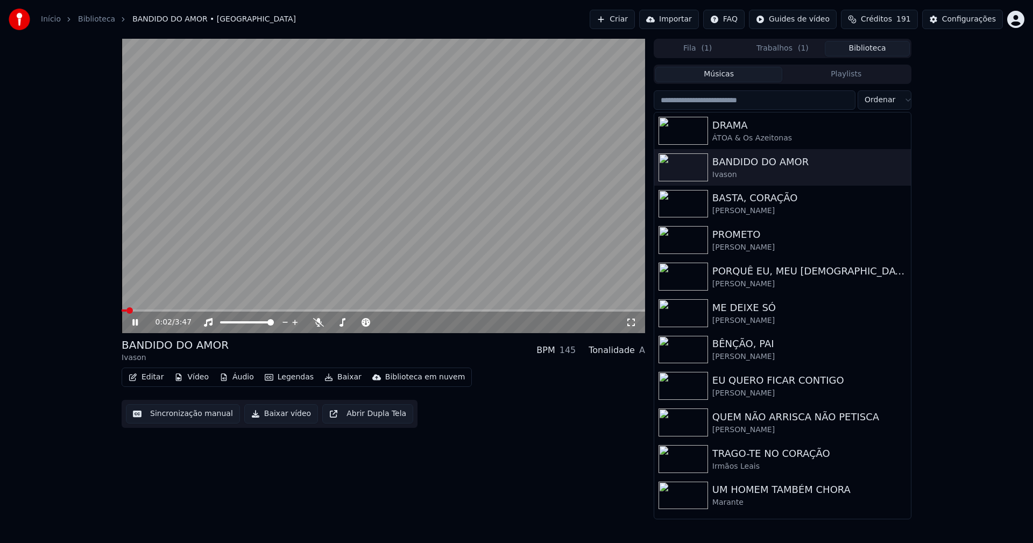
click at [630, 323] on icon at bounding box center [631, 322] width 11 height 9
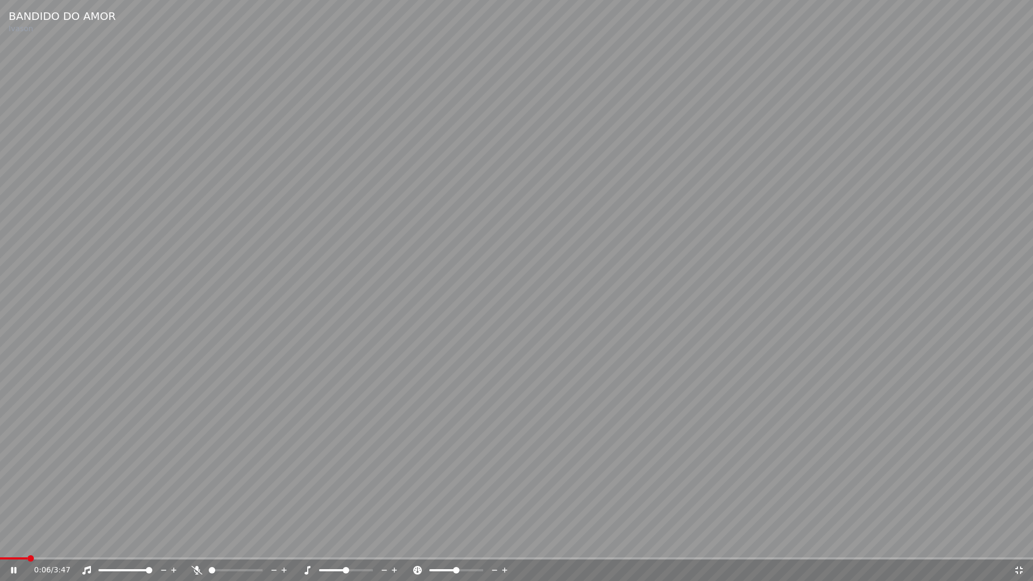
click at [15, 542] on icon at bounding box center [13, 570] width 5 height 6
click at [12, 542] on icon at bounding box center [14, 571] width 6 height 8
click at [1018, 542] on icon at bounding box center [1019, 571] width 8 height 8
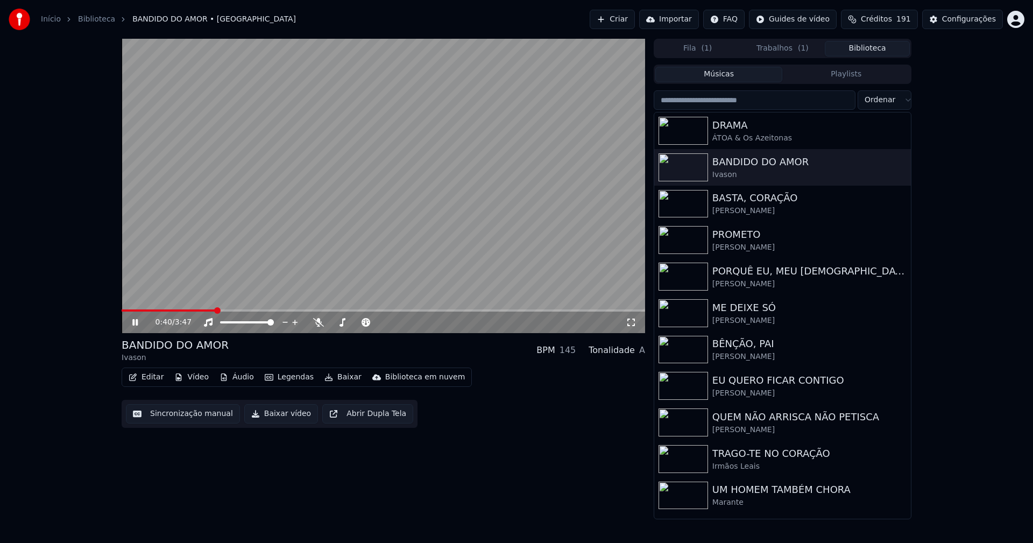
click at [129, 322] on div "0:40 / 3:47" at bounding box center [383, 322] width 515 height 11
click at [135, 320] on icon at bounding box center [134, 322] width 5 height 6
click at [284, 415] on button "Baixar vídeo" at bounding box center [281, 413] width 74 height 19
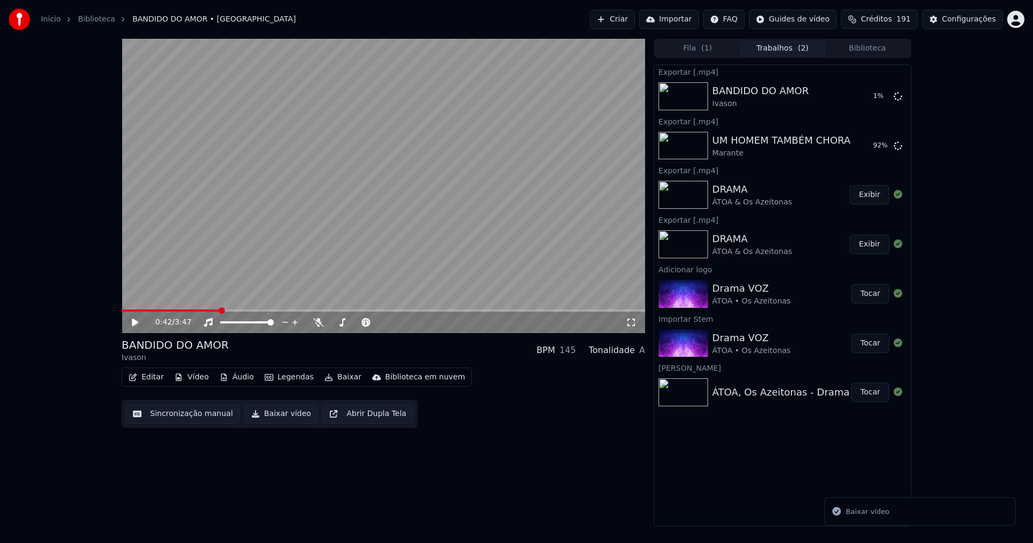
click at [873, 53] on button "Biblioteca" at bounding box center [867, 49] width 85 height 16
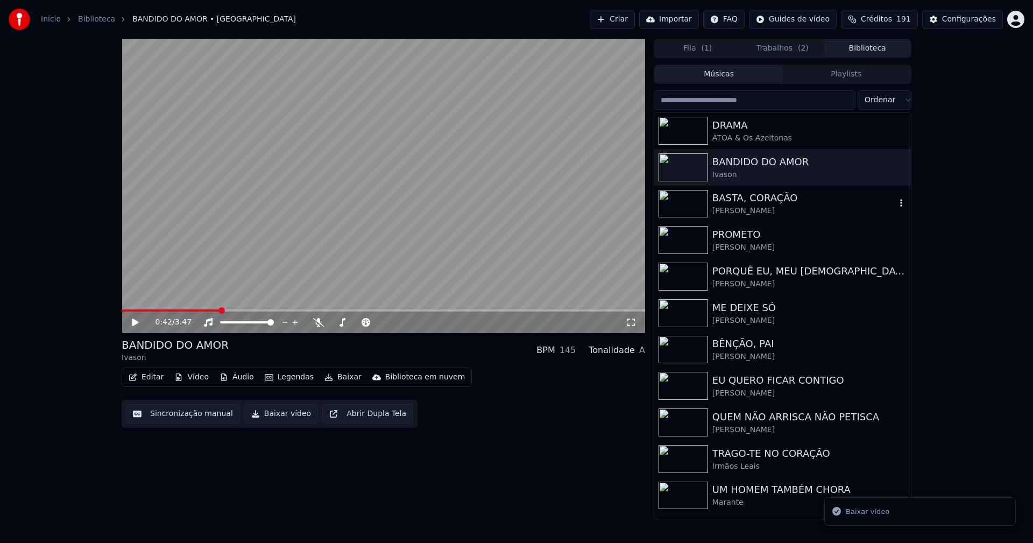
click at [767, 204] on div "BASTA, CORAÇÃO" at bounding box center [803, 197] width 183 height 15
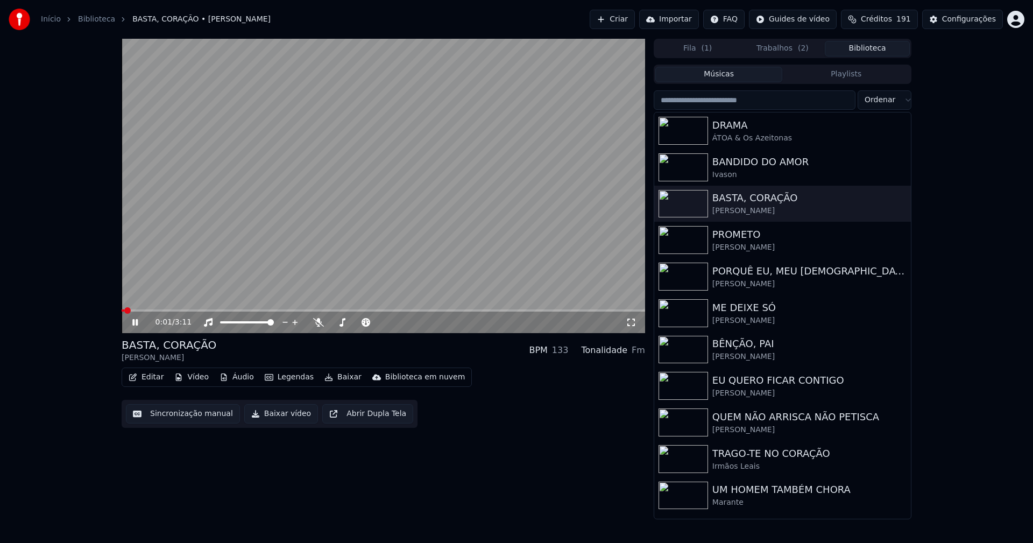
click at [135, 323] on icon at bounding box center [142, 322] width 25 height 9
click at [276, 415] on button "Baixar vídeo" at bounding box center [281, 413] width 74 height 19
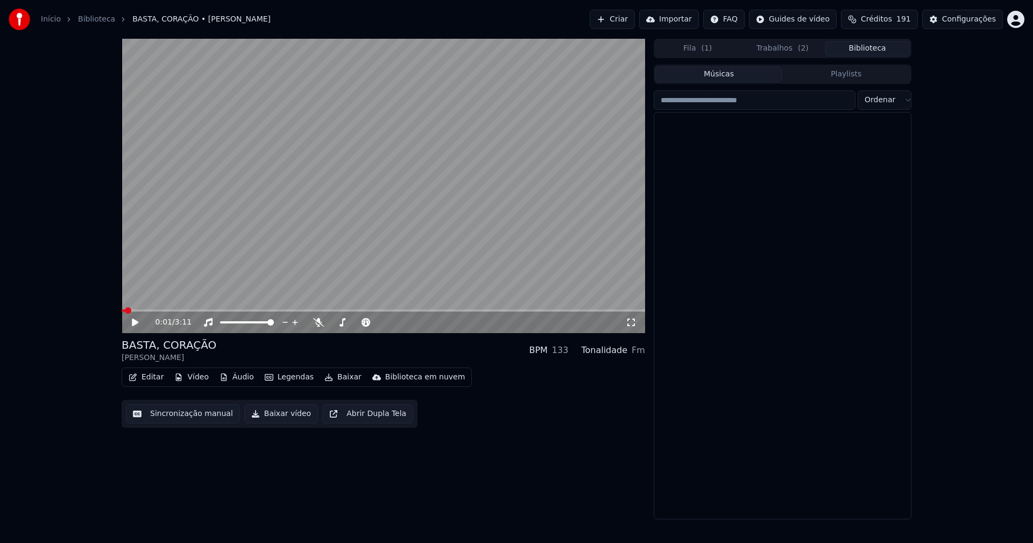
click at [888, 47] on button "Biblioteca" at bounding box center [867, 49] width 85 height 16
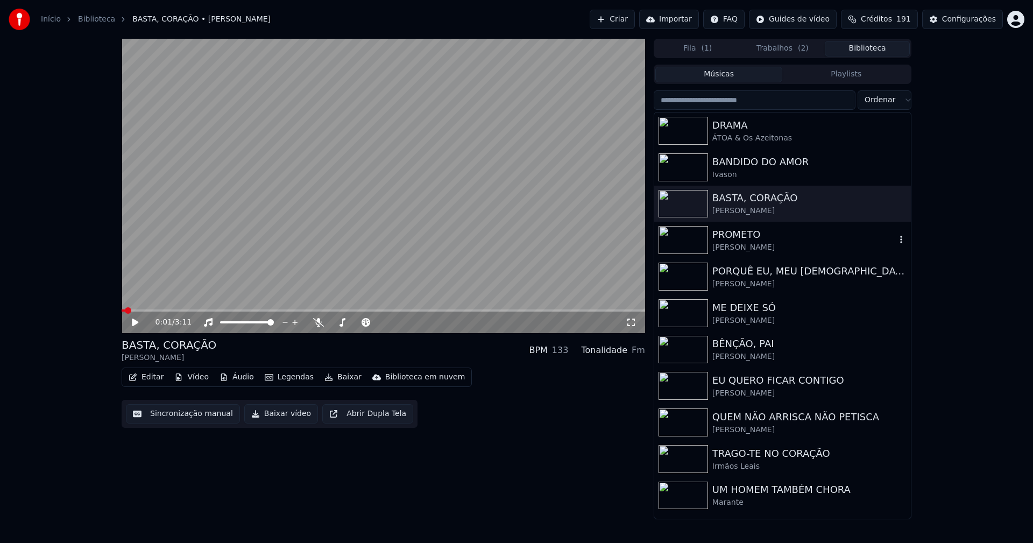
click at [746, 248] on div "[PERSON_NAME]" at bounding box center [803, 247] width 183 height 11
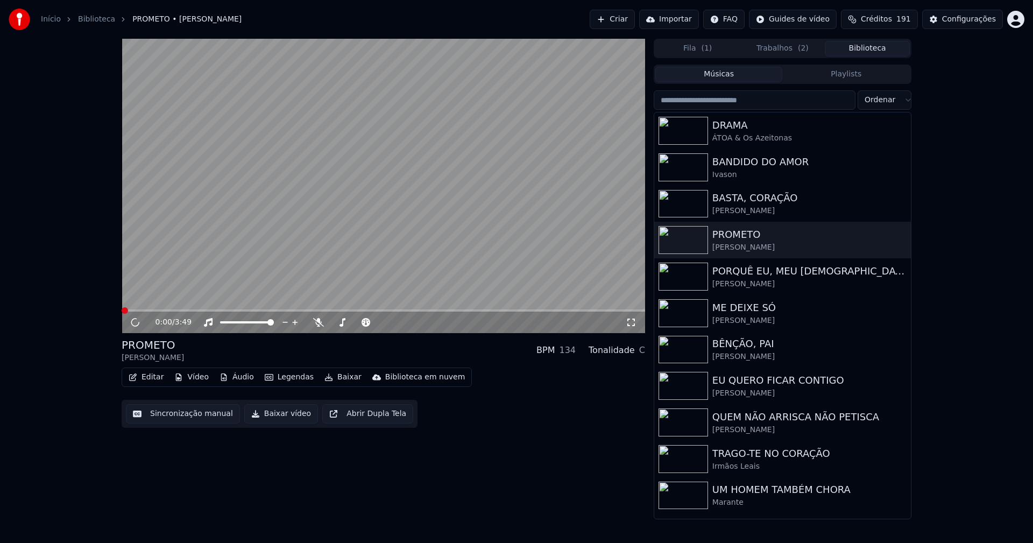
click at [149, 380] on button "Editar" at bounding box center [146, 377] width 44 height 15
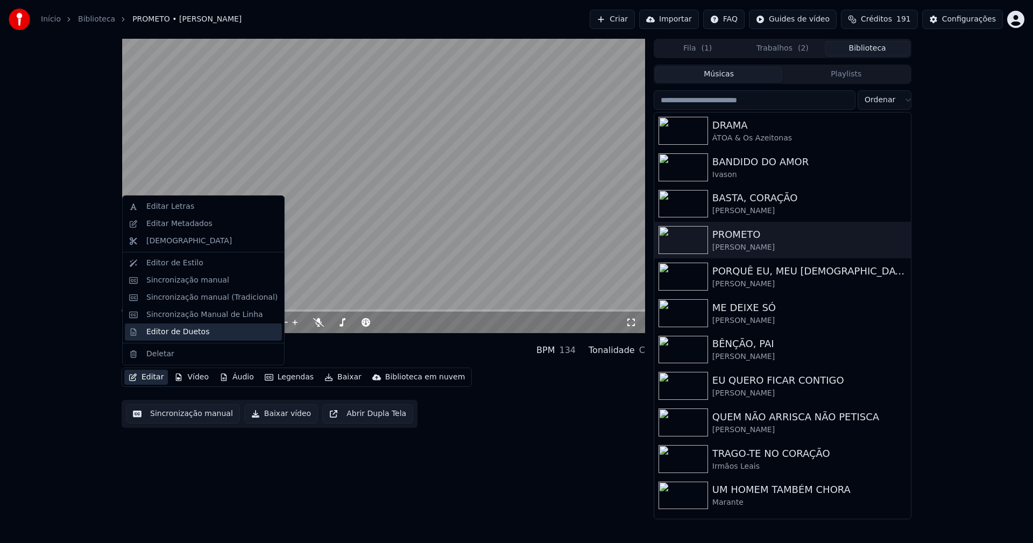
click at [168, 335] on div "Editor de Duetos" at bounding box center [177, 332] width 63 height 11
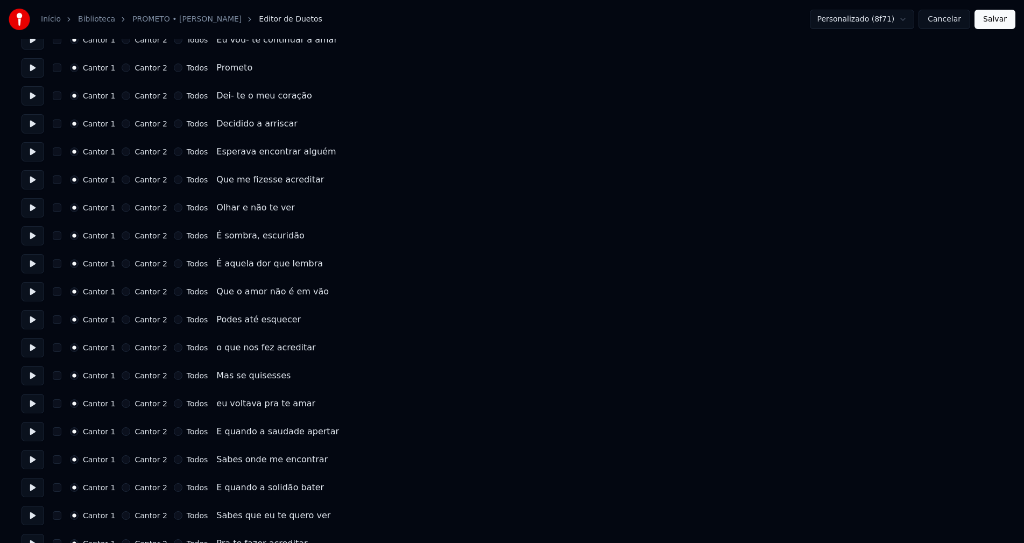
scroll to position [753, 0]
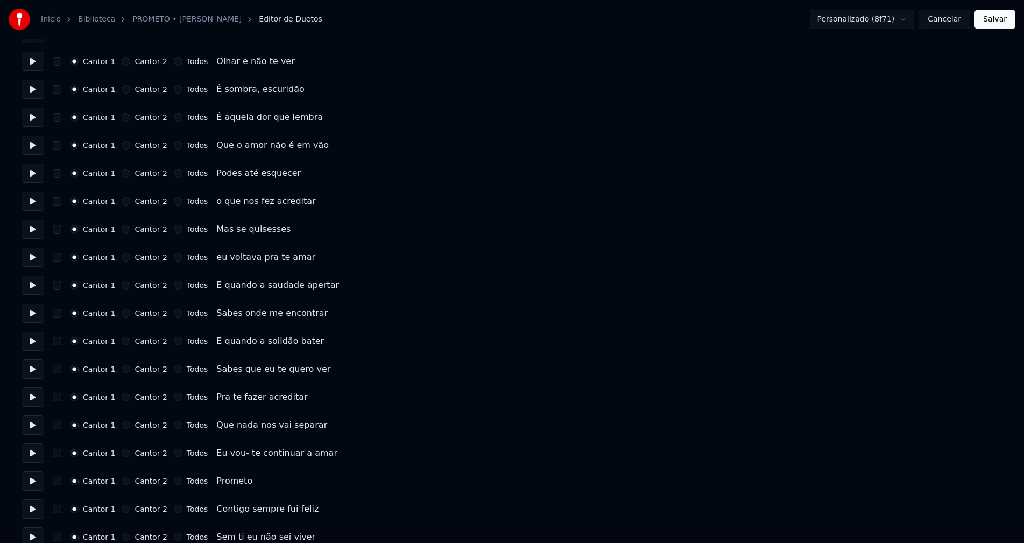
click at [943, 18] on button "Cancelar" at bounding box center [945, 19] width 52 height 19
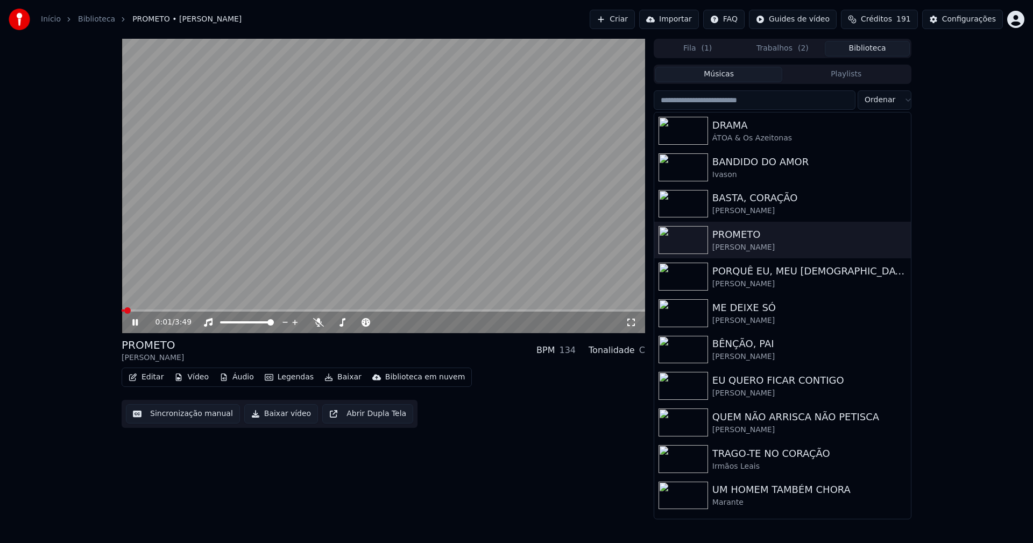
click at [137, 322] on icon at bounding box center [134, 322] width 5 height 6
click at [283, 419] on button "Baixar vídeo" at bounding box center [281, 413] width 74 height 19
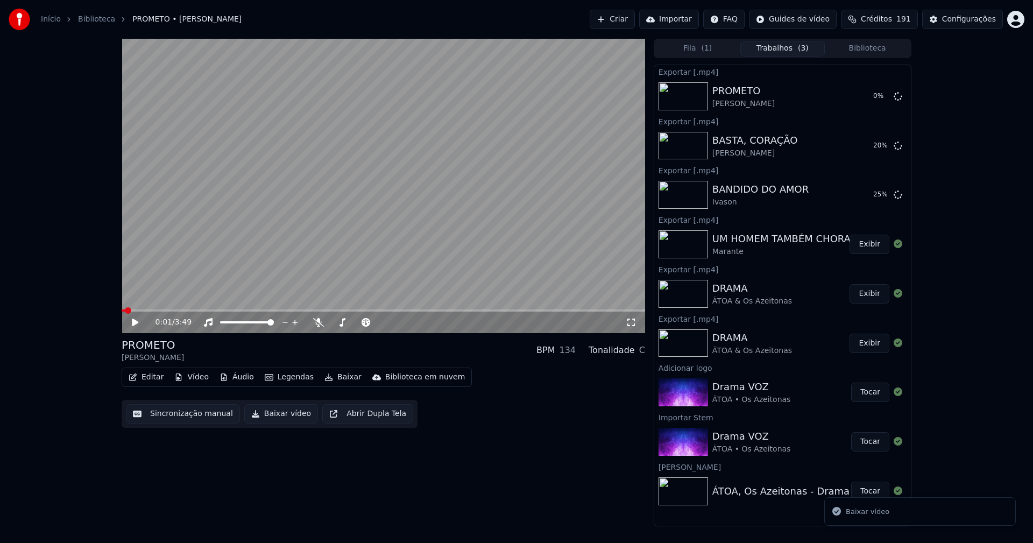
click at [880, 51] on button "Biblioteca" at bounding box center [867, 49] width 85 height 16
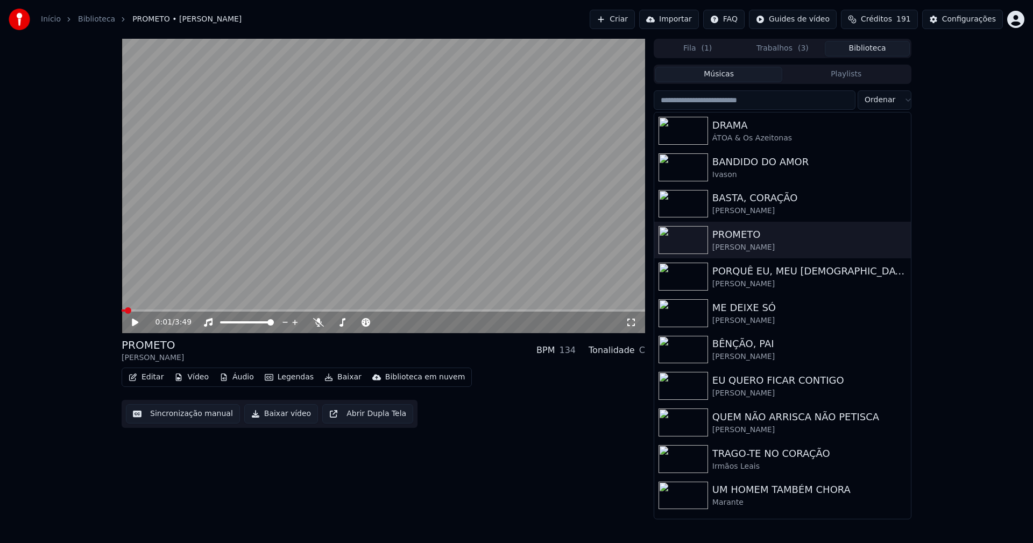
click at [789, 50] on button "Trabalhos ( 3 )" at bounding box center [782, 49] width 85 height 16
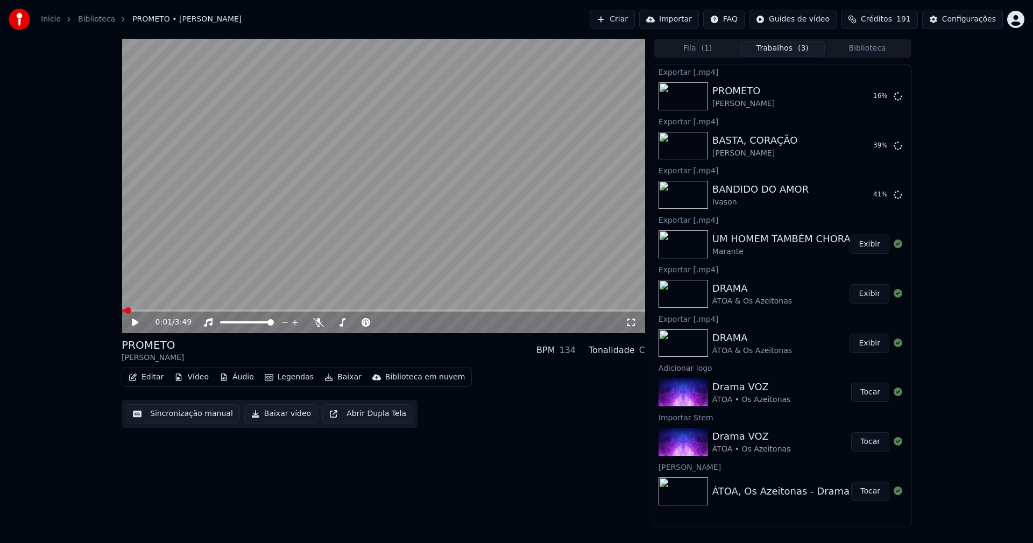
click at [860, 46] on button "Biblioteca" at bounding box center [867, 49] width 85 height 16
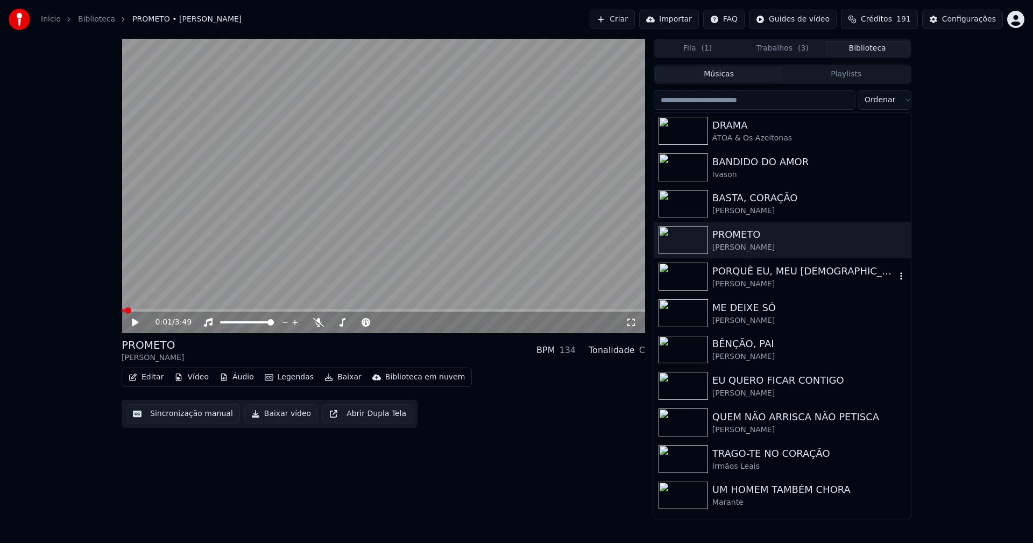
drag, startPoint x: 788, startPoint y: 278, endPoint x: 898, endPoint y: 252, distance: 112.9
click at [789, 279] on div "[PERSON_NAME]" at bounding box center [803, 284] width 183 height 11
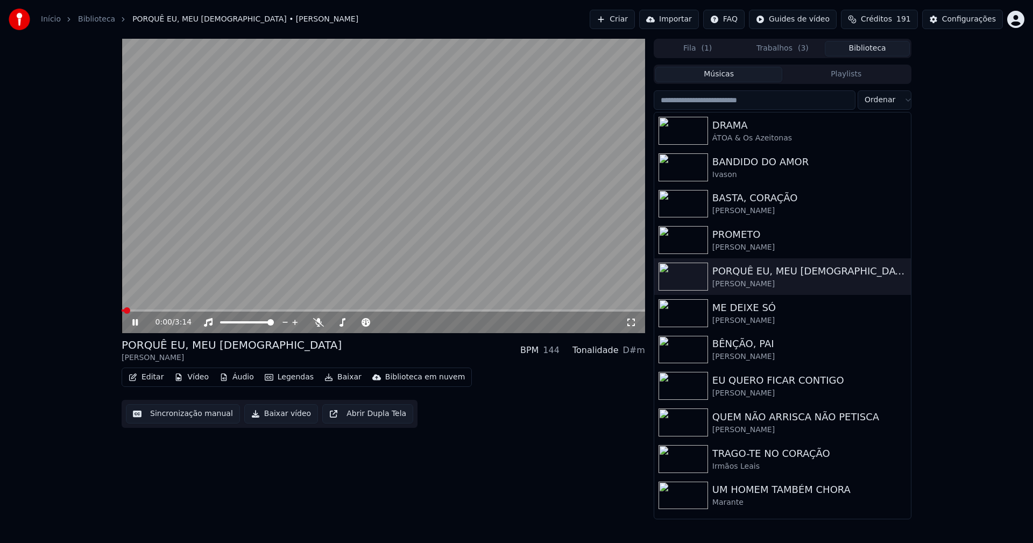
click at [133, 323] on icon at bounding box center [134, 322] width 5 height 6
click at [280, 416] on button "Baixar vídeo" at bounding box center [281, 413] width 74 height 19
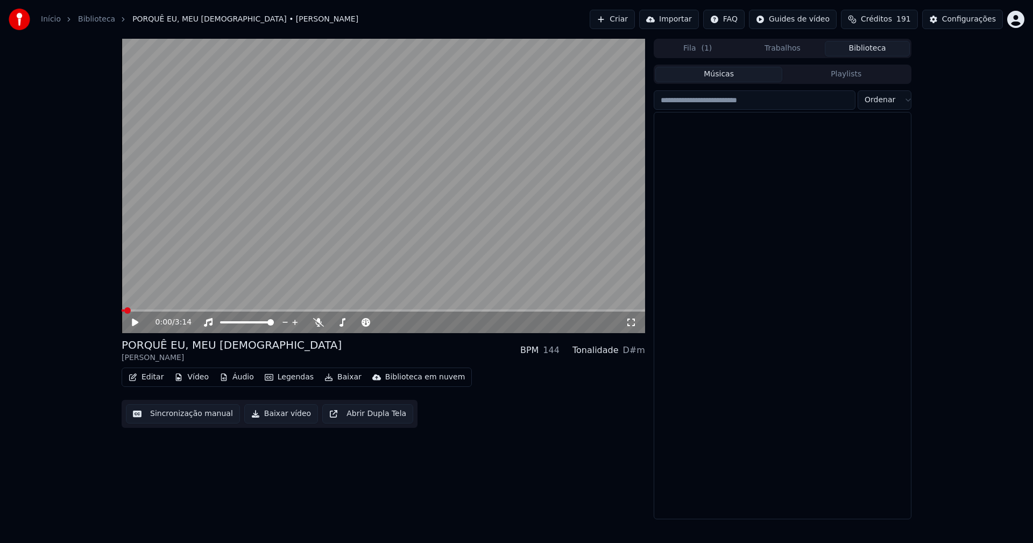
click at [884, 53] on button "Biblioteca" at bounding box center [867, 49] width 85 height 16
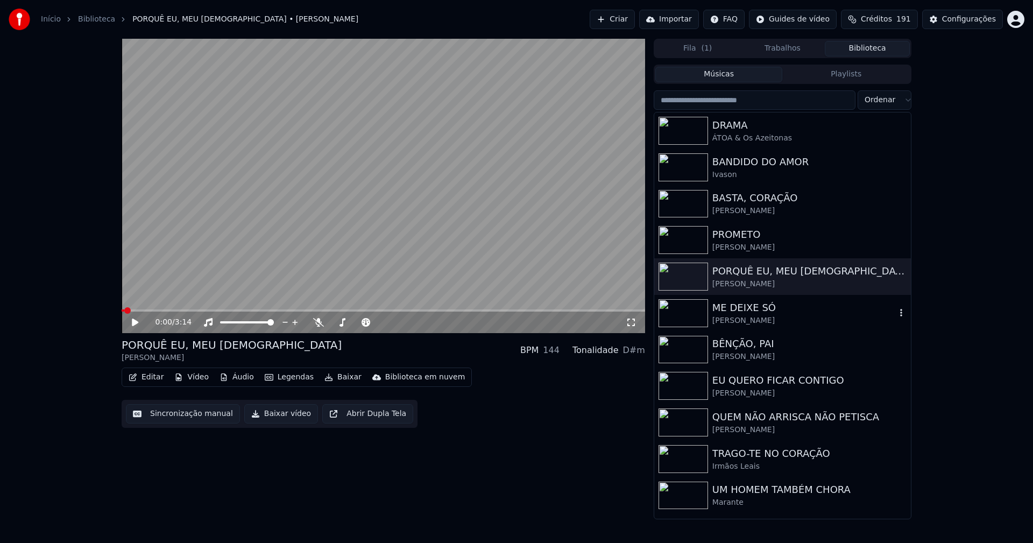
click at [750, 314] on div "ME DEIXE SÓ" at bounding box center [803, 307] width 183 height 15
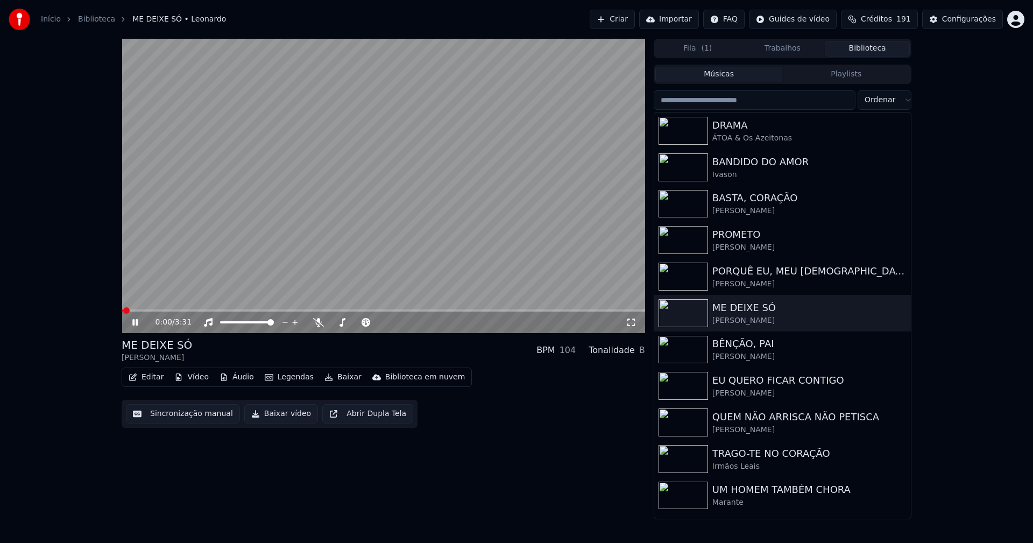
click at [138, 323] on icon at bounding box center [134, 322] width 5 height 6
click at [278, 420] on button "Baixar vídeo" at bounding box center [281, 413] width 74 height 19
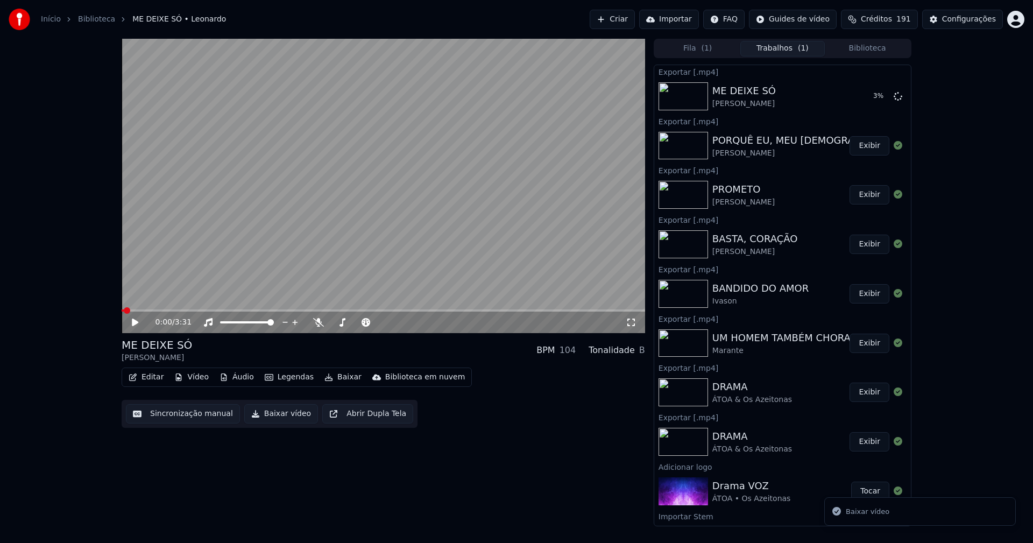
click at [877, 44] on button "Biblioteca" at bounding box center [867, 49] width 85 height 16
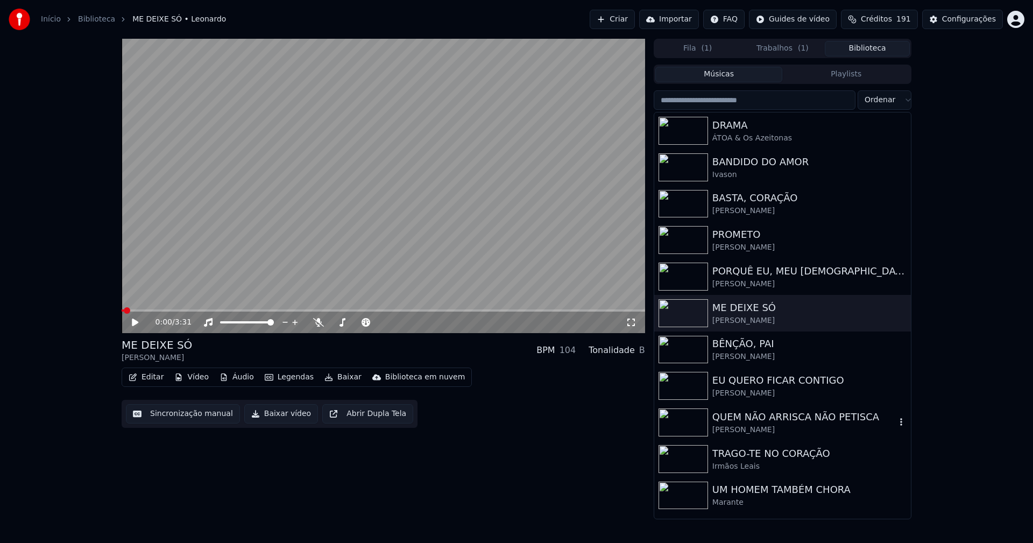
click at [767, 420] on div "QUEM NÃO ARRISCA NÃO PETISCA" at bounding box center [803, 416] width 183 height 15
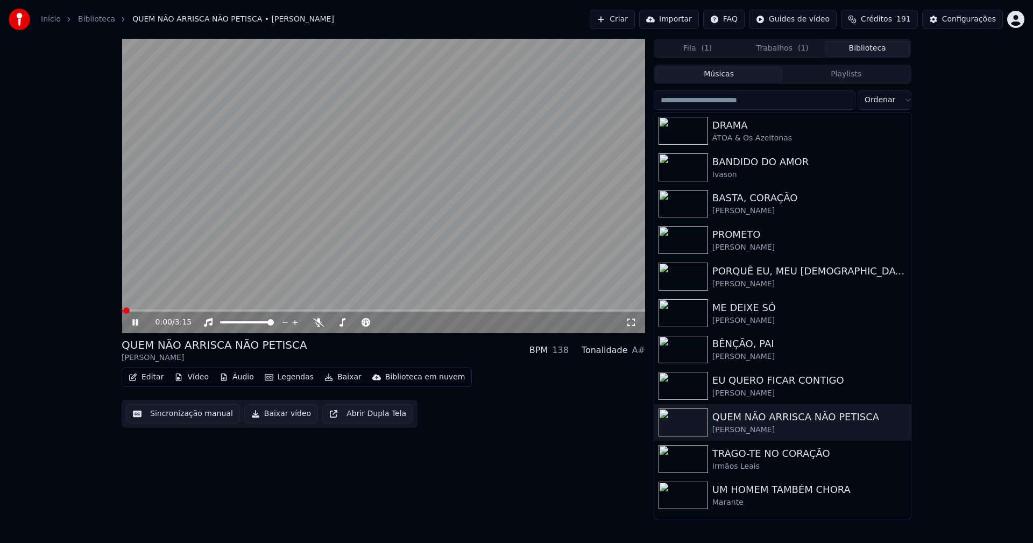
click at [135, 322] on icon at bounding box center [142, 322] width 25 height 9
click at [286, 414] on button "Baixar vídeo" at bounding box center [281, 413] width 74 height 19
click at [868, 48] on button "Biblioteca" at bounding box center [867, 49] width 85 height 16
click at [774, 51] on button "Trabalhos ( 2 )" at bounding box center [782, 49] width 85 height 16
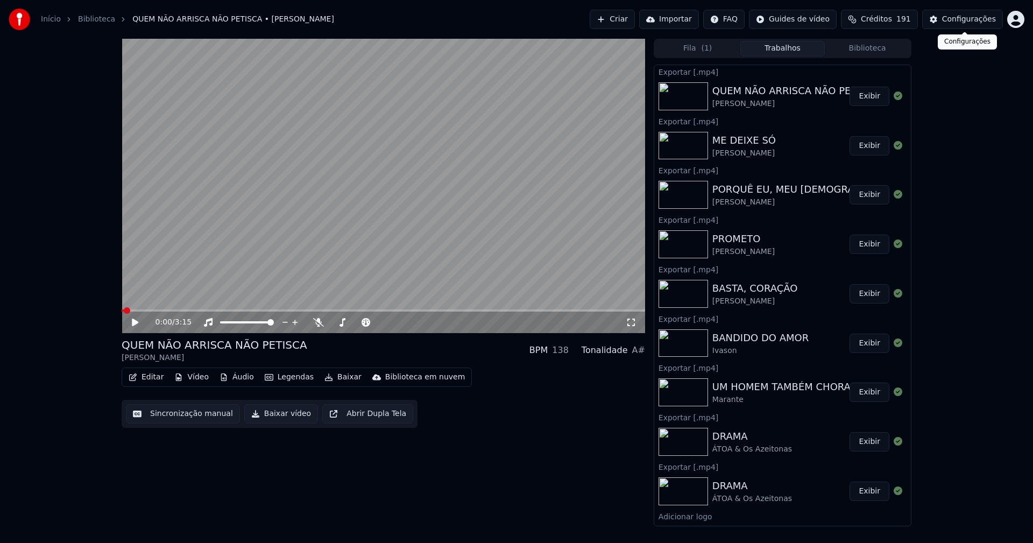
click at [972, 21] on div "Configurações" at bounding box center [969, 19] width 54 height 11
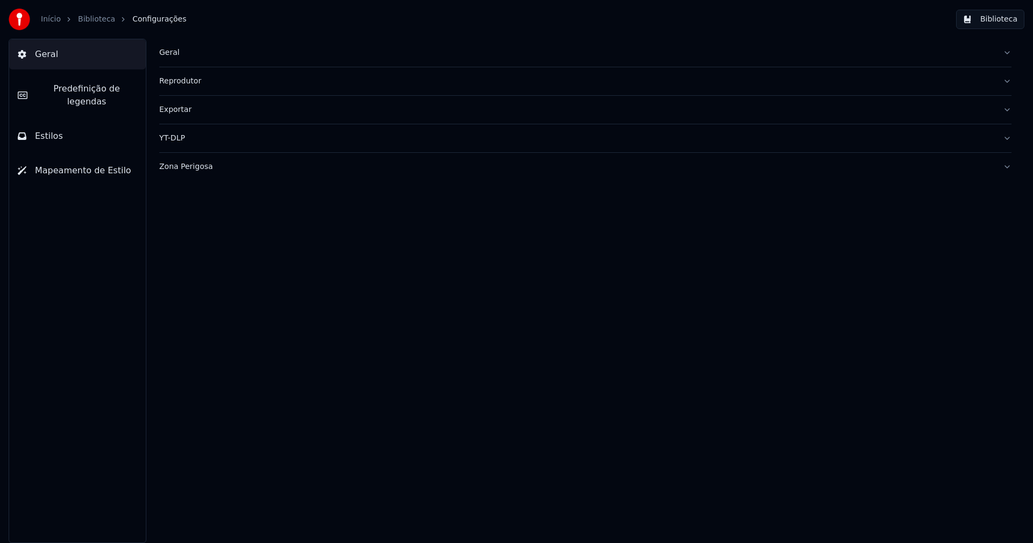
drag, startPoint x: 68, startPoint y: 123, endPoint x: 69, endPoint y: 117, distance: 6.0
click at [69, 121] on button "Estilos" at bounding box center [77, 136] width 137 height 30
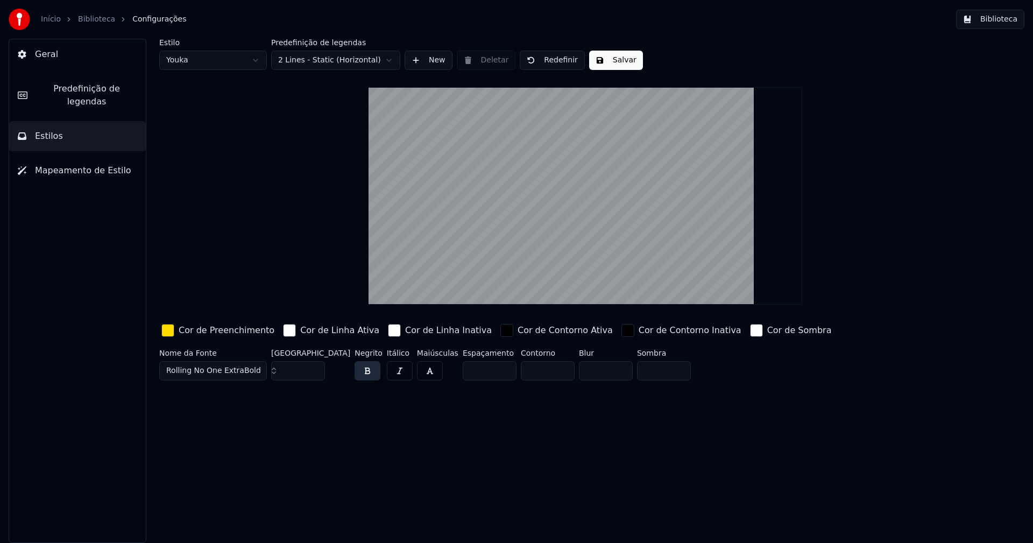
click at [171, 335] on div "button" at bounding box center [167, 330] width 13 height 13
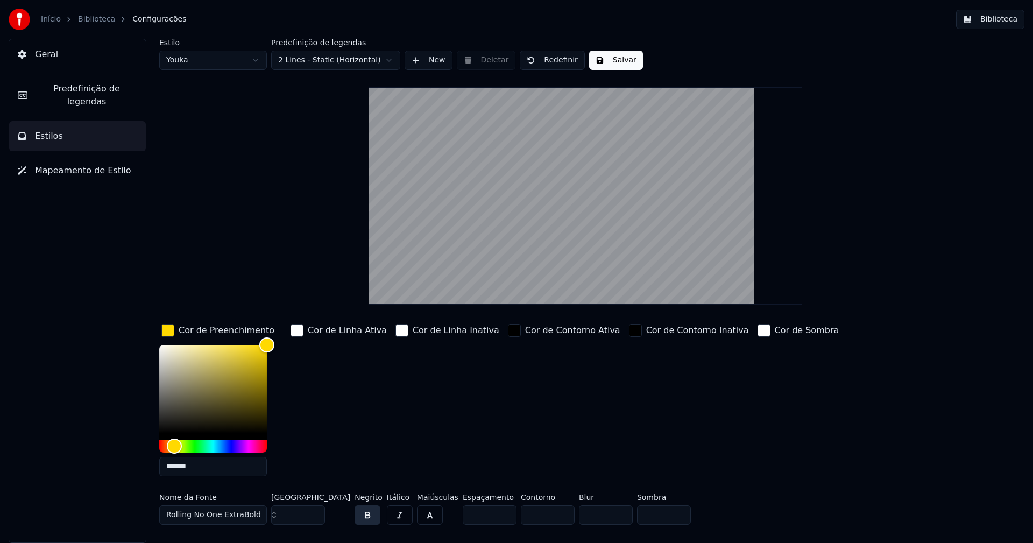
click at [213, 467] on input "*******" at bounding box center [213, 466] width 108 height 19
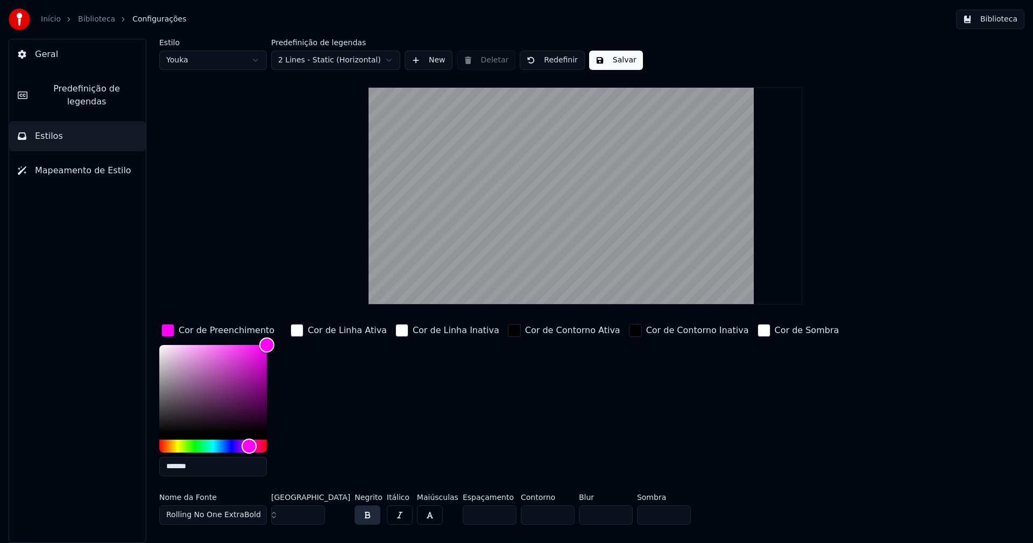
type input "*******"
click at [166, 327] on div "button" at bounding box center [167, 330] width 13 height 13
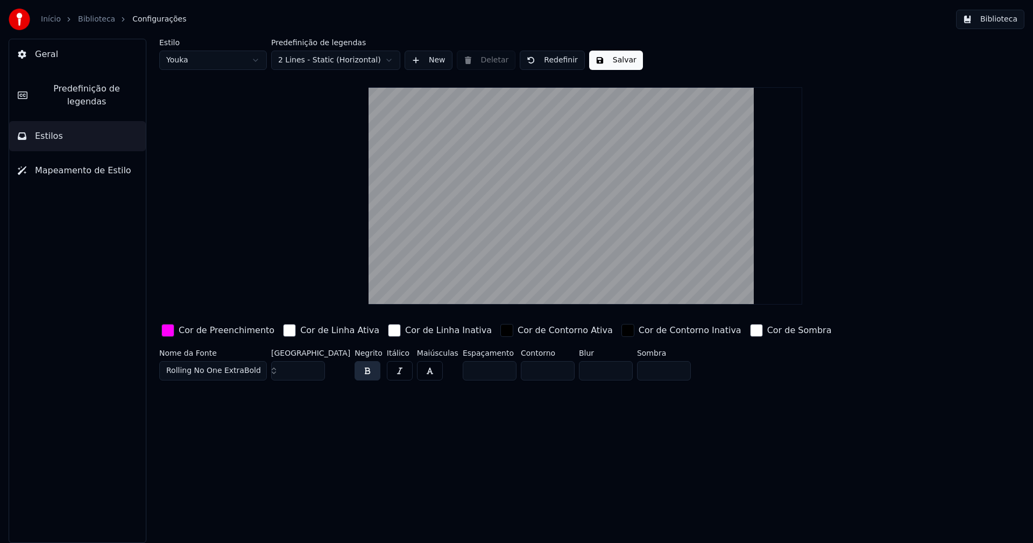
click at [618, 61] on button "Salvar" at bounding box center [616, 60] width 54 height 19
click at [997, 22] on button "Biblioteca" at bounding box center [990, 19] width 68 height 19
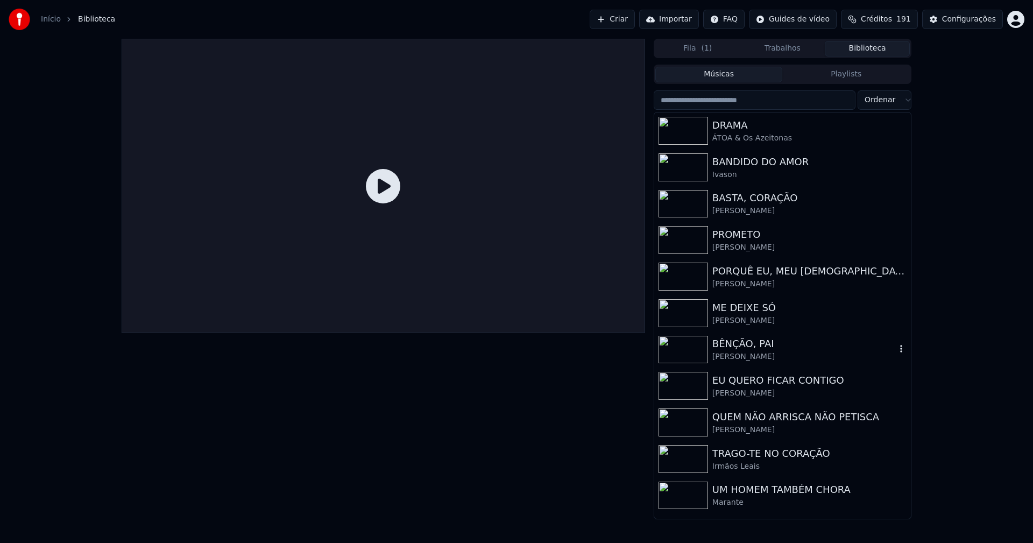
click at [731, 351] on div "BÊNÇÃO, PAI" at bounding box center [803, 343] width 183 height 15
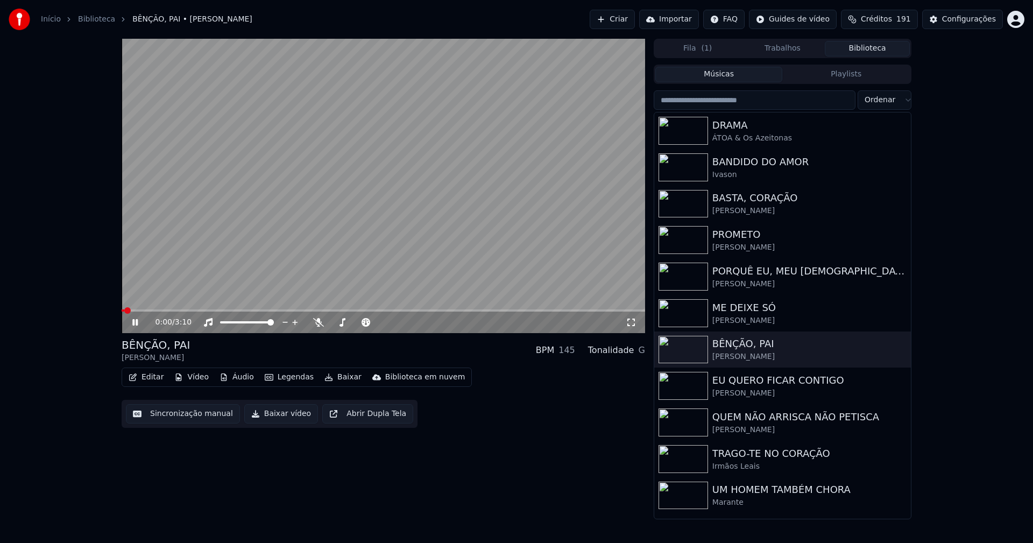
click at [135, 321] on icon at bounding box center [134, 322] width 5 height 6
drag, startPoint x: 270, startPoint y: 415, endPoint x: 263, endPoint y: 413, distance: 7.2
click at [270, 415] on button "Baixar vídeo" at bounding box center [281, 413] width 74 height 19
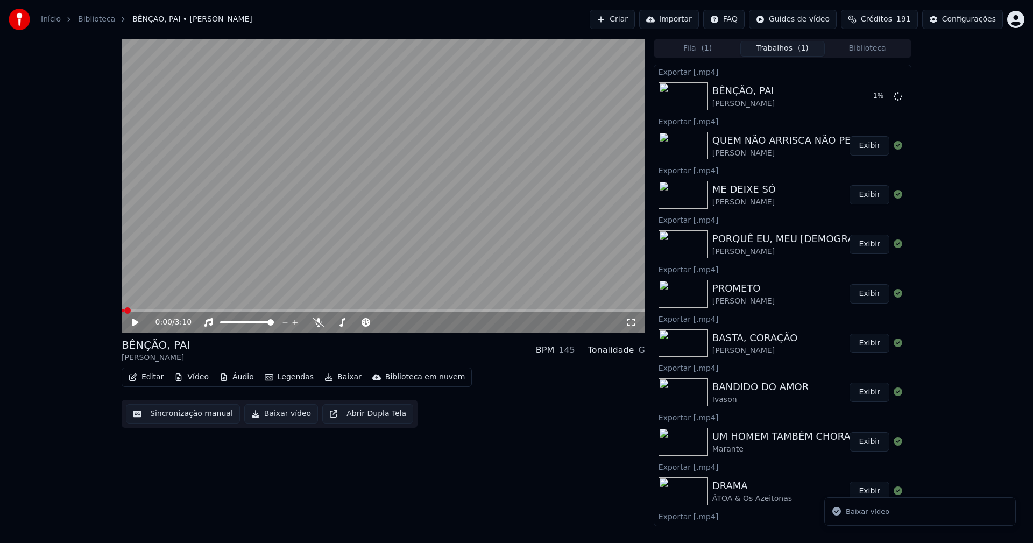
click at [874, 47] on button "Biblioteca" at bounding box center [867, 49] width 85 height 16
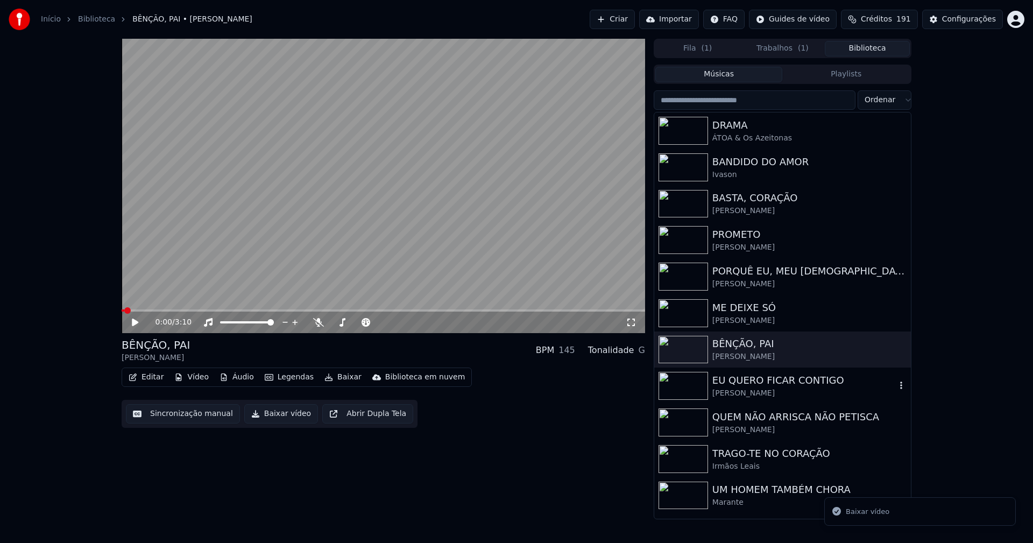
click at [746, 383] on div "EU QUERO FICAR CONTIGO" at bounding box center [803, 380] width 183 height 15
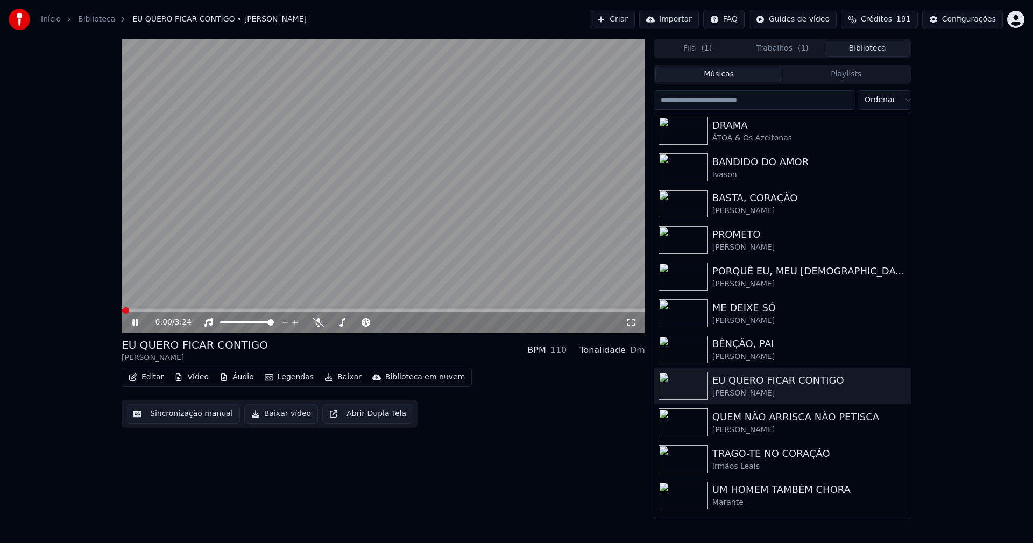
click at [136, 321] on icon at bounding box center [142, 322] width 25 height 9
click at [280, 412] on button "Baixar vídeo" at bounding box center [281, 413] width 74 height 19
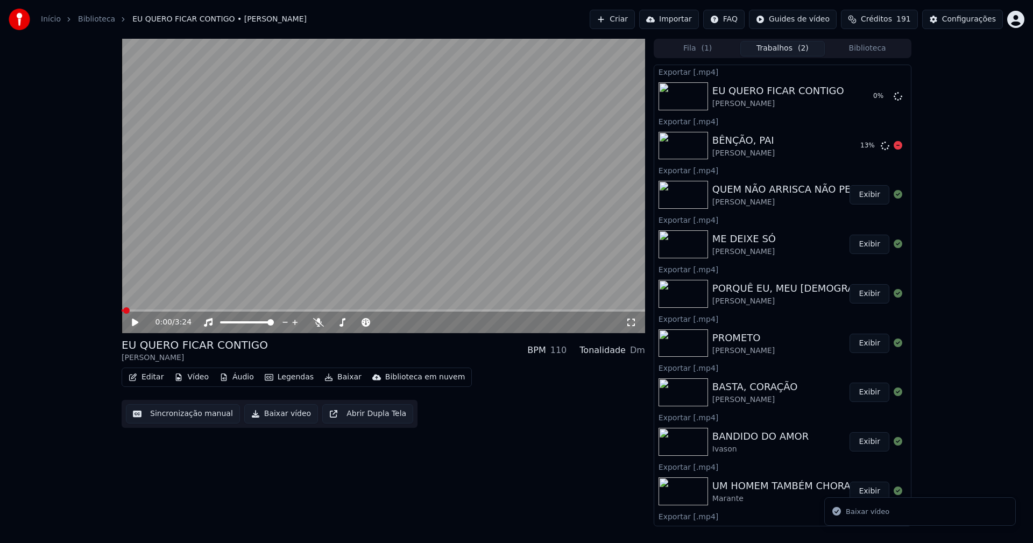
click at [867, 51] on button "Biblioteca" at bounding box center [867, 49] width 85 height 16
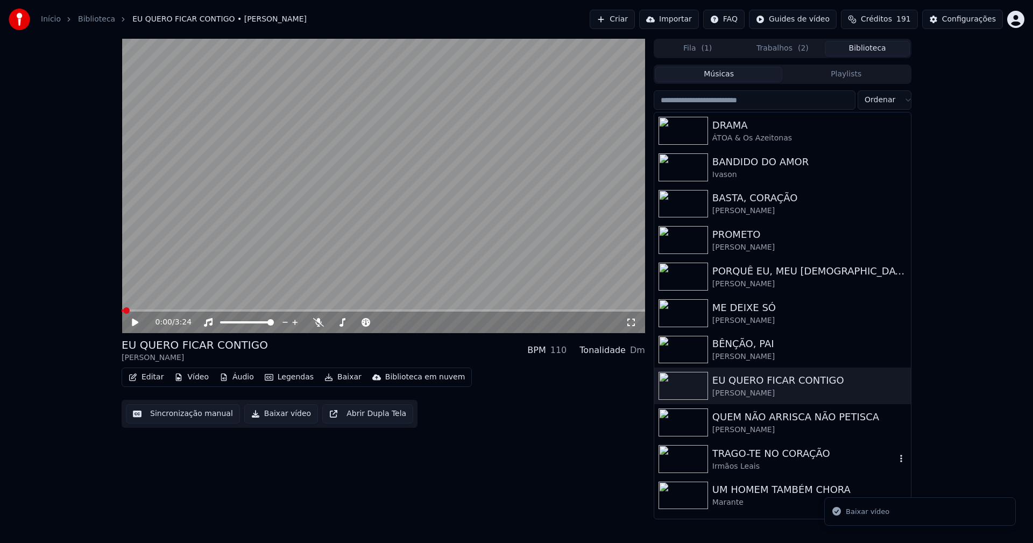
click at [749, 455] on div "TRAGO-TE NO CORAÇÃO" at bounding box center [803, 453] width 183 height 15
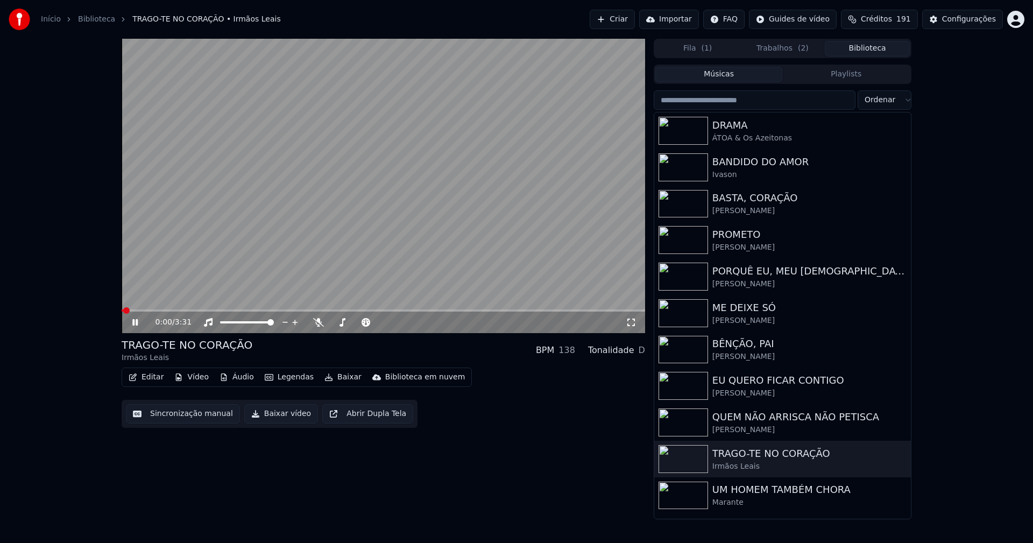
click at [134, 322] on icon at bounding box center [134, 322] width 5 height 6
click at [278, 415] on button "Baixar vídeo" at bounding box center [281, 413] width 74 height 19
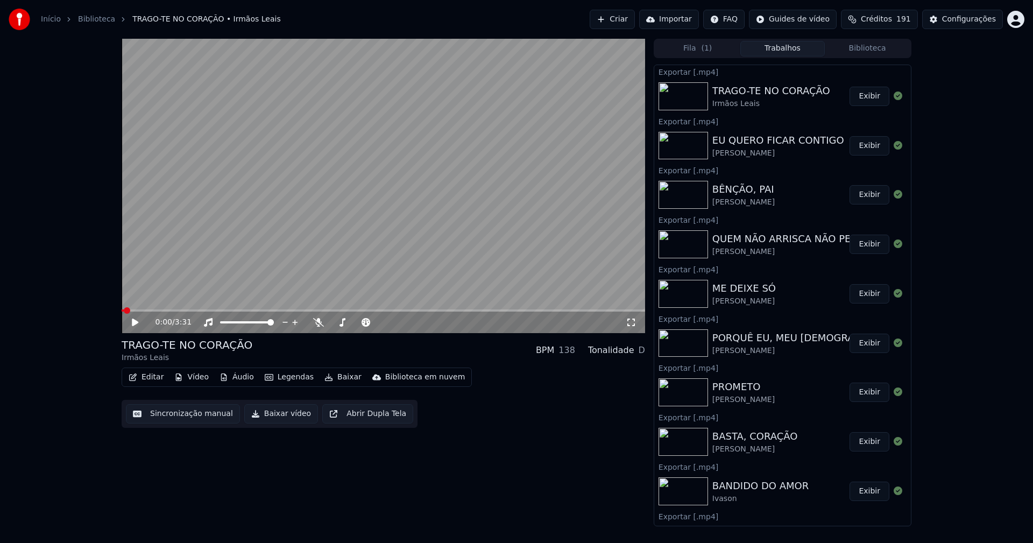
click at [149, 308] on video at bounding box center [384, 186] width 524 height 294
click at [150, 310] on span at bounding box center [384, 310] width 524 height 2
click at [135, 321] on icon at bounding box center [134, 322] width 5 height 6
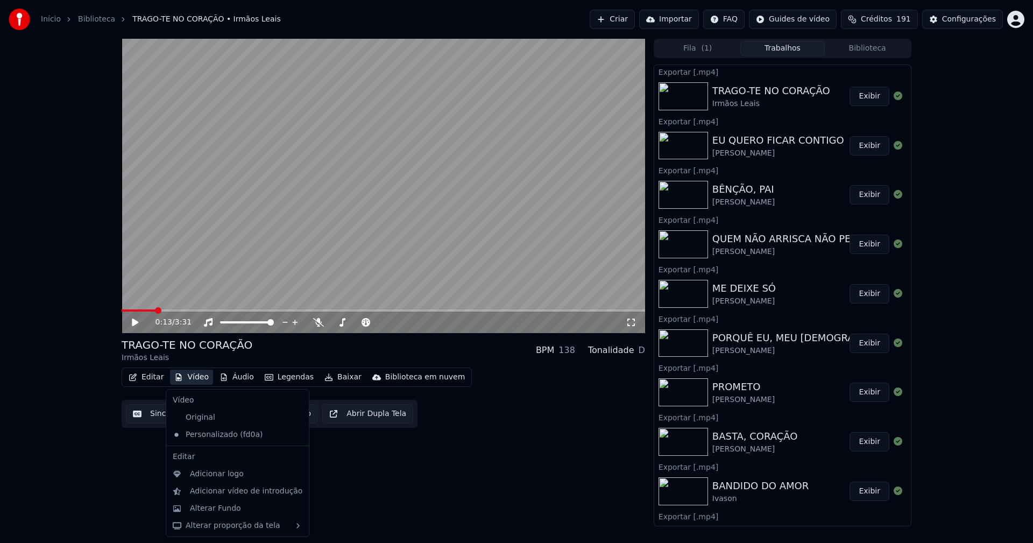
click at [198, 376] on button "Vídeo" at bounding box center [191, 377] width 43 height 15
click at [197, 418] on div "Original" at bounding box center [229, 417] width 122 height 17
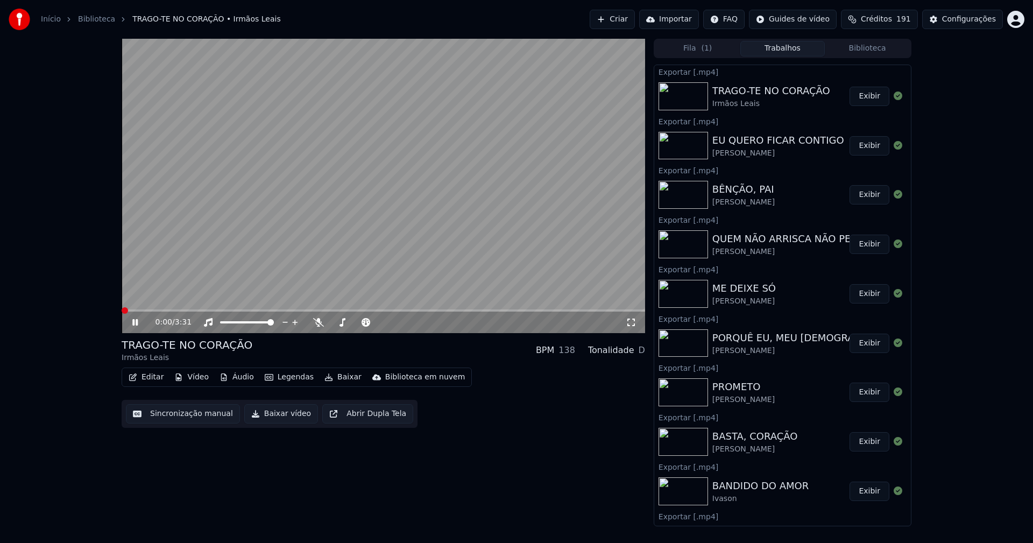
click at [188, 379] on button "Vídeo" at bounding box center [191, 377] width 43 height 15
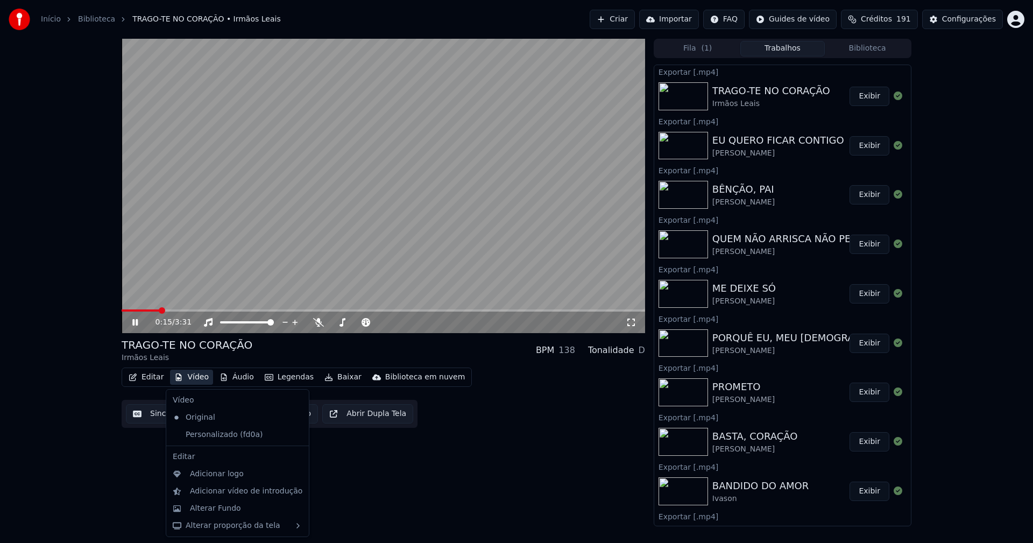
click at [295, 434] on icon at bounding box center [301, 434] width 12 height 9
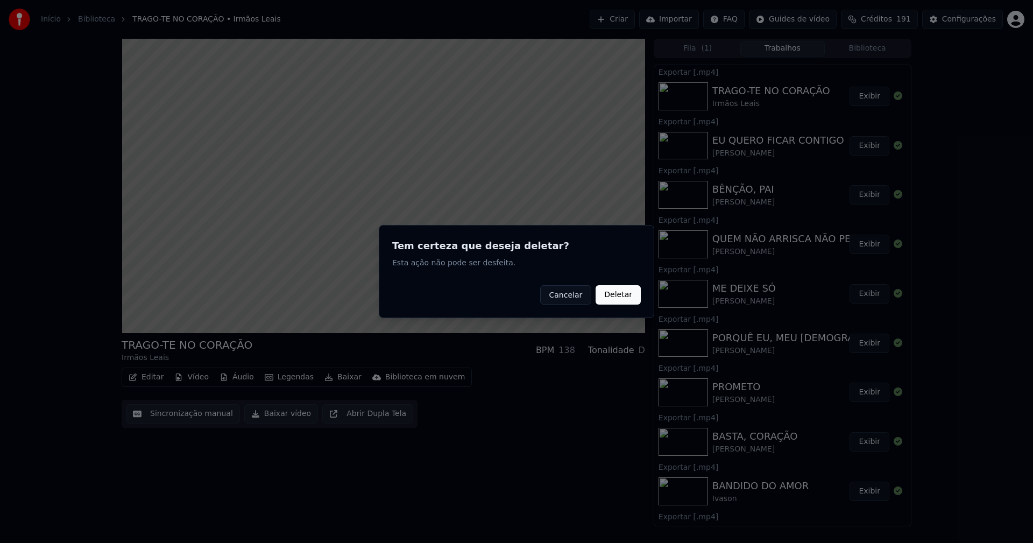
click at [631, 296] on button "Deletar" at bounding box center [618, 294] width 45 height 19
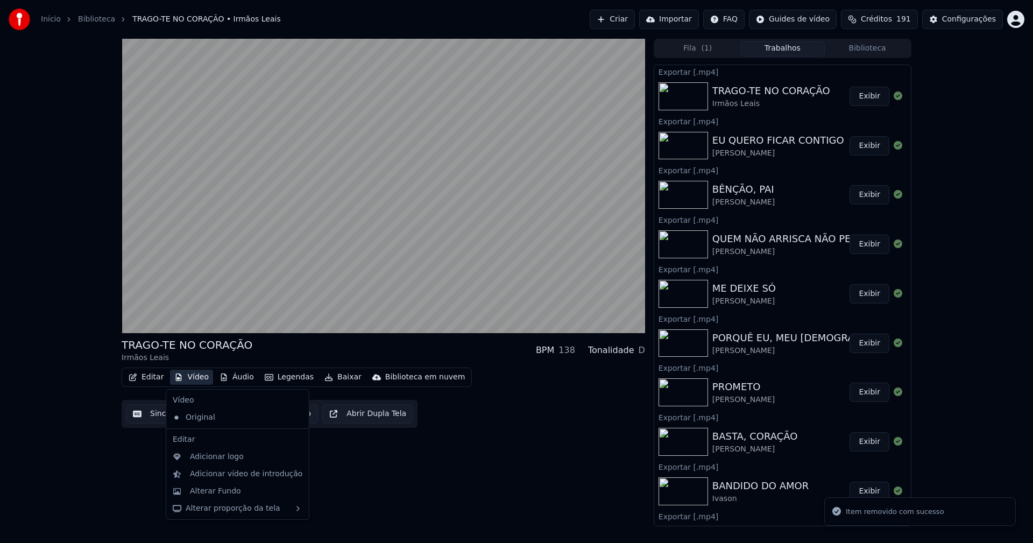
click at [195, 379] on button "Vídeo" at bounding box center [191, 377] width 43 height 15
click at [228, 455] on div "Adicionar logo" at bounding box center [217, 456] width 54 height 11
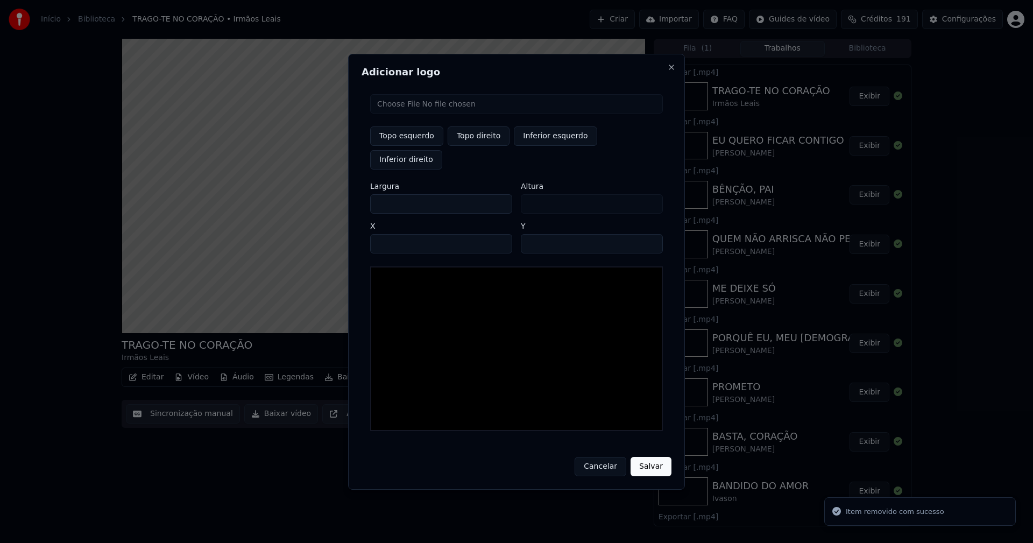
click at [403, 114] on input "file" at bounding box center [516, 103] width 293 height 19
type input "**********"
click at [472, 146] on button "Topo direito" at bounding box center [479, 135] width 62 height 19
type input "****"
drag, startPoint x: 387, startPoint y: 193, endPoint x: 337, endPoint y: 200, distance: 50.5
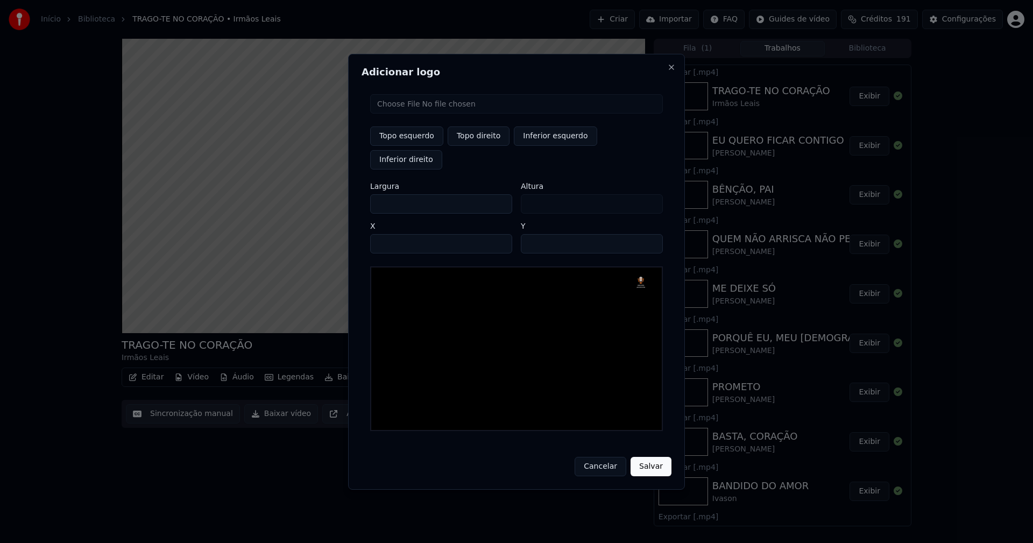
click at [343, 200] on body "Início Biblioteca TRAGO-TE NO CORAÇÃO • Irmãos [PERSON_NAME] Importar FAQ Guide…" at bounding box center [516, 271] width 1033 height 543
type input "**"
type input "***"
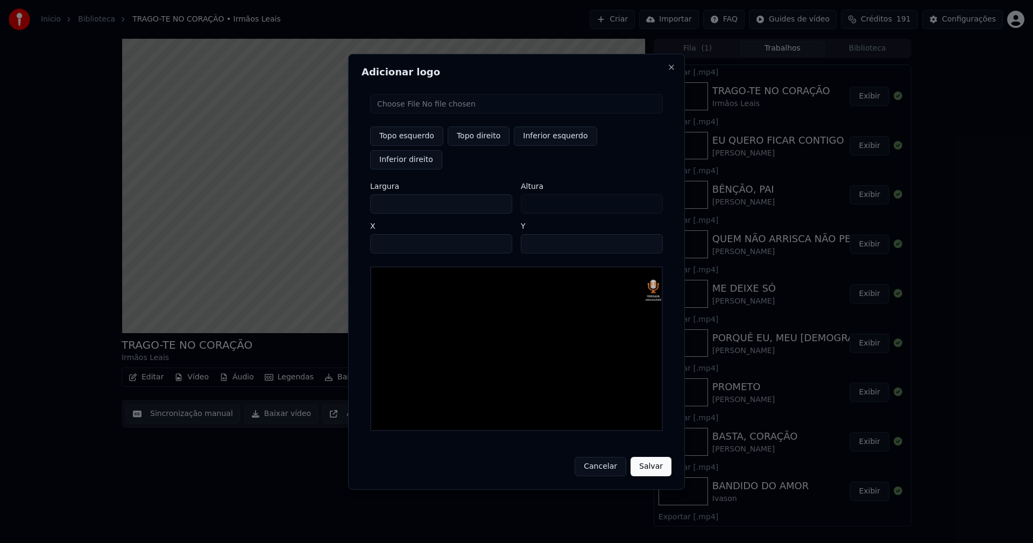
type input "***"
click at [392, 234] on input "****" at bounding box center [441, 243] width 142 height 19
type input "****"
click at [532, 234] on input "**" at bounding box center [592, 243] width 142 height 19
type input "**"
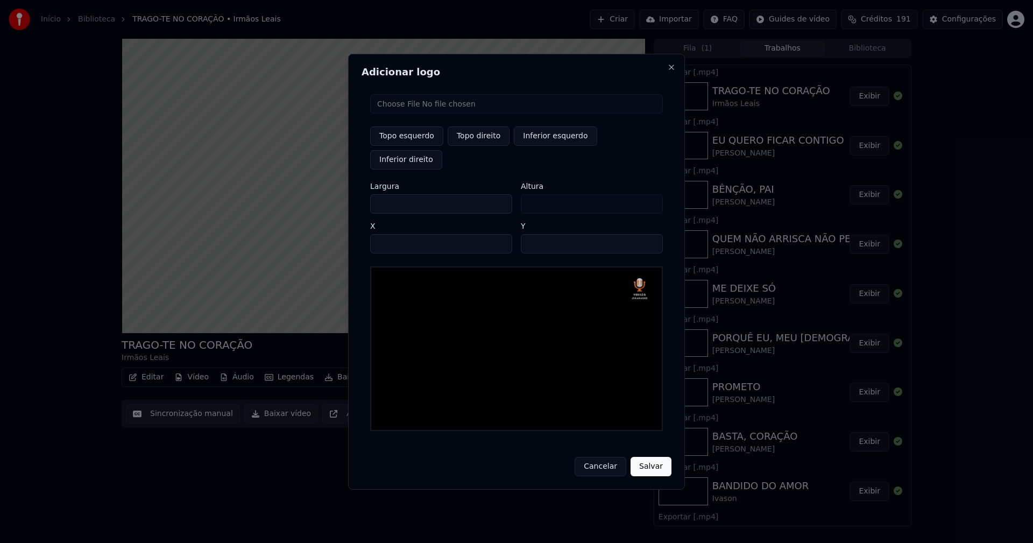
click at [656, 457] on button "Salvar" at bounding box center [651, 466] width 41 height 19
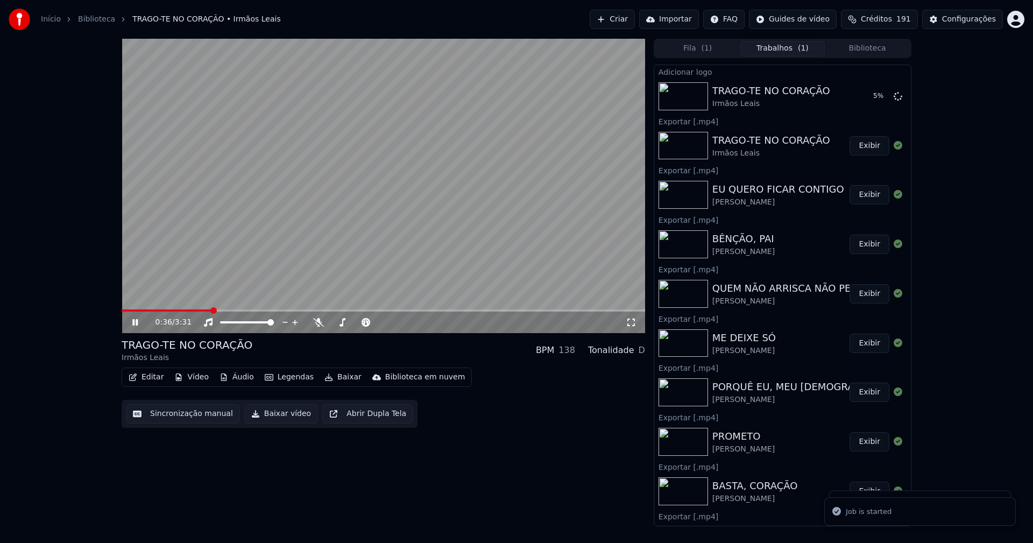
click at [134, 322] on icon at bounding box center [134, 322] width 5 height 6
click at [867, 100] on button "Tocar" at bounding box center [870, 96] width 38 height 19
click at [630, 326] on icon at bounding box center [631, 322] width 11 height 9
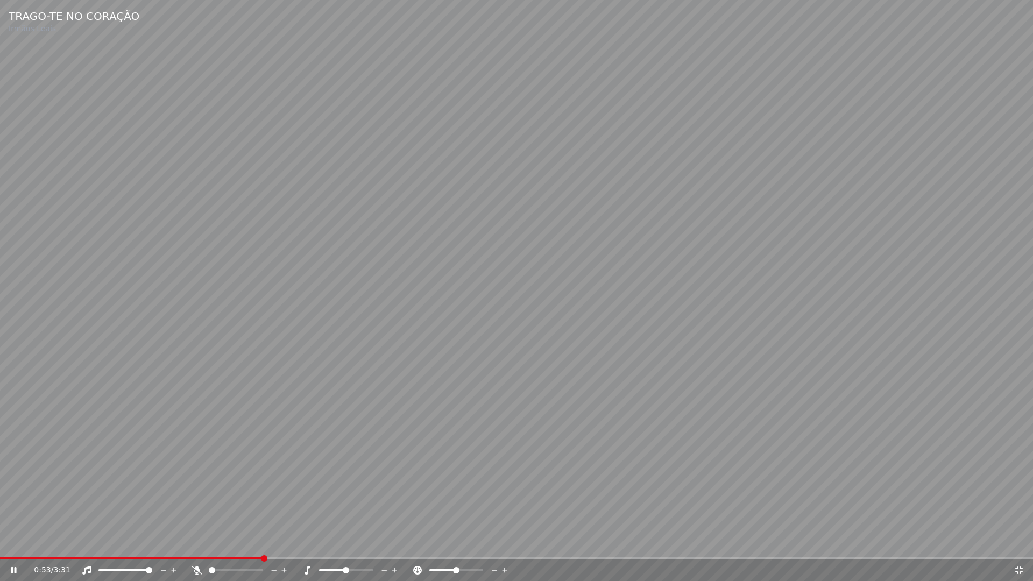
click at [1020, 542] on icon at bounding box center [1019, 570] width 11 height 9
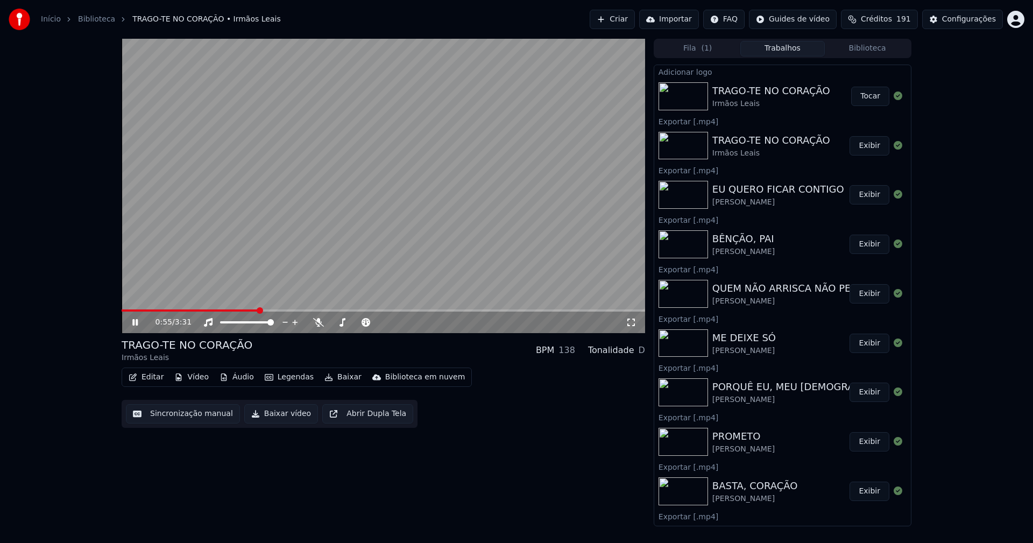
click at [139, 322] on icon at bounding box center [142, 322] width 25 height 9
click at [187, 380] on button "Vídeo" at bounding box center [191, 377] width 43 height 15
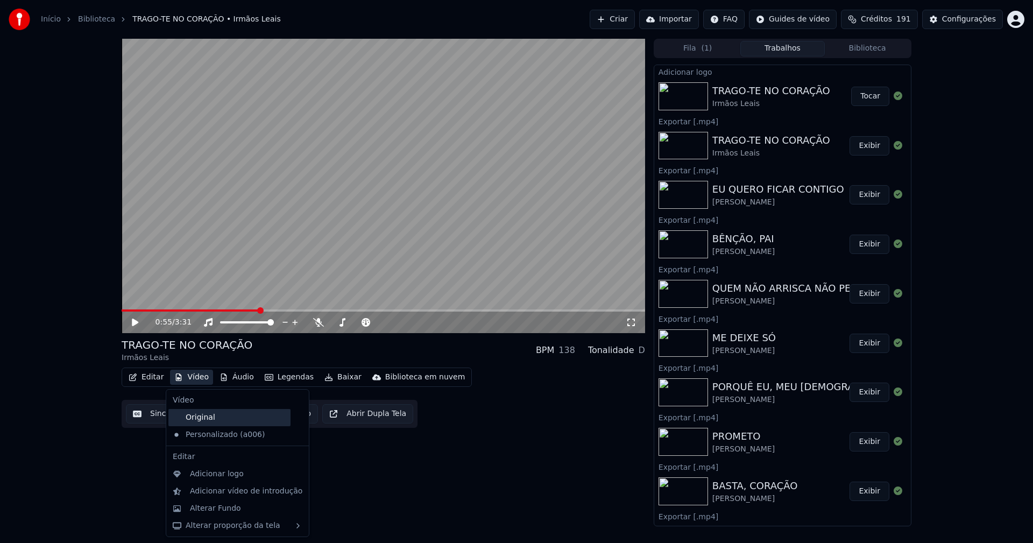
drag, startPoint x: 204, startPoint y: 418, endPoint x: 209, endPoint y: 391, distance: 27.9
click at [205, 418] on div "Original" at bounding box center [229, 417] width 122 height 17
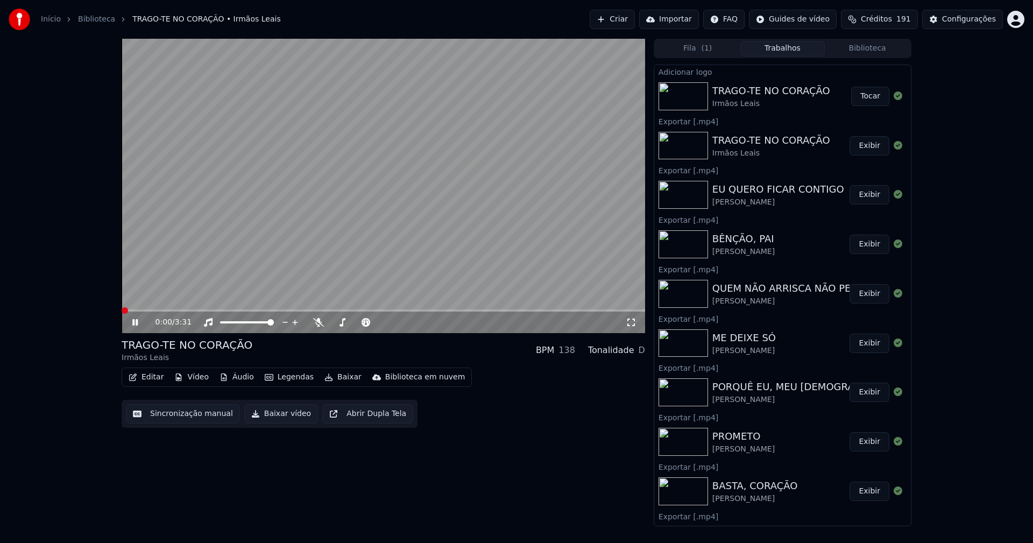
drag, startPoint x: 135, startPoint y: 323, endPoint x: 169, endPoint y: 348, distance: 41.7
click at [135, 323] on icon at bounding box center [142, 322] width 25 height 9
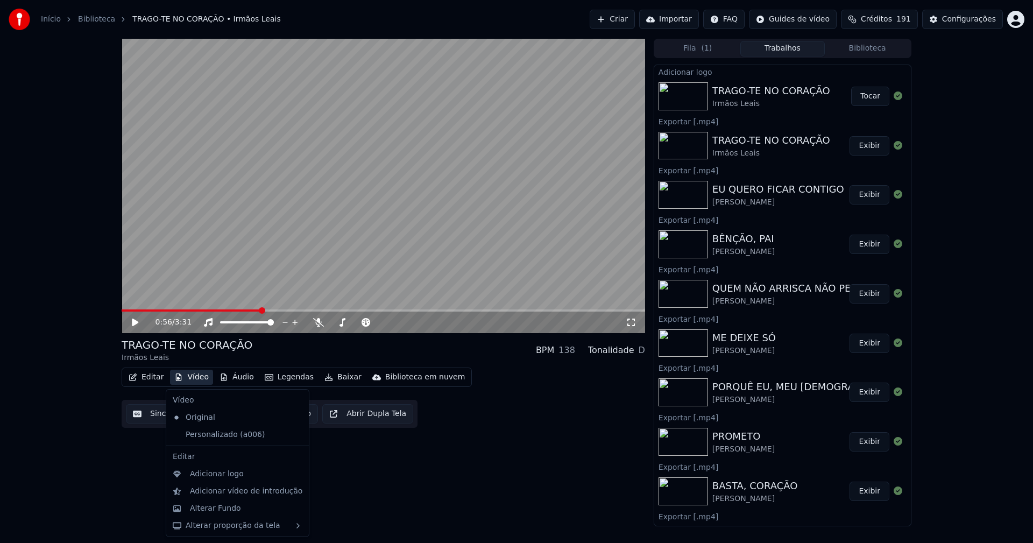
click at [195, 375] on button "Vídeo" at bounding box center [191, 377] width 43 height 15
click at [295, 436] on icon at bounding box center [301, 434] width 12 height 9
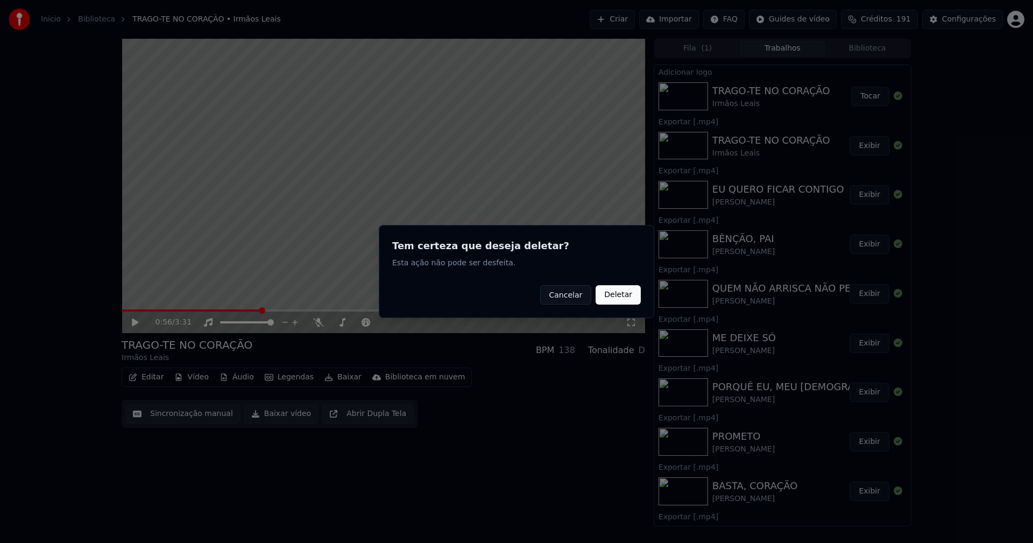
click at [622, 296] on button "Deletar" at bounding box center [618, 294] width 45 height 19
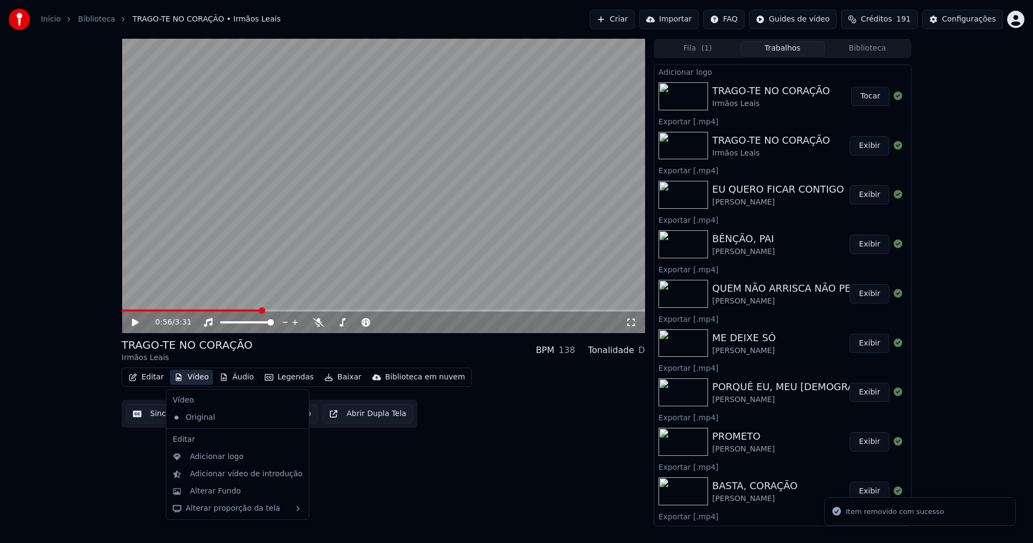
click at [195, 378] on button "Vídeo" at bounding box center [191, 377] width 43 height 15
click at [213, 463] on div "Adicionar logo" at bounding box center [237, 456] width 138 height 17
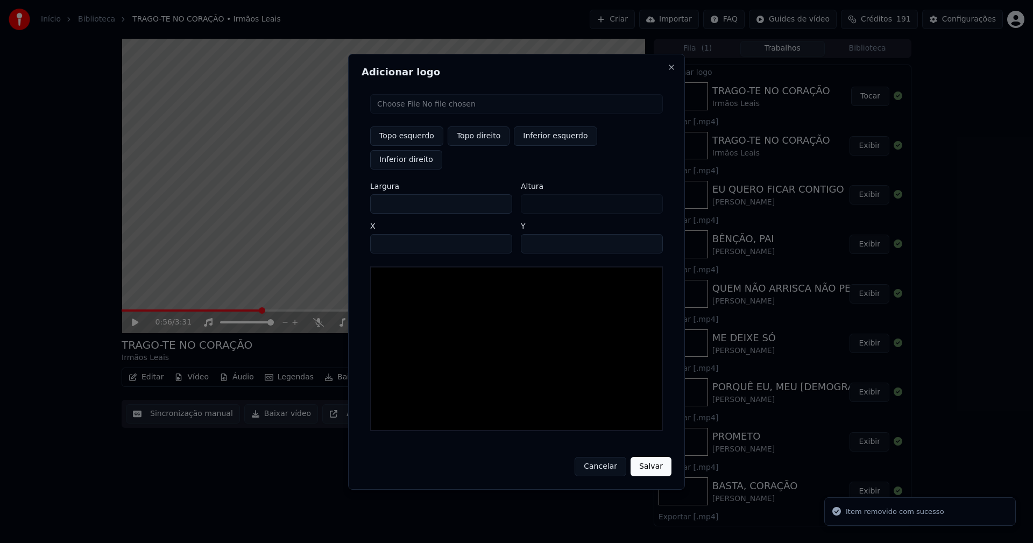
click at [407, 114] on input "file" at bounding box center [516, 103] width 293 height 19
type input "**********"
click at [477, 146] on button "Topo direito" at bounding box center [479, 135] width 62 height 19
type input "****"
drag, startPoint x: 390, startPoint y: 192, endPoint x: 357, endPoint y: 195, distance: 32.4
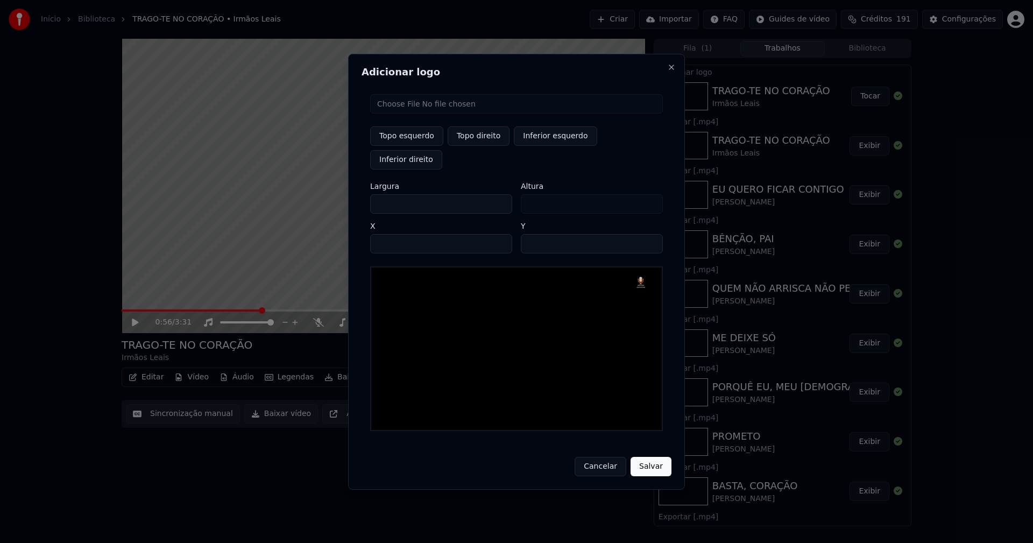
click at [357, 195] on div "Adicionar logo Topo esquerdo Topo direito Inferior esquerdo Inferior direito La…" at bounding box center [516, 272] width 337 height 436
type input "**"
type input "***"
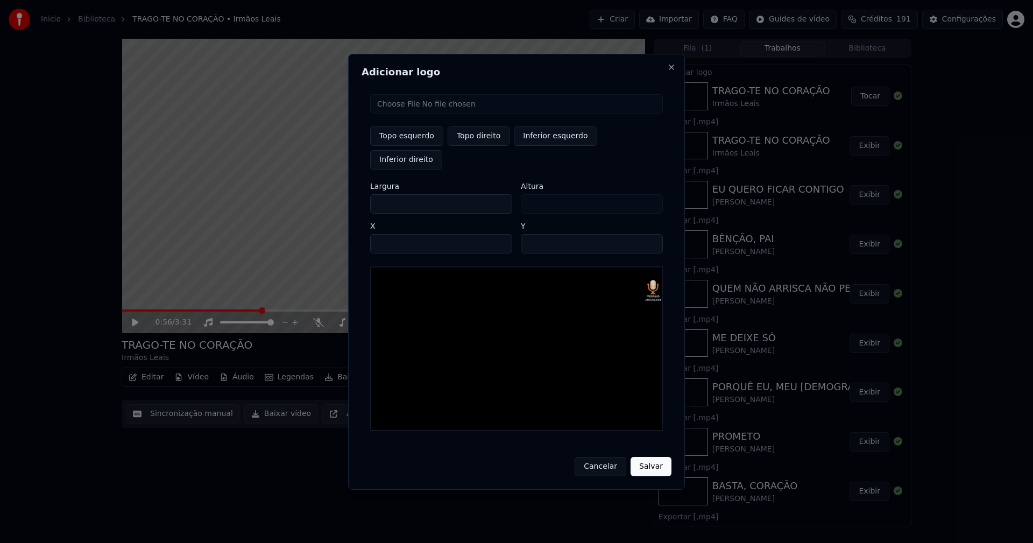
type input "***"
click at [393, 234] on input "****" at bounding box center [441, 243] width 142 height 19
type input "****"
click at [648, 457] on button "Salvar" at bounding box center [651, 466] width 41 height 19
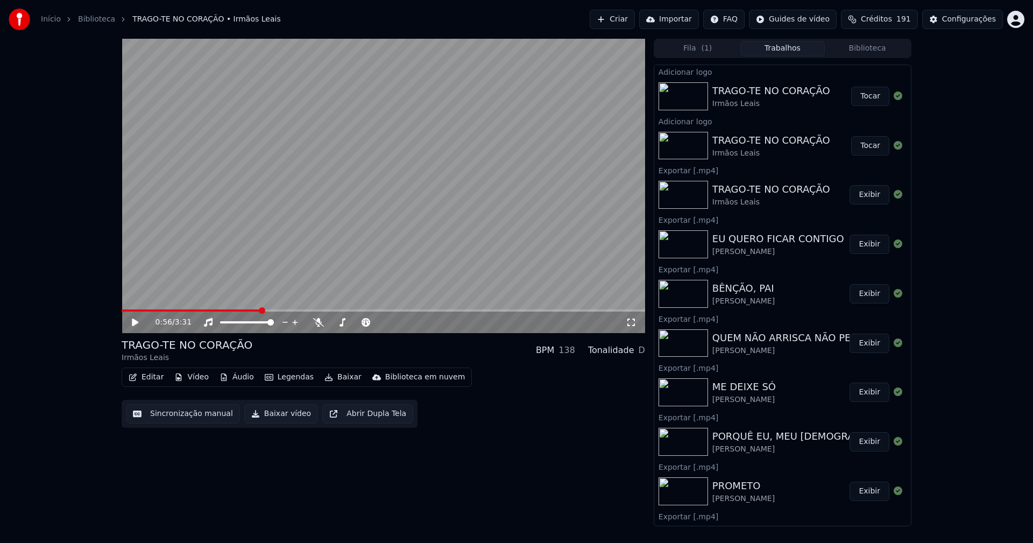
click at [870, 99] on button "Tocar" at bounding box center [870, 96] width 38 height 19
click at [631, 321] on icon at bounding box center [631, 322] width 11 height 9
